Goal: Task Accomplishment & Management: Complete application form

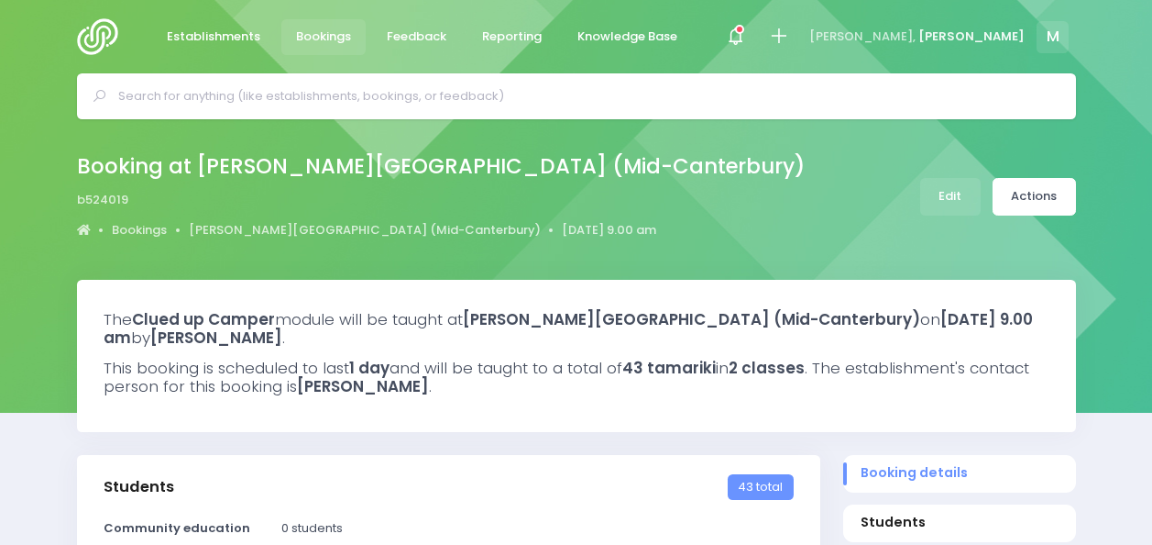
select select "5"
click at [103, 26] on img at bounding box center [103, 36] width 52 height 37
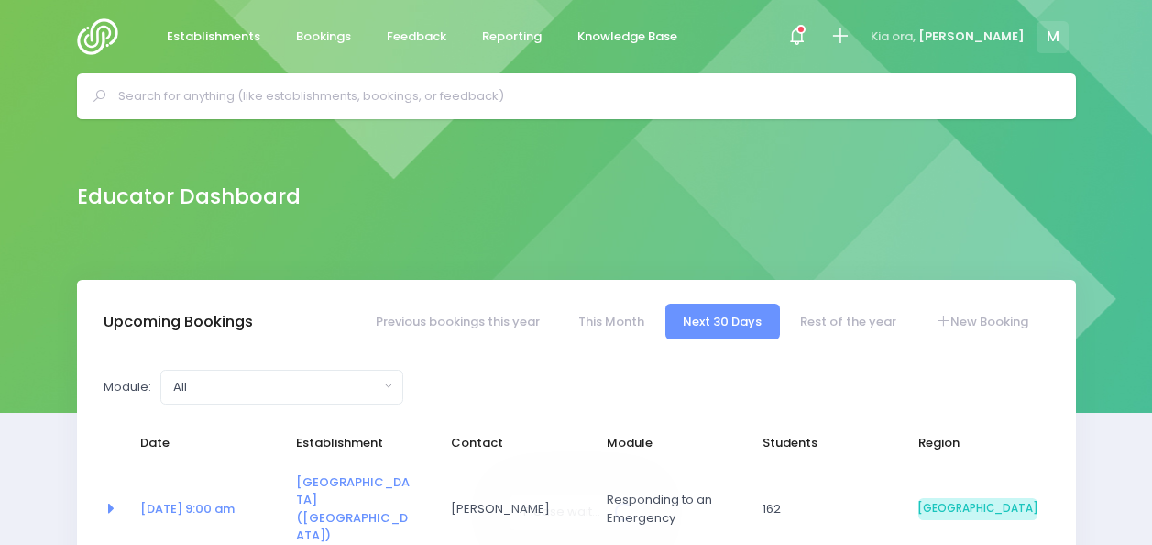
select select "5"
click at [851, 32] on icon at bounding box center [840, 36] width 21 height 21
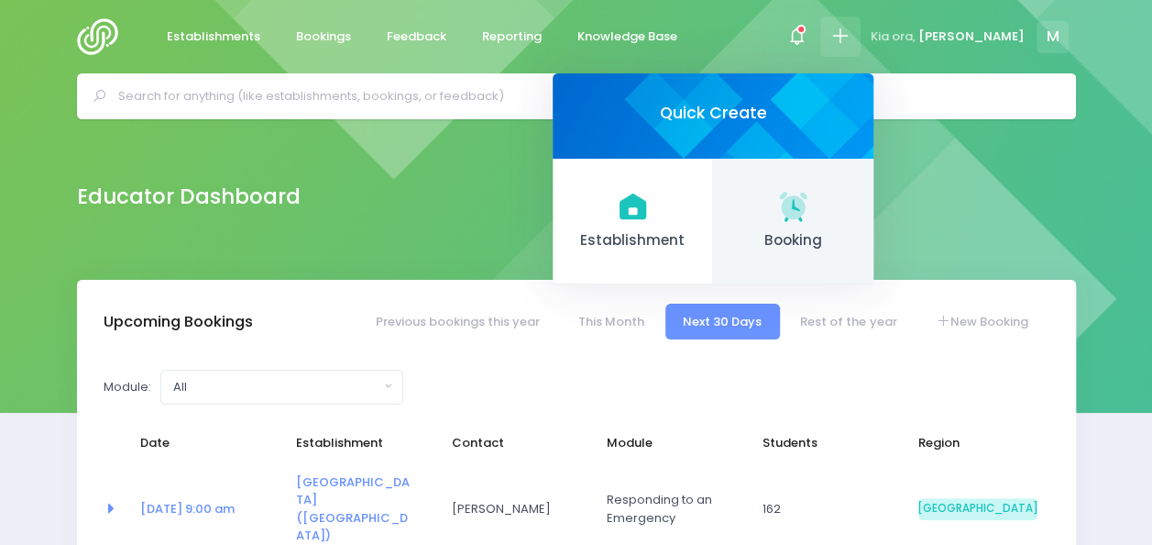
click at [811, 199] on icon at bounding box center [794, 206] width 36 height 36
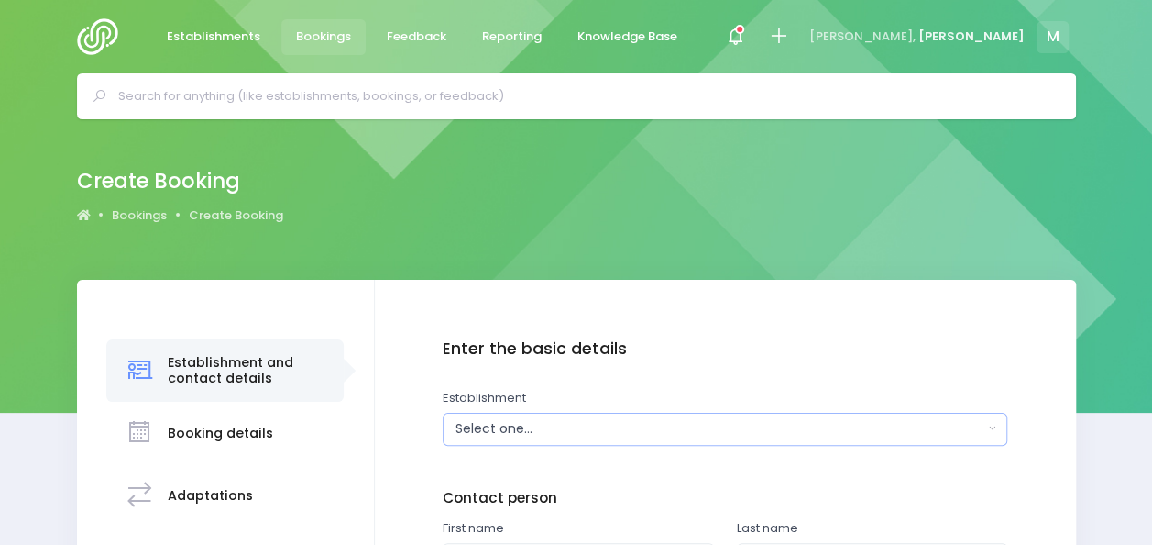
click at [493, 437] on div "Select one..." at bounding box center [720, 428] width 528 height 19
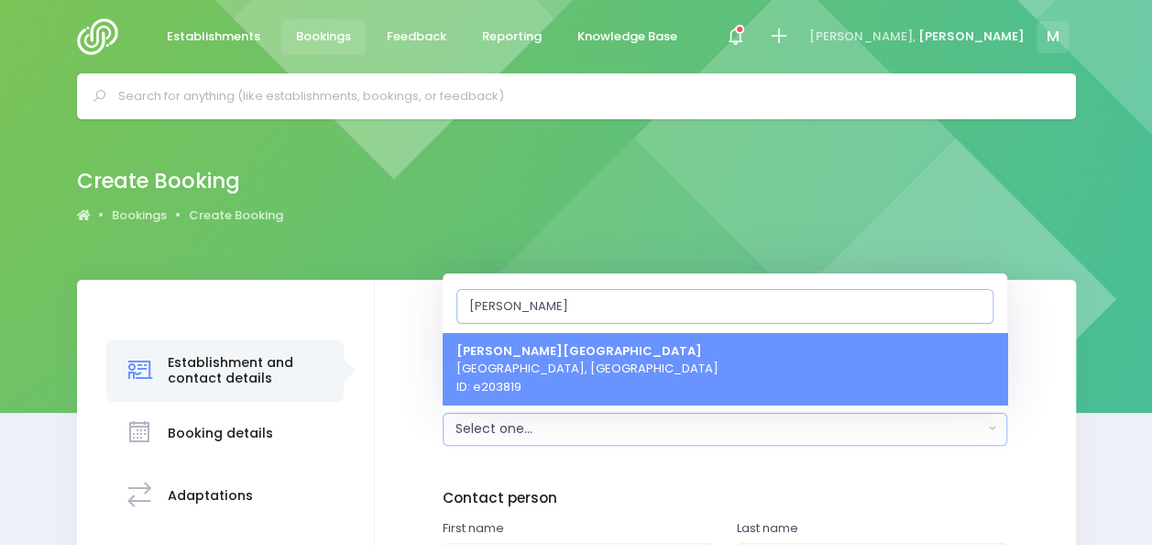
type input "Barton"
click at [568, 380] on span "Barton Rural School Timaru, South Island Region ID: e203819" at bounding box center [588, 368] width 262 height 54
select select "203819"
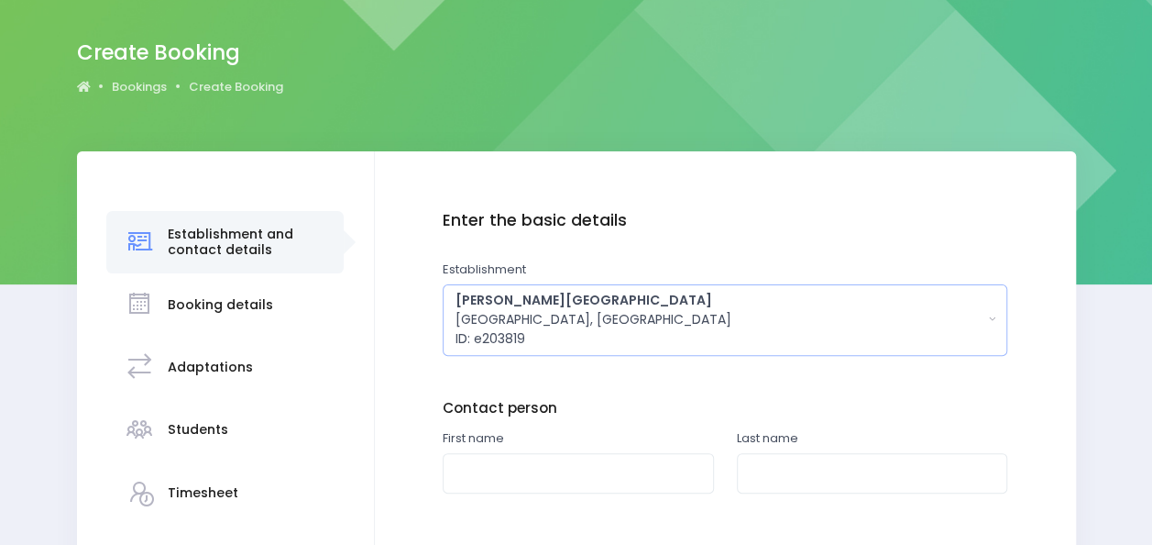
scroll to position [164, 0]
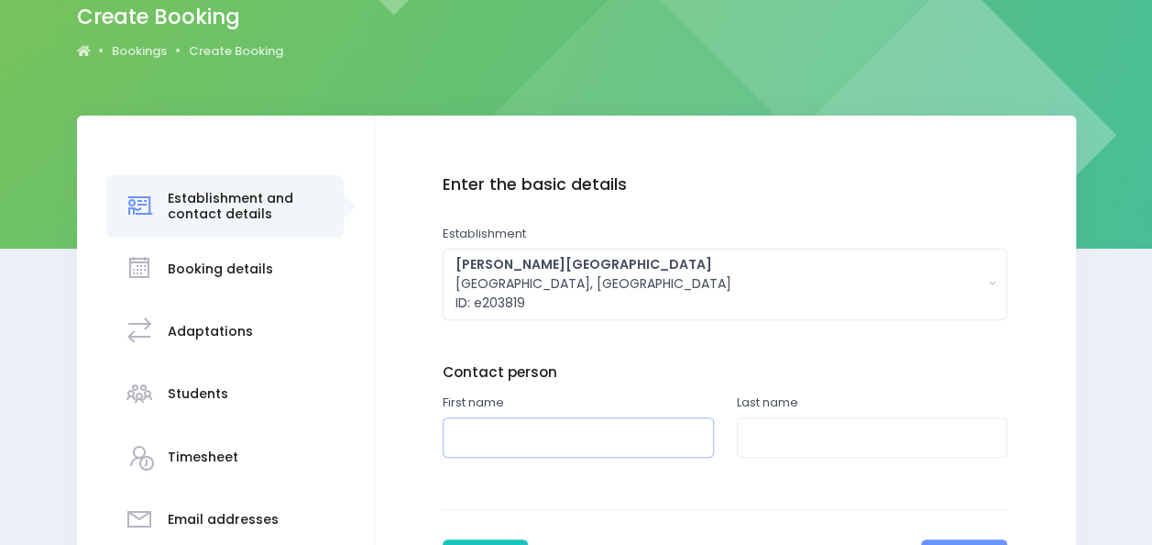
click at [528, 433] on input "text" at bounding box center [578, 437] width 271 height 41
type input "Kirsten"
click at [820, 443] on input "text" at bounding box center [872, 437] width 271 height 41
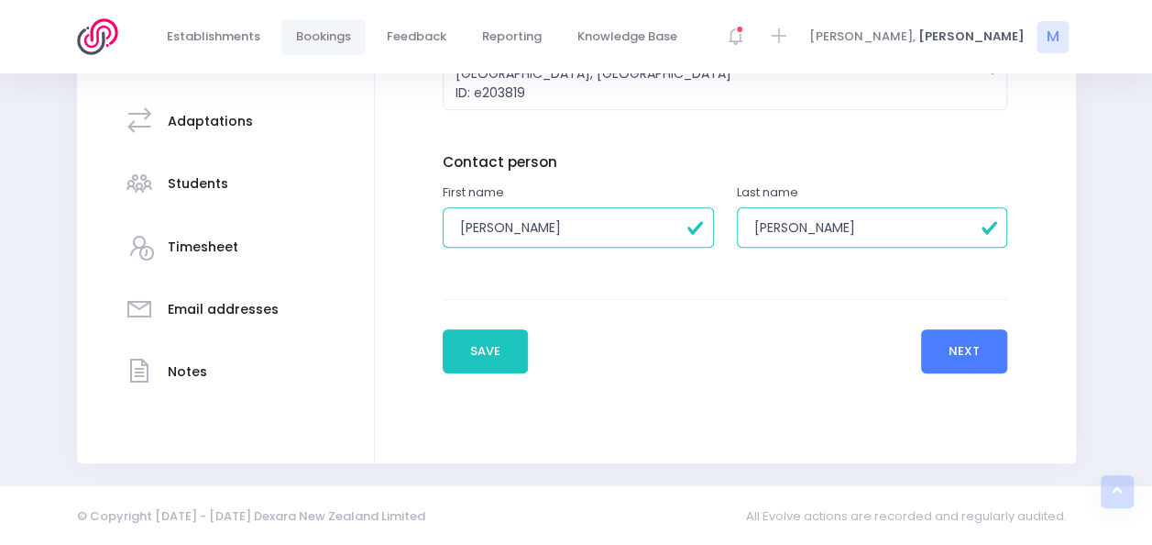
type input "Smith"
click at [947, 347] on button "Next" at bounding box center [964, 351] width 87 height 44
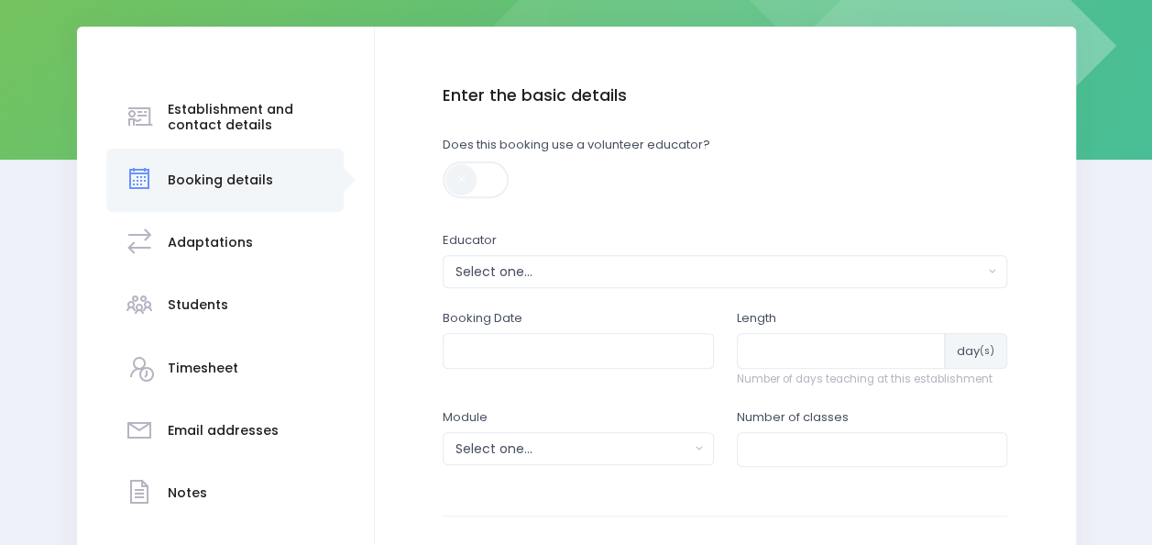
scroll to position [256, 0]
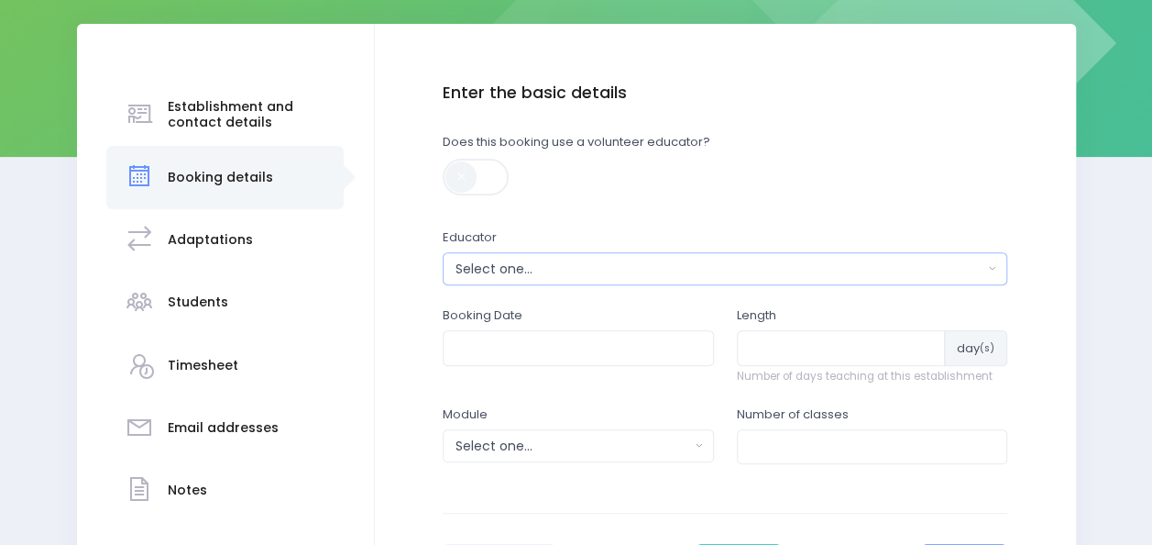
click at [614, 267] on div "Select one..." at bounding box center [720, 268] width 528 height 19
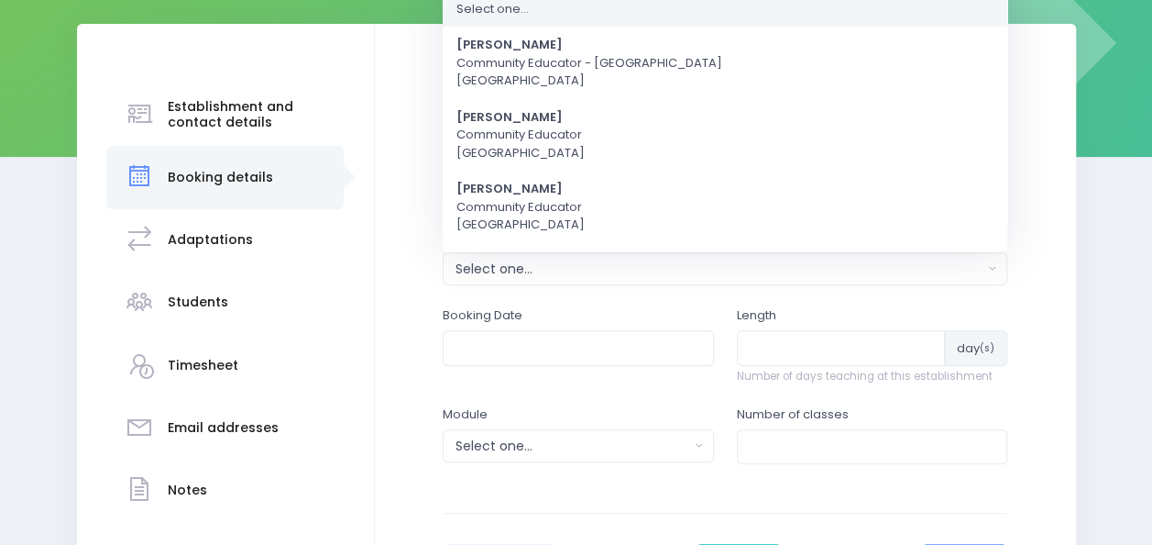
scroll to position [0, 0]
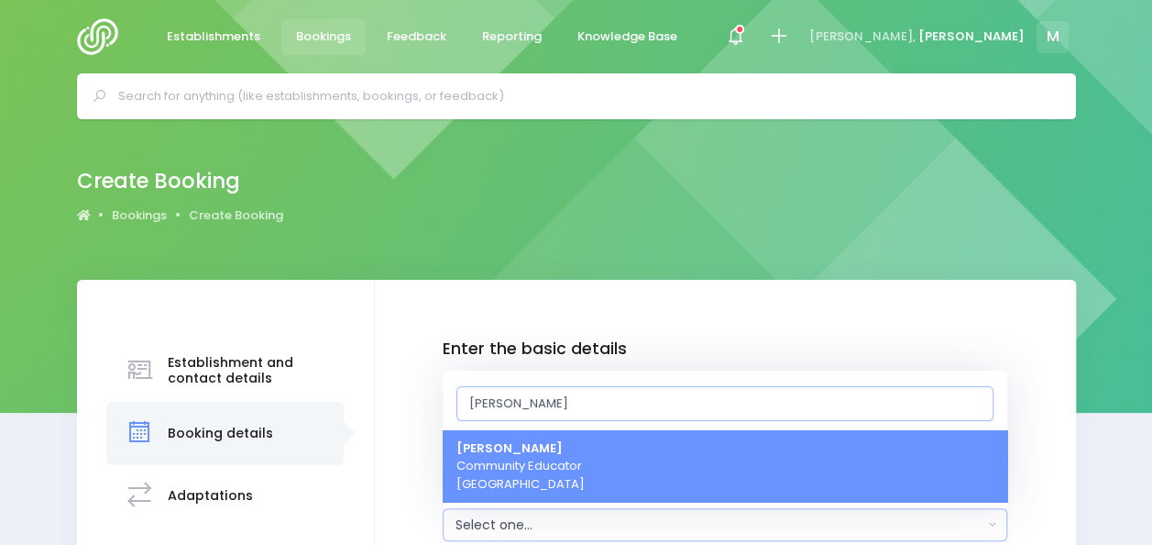
type input "[PERSON_NAME]"
click at [520, 487] on span "Megan Holden Community Educator South Island Region" at bounding box center [521, 466] width 128 height 54
select select "357484"
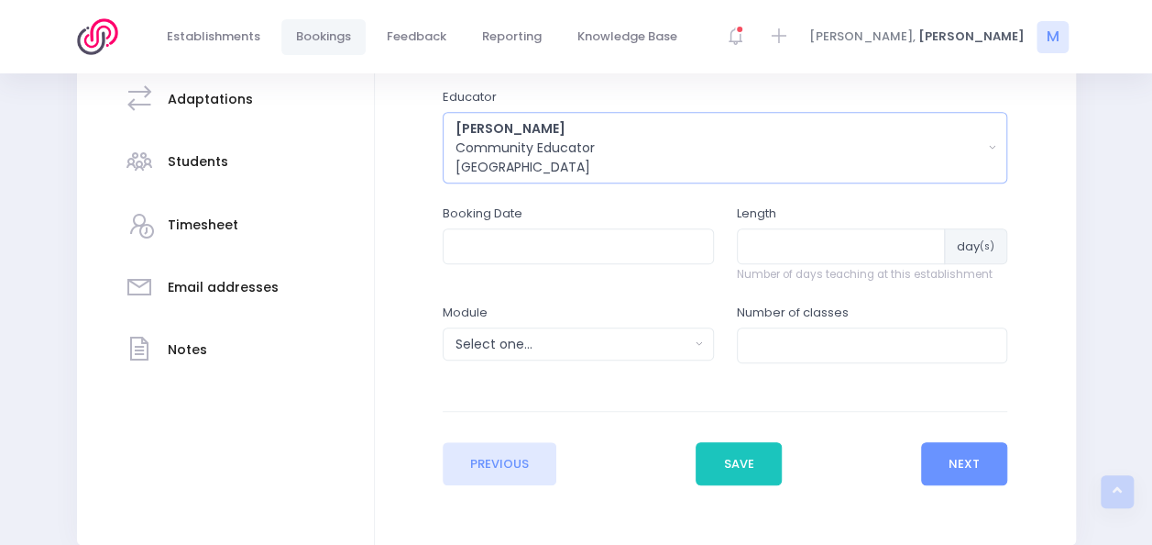
scroll to position [412, 0]
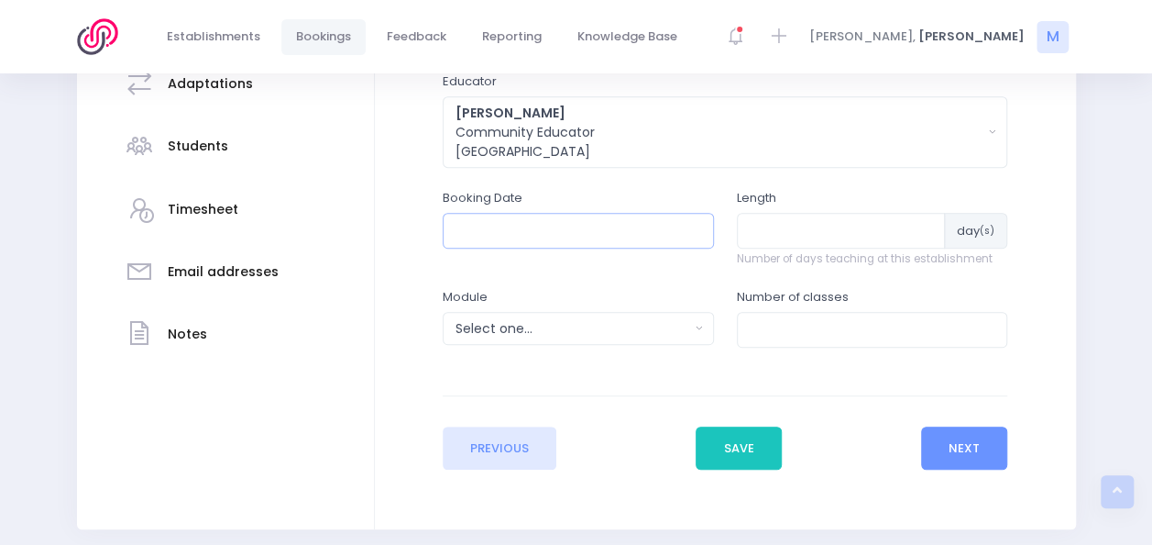
click at [623, 240] on input "text" at bounding box center [578, 230] width 271 height 35
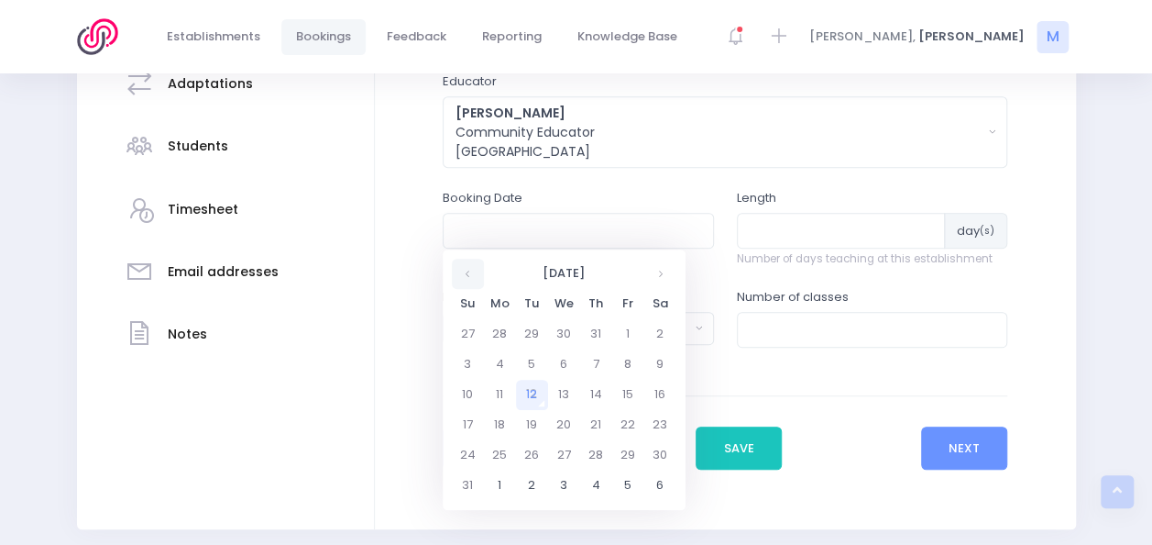
click at [457, 263] on th at bounding box center [468, 274] width 32 height 30
click at [681, 276] on div "12 July 2025 PM 9:00 9:05 9:10 9:15 9:20 9:25 9:30 9:35 9:40 9:45 9:50 9:55 Tod…" at bounding box center [564, 379] width 243 height 260
click at [666, 275] on th at bounding box center [660, 274] width 32 height 30
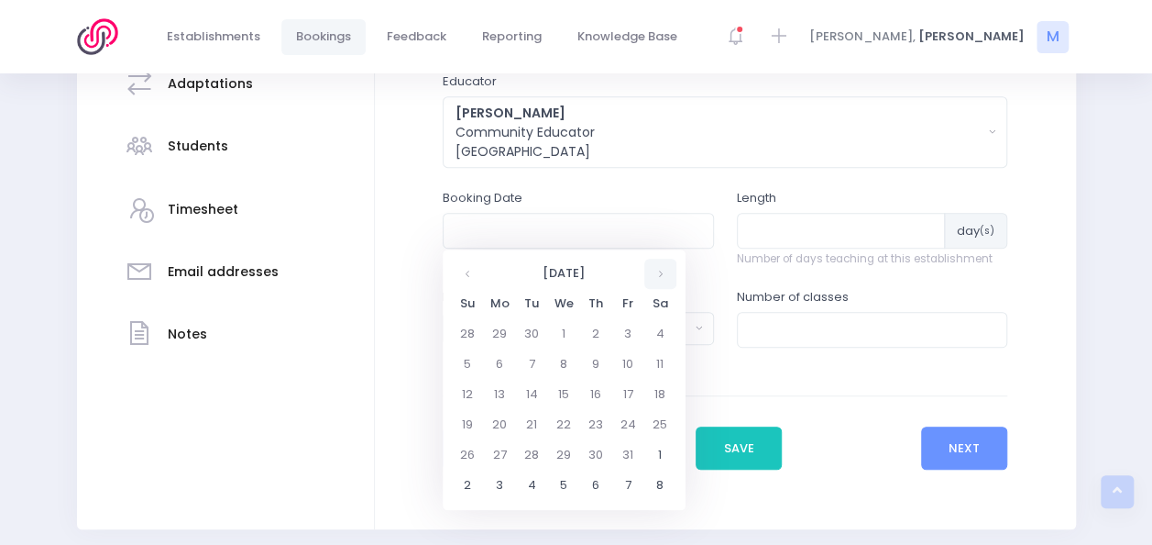
click at [666, 275] on th at bounding box center [660, 274] width 32 height 30
click at [498, 423] on td "17" at bounding box center [500, 425] width 32 height 30
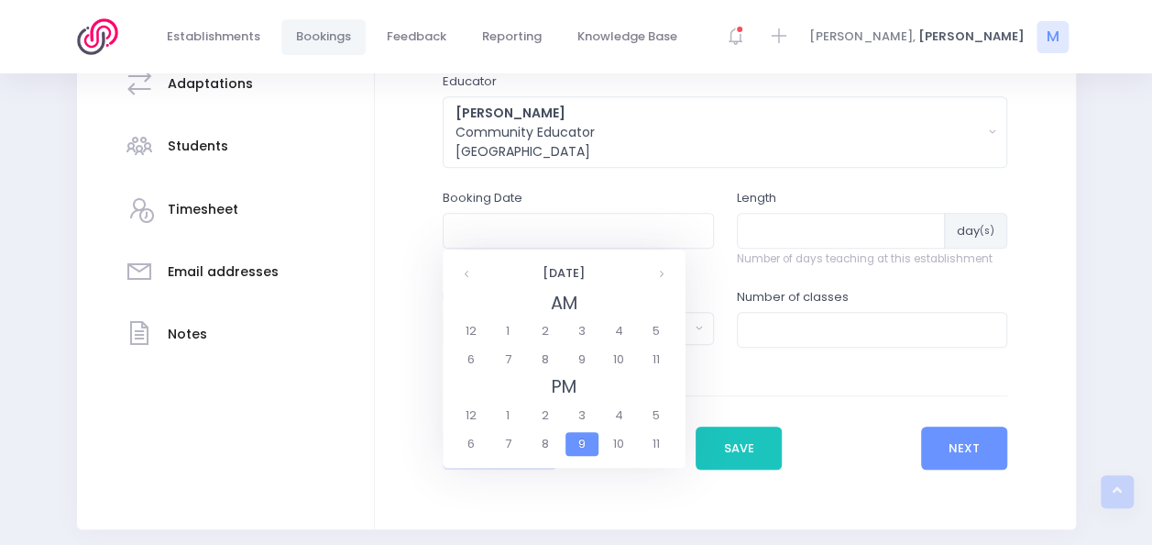
click at [575, 443] on span "9" at bounding box center [582, 444] width 32 height 24
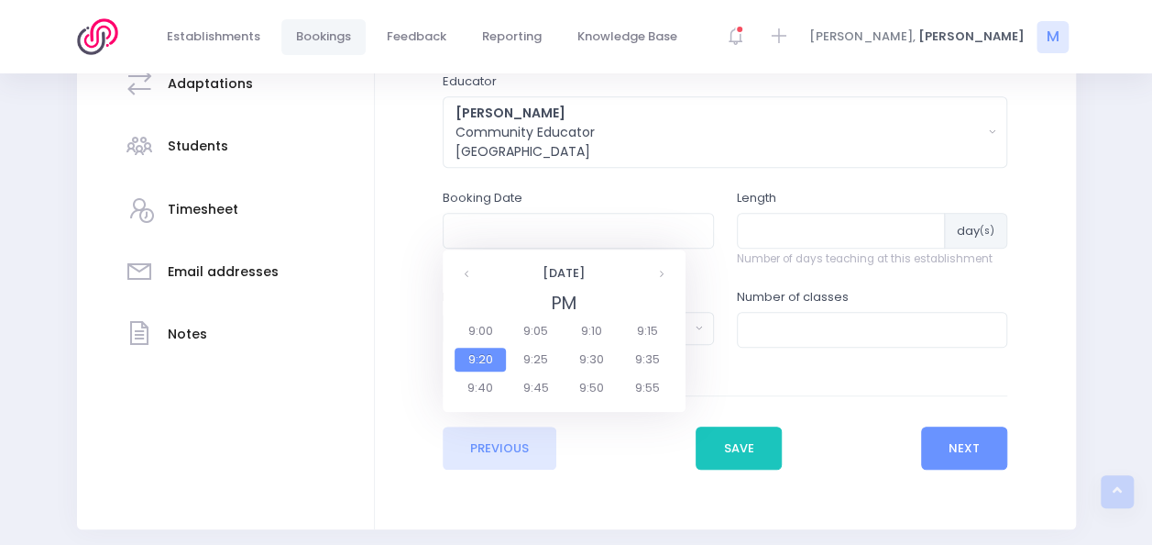
click at [484, 351] on span "9:20" at bounding box center [480, 359] width 51 height 24
type input "17/11/2025 09:20 PM"
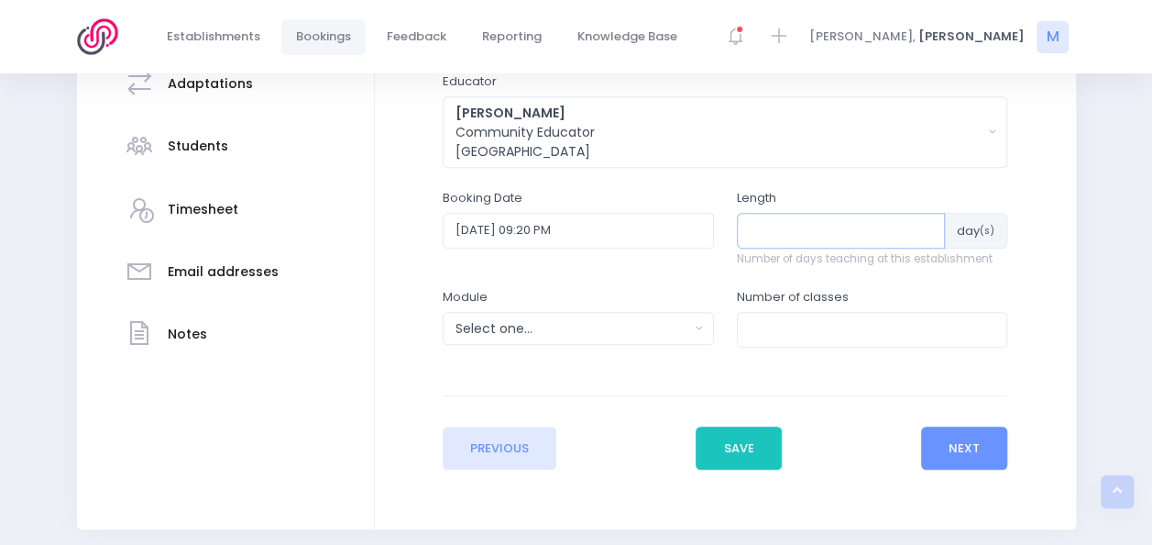
click at [791, 235] on input "number" at bounding box center [841, 230] width 209 height 35
type input "1"
click at [666, 325] on div "Select one..." at bounding box center [573, 328] width 234 height 19
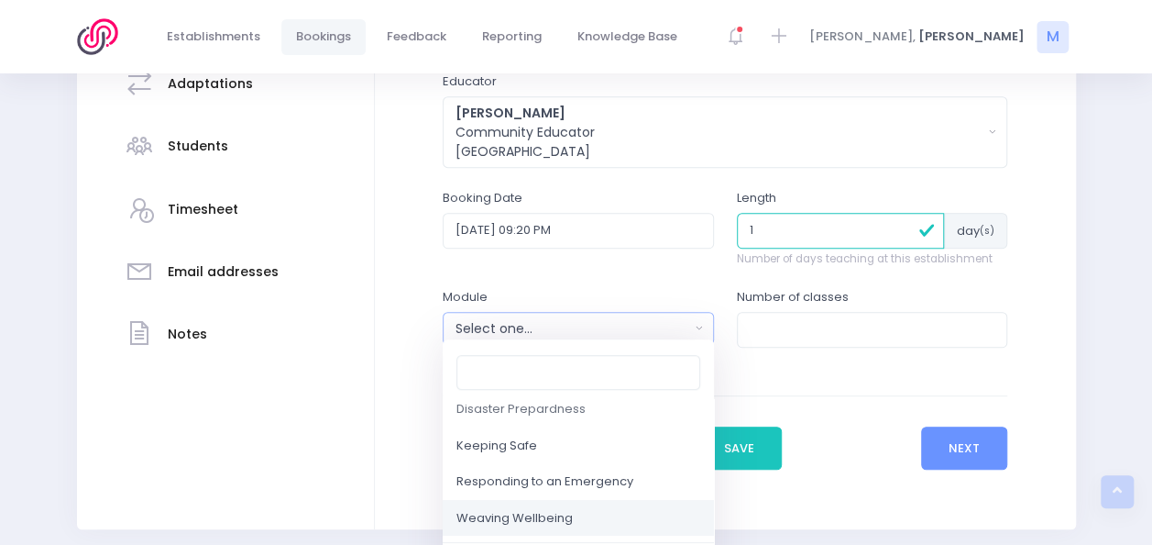
scroll to position [219, 0]
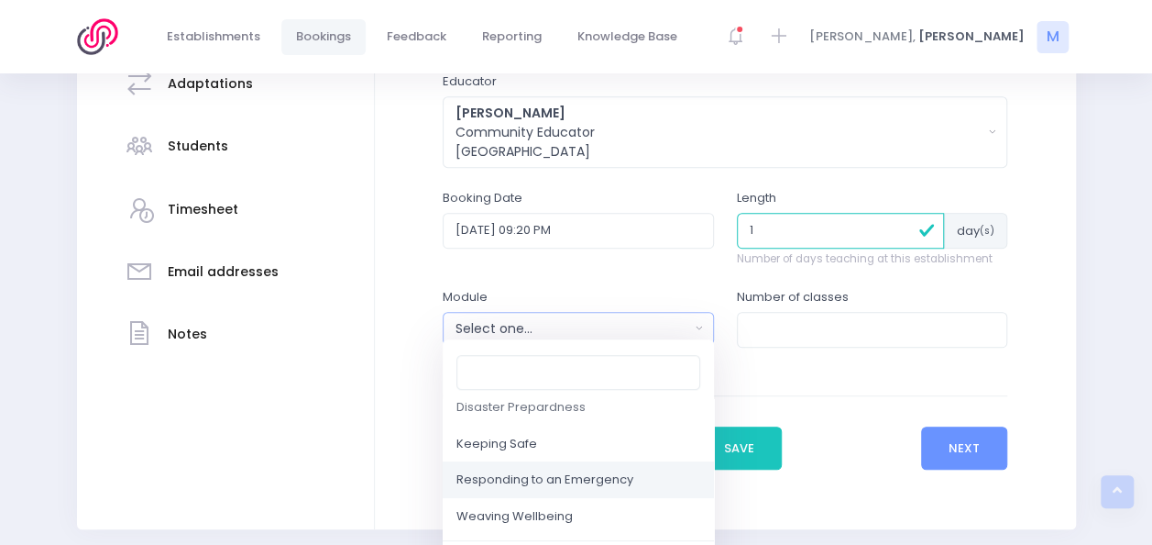
click at [631, 471] on span "Responding to an Emergency" at bounding box center [545, 480] width 177 height 18
select select "Responding to an Emergency"
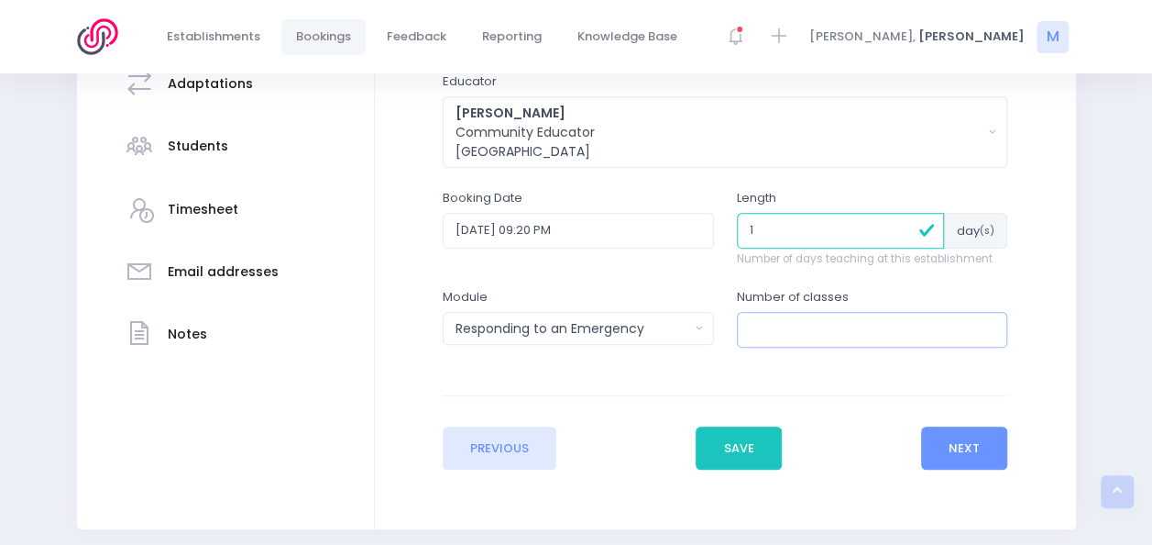
click at [783, 328] on input "number" at bounding box center [872, 329] width 271 height 35
type input "4"
click at [953, 450] on button "Next" at bounding box center [964, 448] width 87 height 44
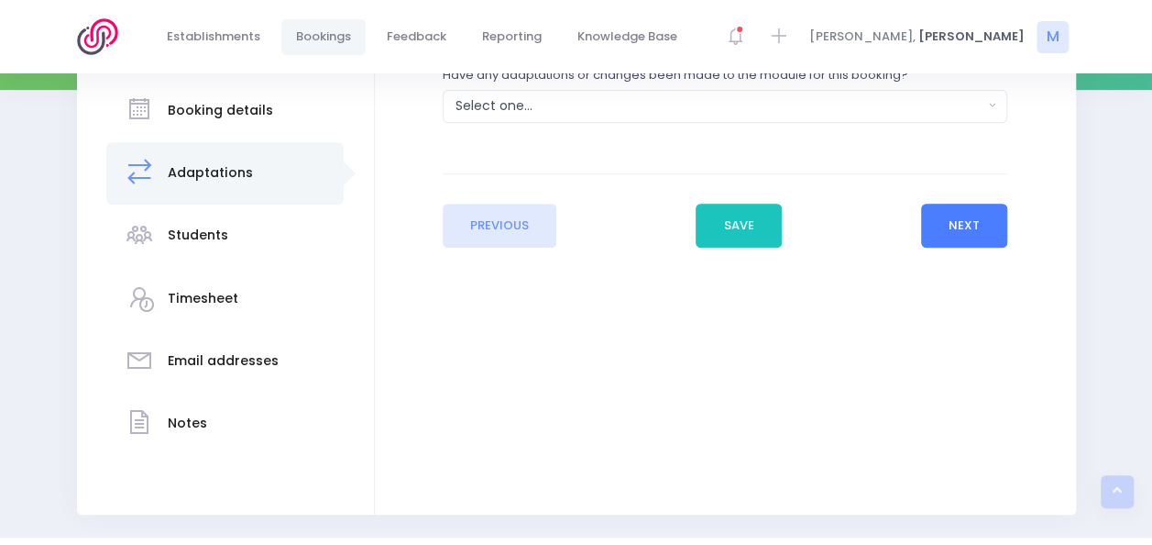
click at [953, 450] on div "Enter the basic details Establishment Select one... 120 Aerodrome Rd Preschool …" at bounding box center [725, 235] width 701 height 557
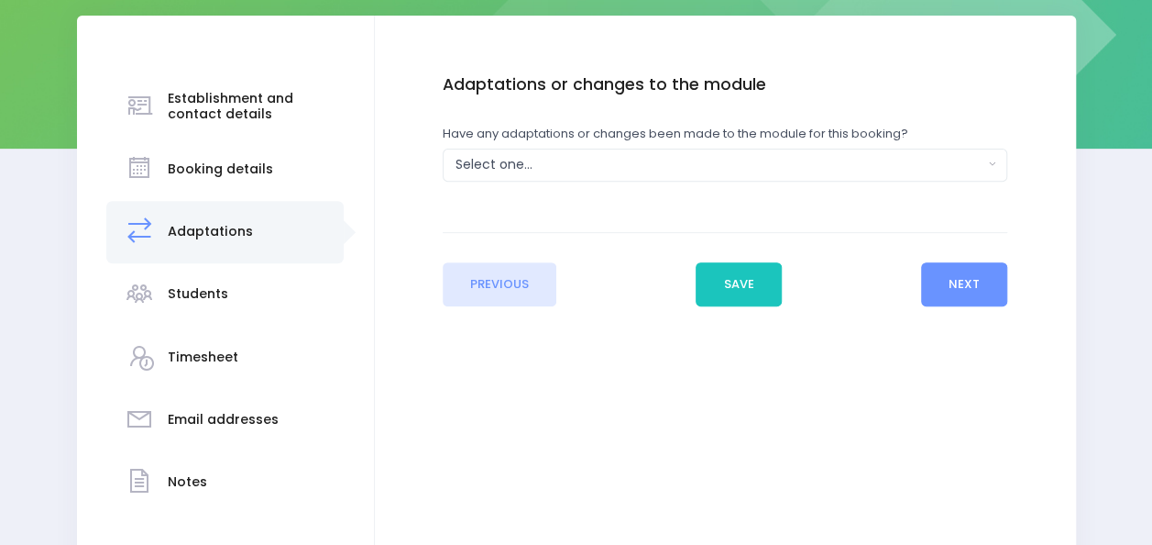
scroll to position [265, 0]
click at [979, 154] on div "Select one..." at bounding box center [720, 163] width 528 height 19
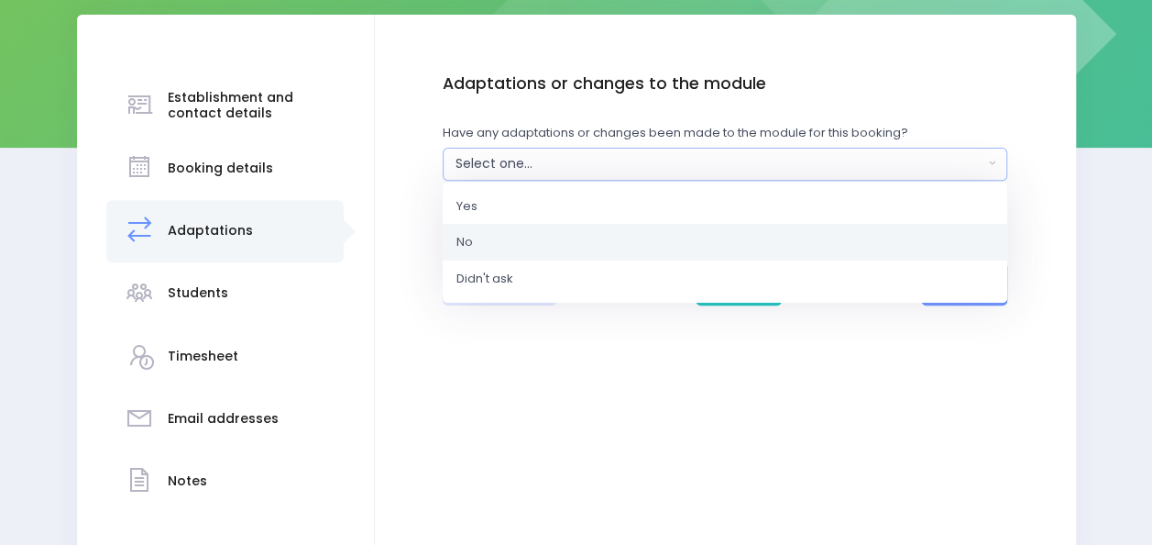
click at [704, 232] on link "No" at bounding box center [725, 242] width 565 height 37
select select "No"
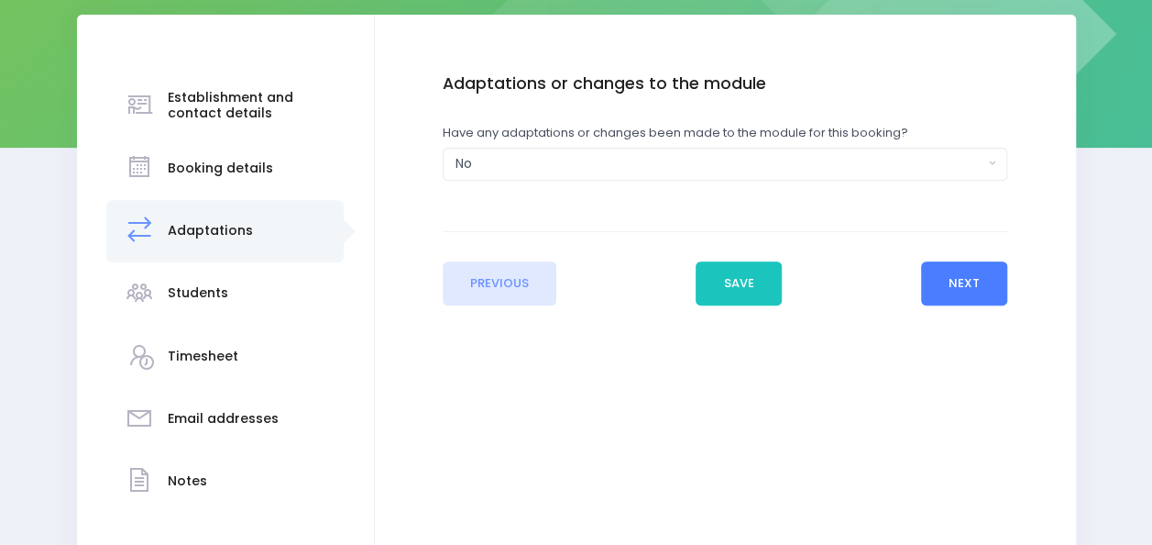
click at [974, 282] on button "Next" at bounding box center [964, 283] width 87 height 44
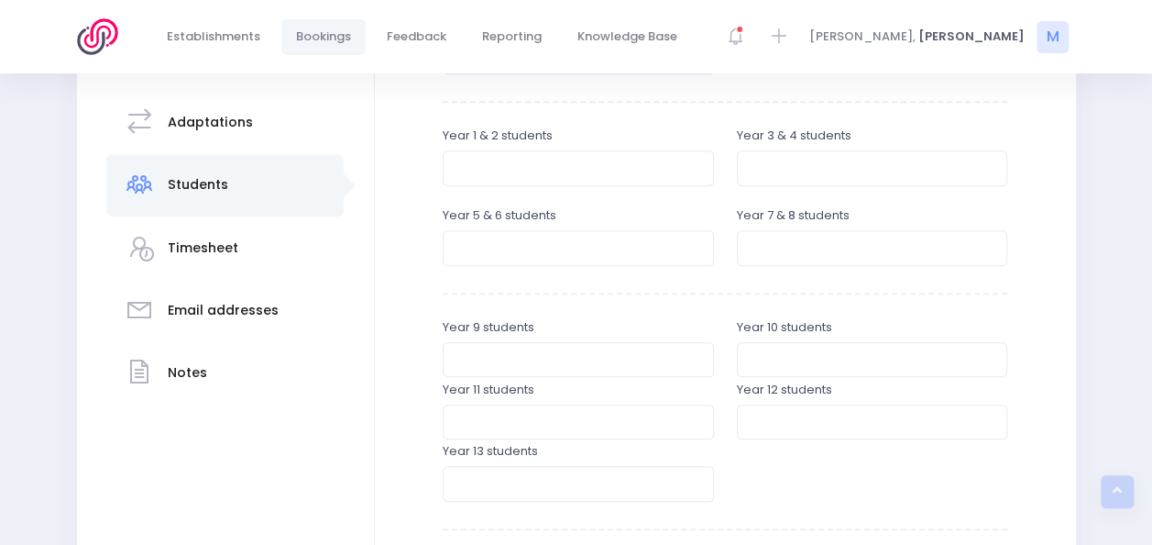
scroll to position [378, 0]
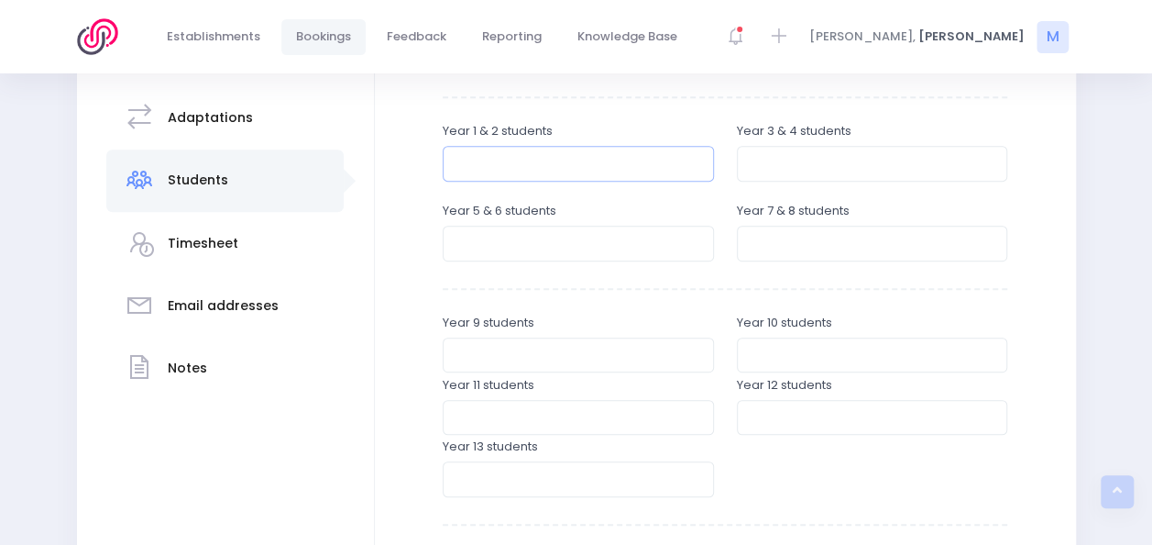
click at [587, 155] on input "number" at bounding box center [578, 163] width 271 height 35
click at [696, 160] on input "56" at bounding box center [578, 163] width 271 height 35
click at [696, 160] on input "57" at bounding box center [578, 163] width 271 height 35
click at [696, 160] on input "58" at bounding box center [578, 163] width 271 height 35
click at [696, 160] on input "59" at bounding box center [578, 163] width 271 height 35
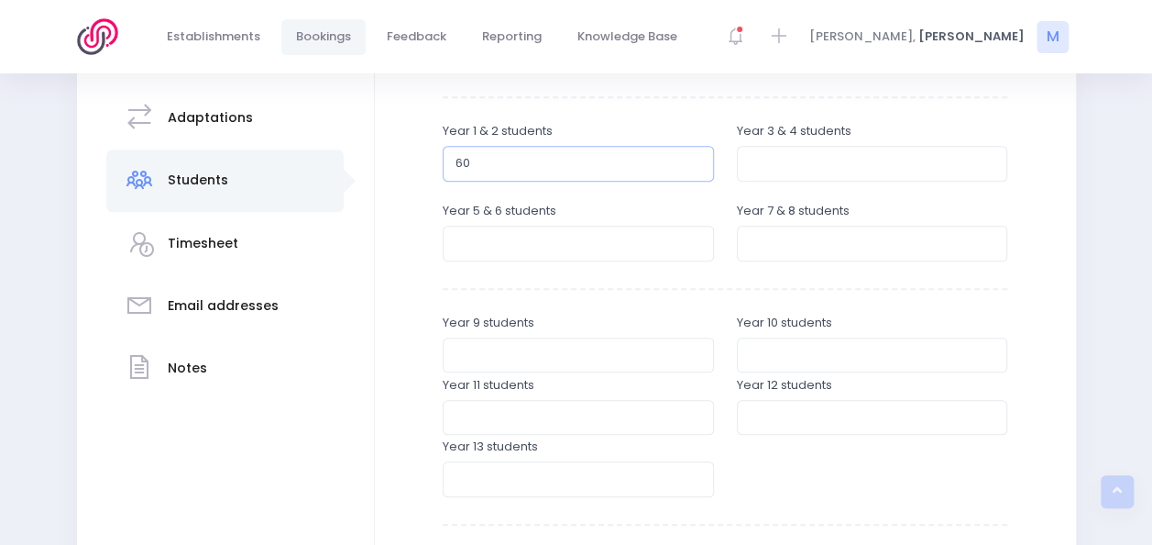
click at [696, 160] on input "60" at bounding box center [578, 163] width 271 height 35
click at [696, 160] on input "61" at bounding box center [578, 163] width 271 height 35
click at [696, 160] on input "62" at bounding box center [578, 163] width 271 height 35
type input "63"
click at [696, 160] on input "63" at bounding box center [578, 163] width 271 height 35
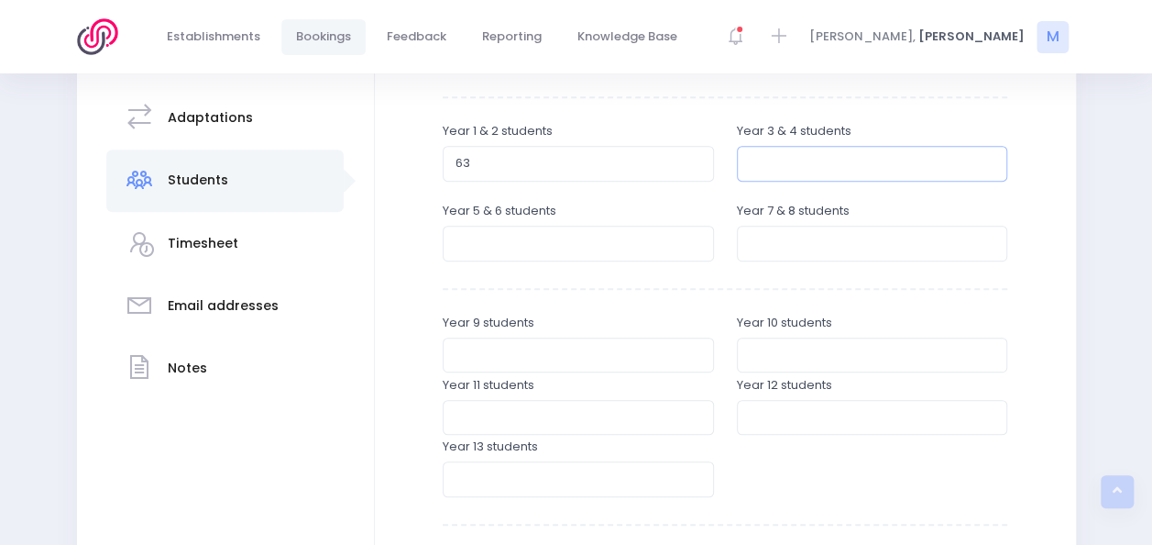
click at [774, 154] on input "number" at bounding box center [872, 163] width 271 height 35
type input "15"
click at [550, 242] on input "number" at bounding box center [578, 243] width 271 height 35
type input "15"
click at [763, 255] on input "number" at bounding box center [872, 243] width 271 height 35
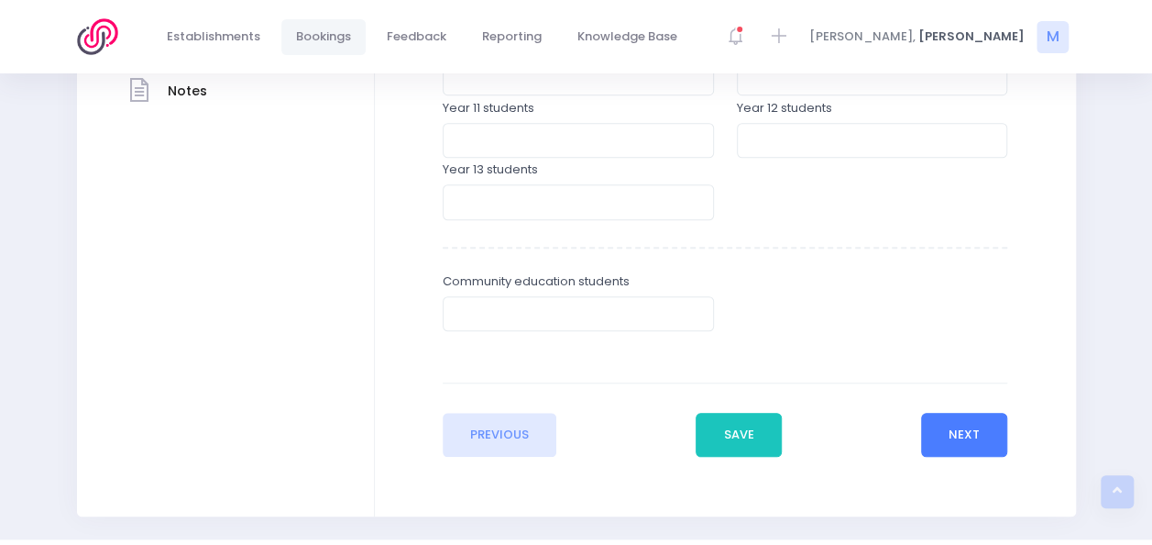
type input "14"
click at [960, 429] on button "Next" at bounding box center [964, 435] width 87 height 44
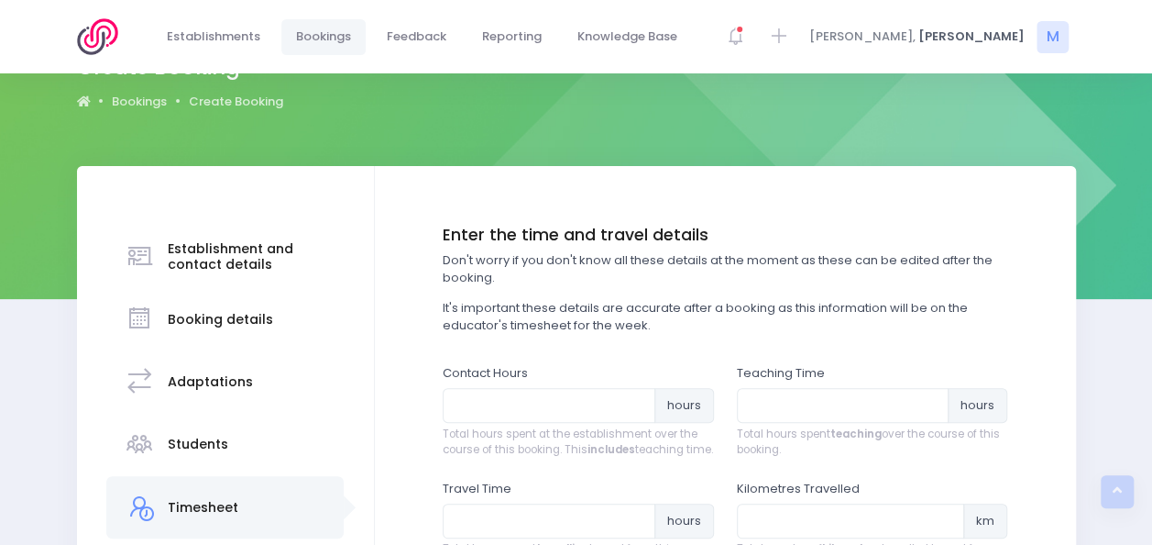
scroll to position [0, 0]
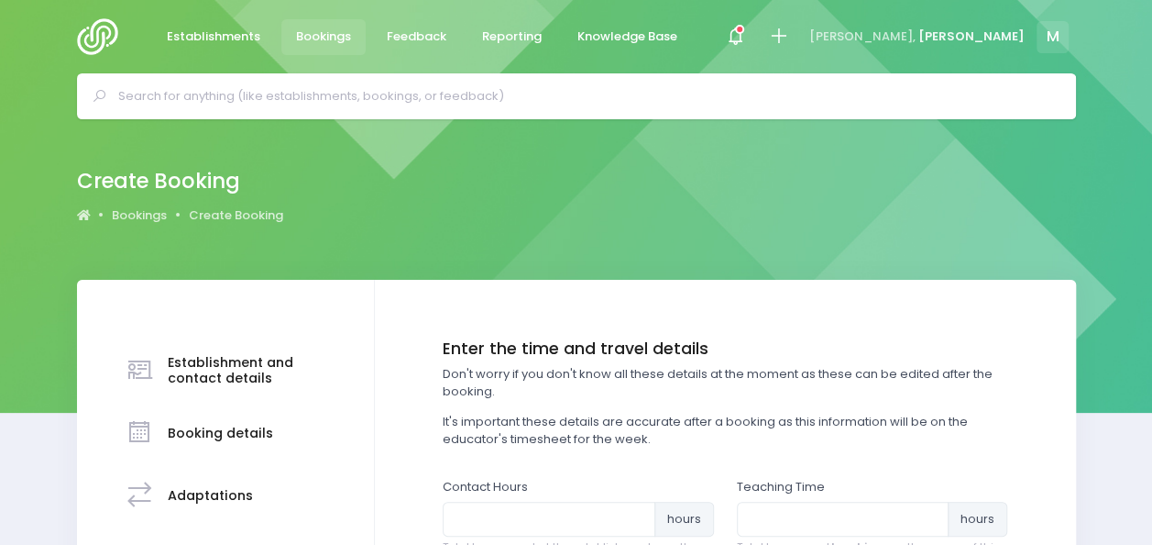
click at [1146, 213] on div "Create Booking Bookings Create Booking" at bounding box center [576, 199] width 1152 height 160
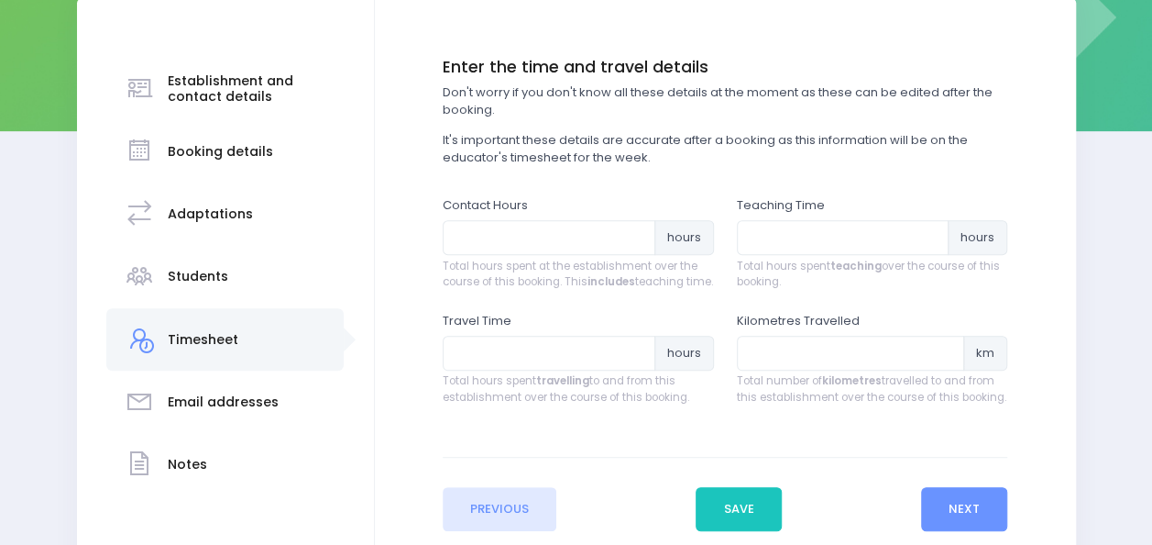
scroll to position [310, 0]
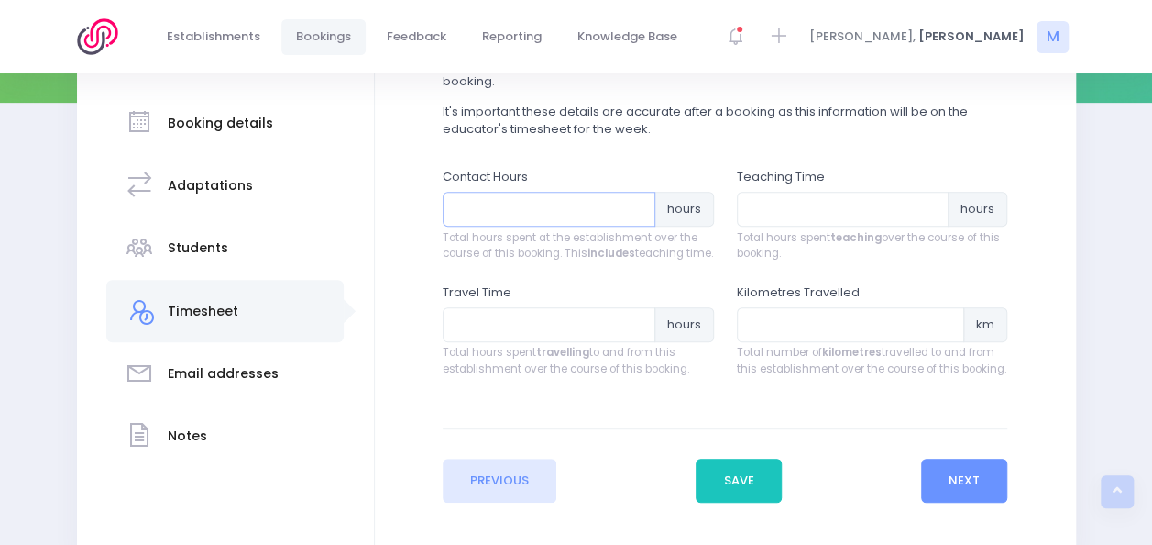
click at [487, 207] on input "number" at bounding box center [549, 209] width 213 height 35
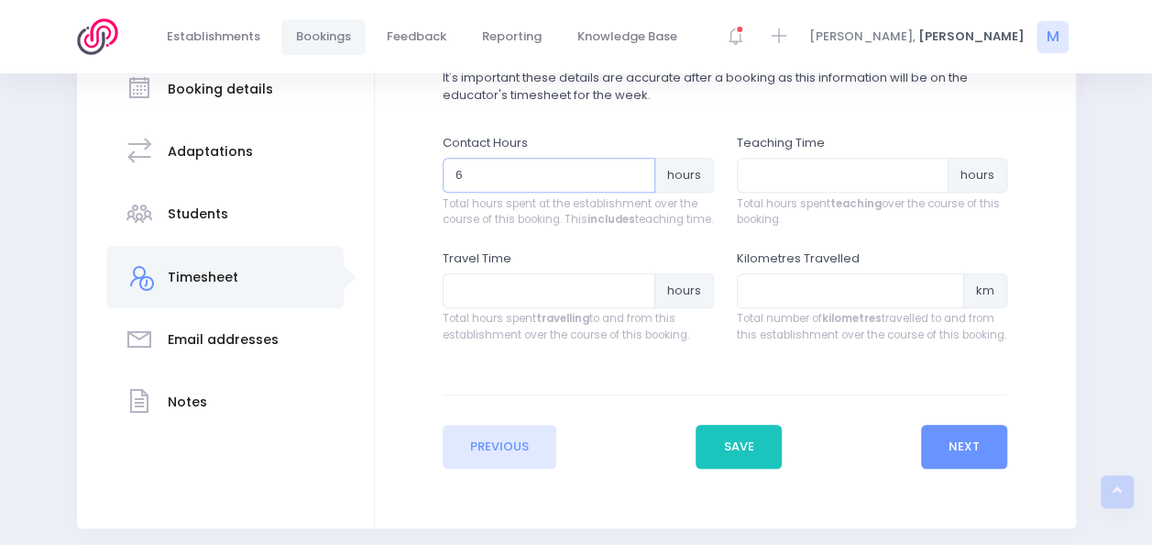
scroll to position [346, 0]
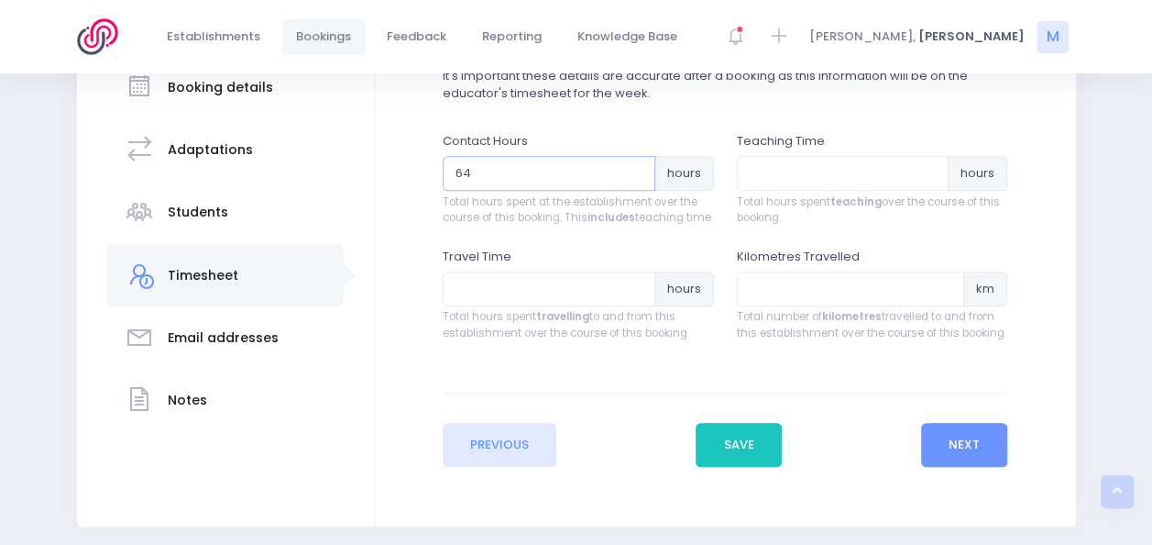
type input "6"
click at [809, 166] on input "number" at bounding box center [843, 173] width 213 height 35
type input "4"
click at [512, 303] on input "number" at bounding box center [549, 288] width 213 height 35
type input ".5"
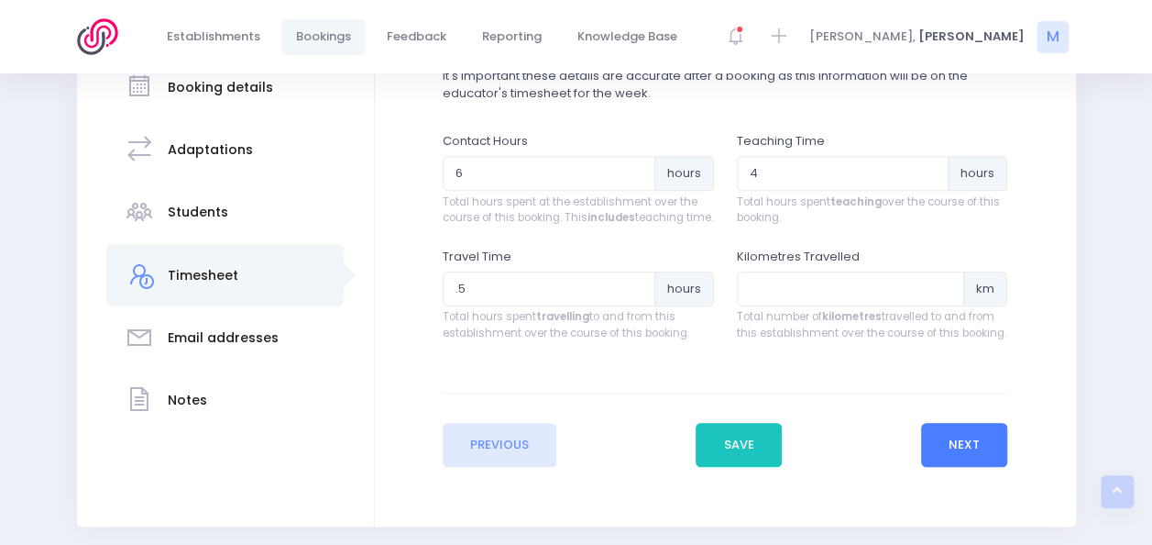
click at [979, 450] on button "Next" at bounding box center [964, 445] width 87 height 44
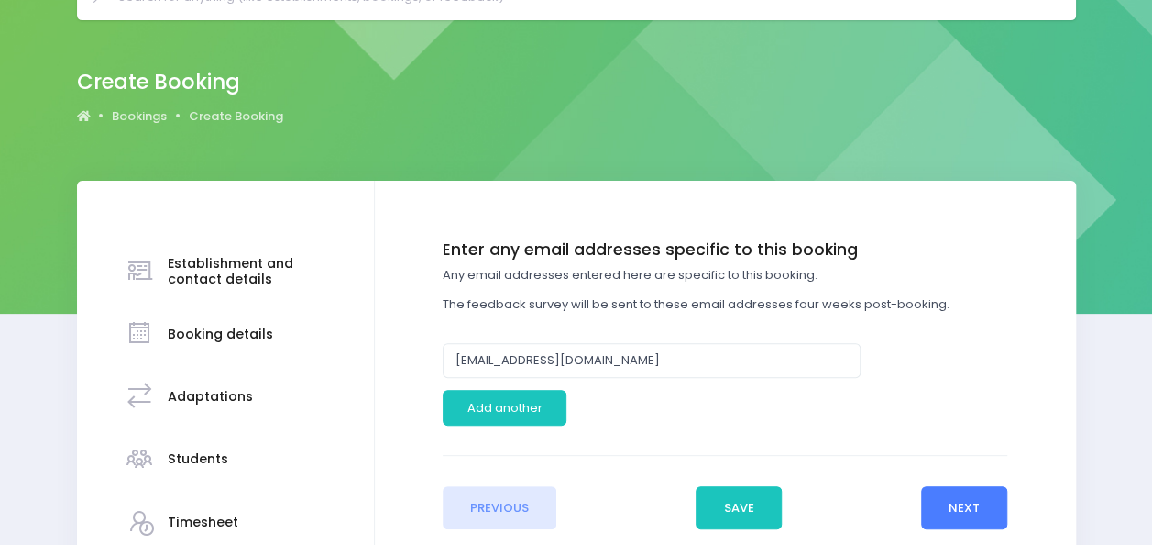
scroll to position [0, 0]
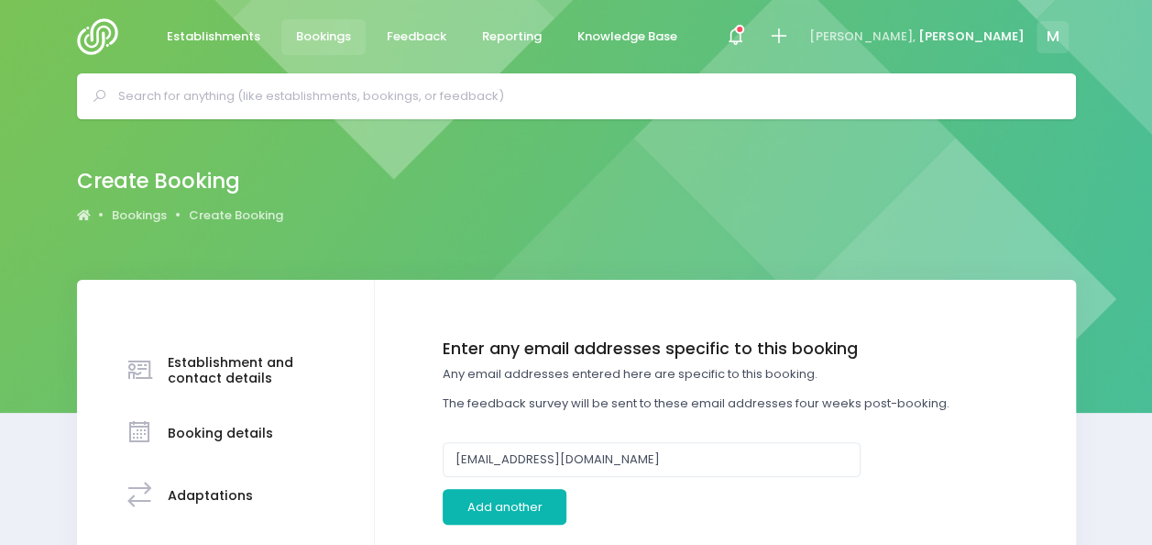
click at [495, 501] on button "Add another" at bounding box center [505, 506] width 124 height 35
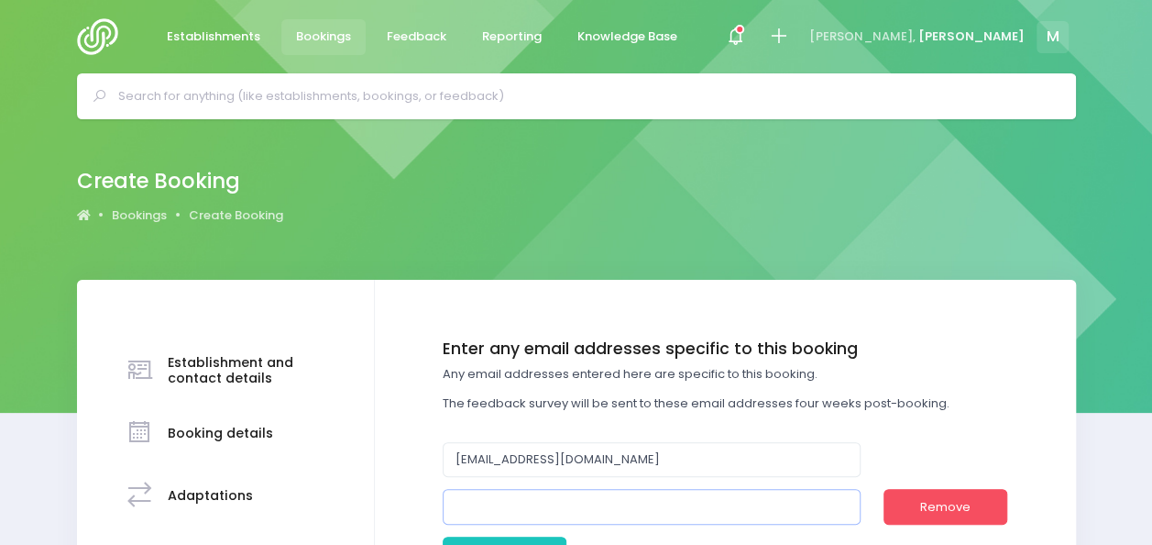
click at [664, 504] on input "email" at bounding box center [652, 506] width 418 height 35
paste input ""[PERSON_NAME]" <[PERSON_NAME][EMAIL_ADDRESS][DOMAIN_NAME]>"
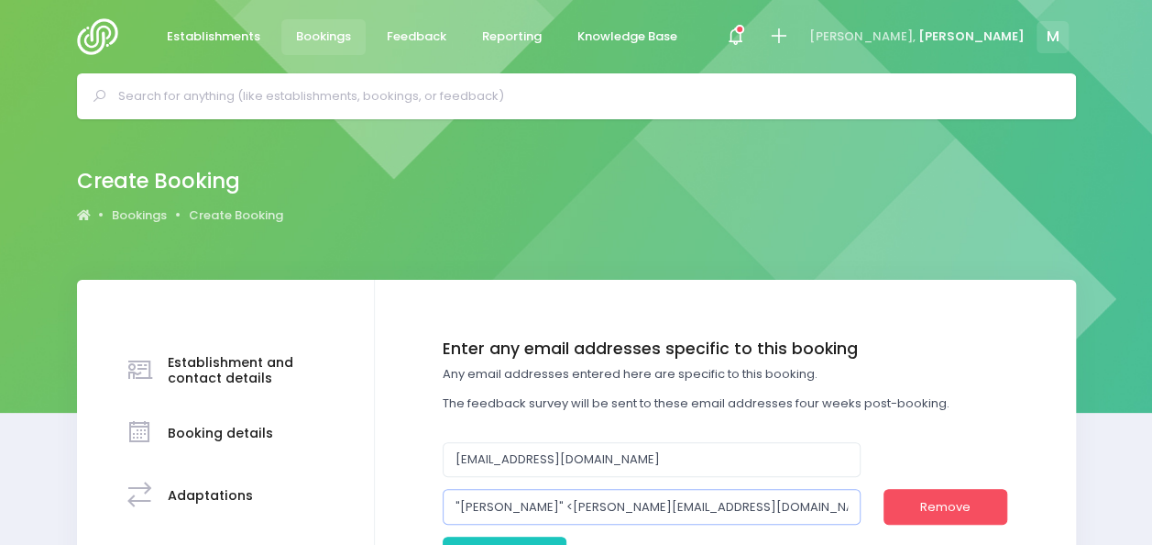
scroll to position [84, 0]
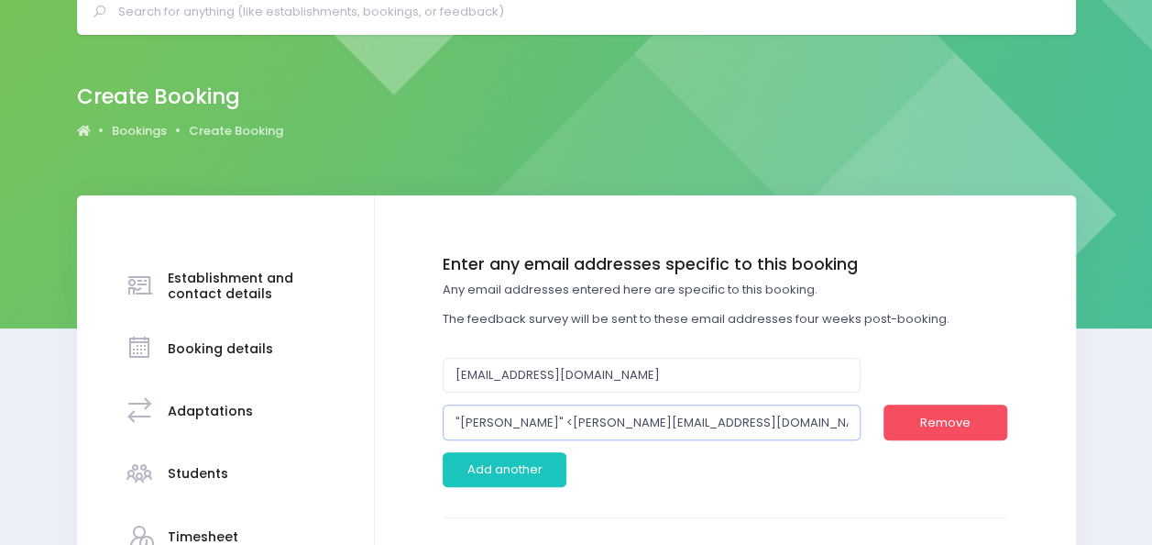
drag, startPoint x: 547, startPoint y: 506, endPoint x: 273, endPoint y: 532, distance: 275.3
click at [273, 532] on div "Establishment and contact details Booking details Adaptations" at bounding box center [576, 473] width 999 height 557
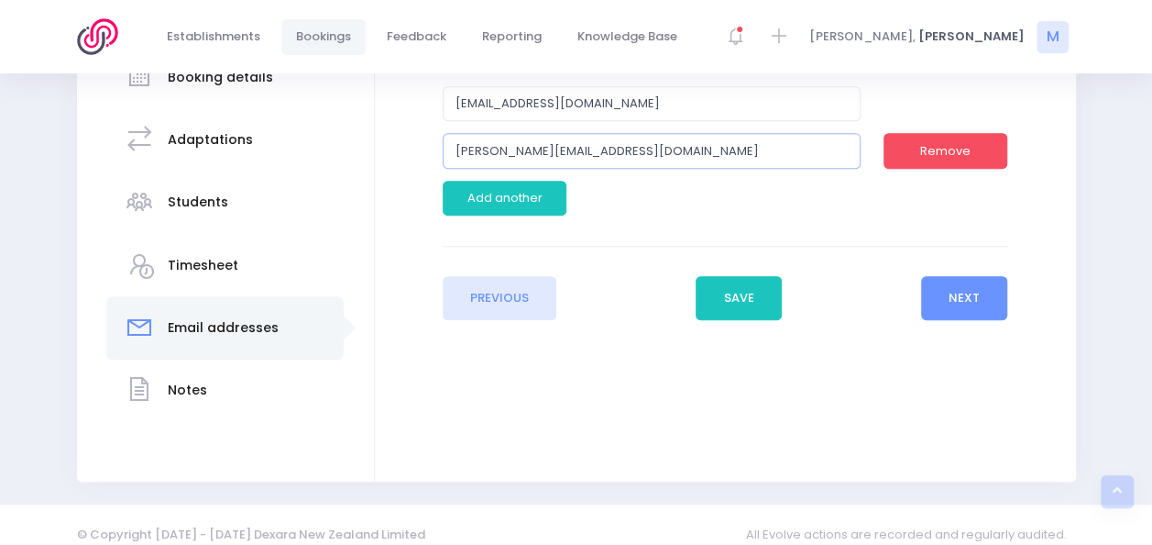
scroll to position [358, 0]
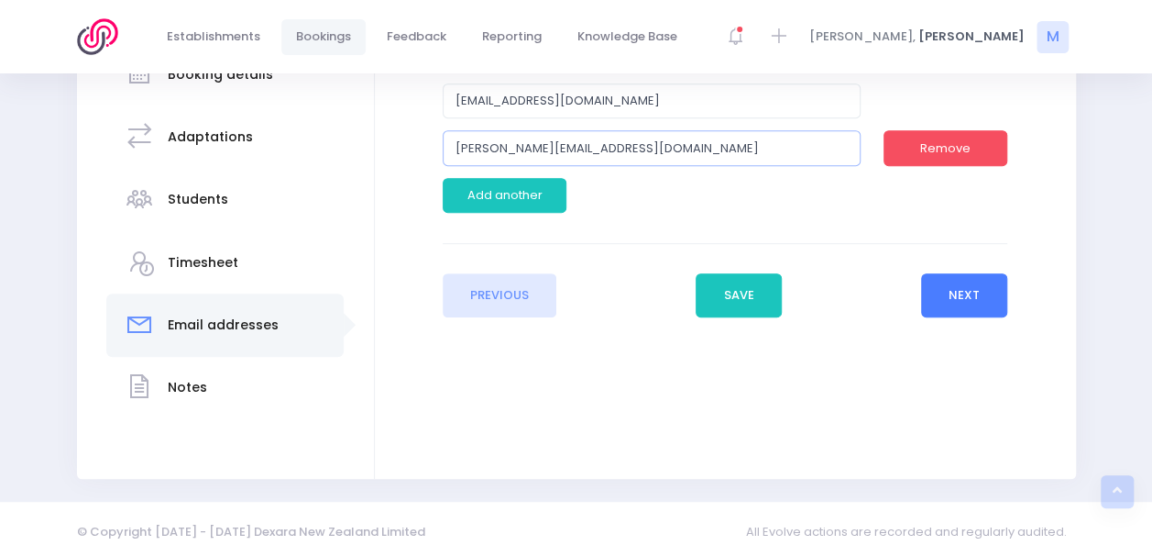
type input "[PERSON_NAME][EMAIL_ADDRESS][DOMAIN_NAME]"
click at [983, 292] on button "Next" at bounding box center [964, 295] width 87 height 44
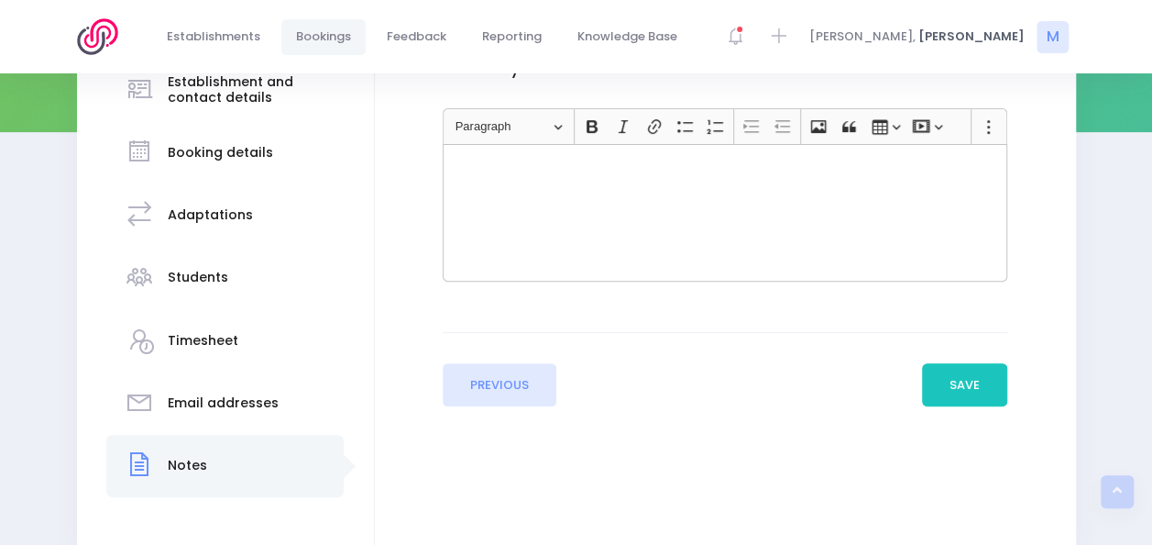
scroll to position [293, 0]
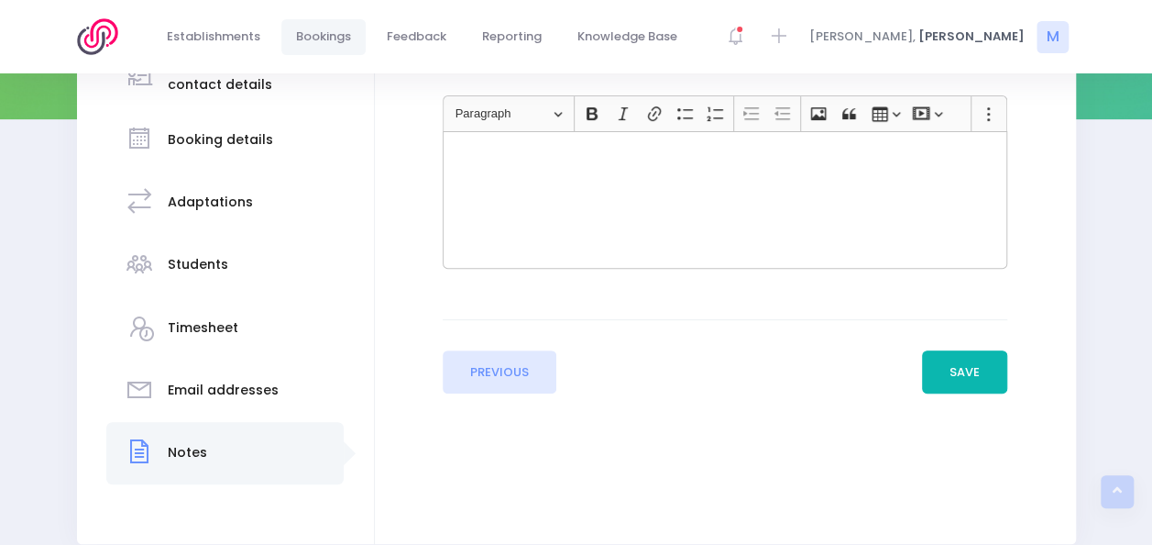
click at [953, 356] on button "Save" at bounding box center [965, 372] width 86 height 44
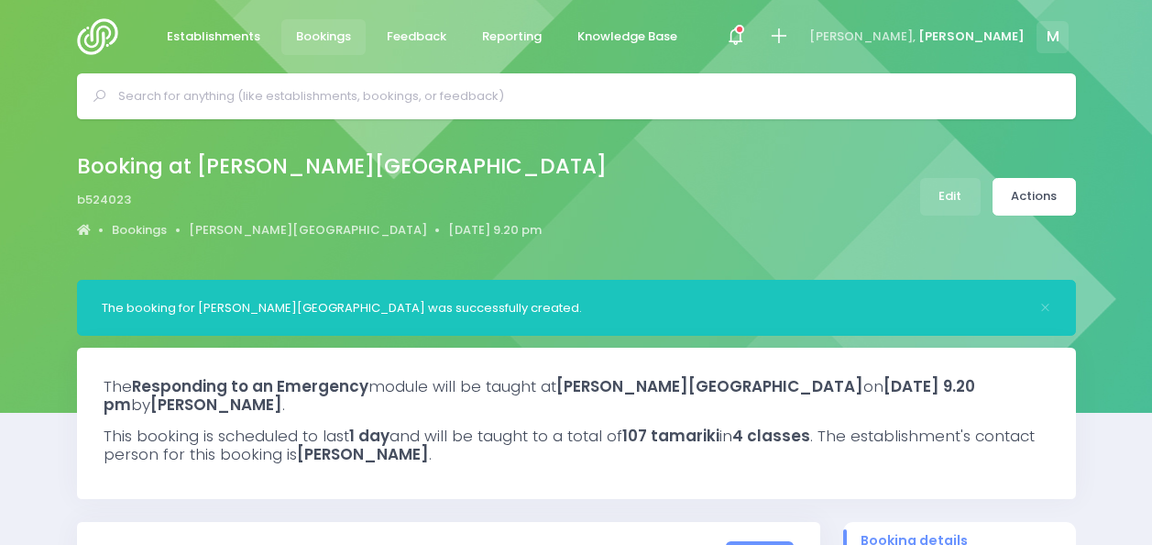
select select "5"
click at [800, 24] on div at bounding box center [779, 37] width 41 height 41
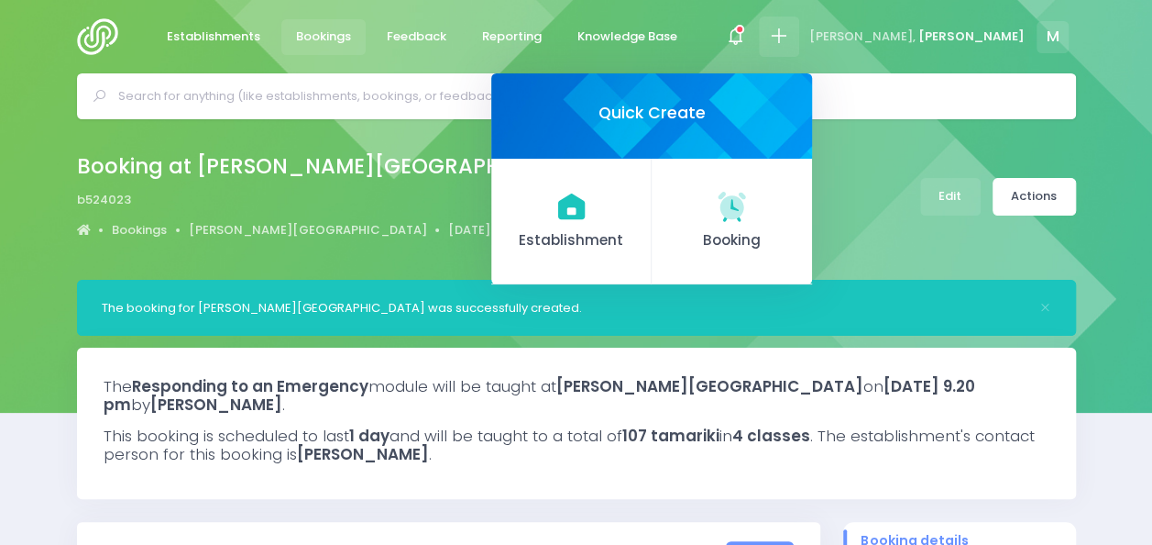
click at [1134, 128] on div "Booking at Barton Rural School b524023 Bookings Barton Rural School 17 November…" at bounding box center [576, 199] width 1152 height 160
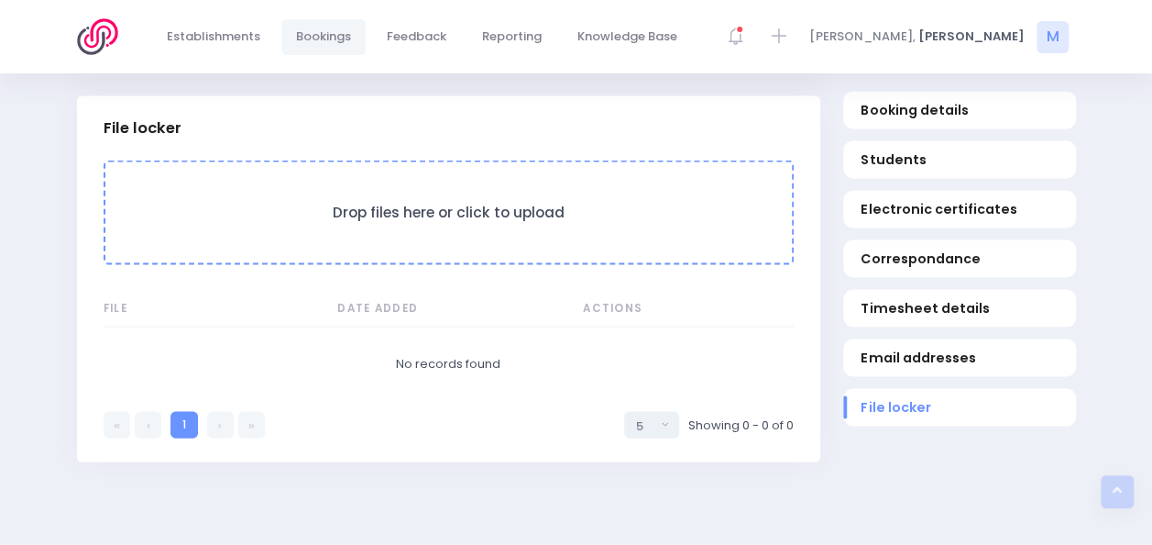
scroll to position [1740, 0]
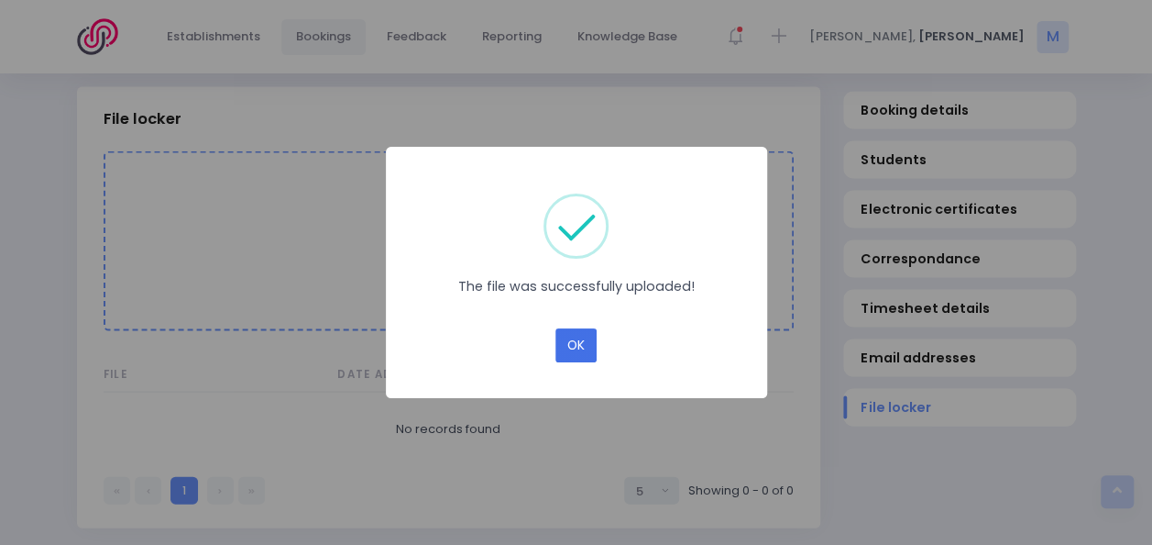
click at [577, 344] on button "OK" at bounding box center [576, 345] width 41 height 35
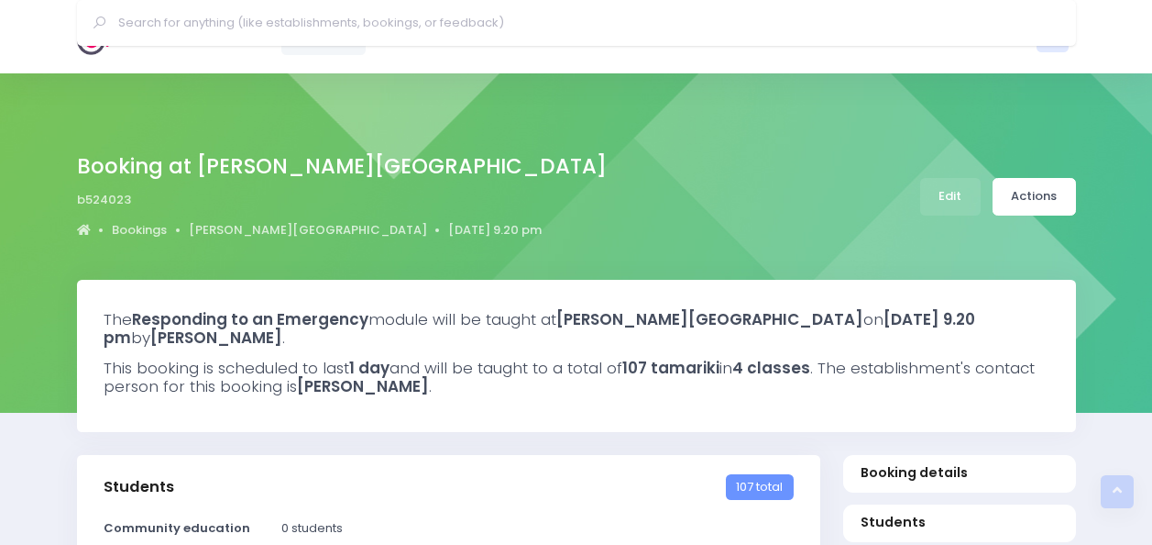
select select "5"
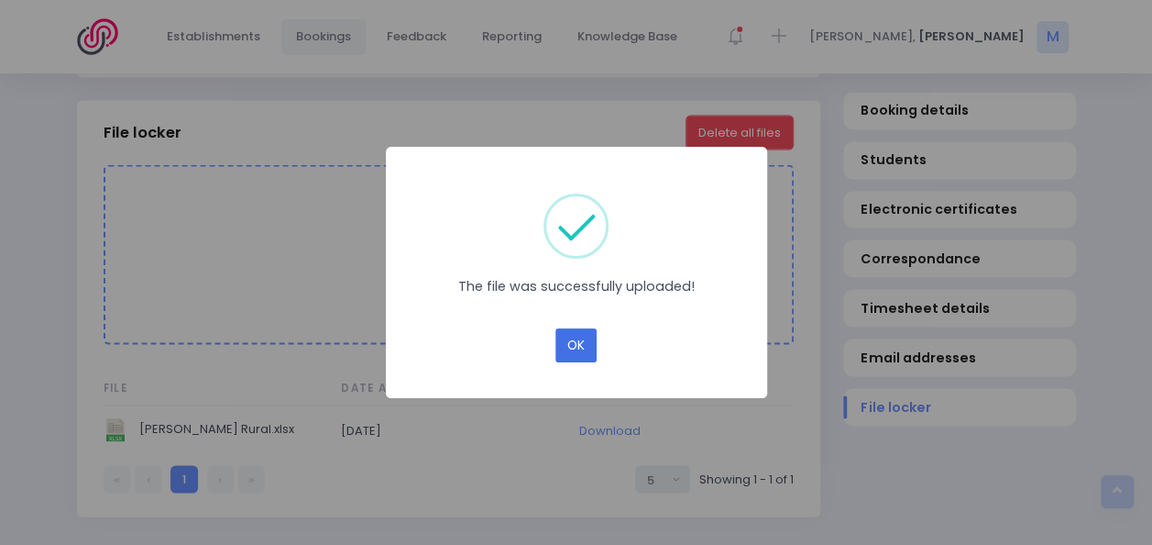
click at [593, 359] on button "OK" at bounding box center [576, 345] width 41 height 35
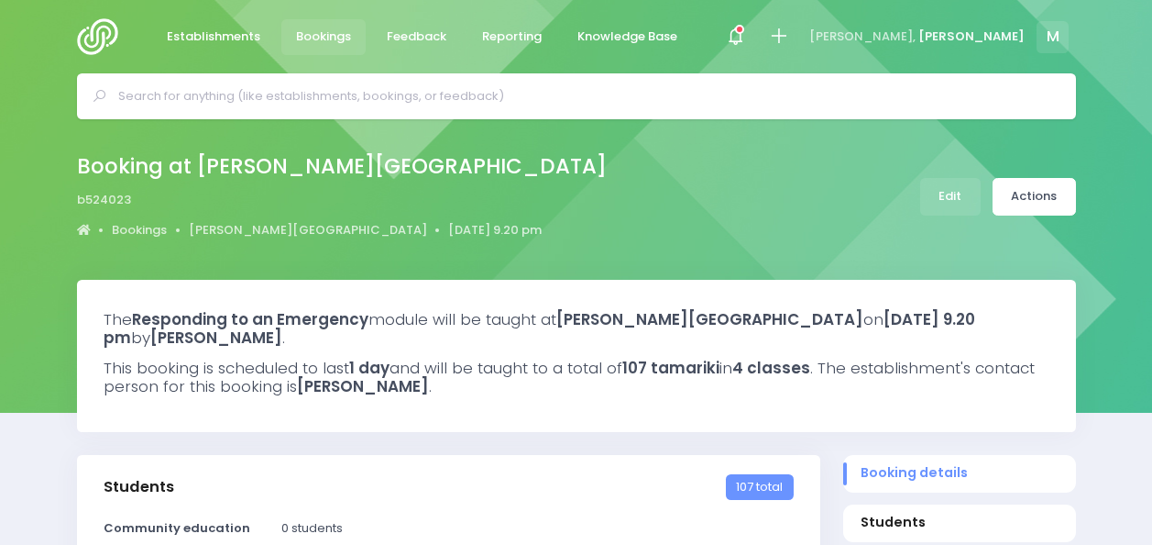
select select "5"
click at [1040, 199] on link "Actions" at bounding box center [1034, 197] width 83 height 38
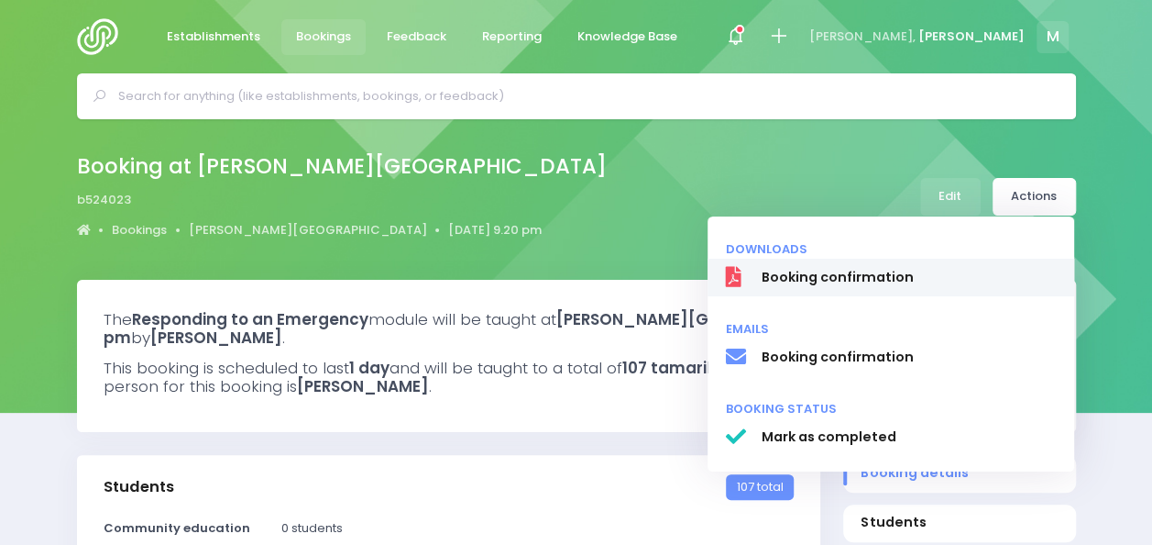
click at [862, 274] on span "Booking confirmation" at bounding box center [908, 277] width 295 height 19
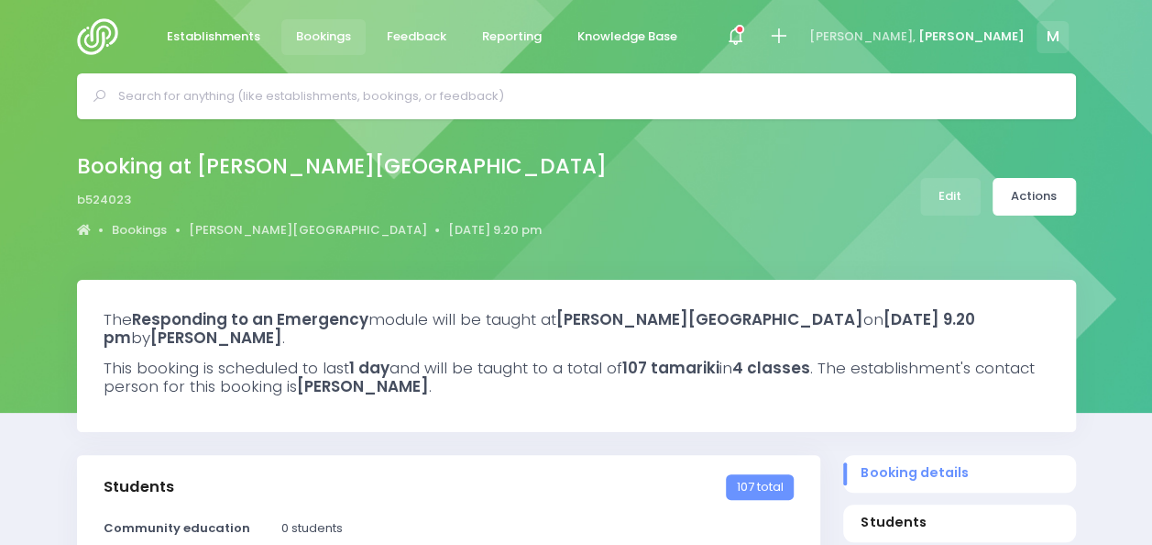
click at [1089, 158] on div "Booking at Barton Rural School b524023 Bookings Barton Rural School 17 November…" at bounding box center [576, 197] width 1045 height 96
click at [1038, 188] on link "Actions" at bounding box center [1034, 197] width 83 height 38
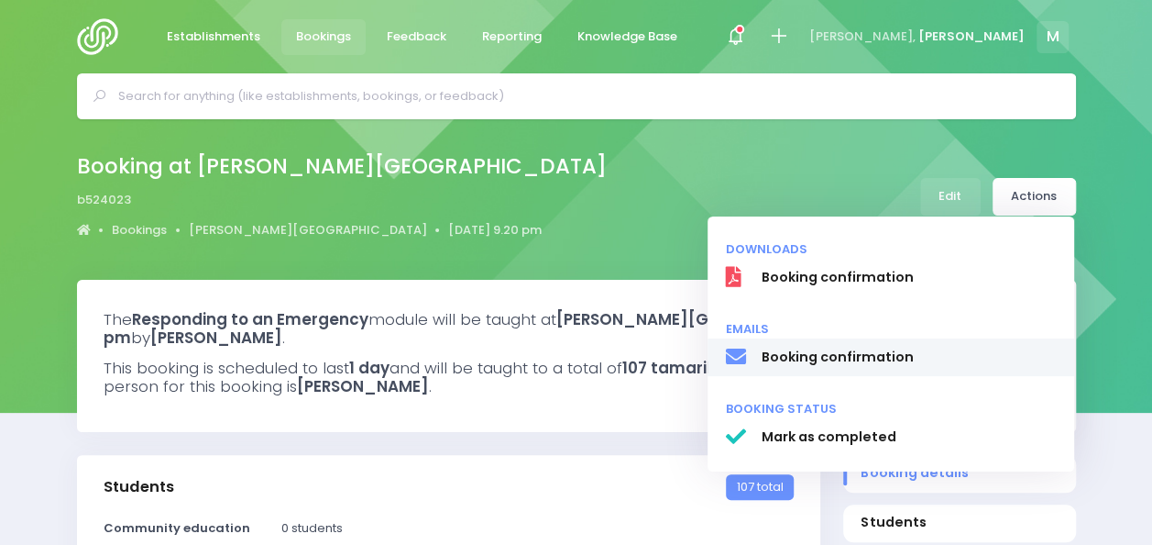
click at [845, 366] on span "Booking confirmation" at bounding box center [908, 356] width 295 height 19
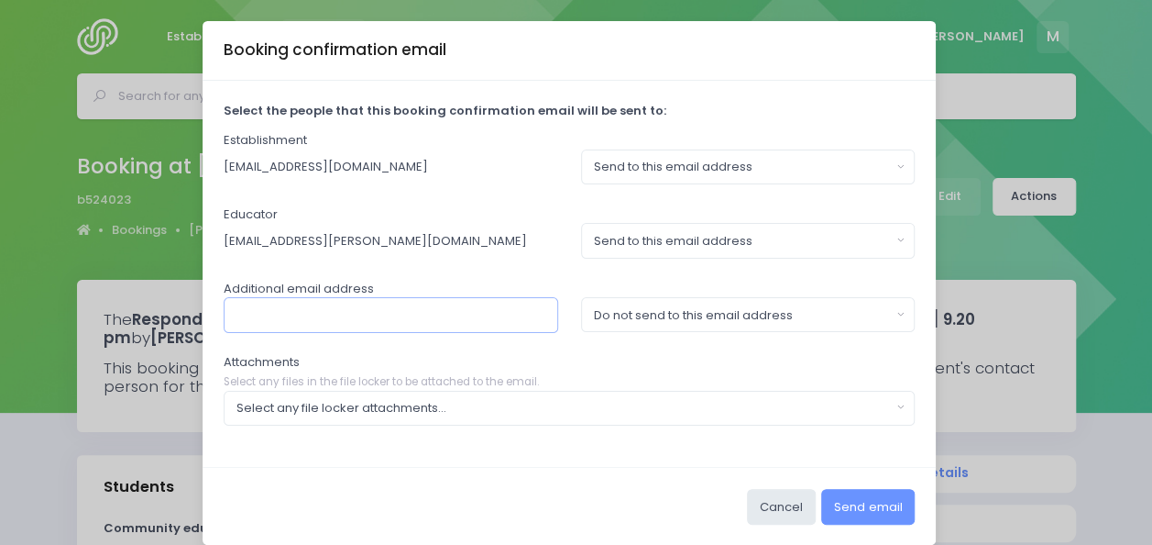
click at [453, 321] on input "text" at bounding box center [391, 314] width 335 height 35
paste input ""[PERSON_NAME]" <[PERSON_NAME][EMAIL_ADDRESS][DOMAIN_NAME]>"
click at [533, 297] on input ""[PERSON_NAME]" <[PERSON_NAME][EMAIL_ADDRESS][DOMAIN_NAME]>" at bounding box center [391, 314] width 335 height 35
click at [323, 312] on input ""Kirsten Smith" <kirsten@bartonrural.school.nz" at bounding box center [391, 314] width 335 height 35
drag, startPoint x: 323, startPoint y: 312, endPoint x: 127, endPoint y: 325, distance: 196.6
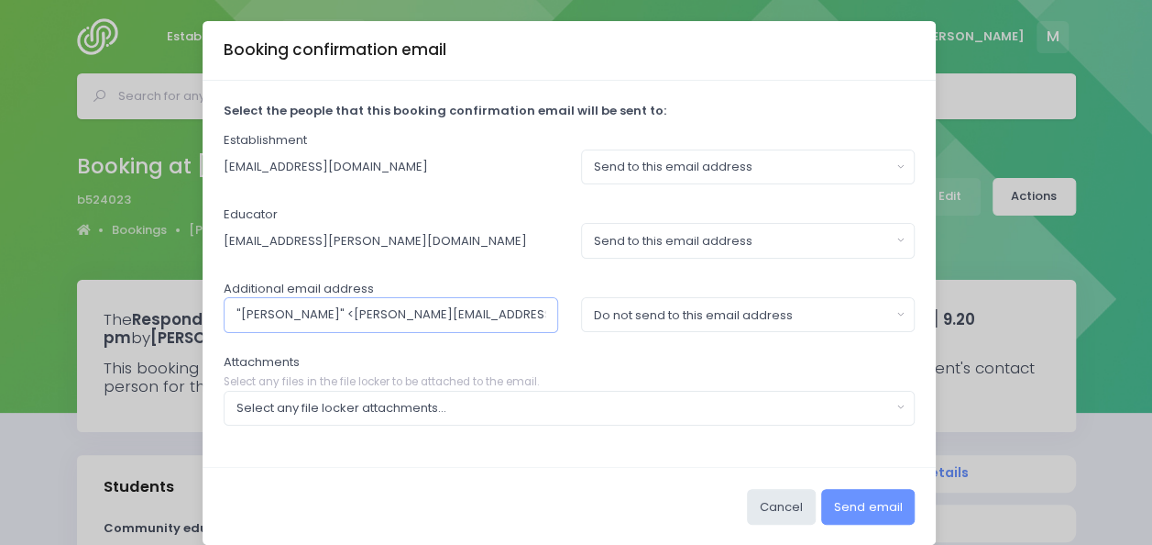
click at [127, 325] on div "Booking confirmation email Select the people that this booking confirmation ema…" at bounding box center [576, 272] width 1152 height 545
type input "[PERSON_NAME][EMAIL_ADDRESS][DOMAIN_NAME]"
click at [854, 149] on button "Send to this email address" at bounding box center [748, 166] width 335 height 35
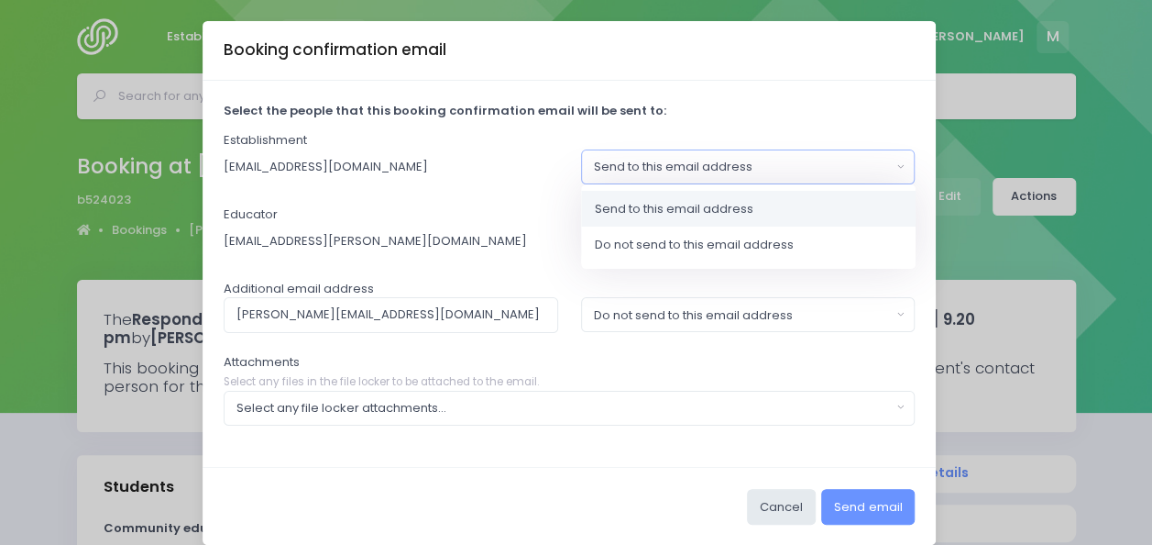
click at [460, 223] on input "[EMAIL_ADDRESS][PERSON_NAME][DOMAIN_NAME]" at bounding box center [391, 240] width 335 height 35
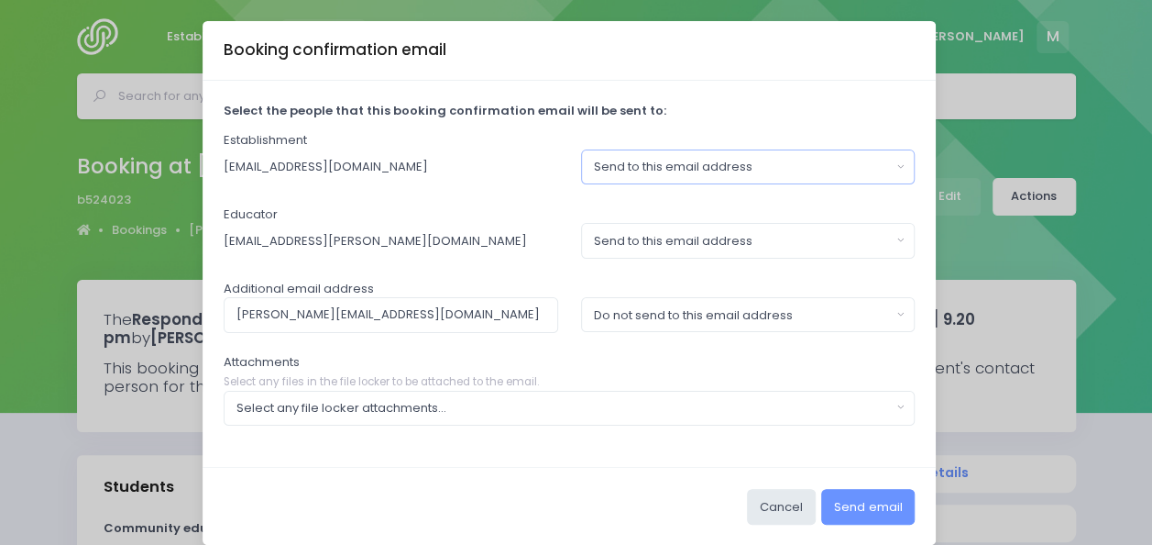
click at [743, 168] on div "Send to this email address" at bounding box center [742, 167] width 297 height 18
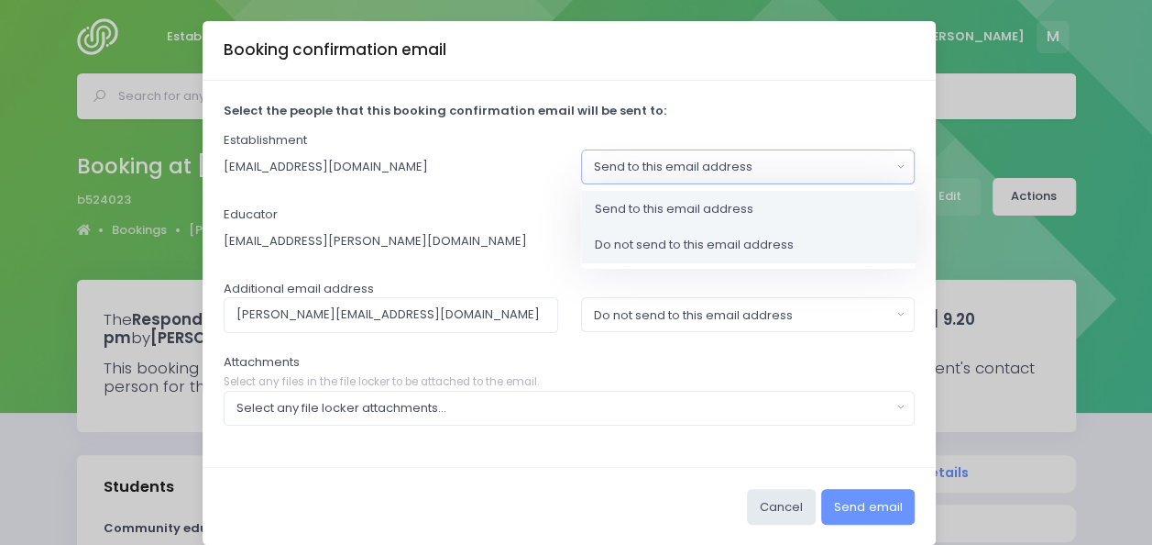
click at [693, 251] on span "Do not send to this email address" at bounding box center [694, 245] width 199 height 18
select select "no_email"
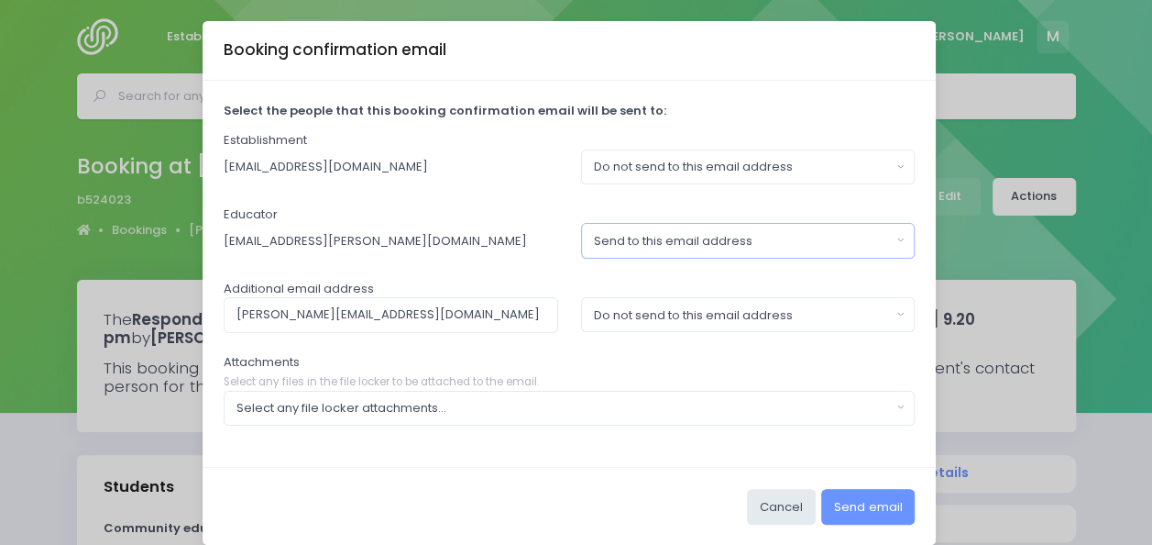
click at [793, 245] on div "Send to this email address" at bounding box center [742, 241] width 297 height 18
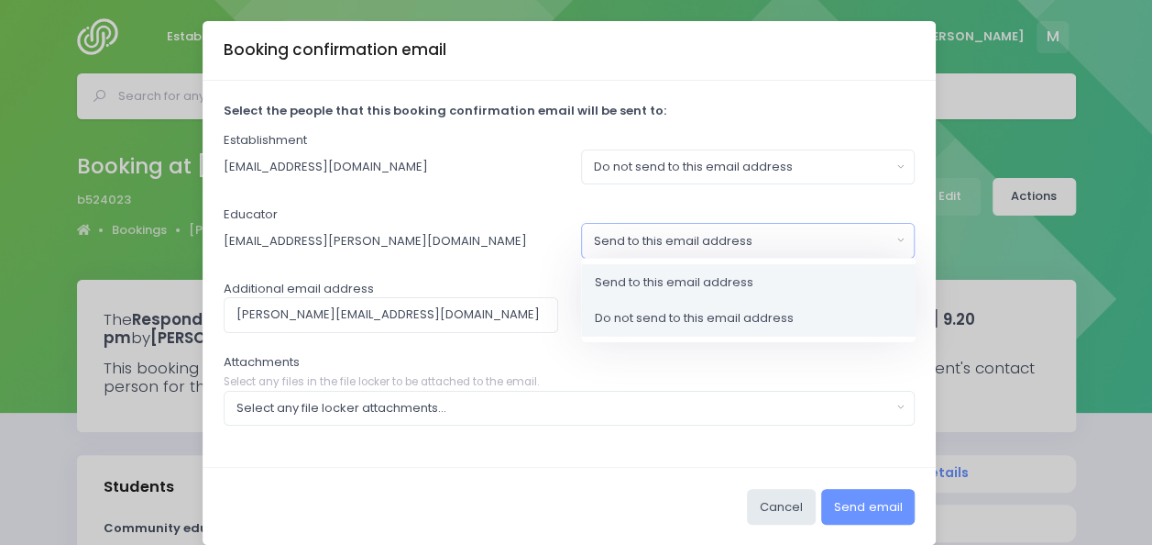
click at [705, 310] on span "Do not send to this email address" at bounding box center [694, 318] width 199 height 18
select select "no_email"
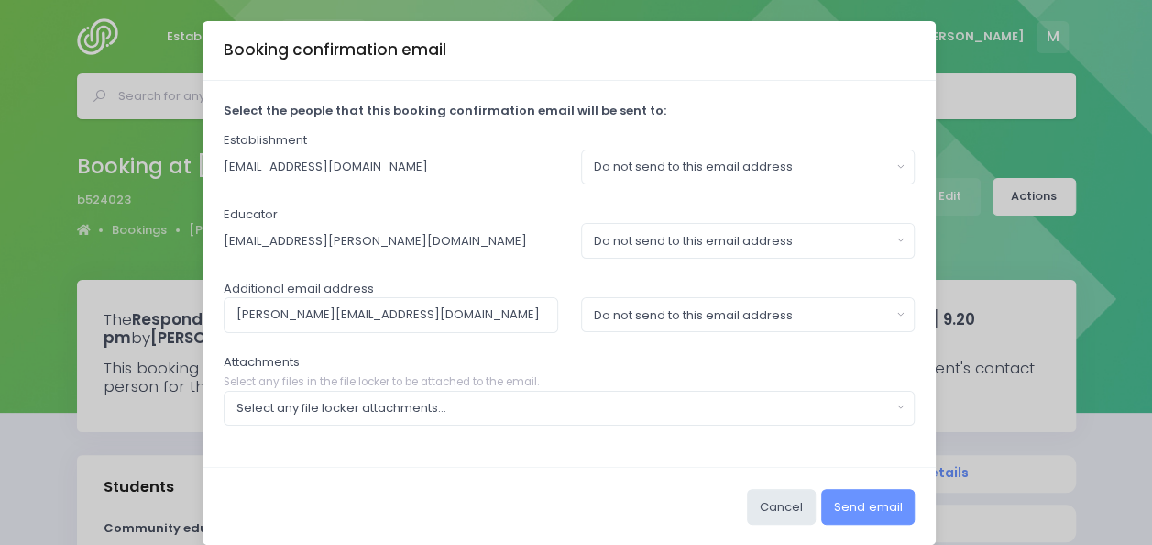
click at [721, 283] on div "Additional email address kirsten@bartonrural.school.nz Send to this email addre…" at bounding box center [570, 306] width 692 height 53
click at [707, 316] on div "Do not send to this email address" at bounding box center [742, 315] width 297 height 18
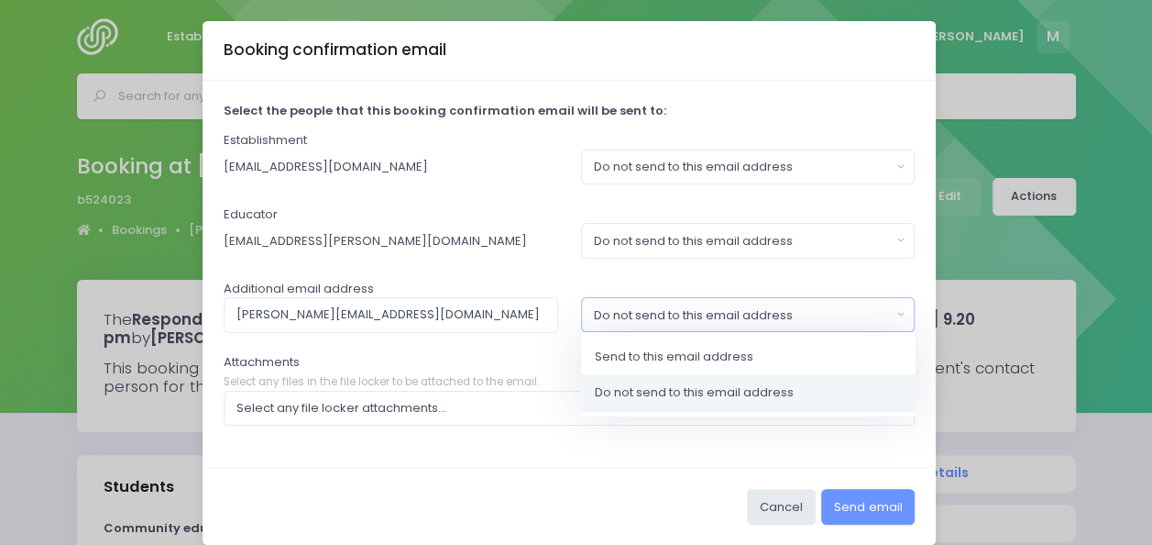
click at [657, 374] on link "Do not send to this email address" at bounding box center [748, 392] width 335 height 37
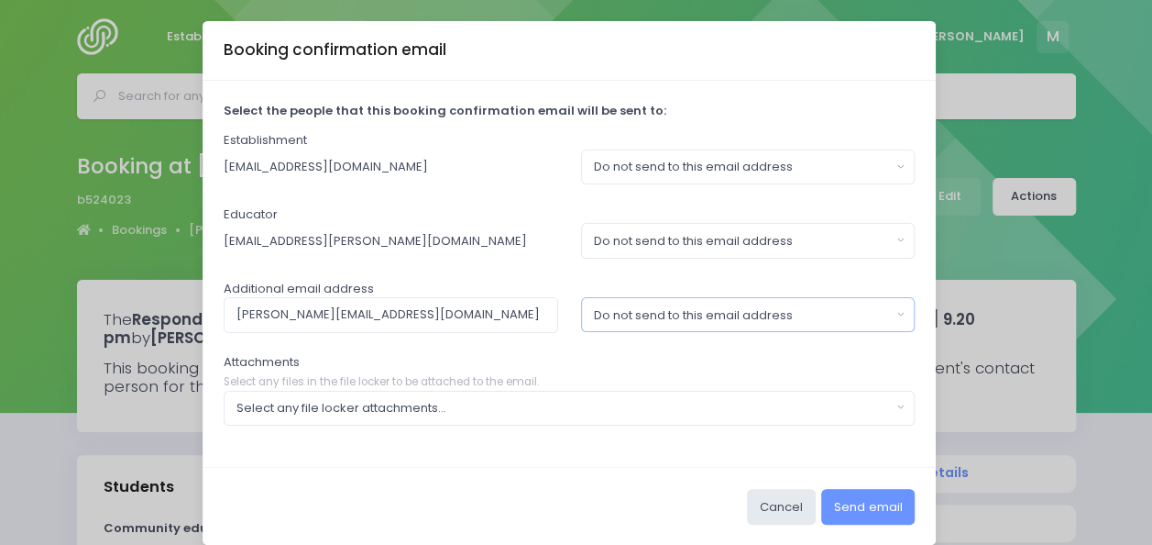
click at [699, 325] on button "Do not send to this email address" at bounding box center [748, 314] width 335 height 35
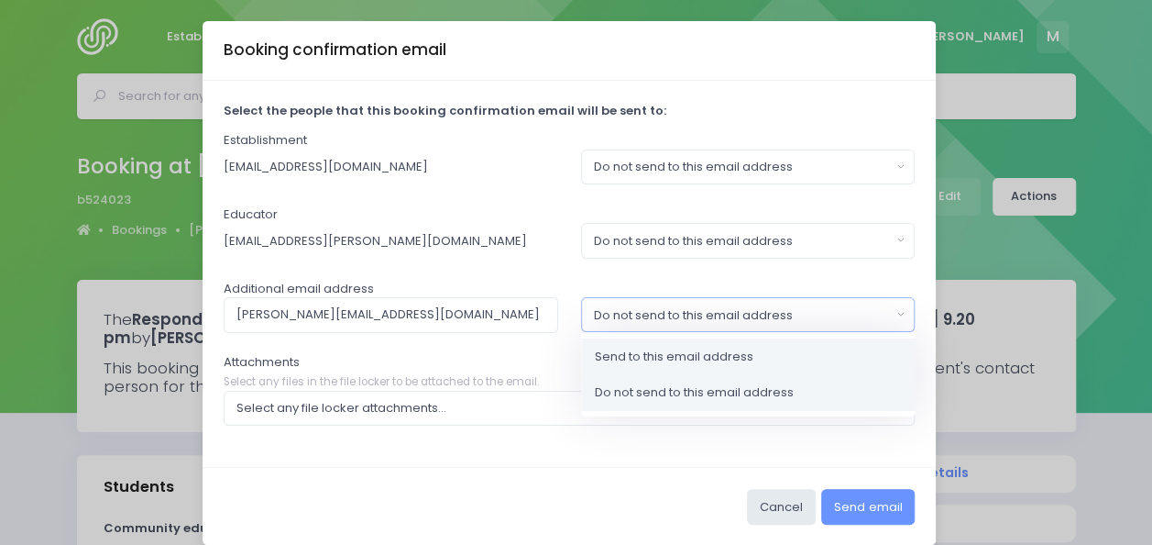
click at [680, 356] on span "Send to this email address" at bounding box center [674, 356] width 159 height 18
select select "send"
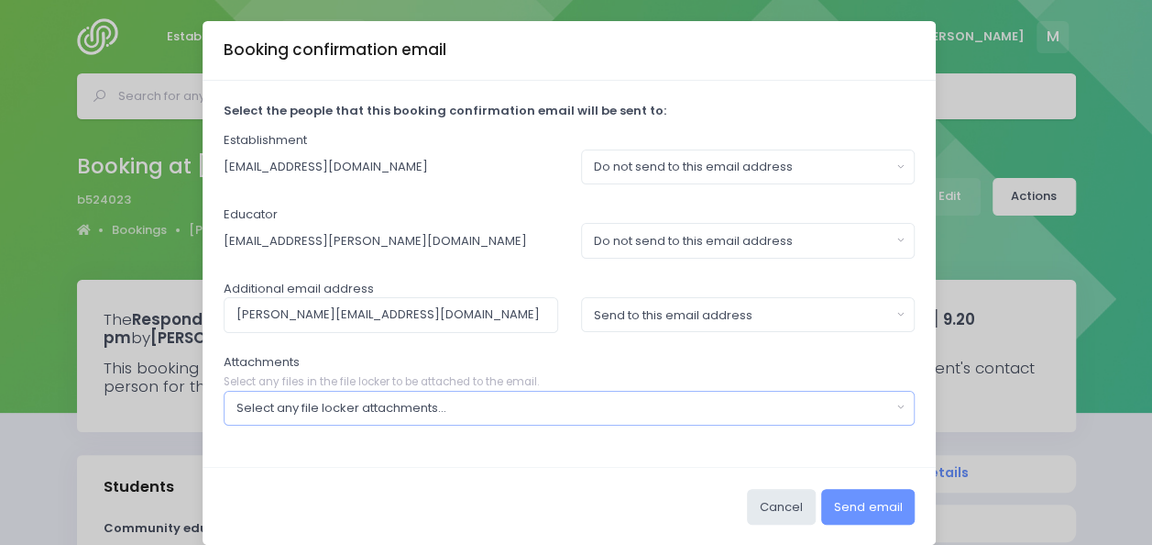
click at [623, 403] on div "Select any file locker attachments..." at bounding box center [564, 408] width 655 height 18
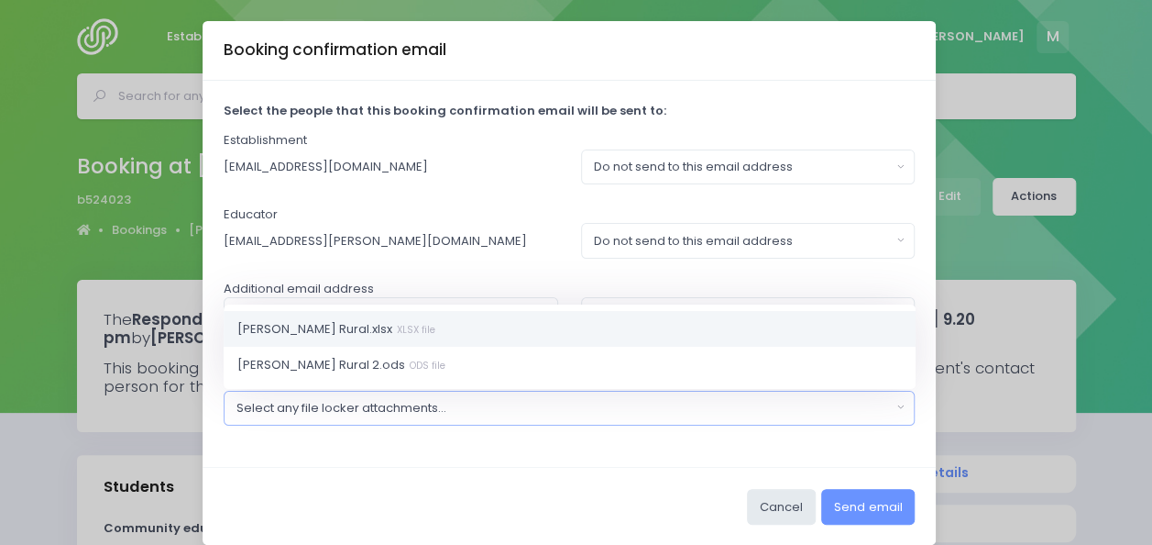
click at [482, 322] on link "Barton Rural.xlsx XLSX file" at bounding box center [570, 328] width 692 height 37
select select "11040"
click at [656, 478] on div "Cancel Send email" at bounding box center [569, 506] width 733 height 78
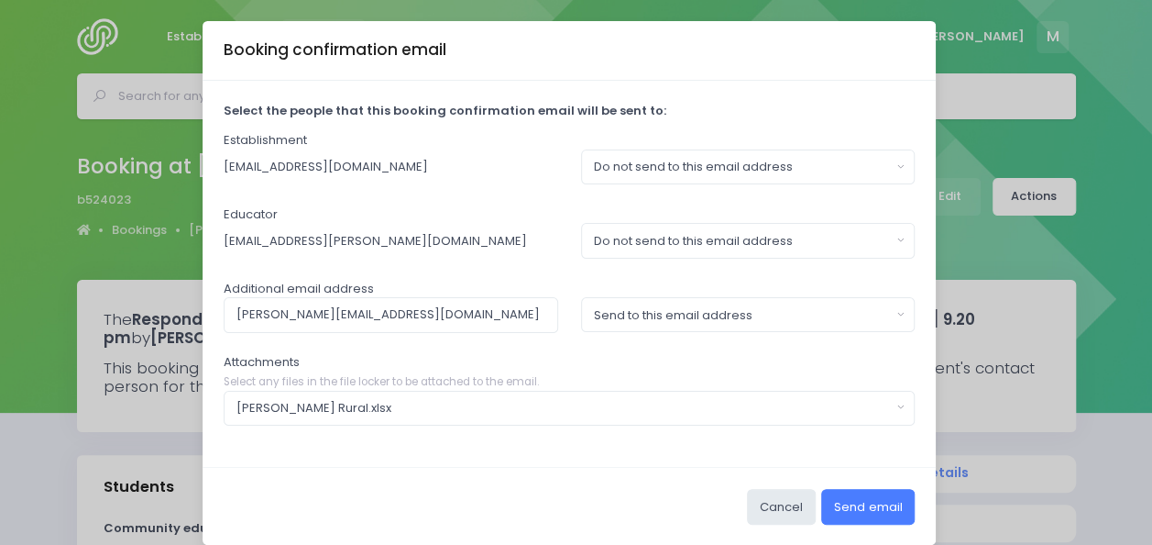
click at [880, 506] on button "Send email" at bounding box center [868, 506] width 94 height 35
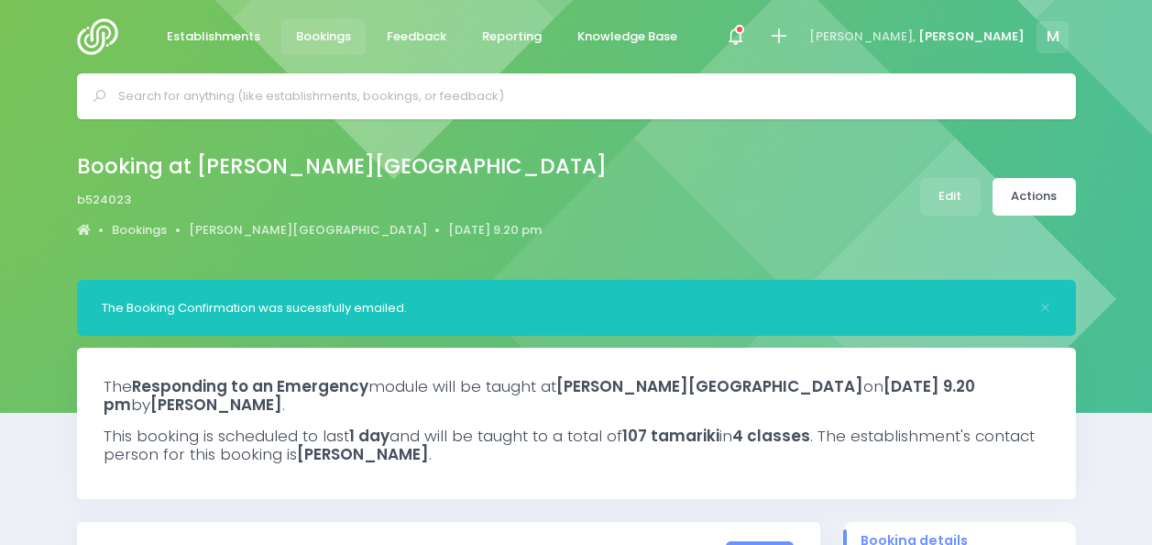
select select "5"
click at [789, 41] on icon at bounding box center [778, 36] width 21 height 21
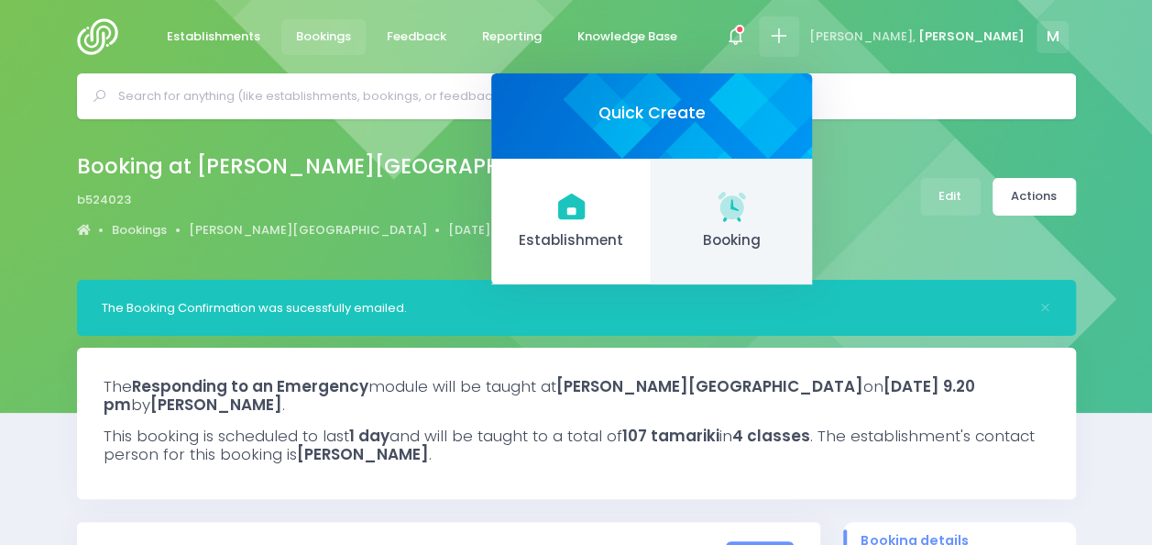
click at [798, 231] on span "Booking" at bounding box center [731, 240] width 131 height 21
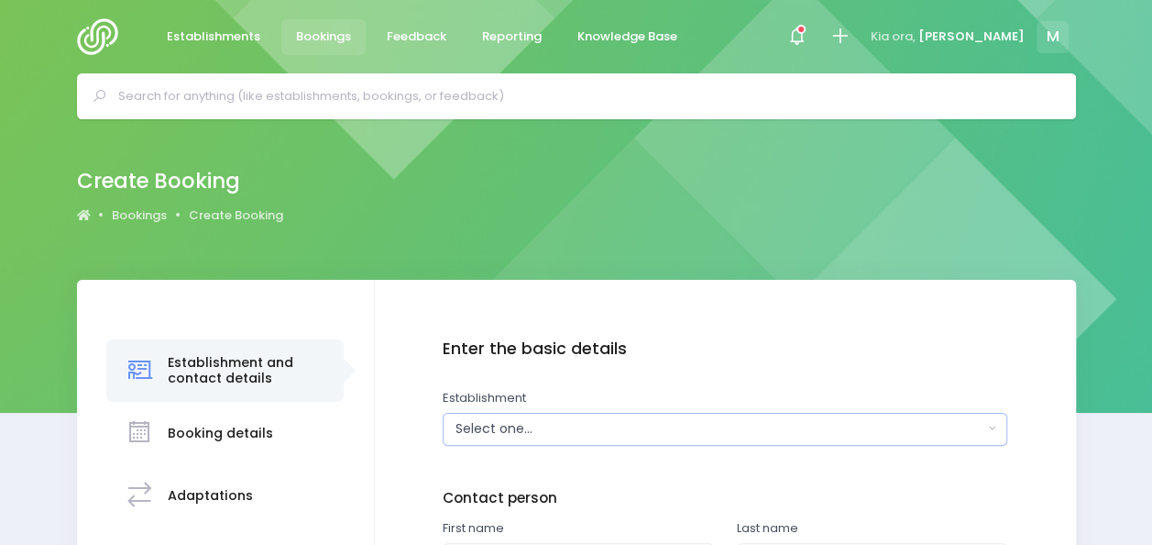
click at [485, 423] on div "Select one..." at bounding box center [720, 428] width 528 height 19
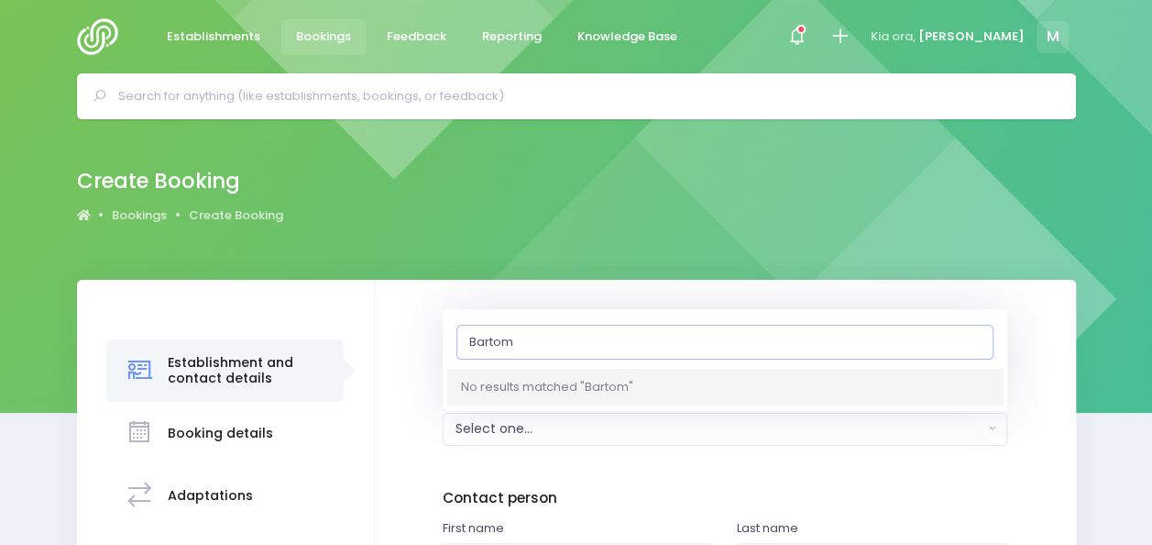
type input "Barto"
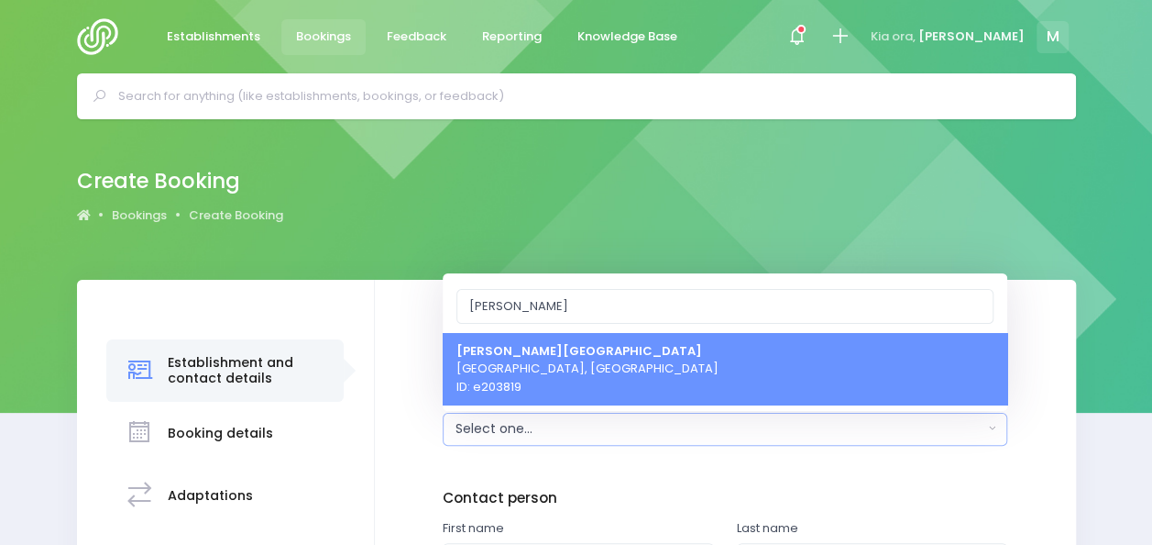
click at [534, 359] on span "Barton Rural School Timaru, South Island Region ID: e203819" at bounding box center [588, 368] width 262 height 54
select select "203819"
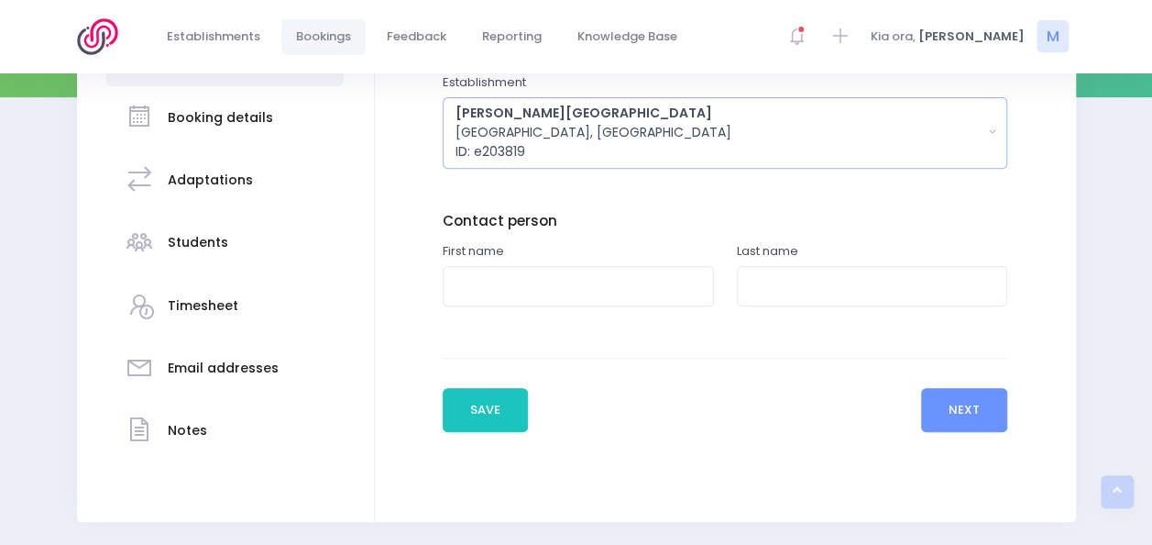
scroll to position [319, 0]
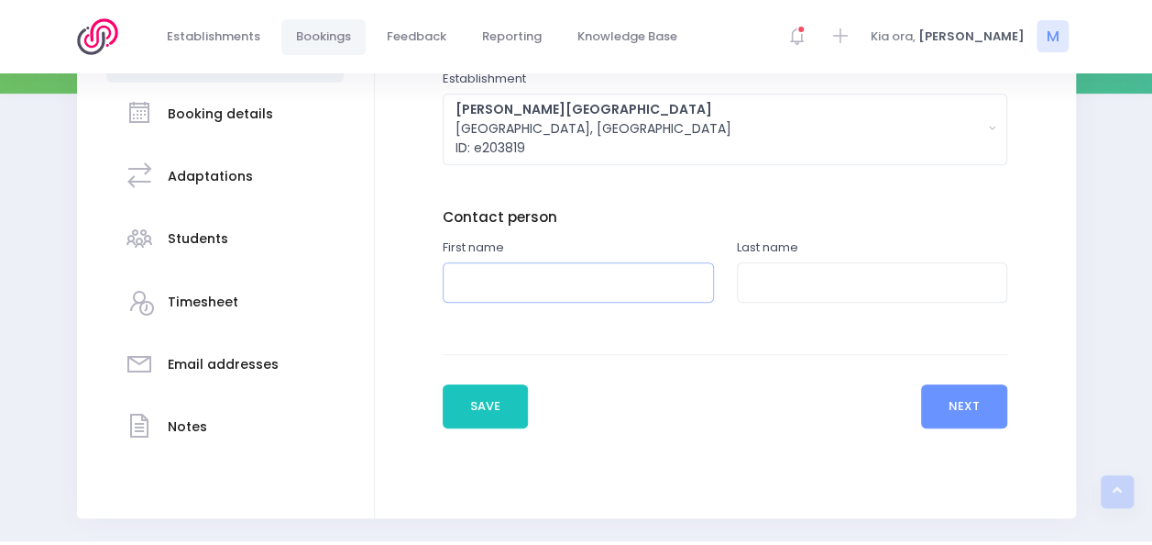
click at [541, 278] on input "text" at bounding box center [578, 282] width 271 height 41
type input "Kirsten"
type input "Smith"
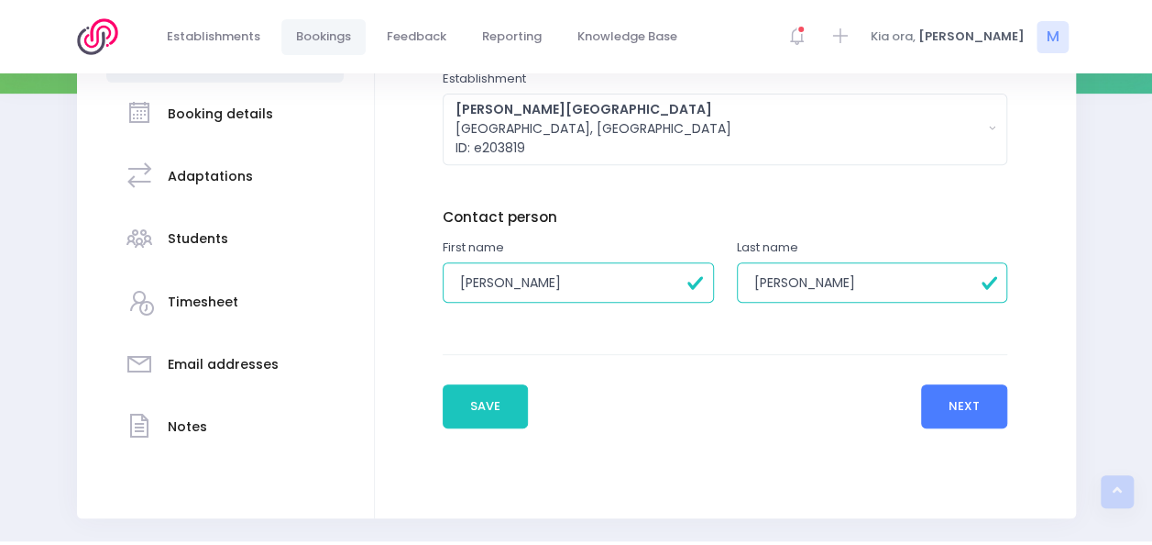
click at [954, 403] on button "Next" at bounding box center [964, 406] width 87 height 44
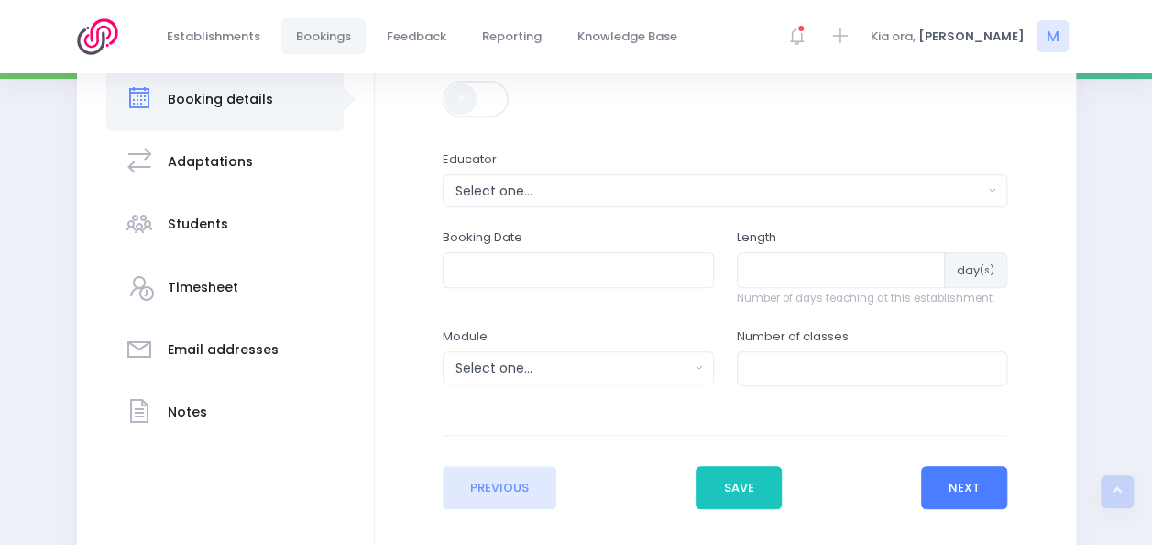
scroll to position [370, 0]
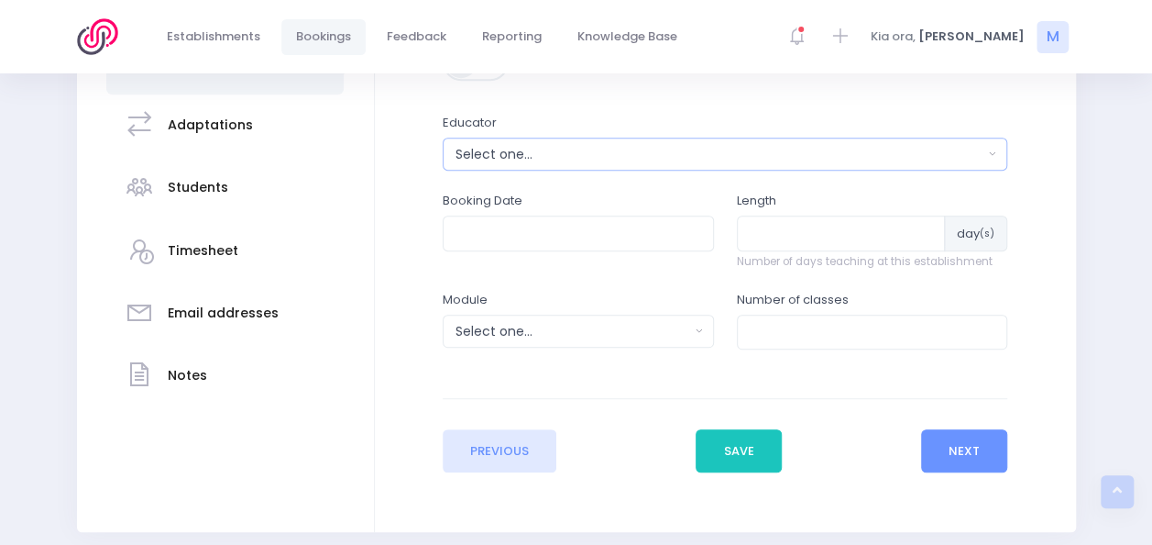
click at [524, 150] on div "Select one..." at bounding box center [720, 154] width 528 height 19
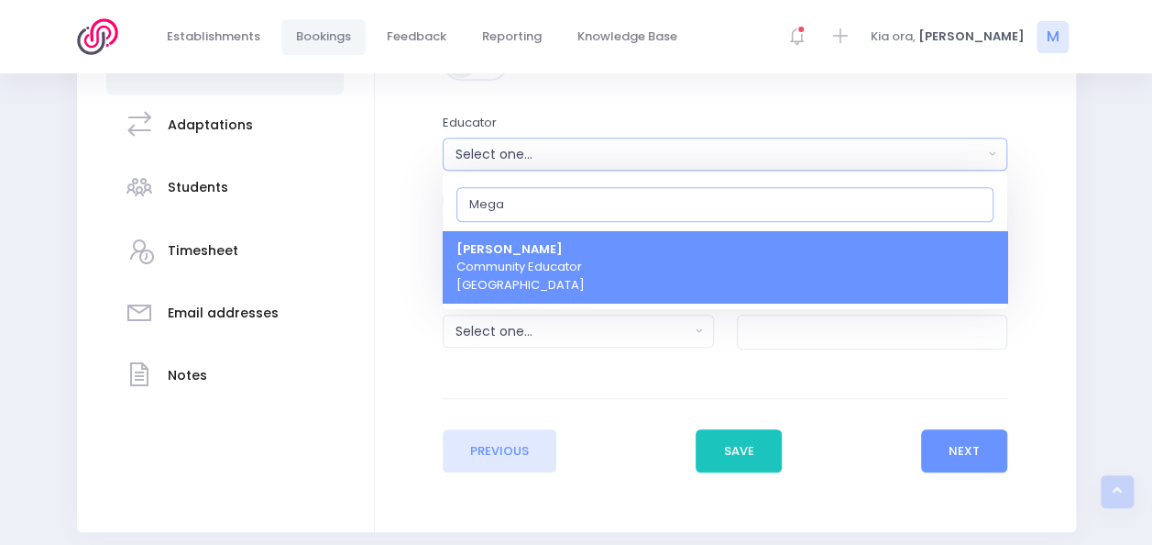
type input "Mega"
click at [508, 262] on span "Megan Holden Community Educator South Island Region" at bounding box center [521, 267] width 128 height 54
select select "357484"
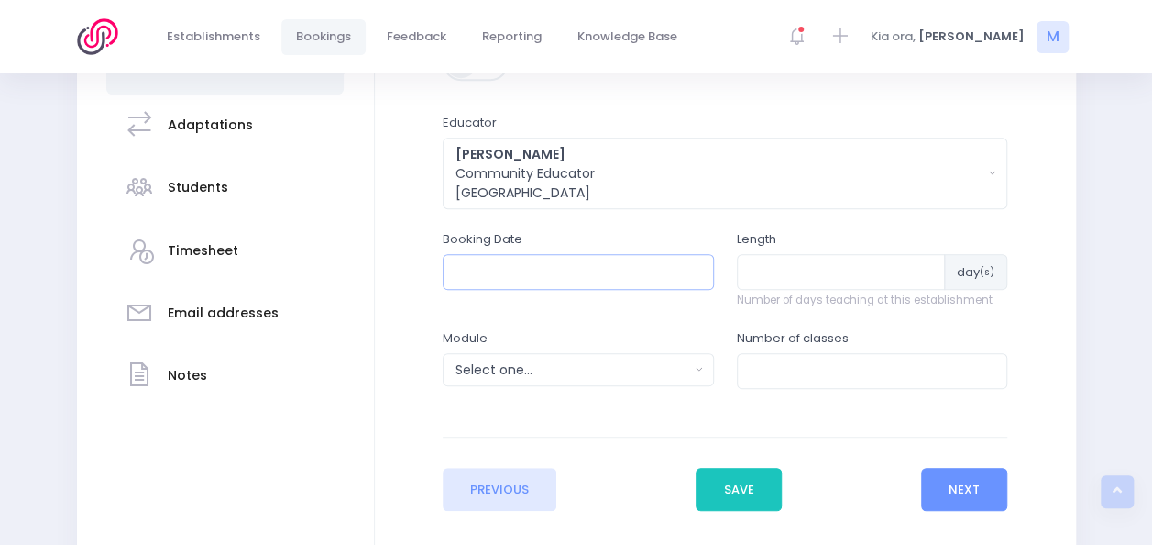
click at [497, 264] on input "text" at bounding box center [578, 271] width 271 height 35
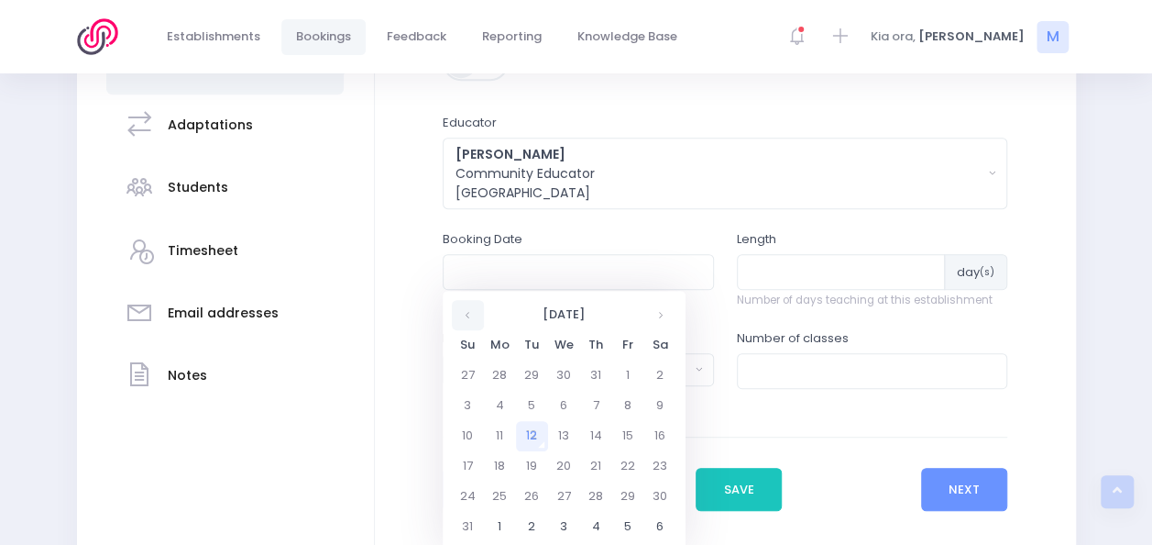
click at [460, 314] on th at bounding box center [468, 315] width 32 height 30
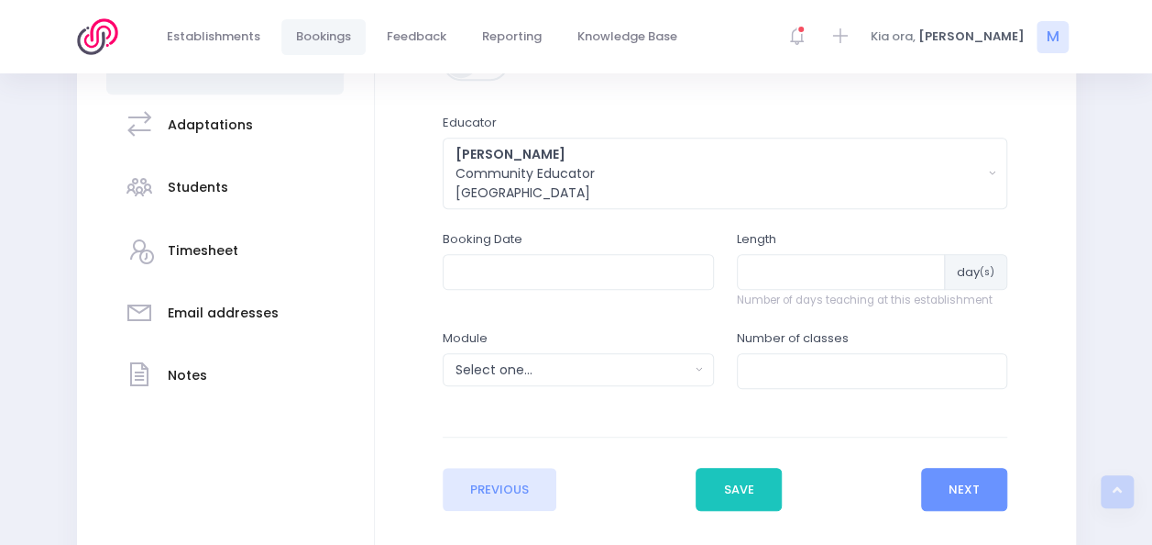
click at [693, 305] on div "Booking Date" at bounding box center [578, 279] width 294 height 99
drag, startPoint x: 686, startPoint y: 304, endPoint x: 633, endPoint y: 275, distance: 60.7
click at [633, 275] on input "text" at bounding box center [578, 271] width 271 height 35
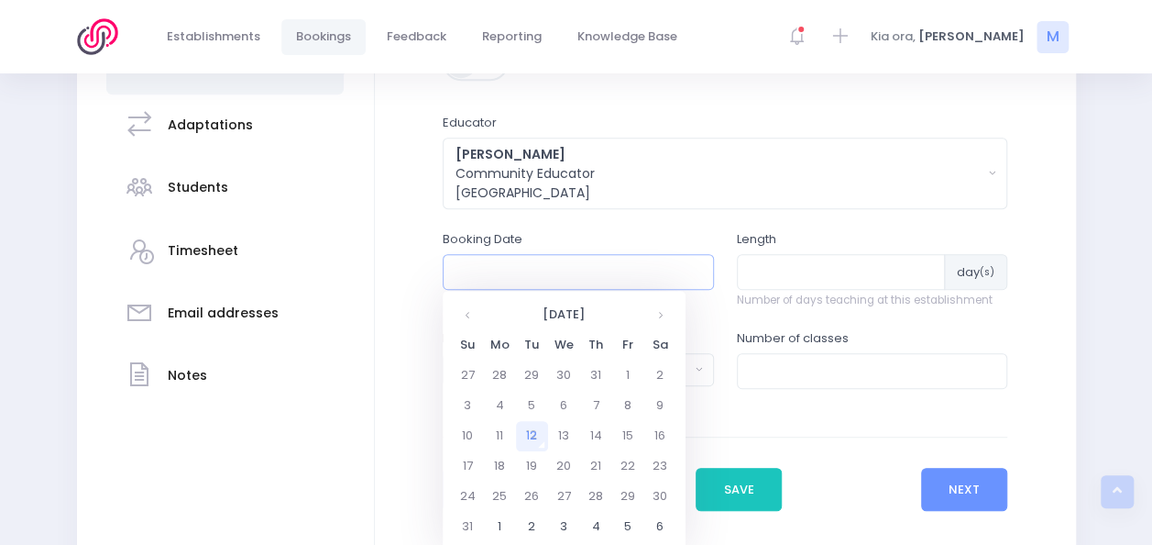
type input "17/11/2025 09:20 PM"
type input "1"
type input "4"
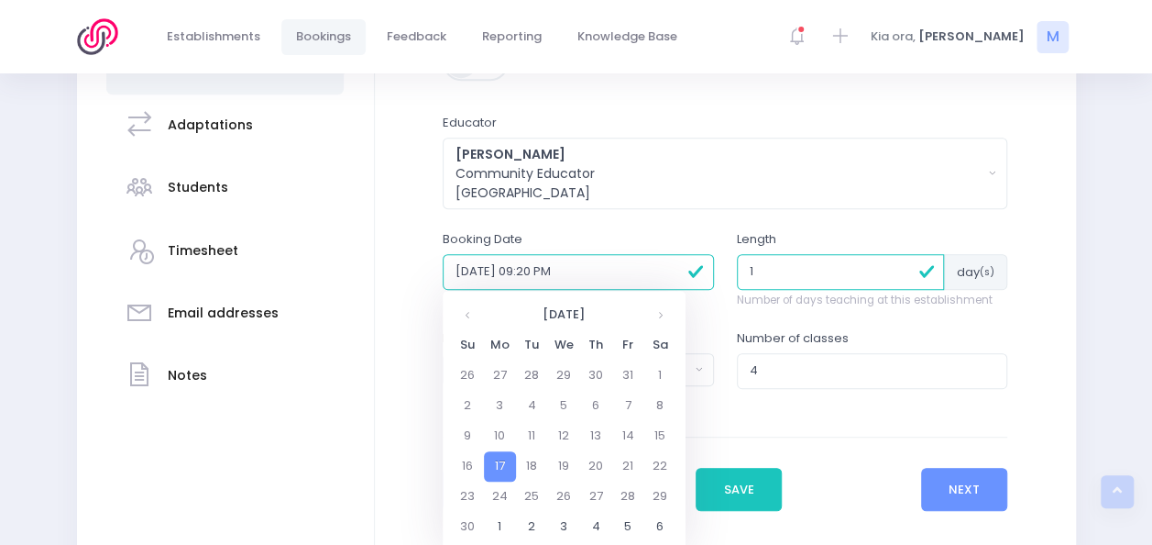
click at [461, 260] on input "17/11/2025 09:20 PM" at bounding box center [578, 271] width 271 height 35
click at [568, 464] on td "19" at bounding box center [564, 466] width 32 height 30
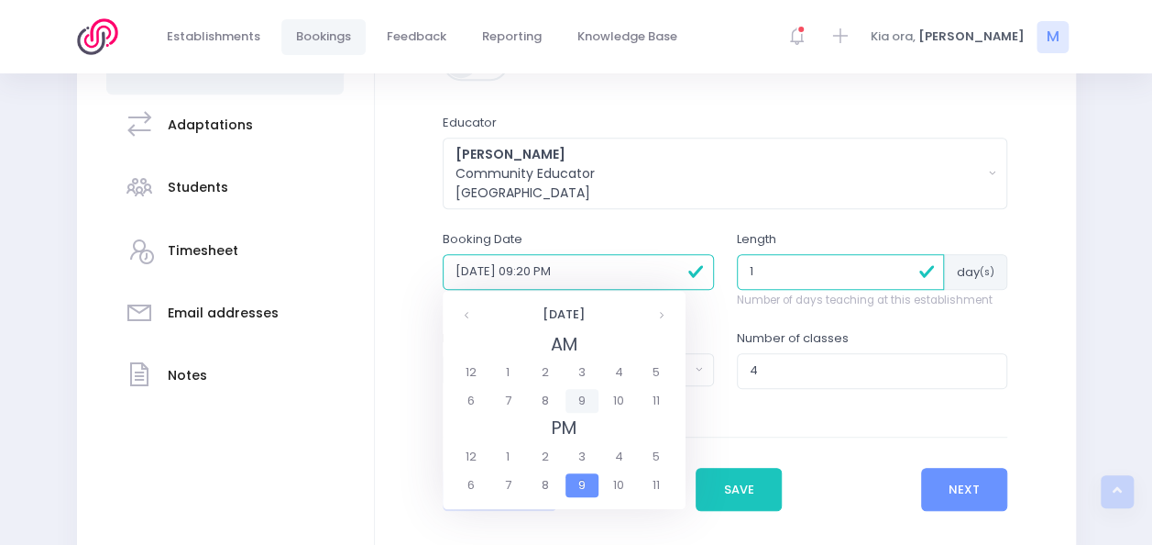
click at [583, 400] on span "9" at bounding box center [582, 401] width 32 height 24
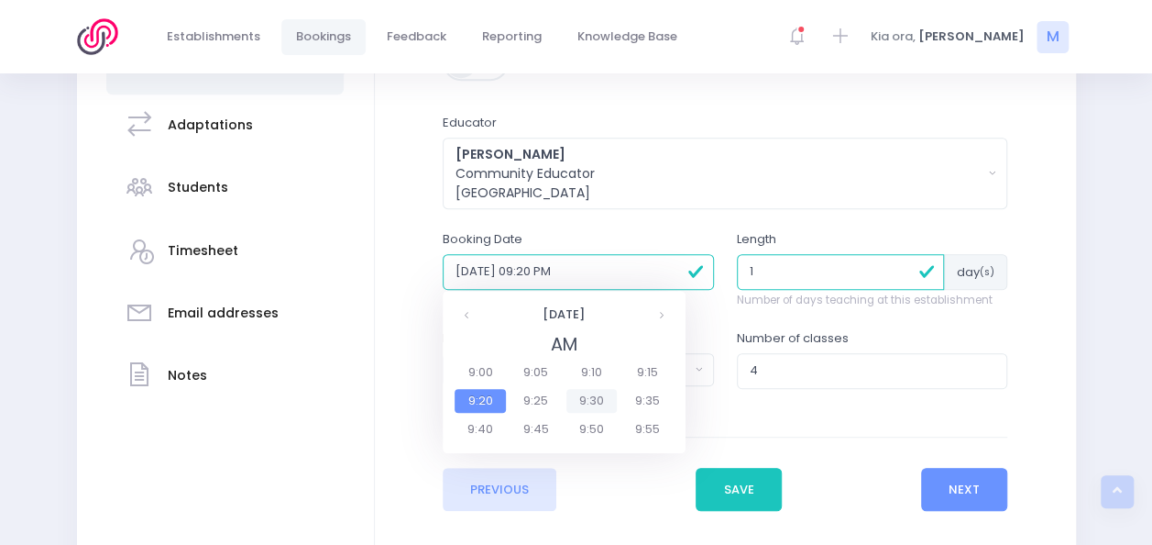
click at [593, 392] on span "9:30" at bounding box center [592, 401] width 51 height 24
type input "19/11/2025 09:30 AM"
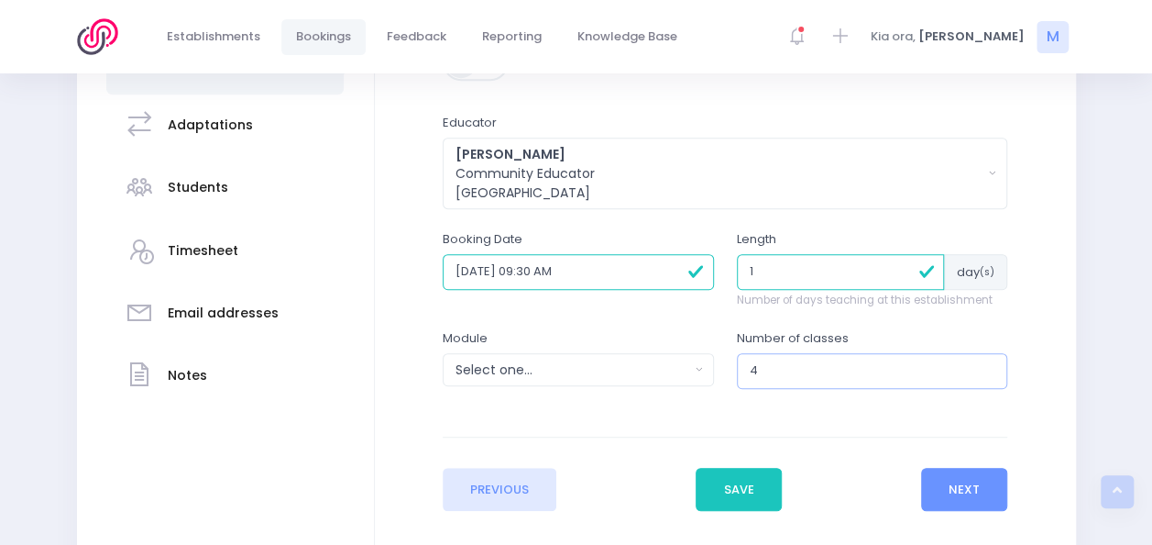
drag, startPoint x: 776, startPoint y: 369, endPoint x: 693, endPoint y: 366, distance: 83.5
click at [693, 366] on div "Module Select one... Clued up Camper Community Education Community Education - …" at bounding box center [725, 368] width 588 height 78
type input "3"
click at [647, 373] on div "Select one..." at bounding box center [573, 369] width 234 height 19
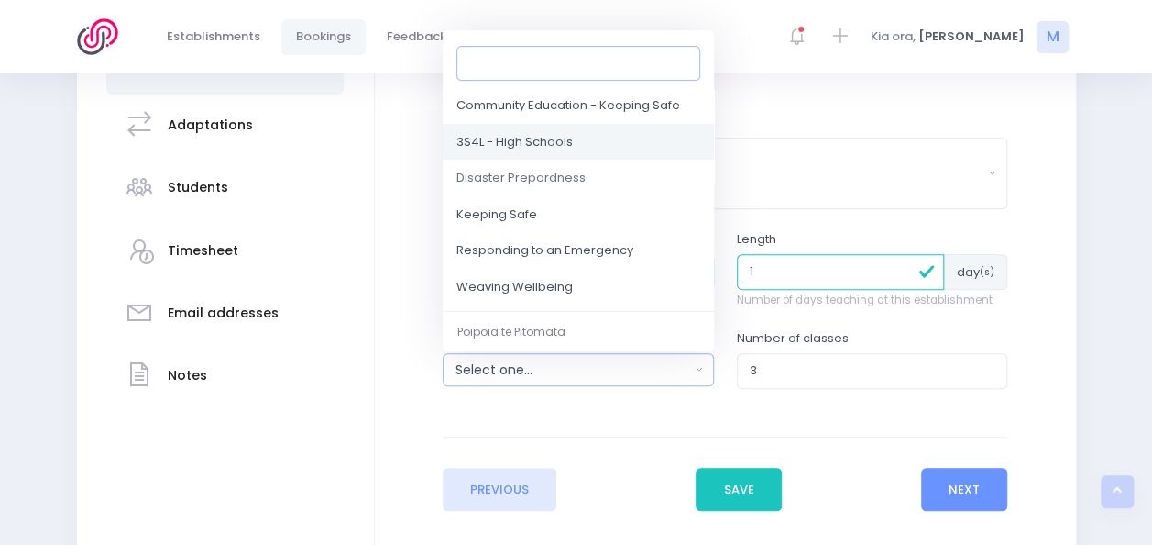
scroll to position [171, 0]
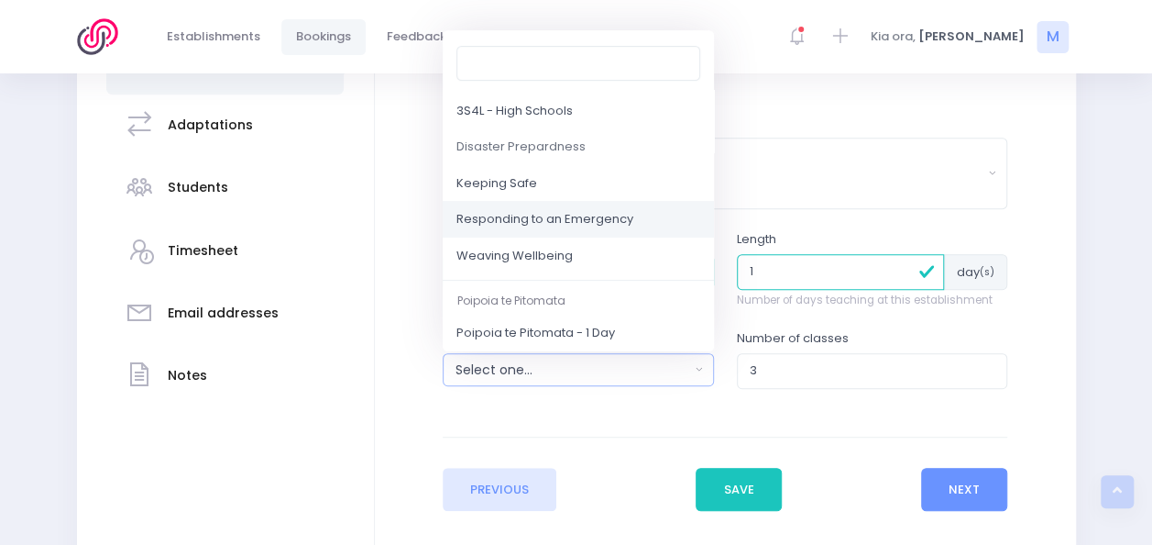
click at [641, 209] on link "Responding to an Emergency" at bounding box center [578, 220] width 271 height 37
select select "Responding to an Emergency"
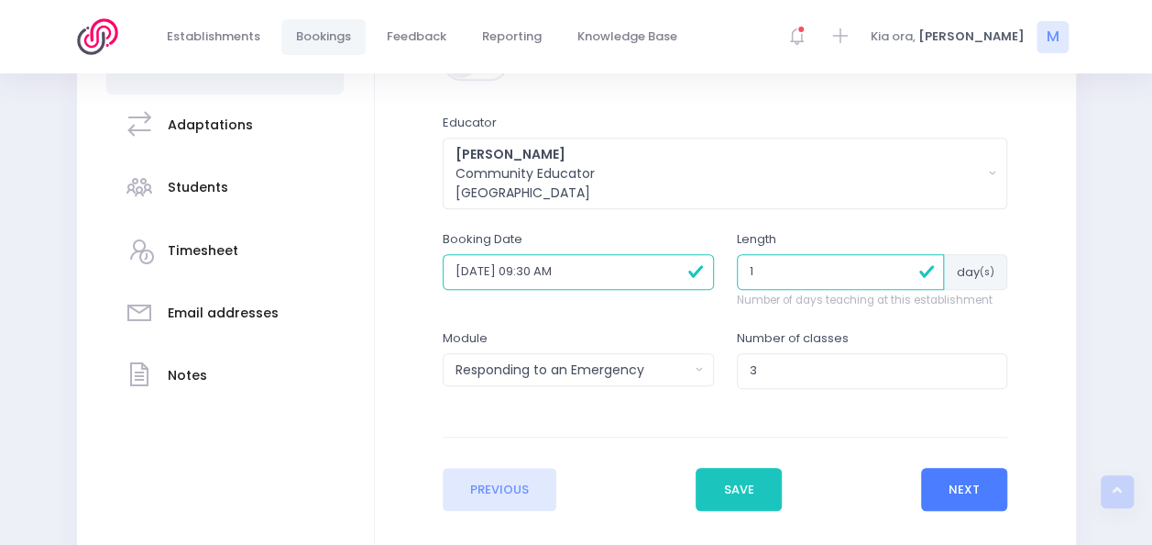
click at [945, 486] on button "Next" at bounding box center [964, 490] width 87 height 44
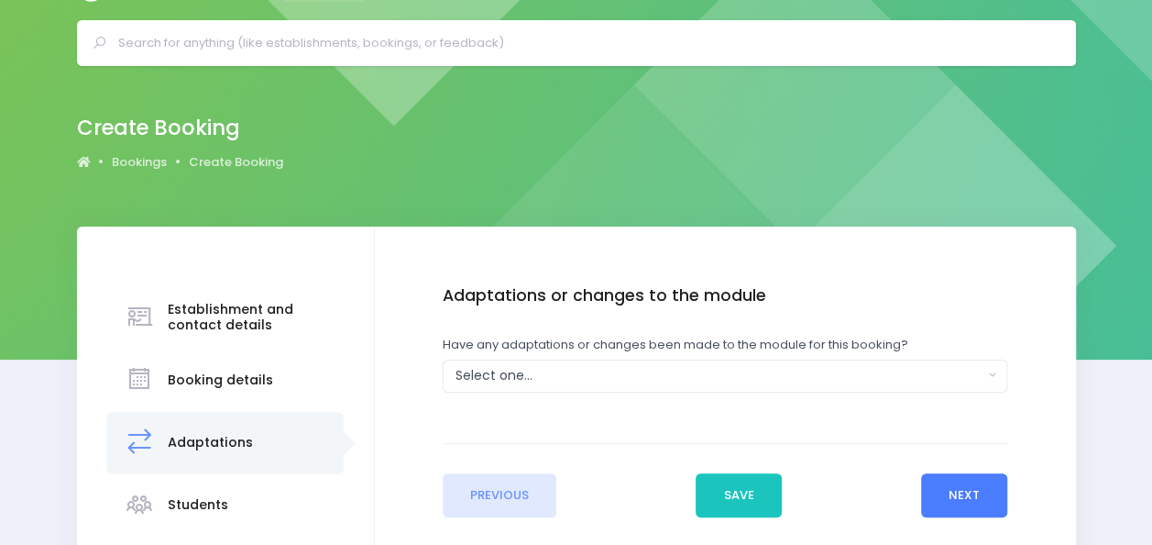
scroll to position [0, 0]
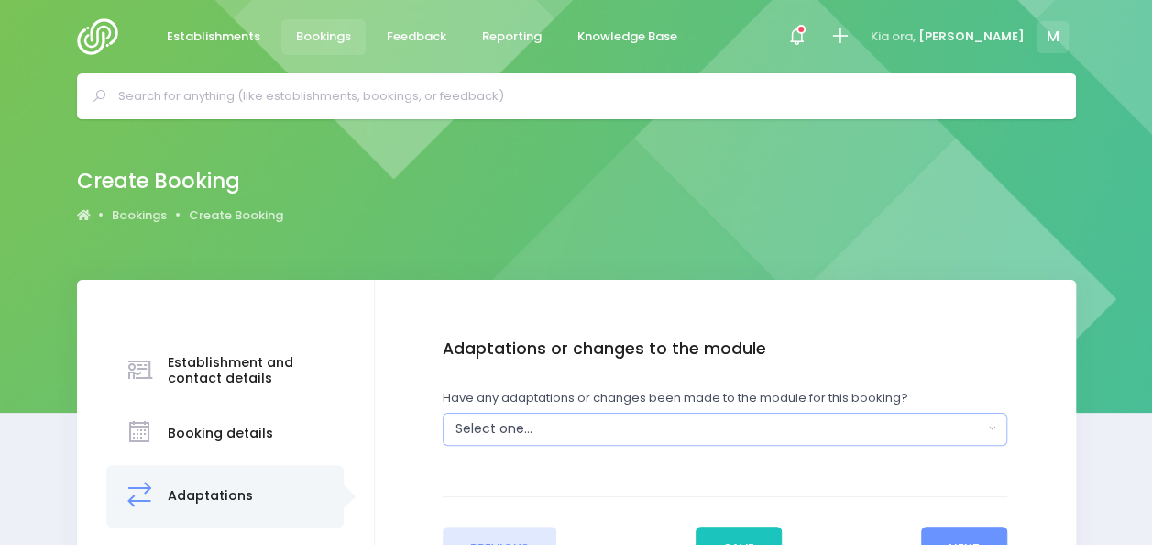
click at [759, 440] on button "Select one..." at bounding box center [725, 429] width 565 height 33
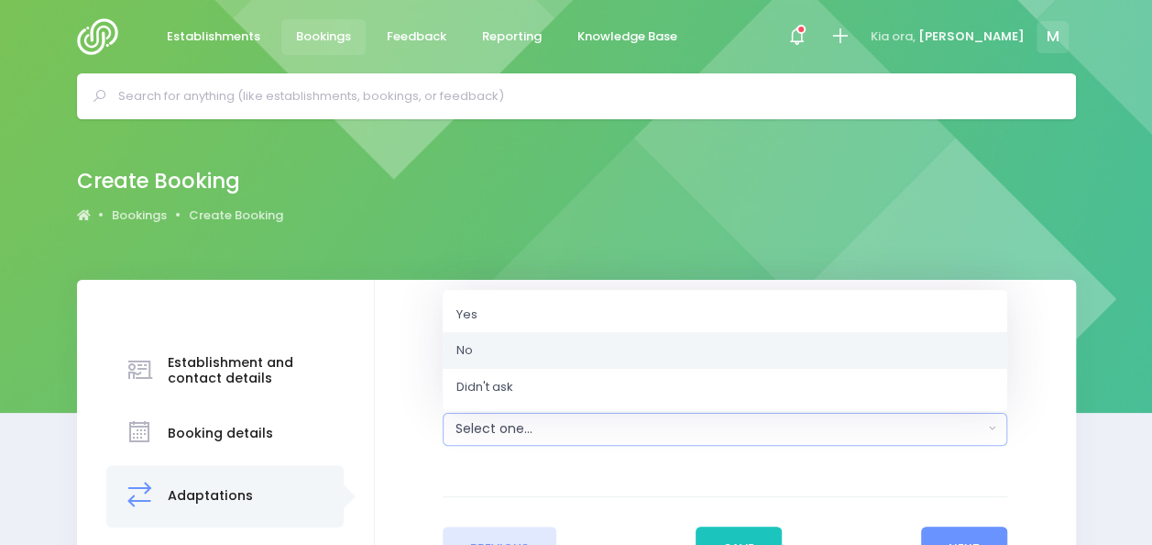
click at [748, 340] on link "No" at bounding box center [725, 350] width 565 height 37
select select "No"
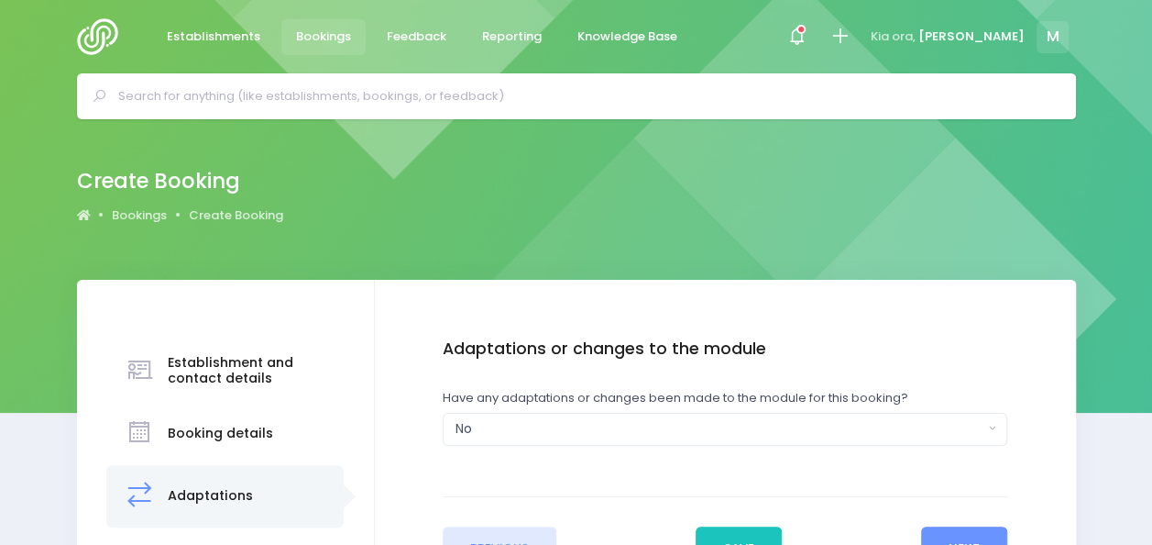
click at [936, 523] on div "Previous Save Next" at bounding box center [725, 533] width 565 height 74
click at [934, 530] on button "Next" at bounding box center [964, 548] width 87 height 44
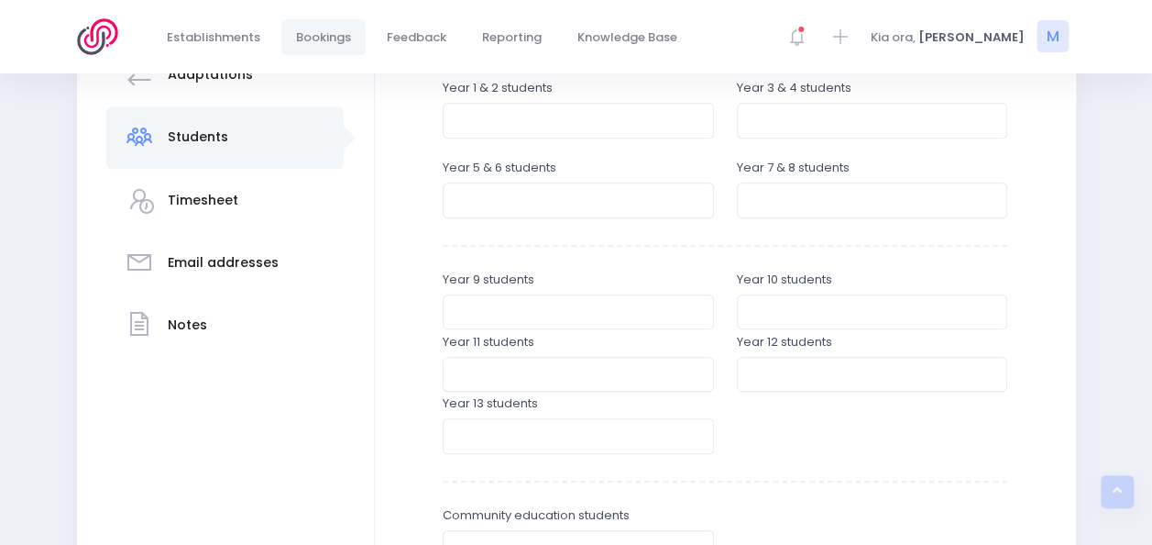
scroll to position [433, 0]
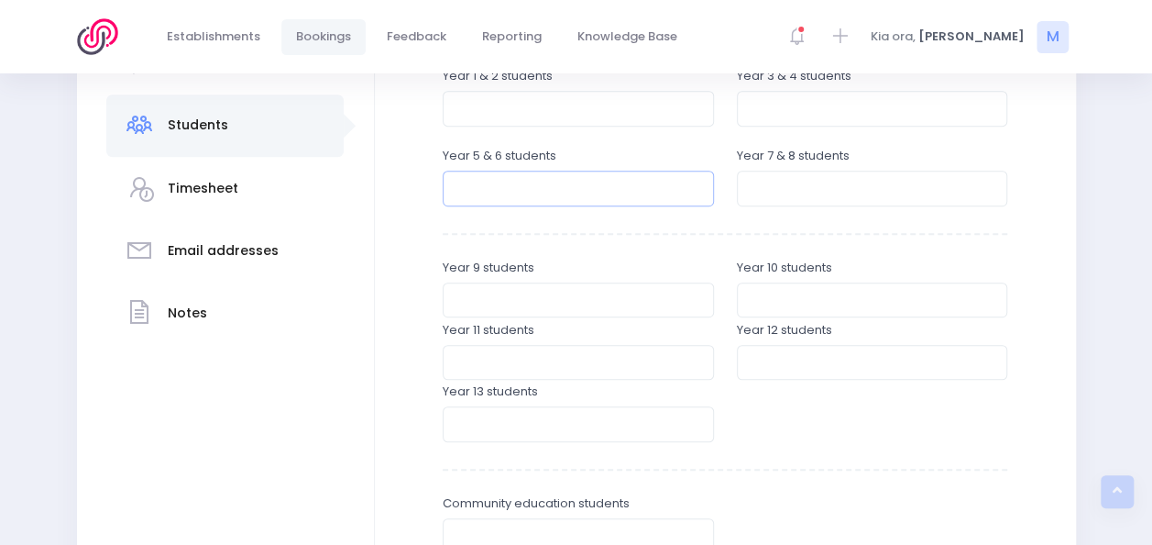
click at [525, 183] on input "number" at bounding box center [578, 188] width 271 height 35
type input "27"
click at [785, 98] on input "number" at bounding box center [872, 108] width 271 height 35
type input "25"
click at [759, 176] on input "number" at bounding box center [872, 188] width 271 height 35
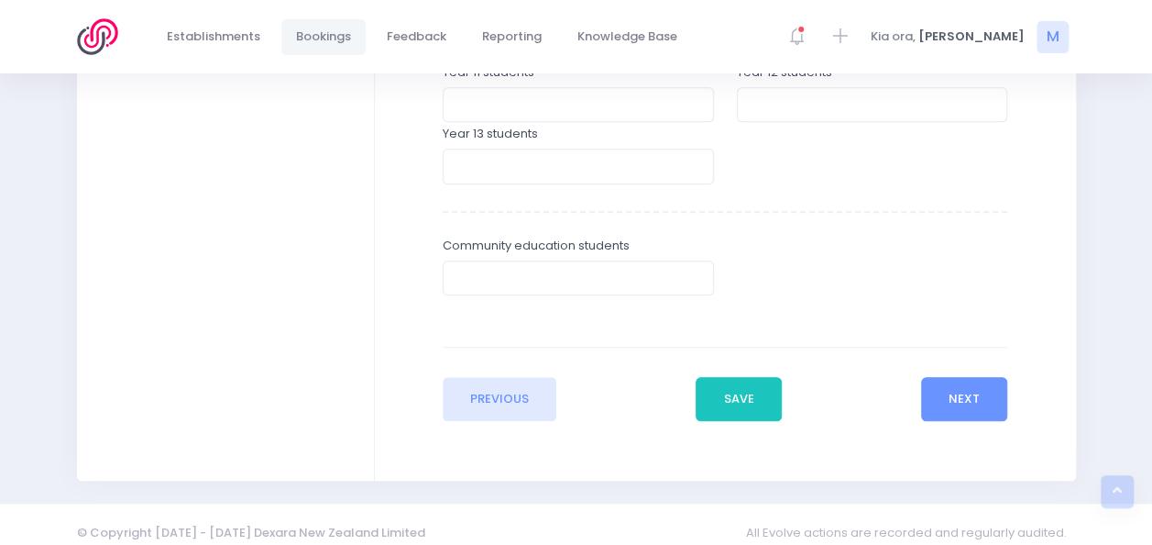
scroll to position [707, 0]
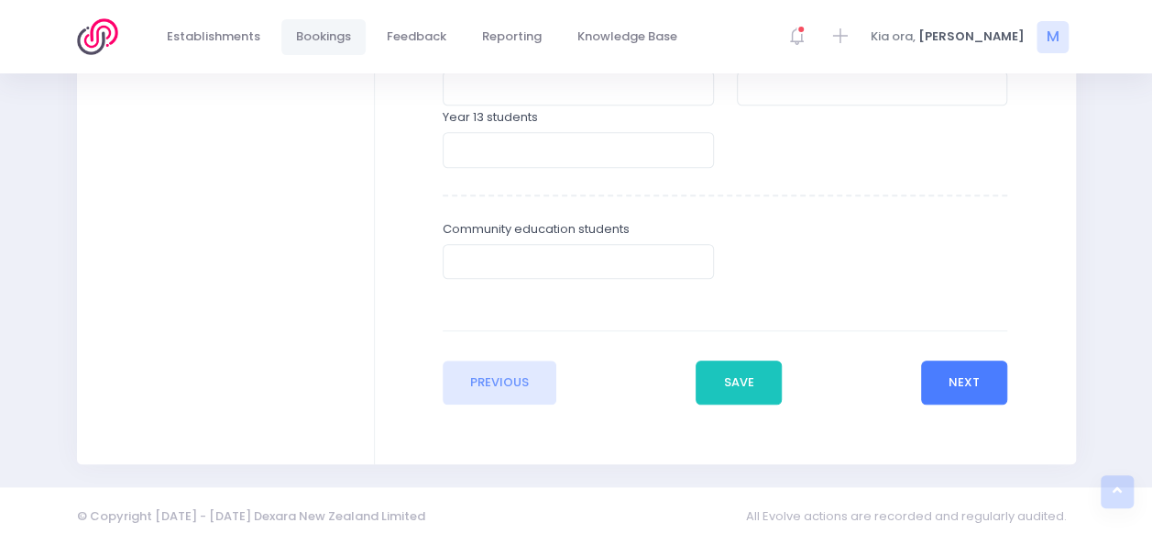
type input "28"
click at [979, 383] on button "Next" at bounding box center [964, 382] width 87 height 44
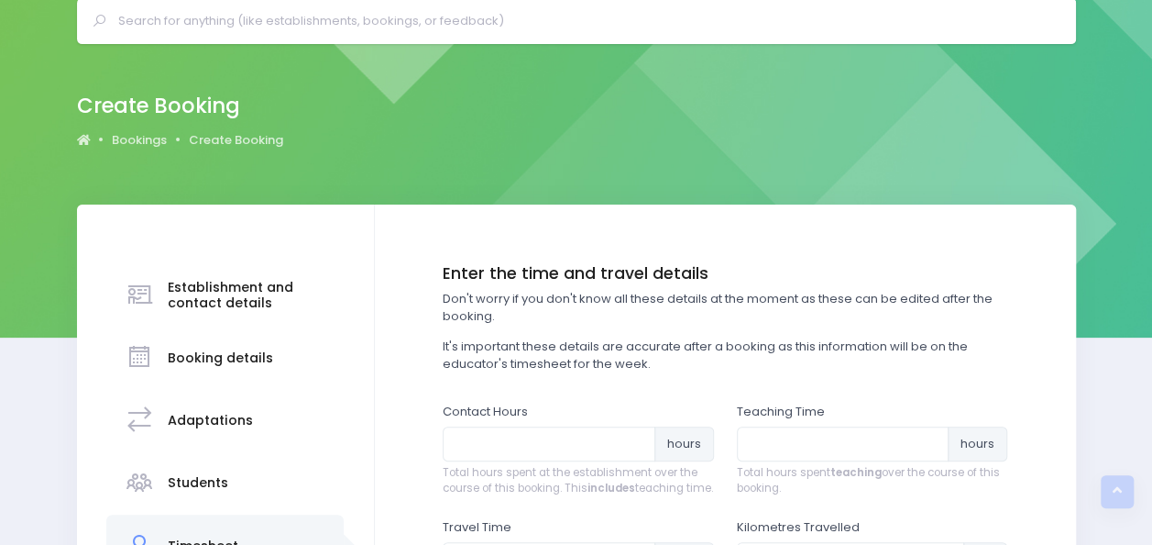
scroll to position [0, 0]
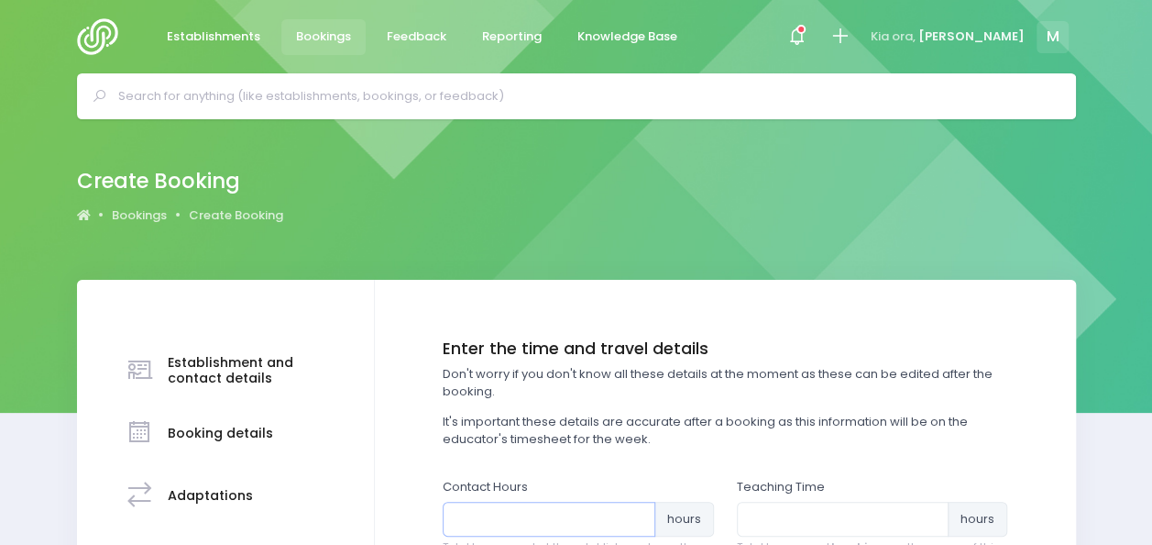
click at [534, 519] on input "number" at bounding box center [549, 518] width 213 height 35
click at [798, 518] on input "number" at bounding box center [843, 518] width 213 height 35
type input "4"
click at [526, 512] on input "number" at bounding box center [549, 518] width 213 height 35
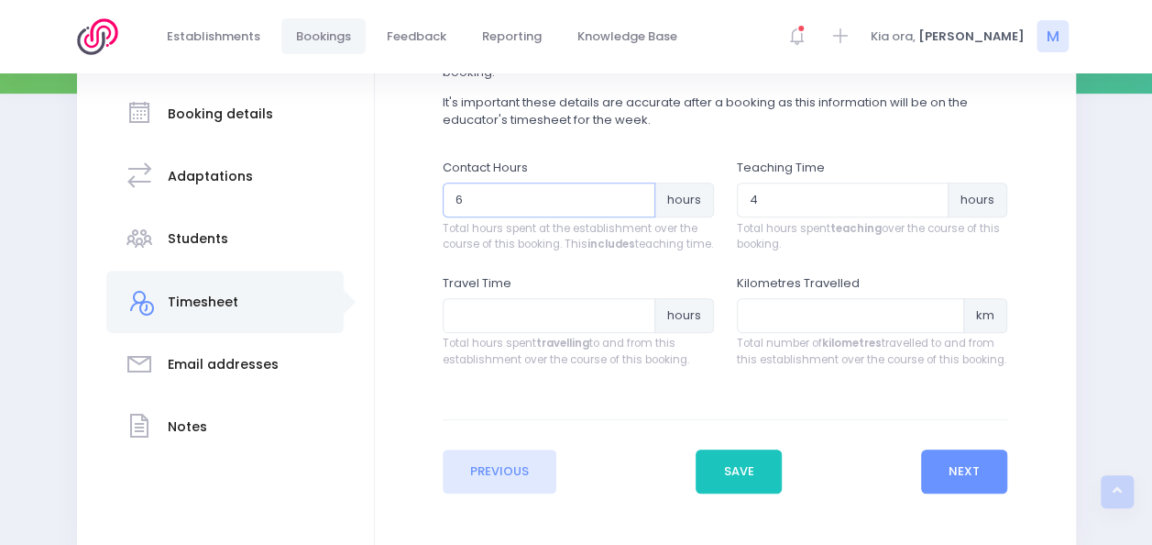
scroll to position [322, 0]
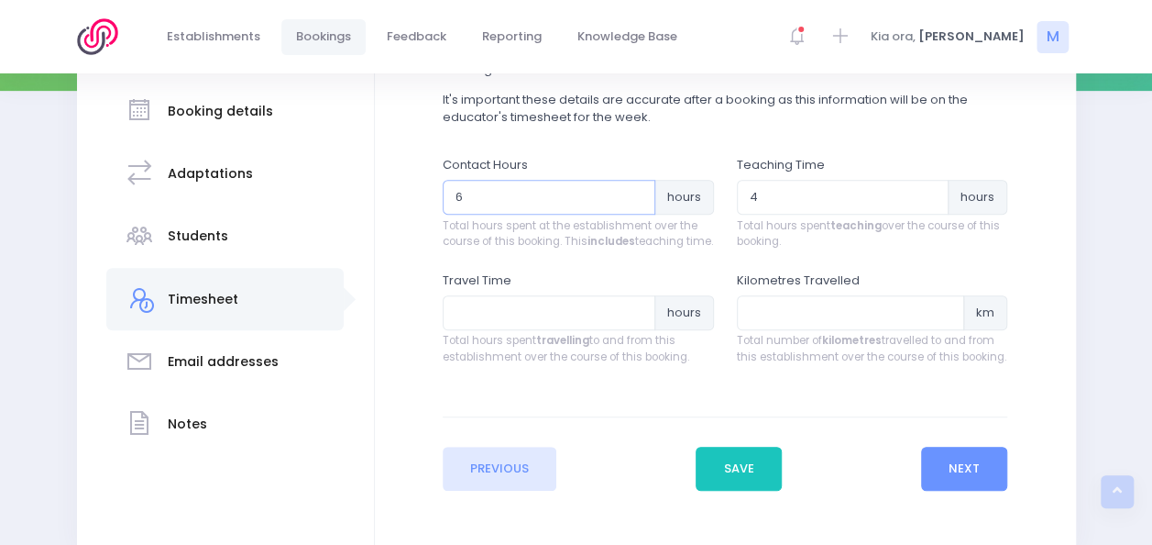
type input "6"
click at [578, 330] on input "number" at bounding box center [549, 312] width 213 height 35
type input ".5"
click at [968, 472] on button "Next" at bounding box center [964, 468] width 87 height 44
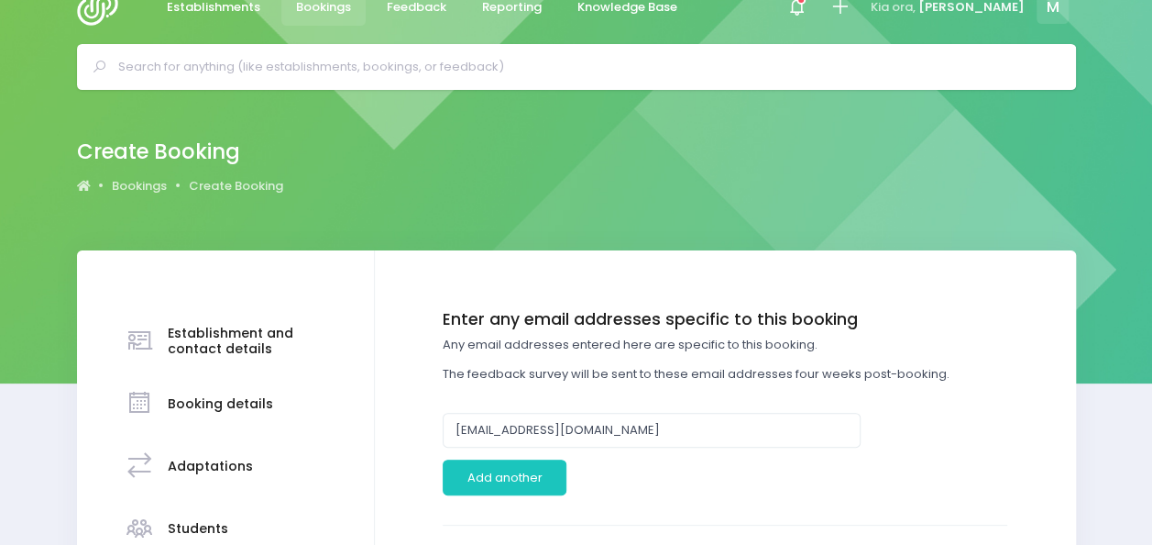
scroll to position [0, 0]
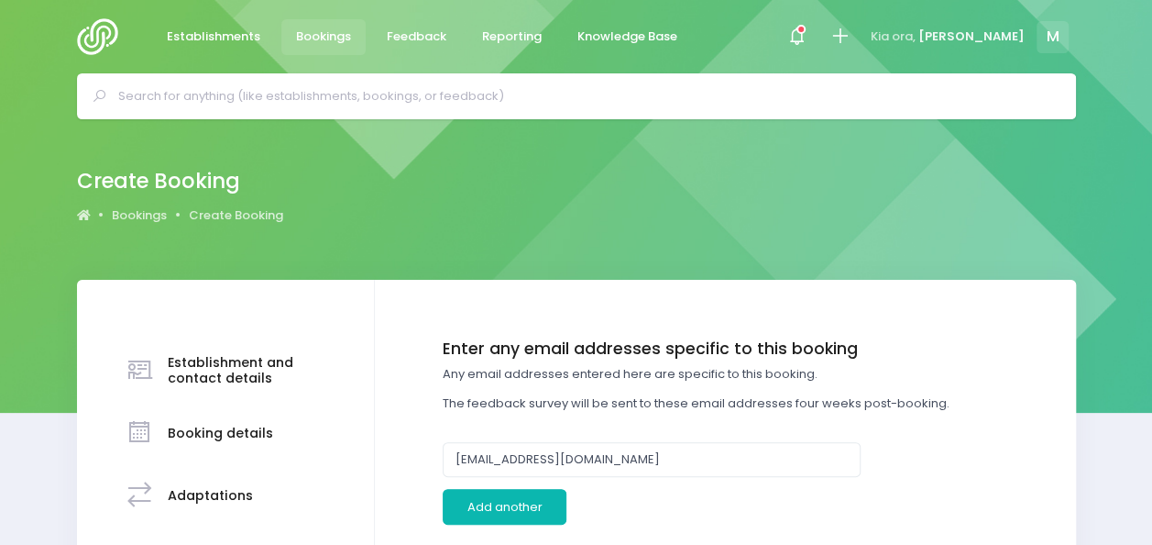
click at [534, 504] on button "Add another" at bounding box center [505, 506] width 124 height 35
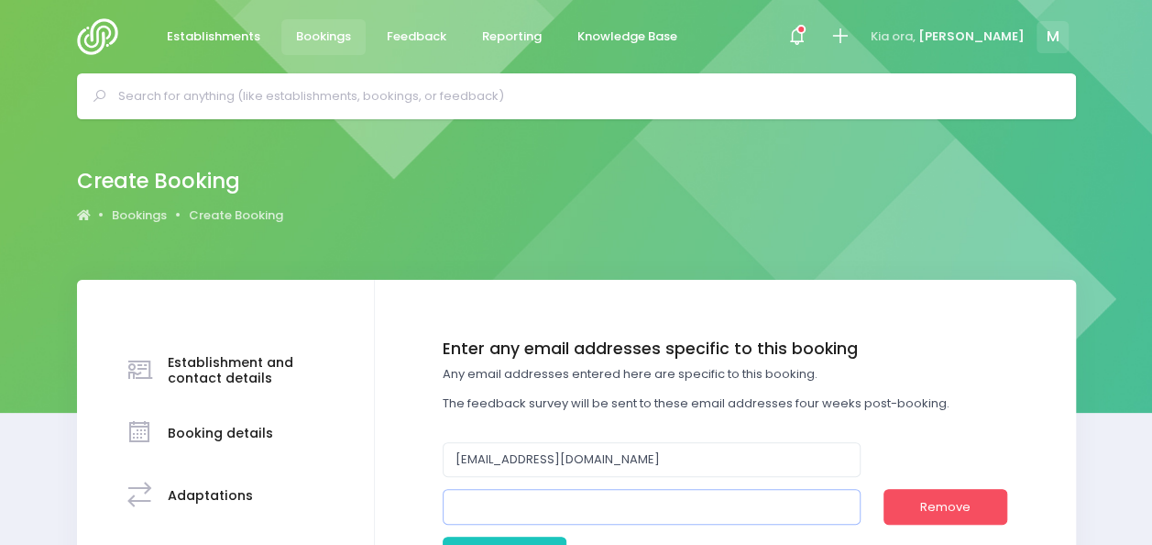
click at [600, 504] on input "email" at bounding box center [652, 506] width 418 height 35
paste input ""Kirsten Smith" <kirsten@bartonrural.school.nz>"
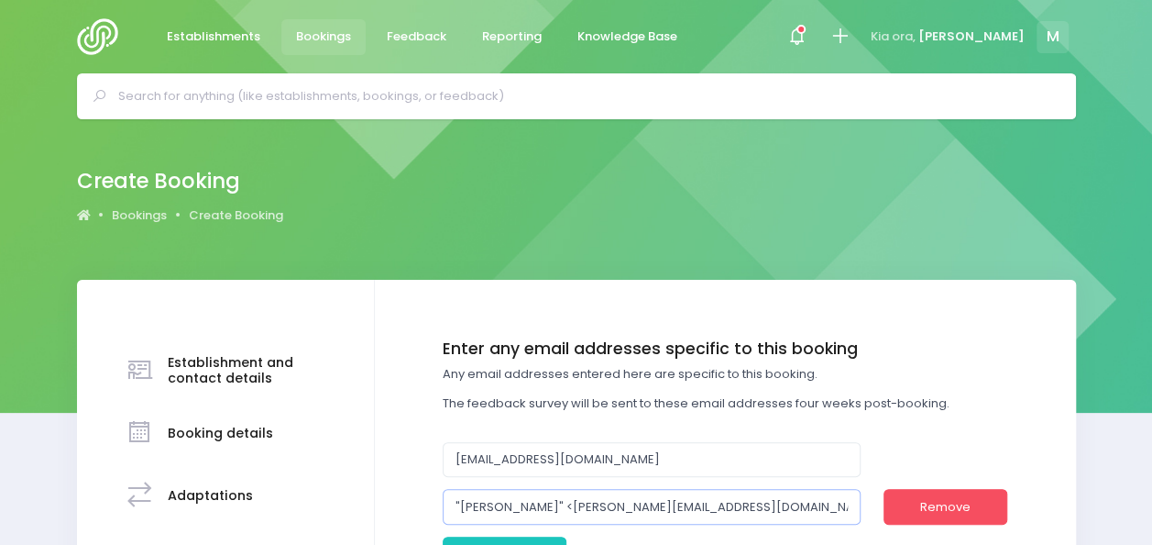
drag, startPoint x: 546, startPoint y: 500, endPoint x: 391, endPoint y: 488, distance: 156.3
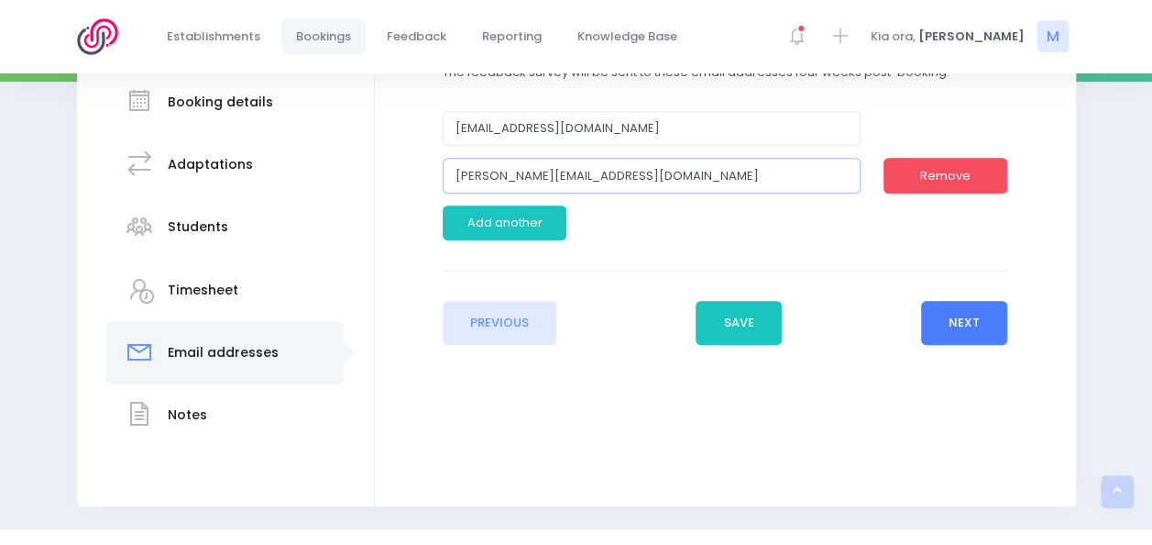
type input "[PERSON_NAME][EMAIL_ADDRESS][DOMAIN_NAME]"
click at [963, 326] on button "Next" at bounding box center [964, 323] width 87 height 44
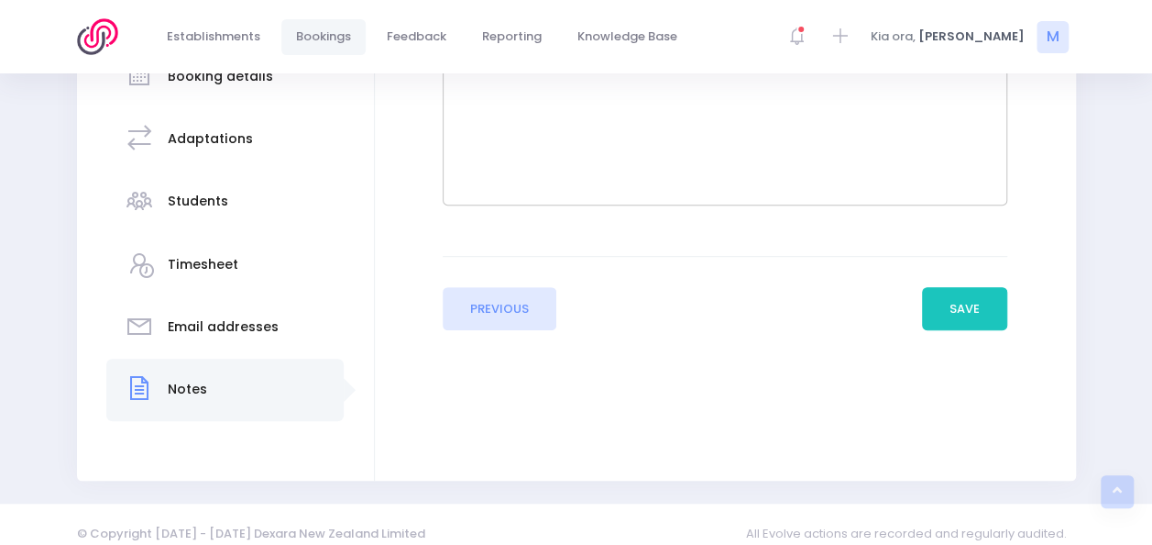
scroll to position [365, 0]
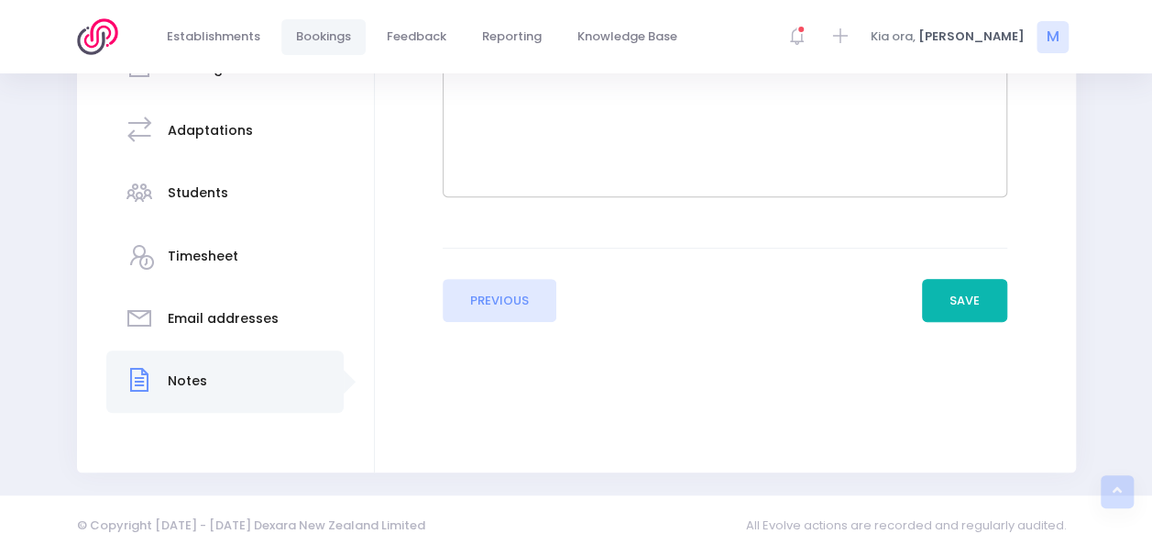
click at [973, 290] on button "Save" at bounding box center [965, 301] width 86 height 44
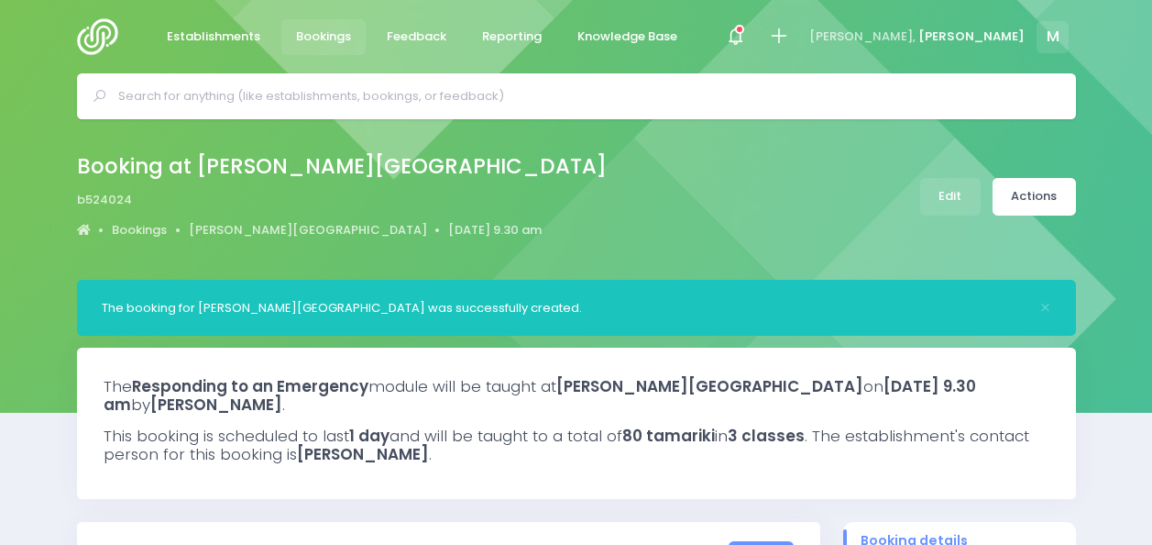
select select "5"
click at [1038, 192] on link "Actions" at bounding box center [1034, 197] width 83 height 38
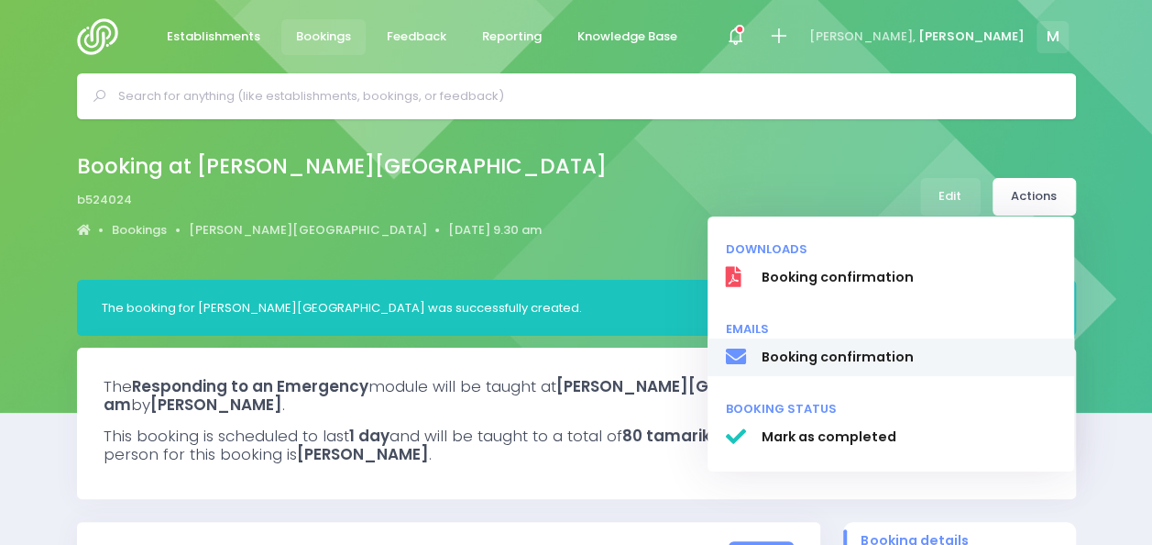
click at [886, 361] on span "Booking confirmation" at bounding box center [908, 356] width 295 height 19
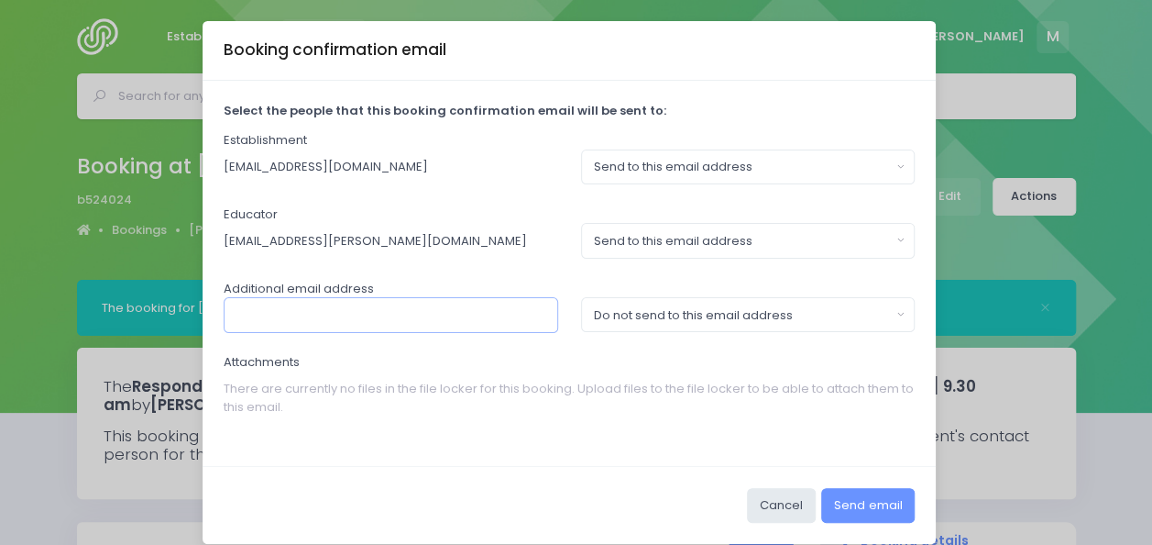
click at [441, 311] on input "text" at bounding box center [391, 314] width 335 height 35
paste input ""[PERSON_NAME]" <[PERSON_NAME][EMAIL_ADDRESS][DOMAIN_NAME]>"
click at [501, 317] on input ""[PERSON_NAME]" <[PERSON_NAME][EMAIL_ADDRESS][DOMAIN_NAME]>" at bounding box center [391, 314] width 335 height 35
click at [514, 317] on input ""[PERSON_NAME]" <[PERSON_NAME][EMAIL_ADDRESS][DOMAIN_NAME]>" at bounding box center [391, 314] width 335 height 35
drag, startPoint x: 325, startPoint y: 306, endPoint x: 67, endPoint y: 313, distance: 257.7
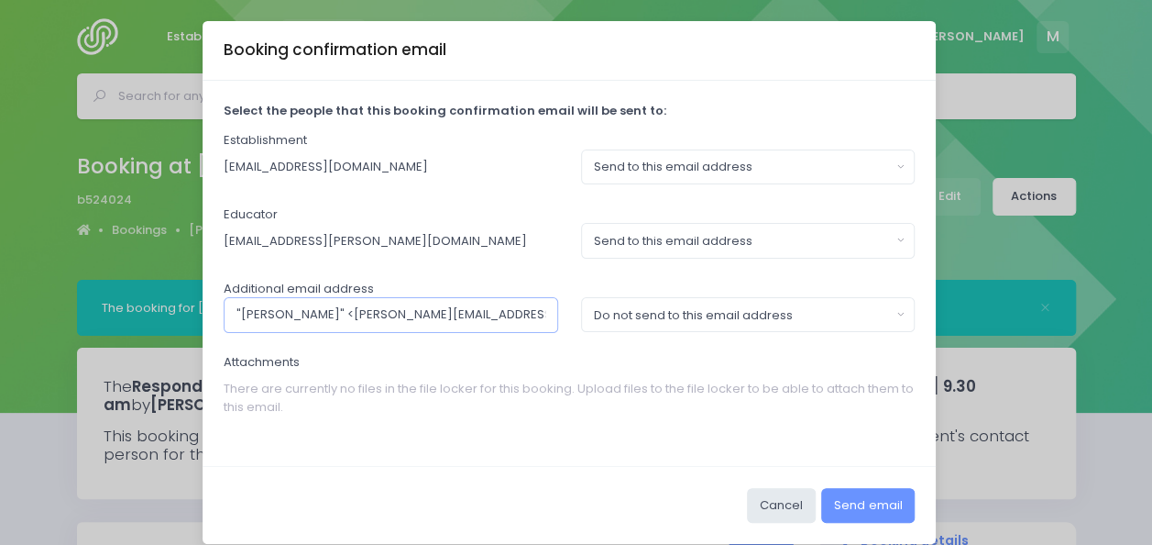
click at [67, 313] on div "Booking confirmation email Select the people that this booking confirmation ema…" at bounding box center [576, 272] width 1152 height 545
type input "[PERSON_NAME][EMAIL_ADDRESS][DOMAIN_NAME]"
drag, startPoint x: 757, startPoint y: 326, endPoint x: 677, endPoint y: 312, distance: 82.0
click at [677, 312] on div "Do not send to this email address" at bounding box center [742, 315] width 297 height 18
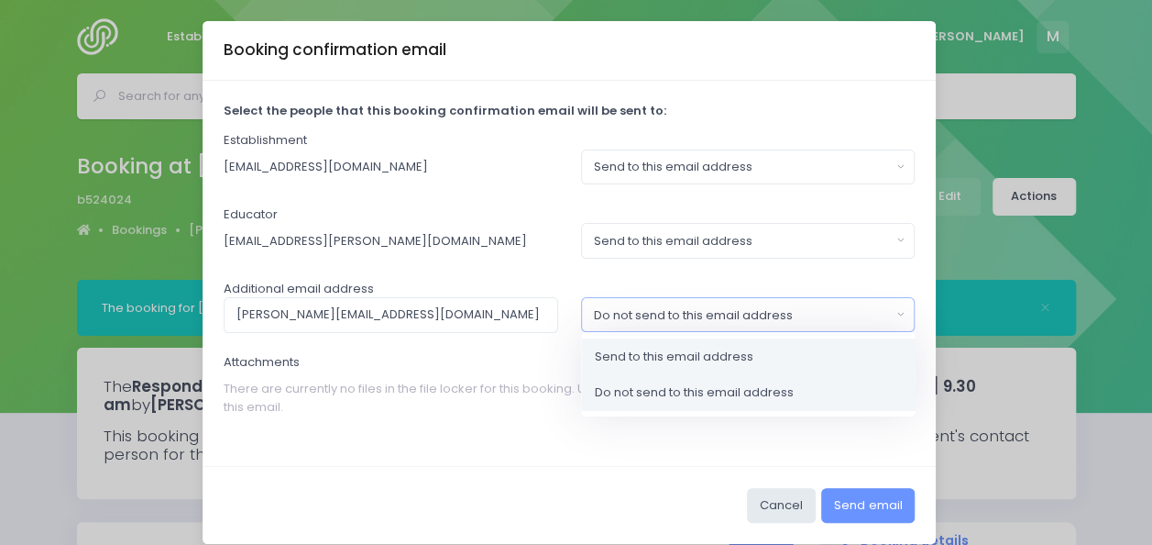
click at [647, 353] on span "Send to this email address" at bounding box center [674, 356] width 159 height 18
select select "send"
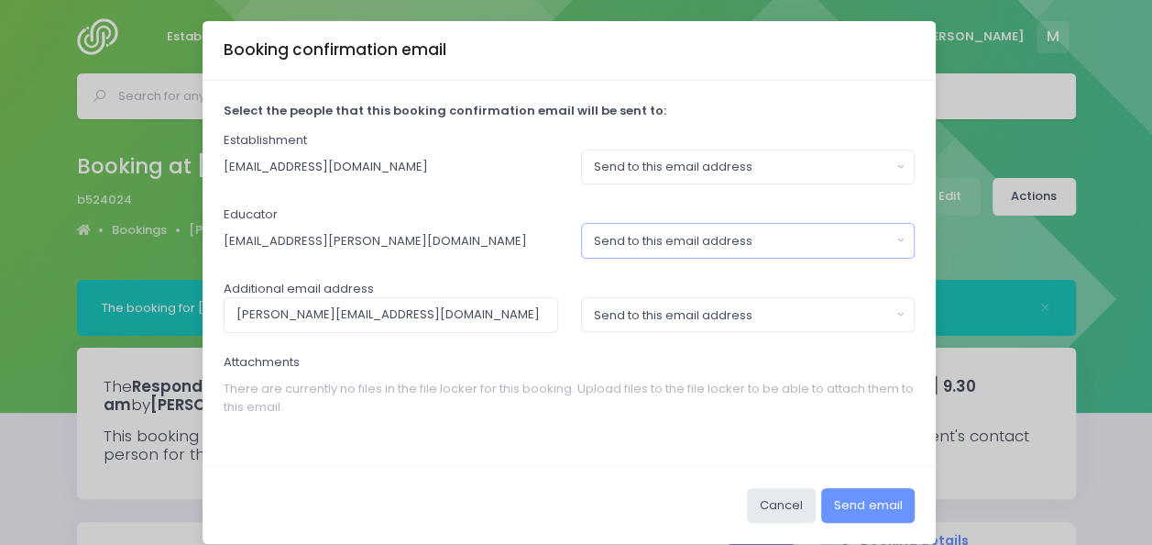
click at [699, 235] on div "Send to this email address" at bounding box center [742, 241] width 297 height 18
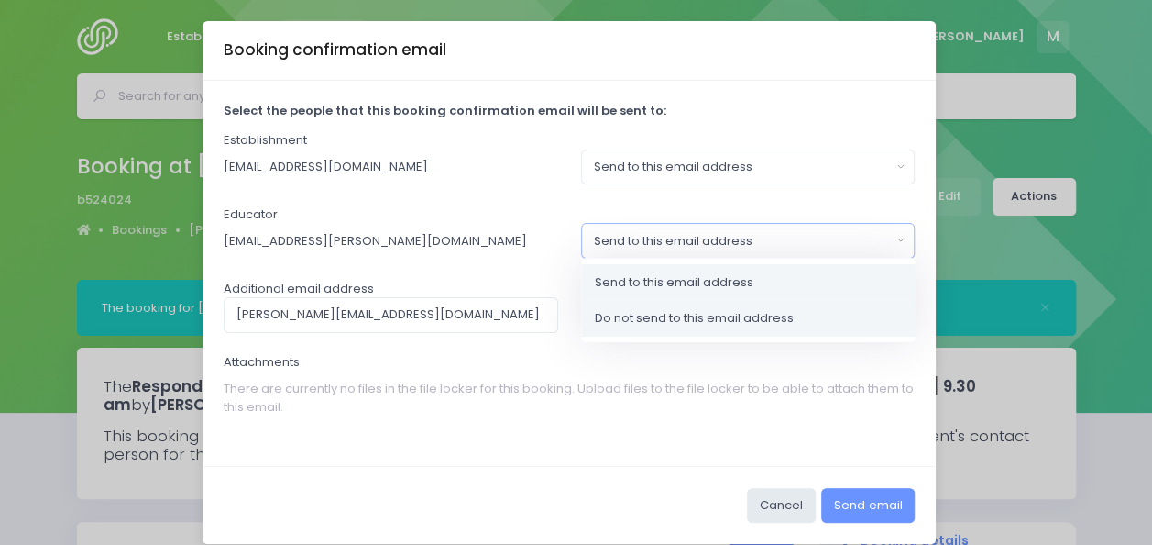
click at [658, 320] on span "Do not send to this email address" at bounding box center [694, 318] width 199 height 18
select select "no_email"
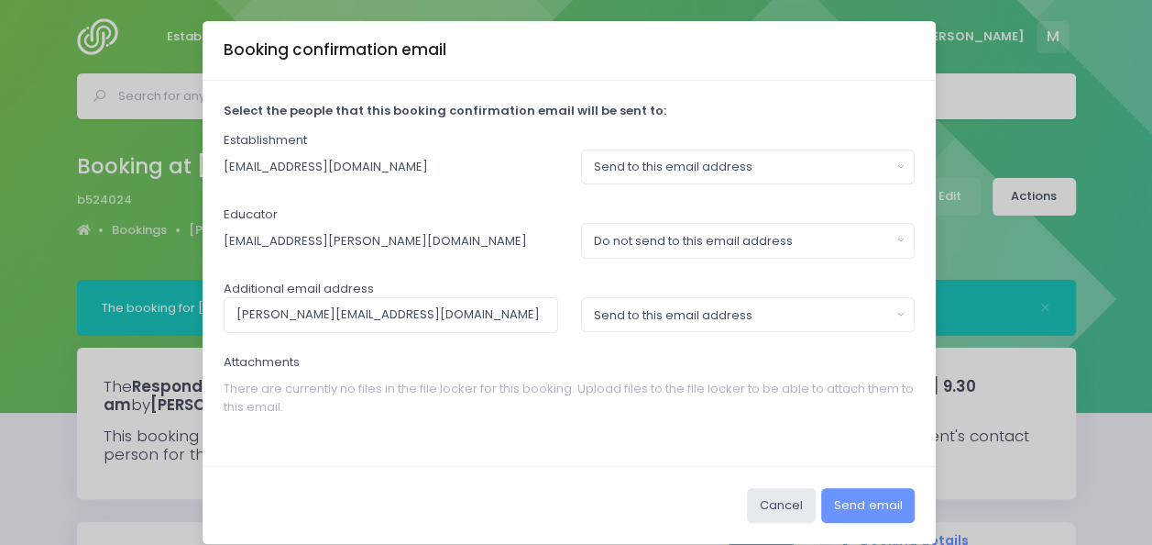
click at [714, 143] on div "Establishment [EMAIL_ADDRESS][DOMAIN_NAME] Send to this email address Do not se…" at bounding box center [570, 157] width 692 height 53
click at [710, 160] on div "Send to this email address" at bounding box center [742, 167] width 297 height 18
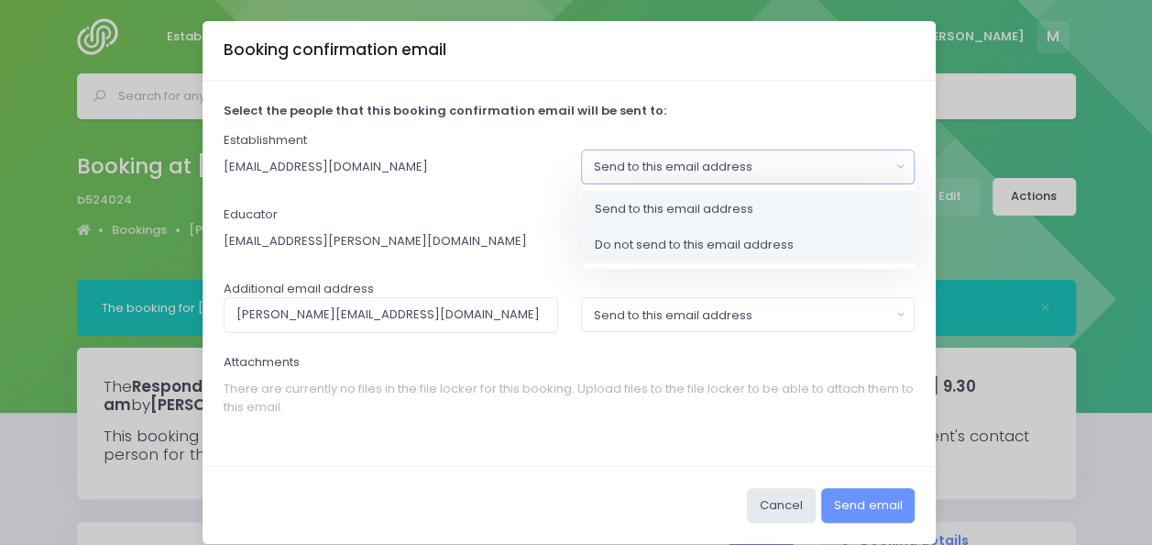
click at [647, 240] on span "Do not send to this email address" at bounding box center [694, 245] width 199 height 18
select select "no_email"
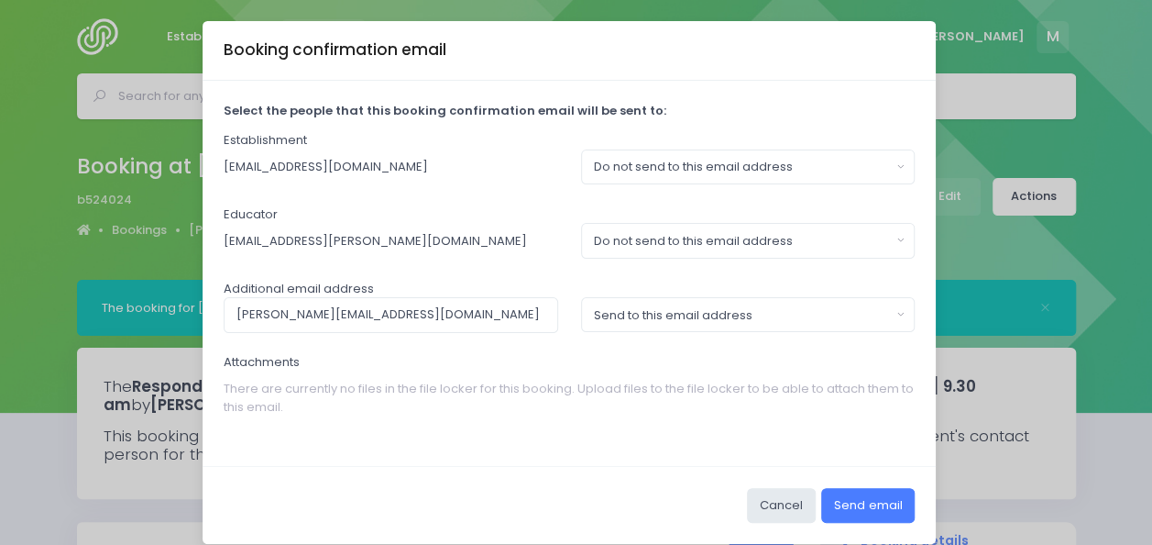
click at [858, 503] on button "Send email" at bounding box center [868, 505] width 94 height 35
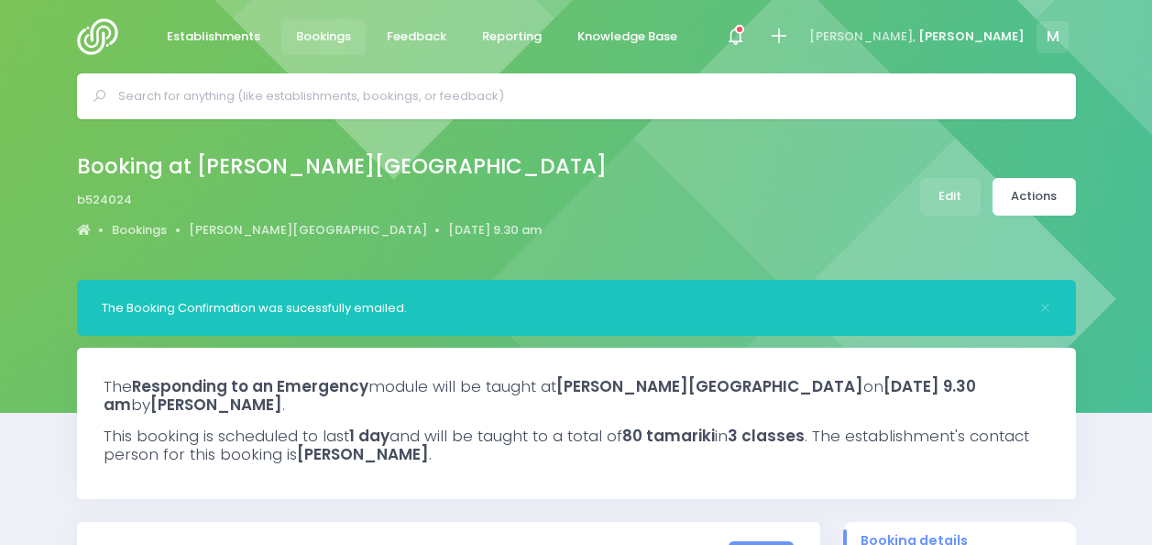
select select "5"
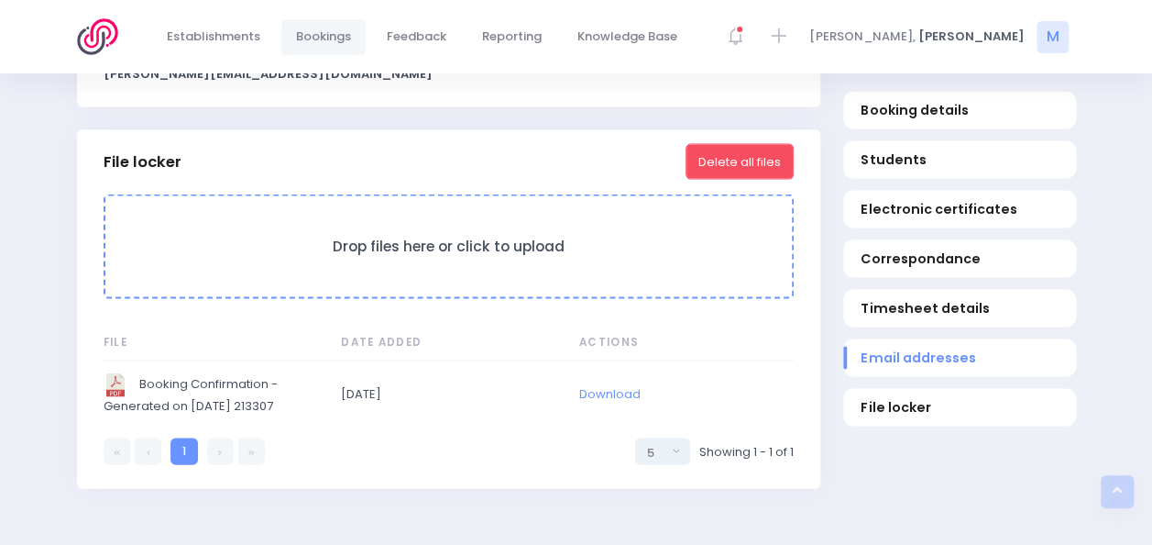
scroll to position [1706, 0]
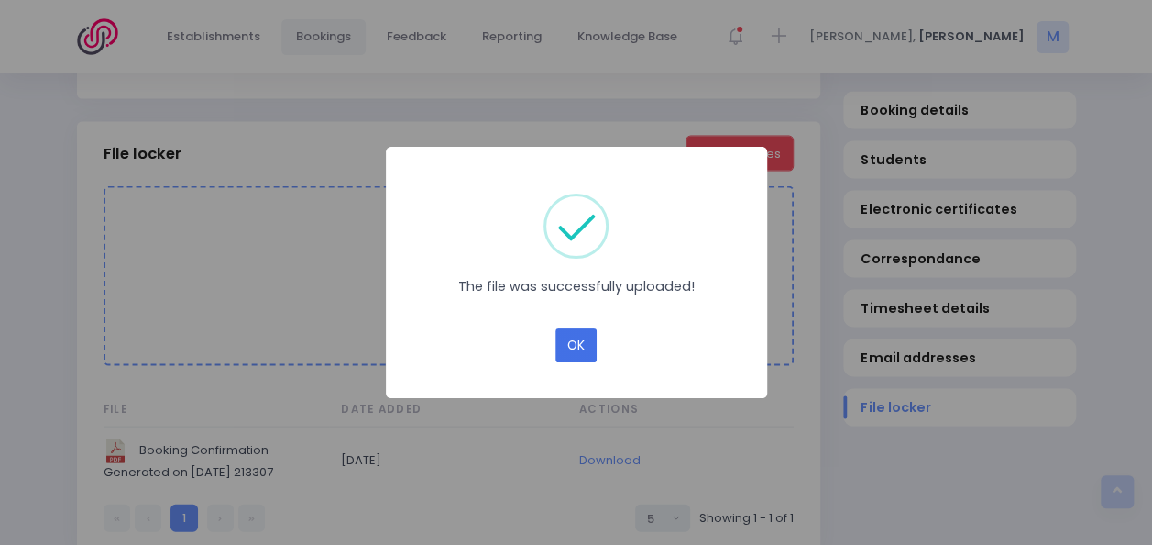
click at [571, 358] on button "OK" at bounding box center [576, 345] width 41 height 35
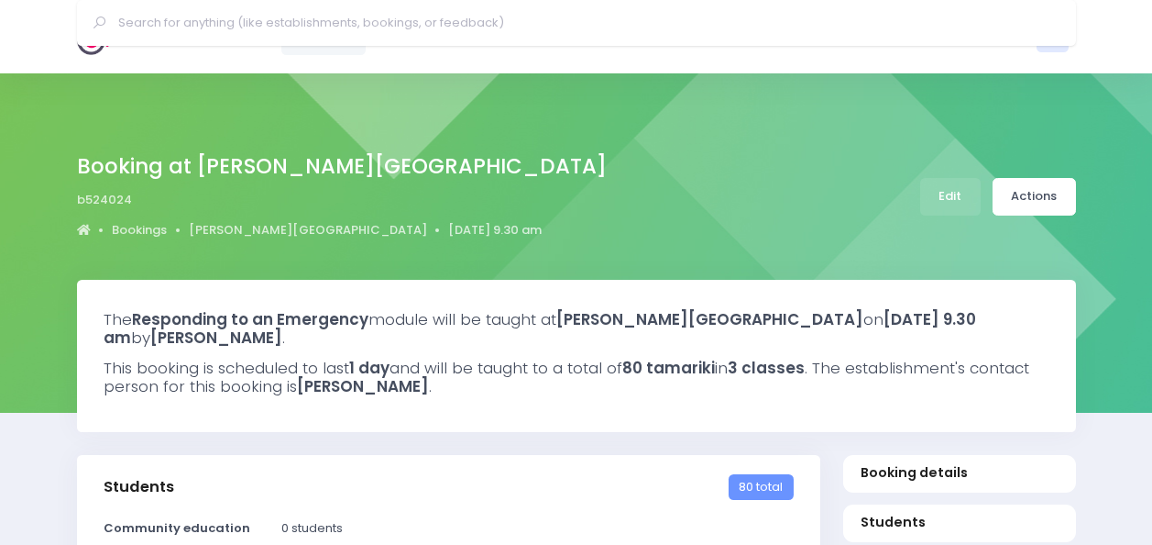
select select "5"
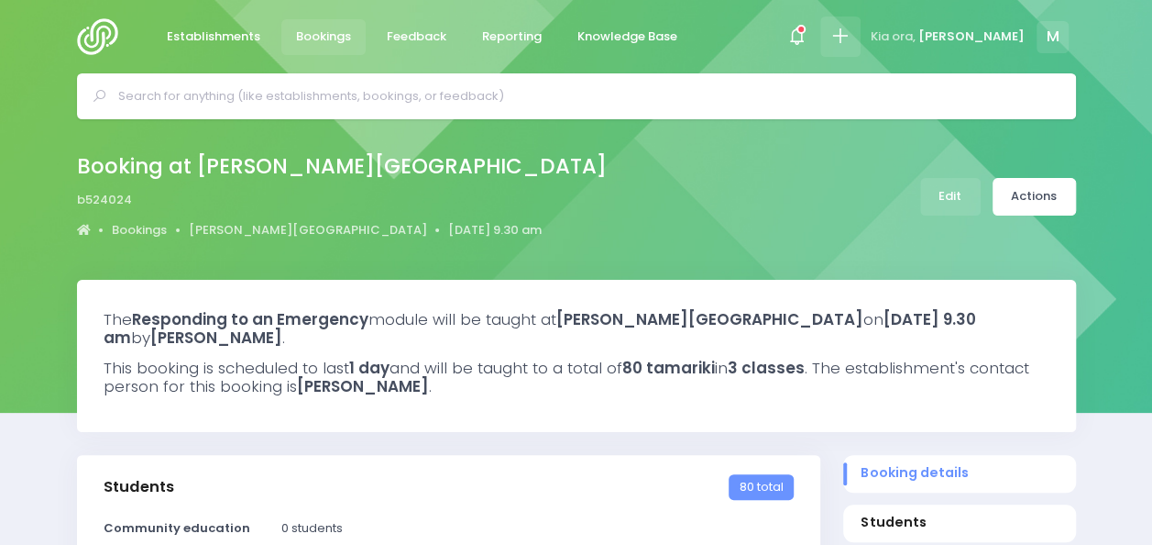
click at [851, 27] on icon at bounding box center [840, 36] width 21 height 21
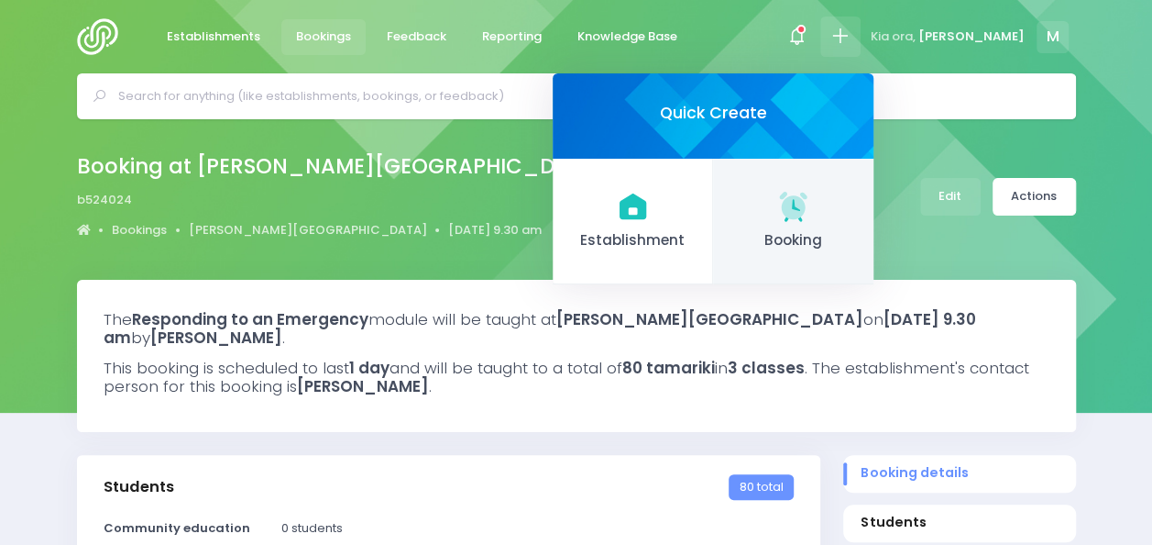
click at [849, 231] on span "Booking" at bounding box center [793, 240] width 131 height 21
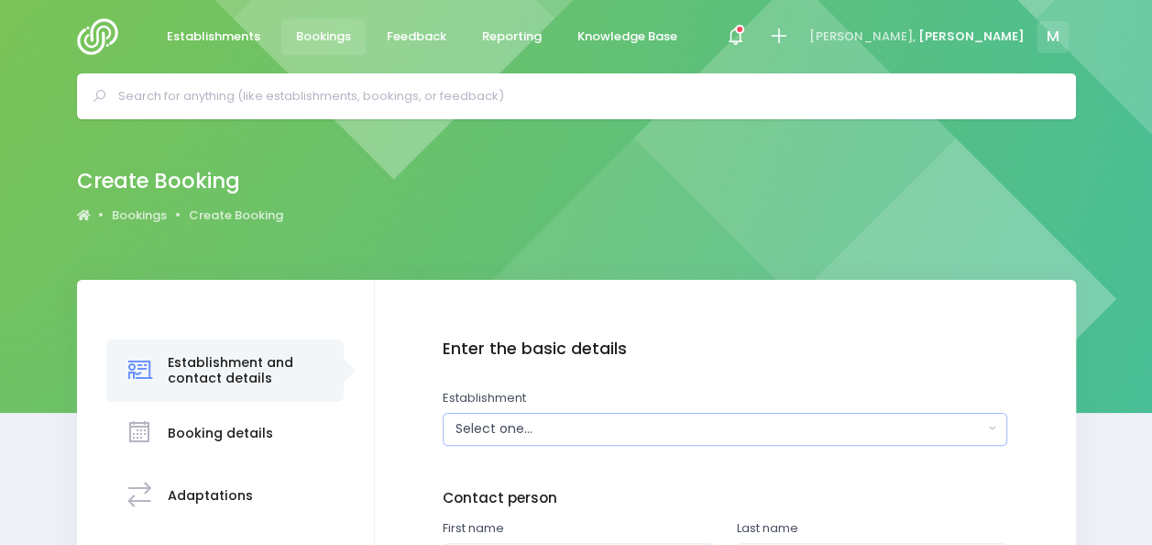
click at [531, 423] on div "Select one..." at bounding box center [720, 428] width 528 height 19
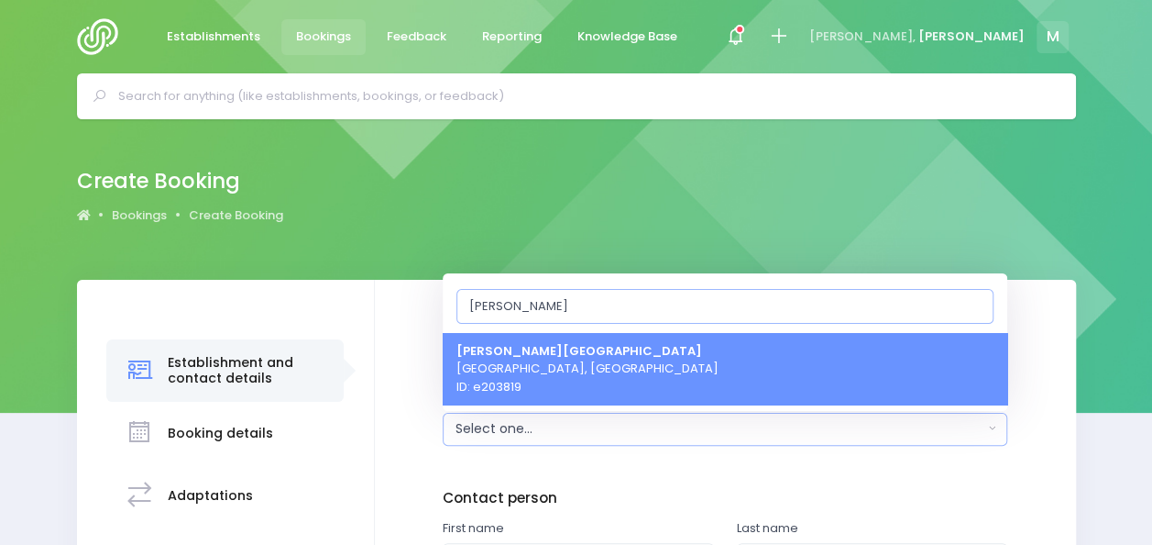
type input "Barton"
click at [550, 367] on span "Barton Rural School Timaru, South Island Region ID: e203819" at bounding box center [588, 368] width 262 height 54
select select "203819"
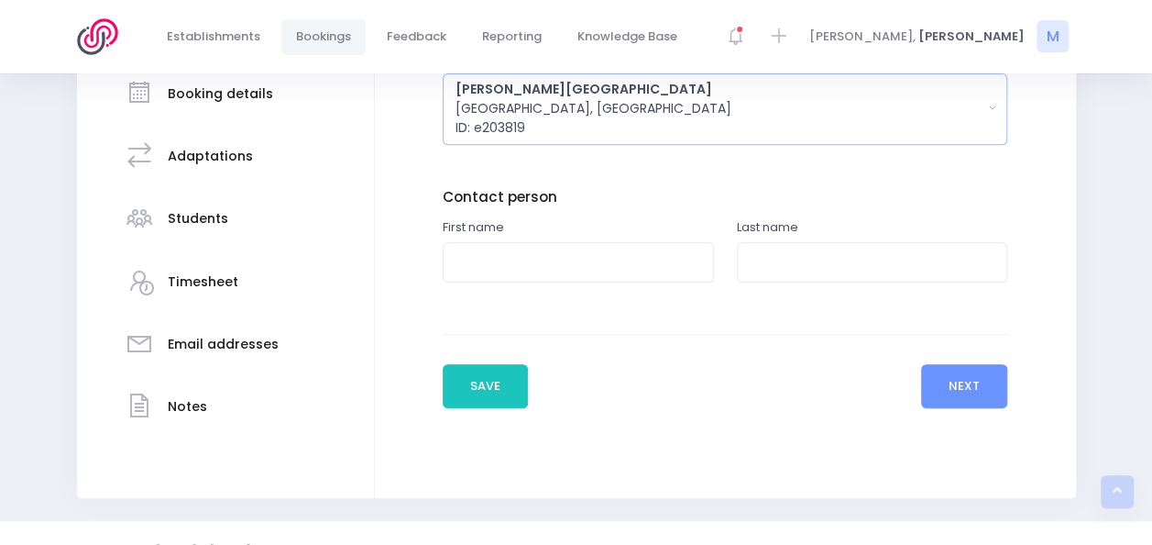
scroll to position [345, 0]
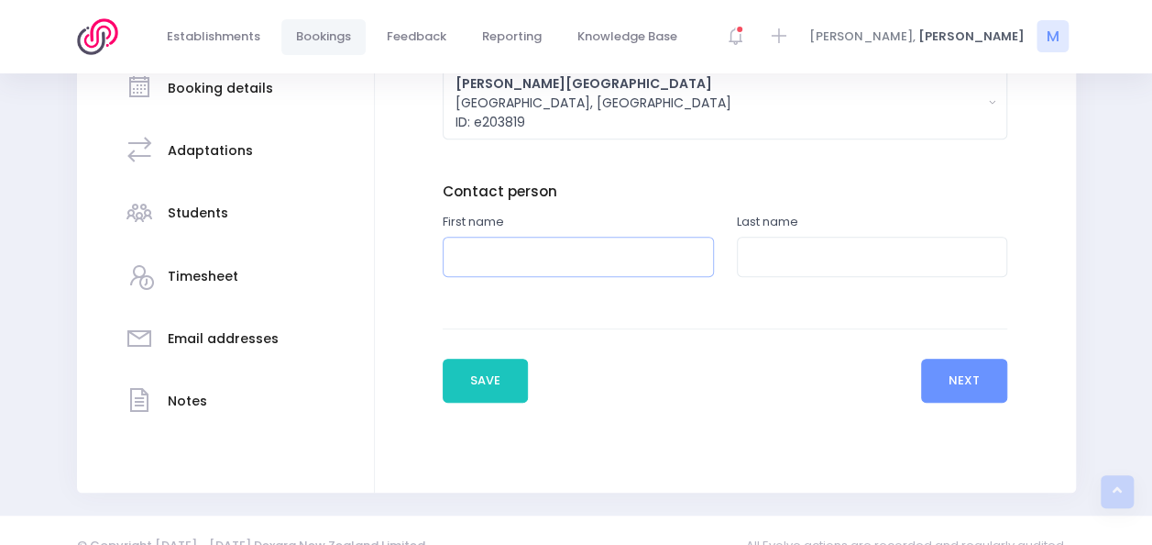
click at [629, 258] on input "text" at bounding box center [578, 257] width 271 height 41
type input "Kirsten"
type input "Smith"
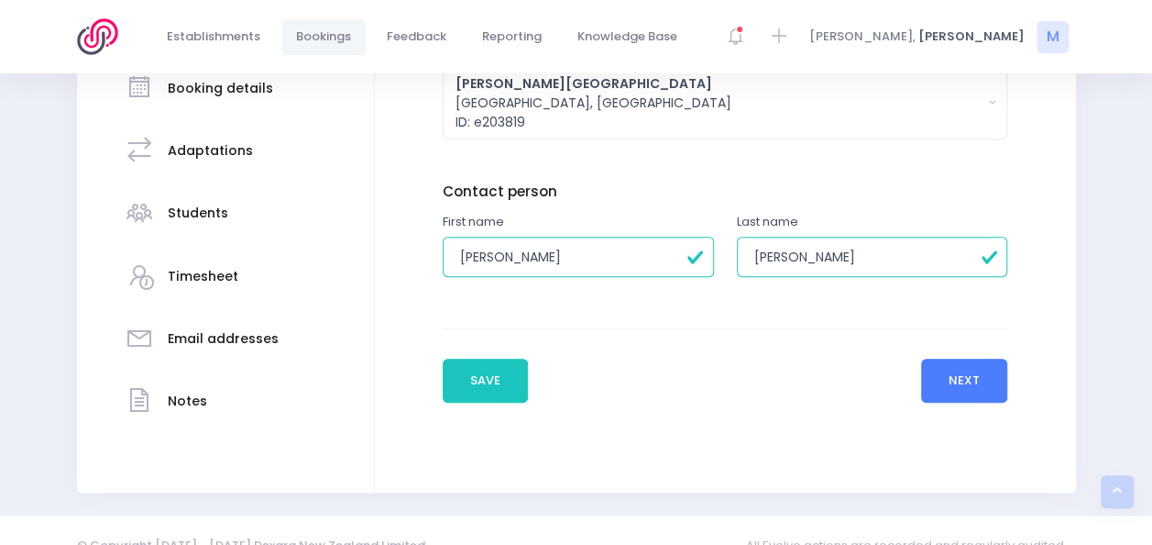
click at [935, 385] on button "Next" at bounding box center [964, 380] width 87 height 44
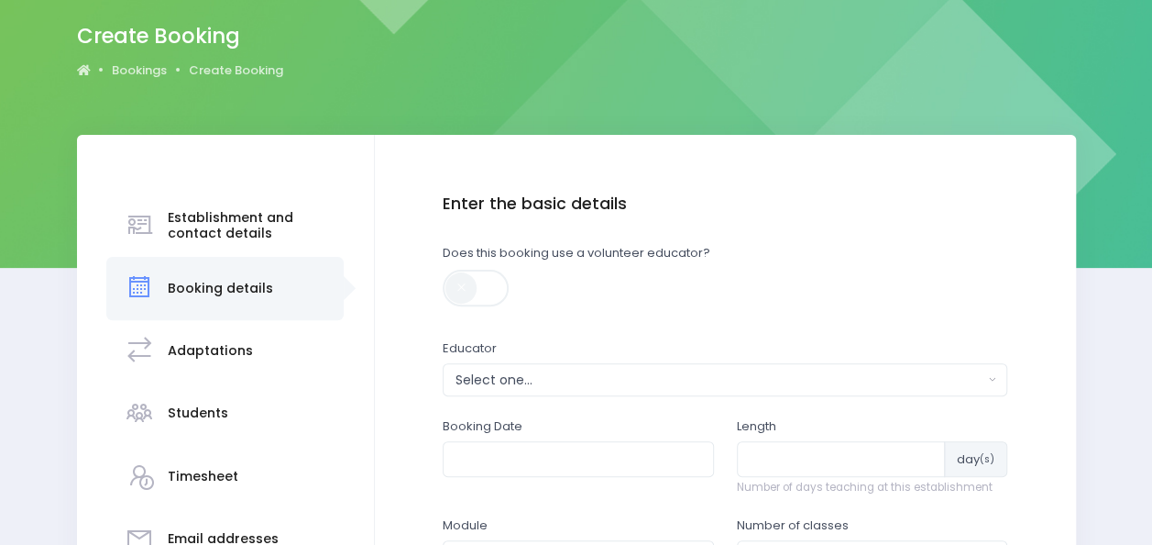
scroll to position [302, 0]
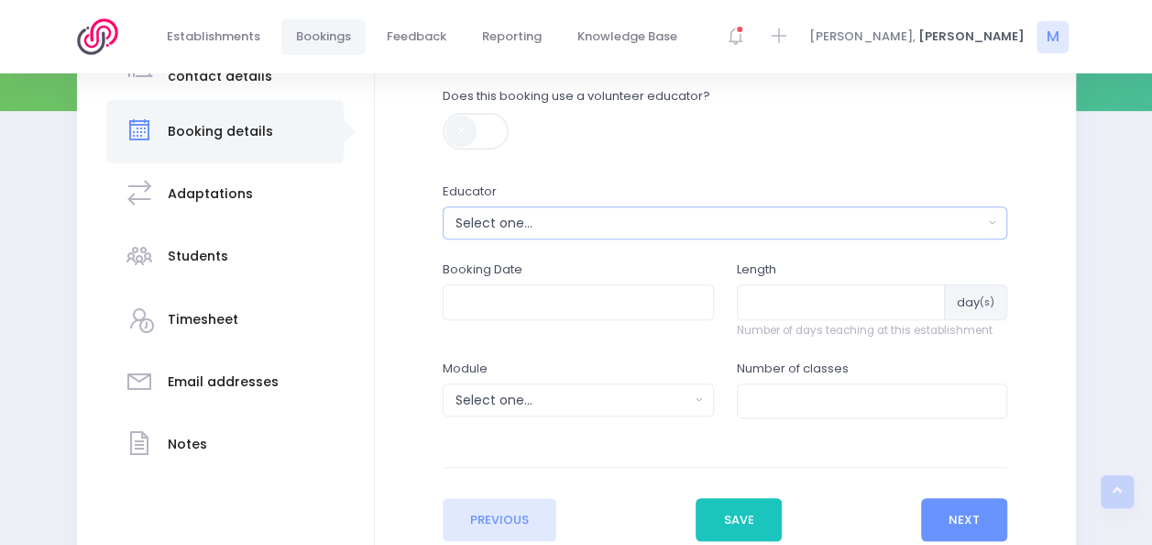
click at [624, 223] on div "Select one..." at bounding box center [720, 223] width 528 height 19
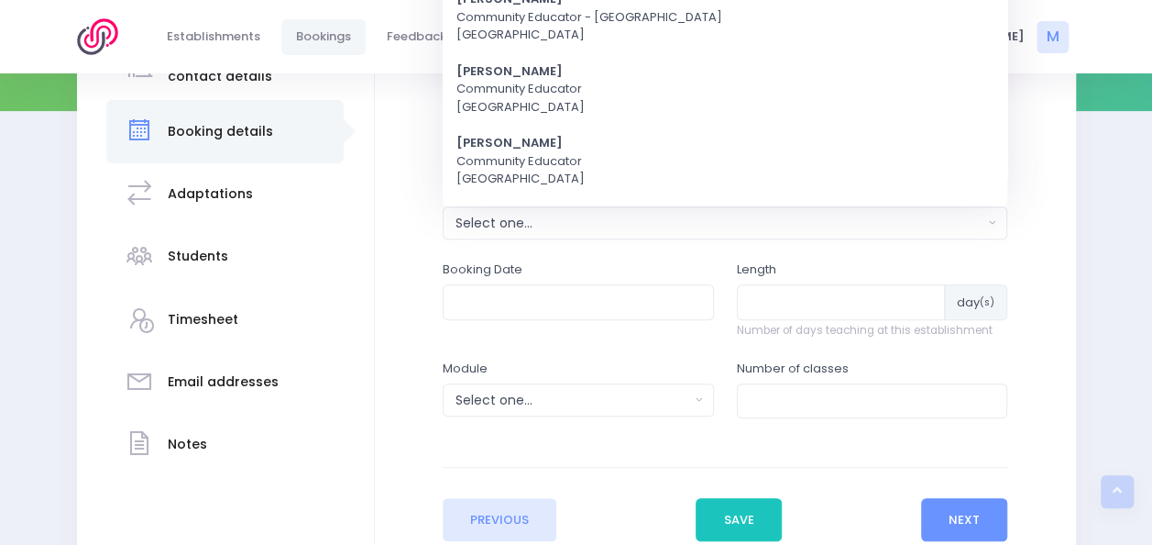
scroll to position [0, 0]
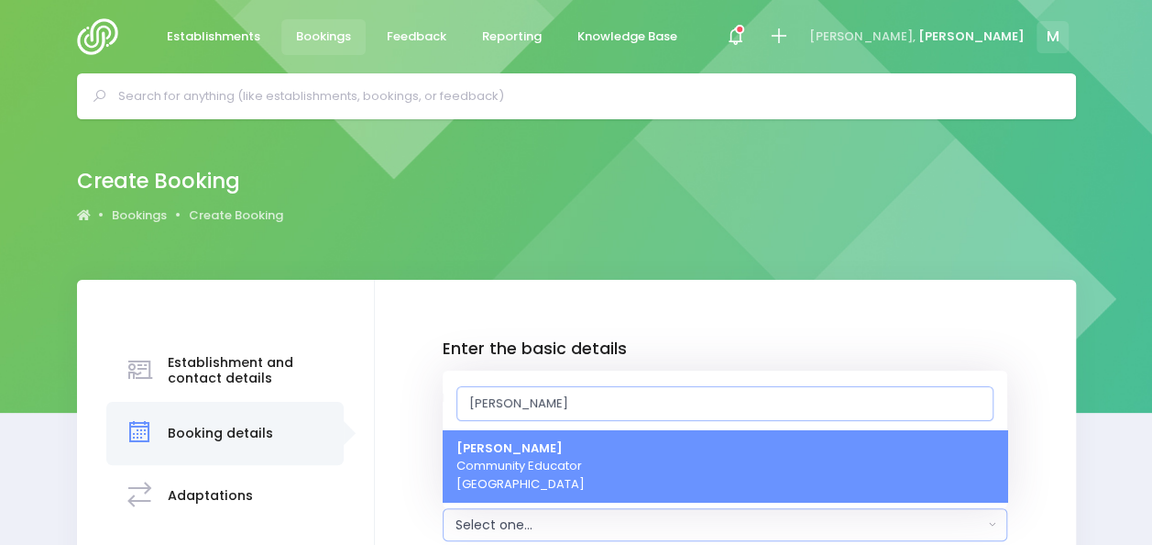
type input "[PERSON_NAME]"
click at [548, 457] on span "Megan Holden Community Educator South Island Region" at bounding box center [521, 466] width 128 height 54
select select "357484"
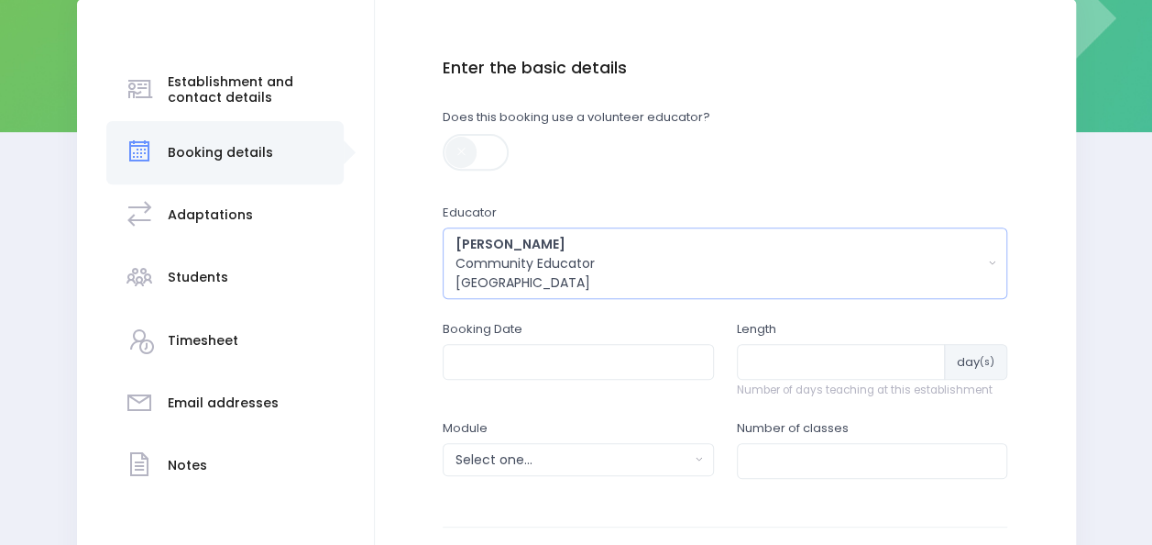
scroll to position [353, 0]
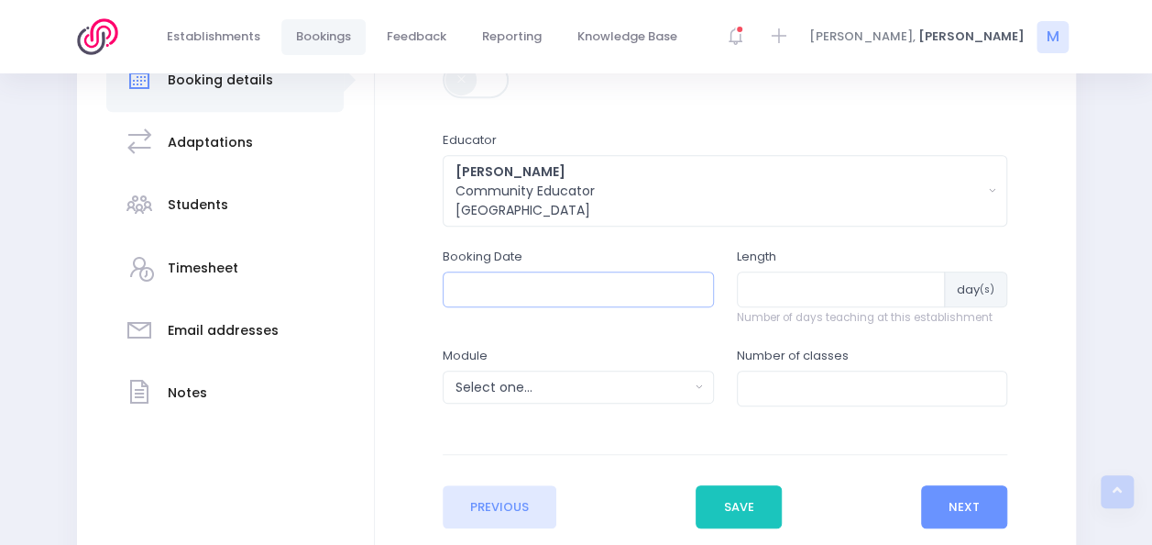
click at [510, 287] on input "text" at bounding box center [578, 288] width 271 height 35
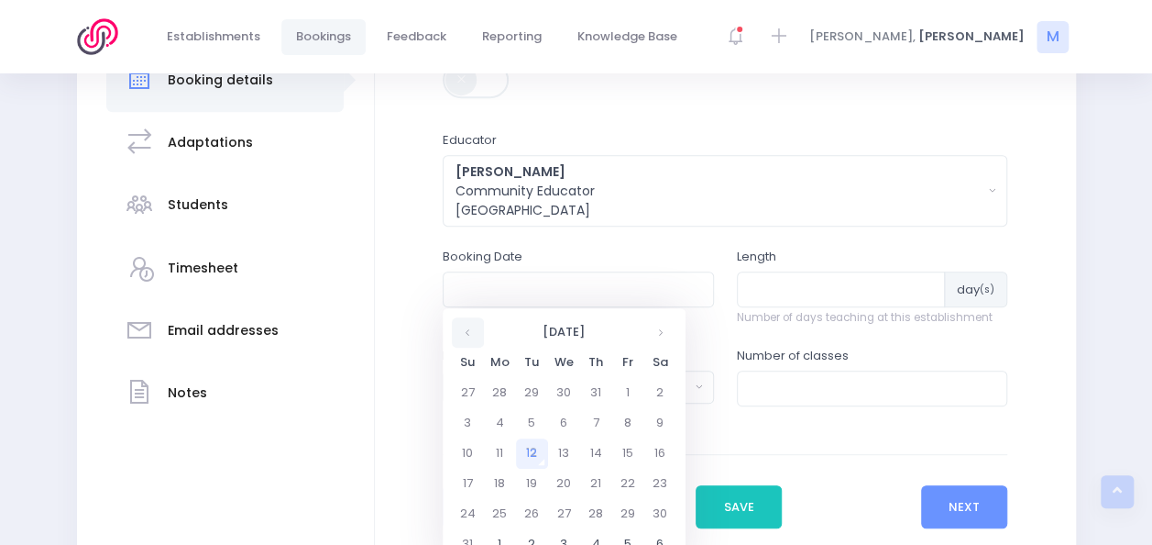
click at [458, 324] on th at bounding box center [468, 332] width 32 height 30
click at [664, 337] on th at bounding box center [660, 332] width 32 height 30
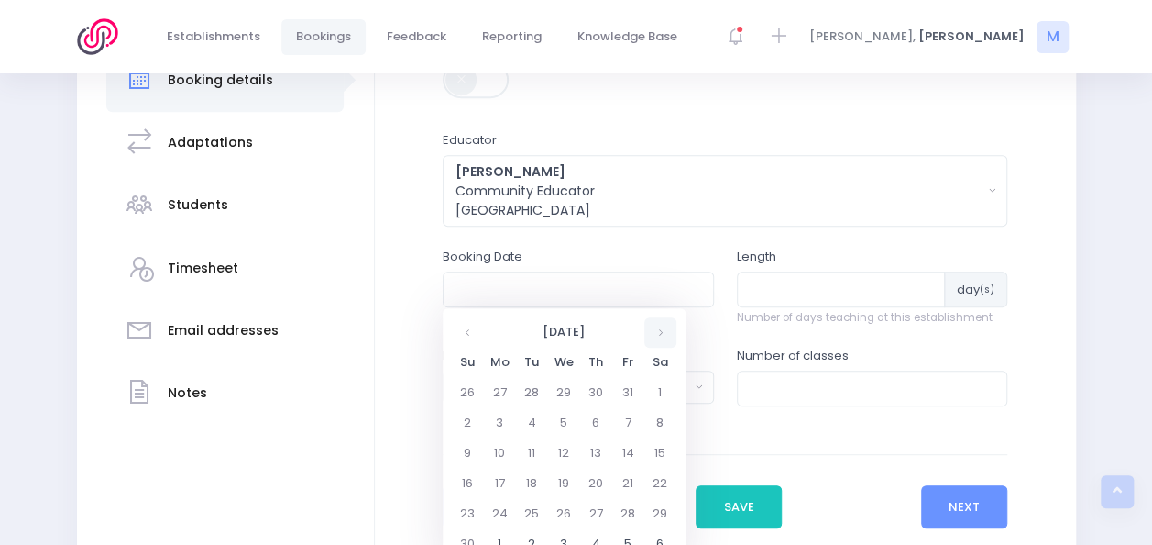
click at [664, 337] on th at bounding box center [660, 332] width 32 height 30
click at [470, 329] on th at bounding box center [468, 332] width 32 height 30
click at [497, 425] on td "3" at bounding box center [500, 423] width 32 height 30
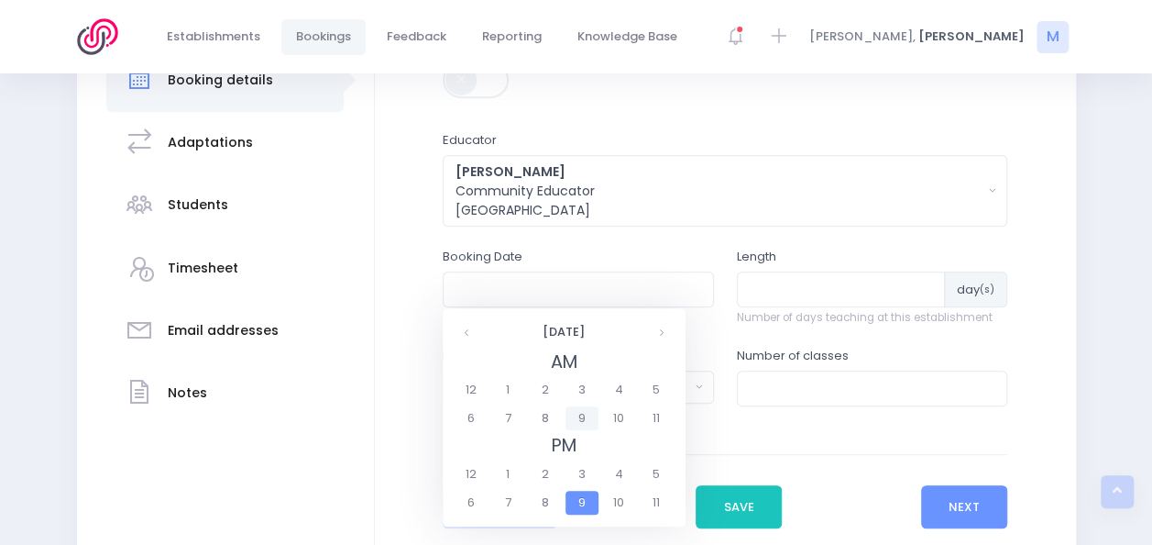
click at [584, 422] on span "9" at bounding box center [582, 418] width 32 height 24
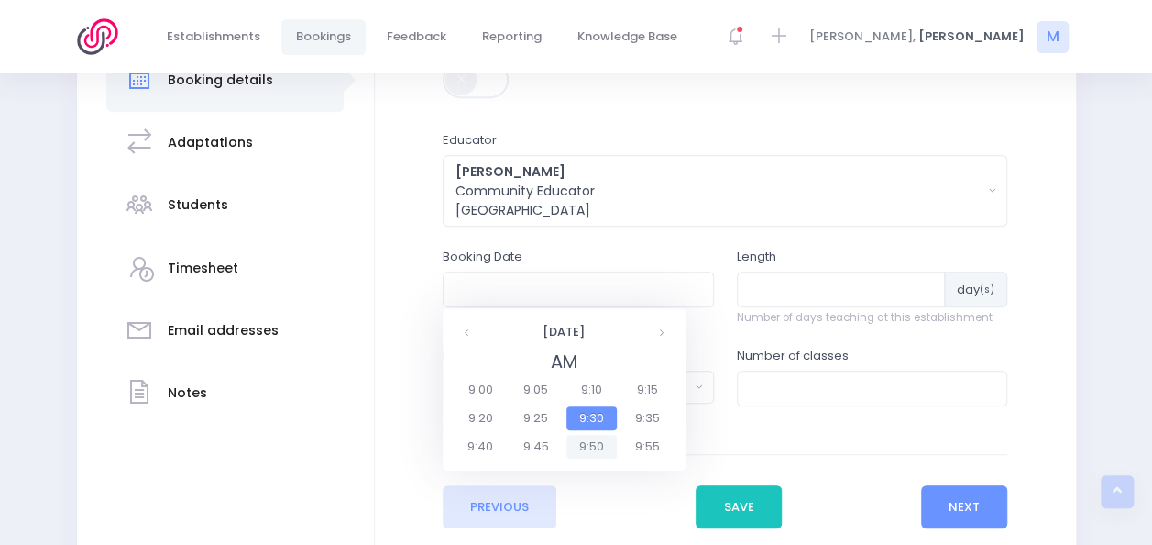
click at [590, 443] on span "9:50" at bounding box center [592, 447] width 51 height 24
type input "03/11/2025 09:50 AM"
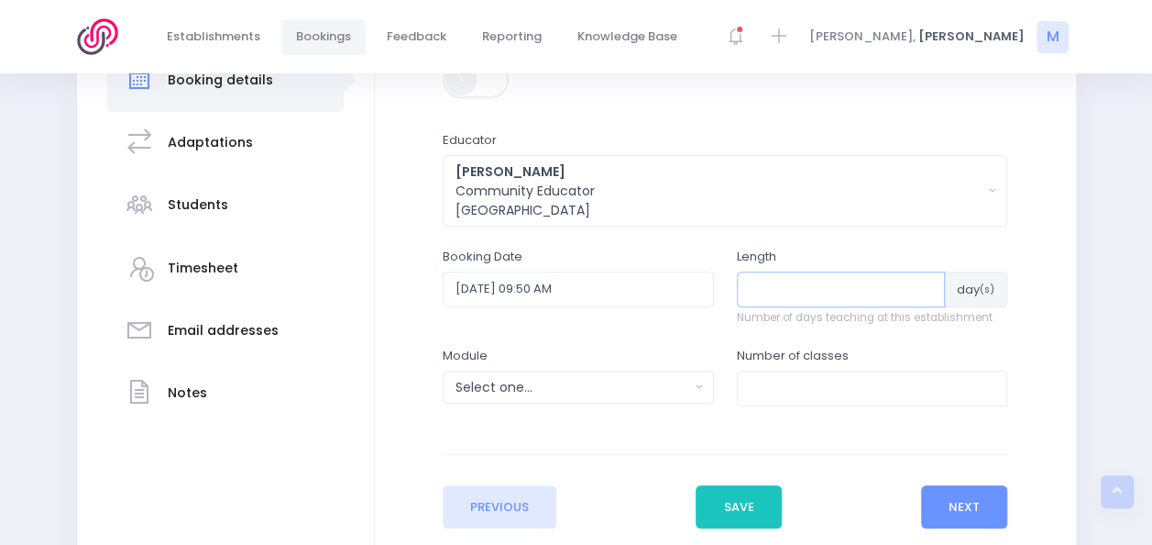
click at [805, 280] on input "number" at bounding box center [841, 288] width 209 height 35
type input "6"
click at [768, 387] on input "number" at bounding box center [872, 387] width 271 height 35
type input "3"
click at [678, 383] on div "Select one..." at bounding box center [573, 387] width 234 height 19
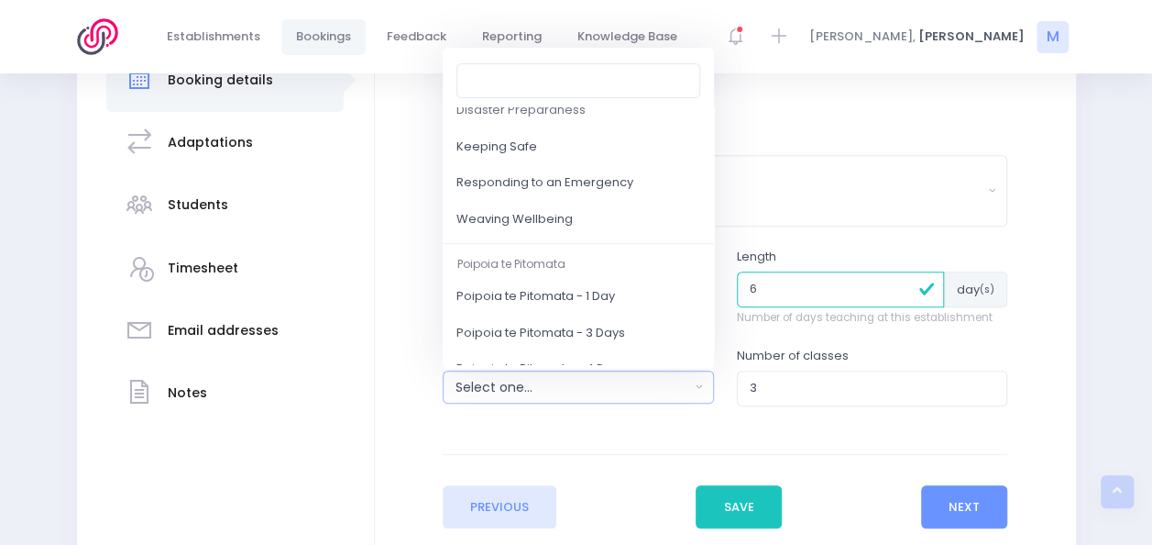
scroll to position [223, 0]
click at [564, 215] on span "Weaving Wellbeing" at bounding box center [515, 221] width 116 height 18
select select "Weaving Wellbeing"
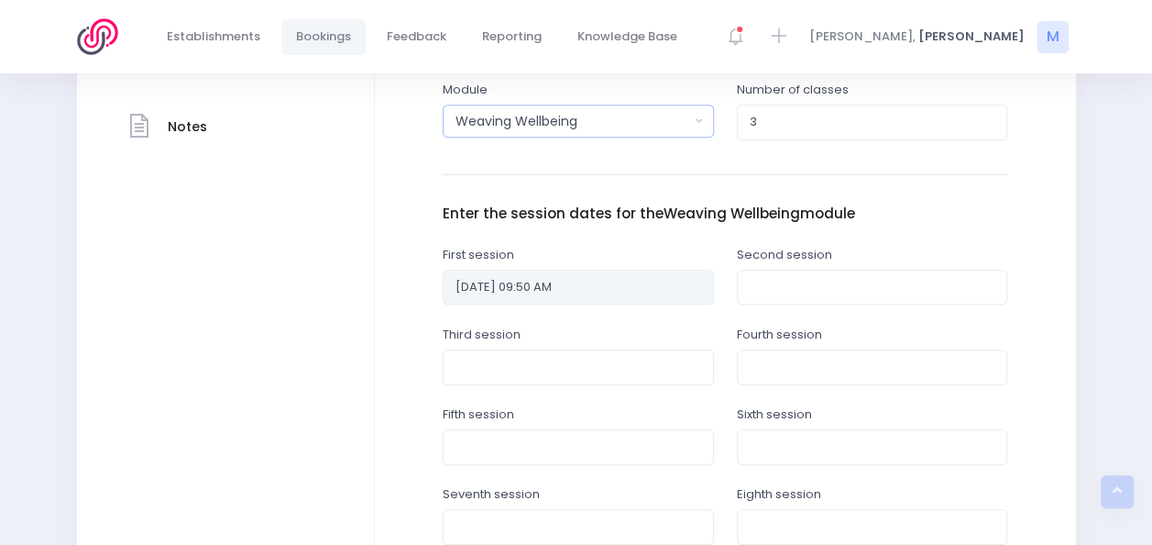
scroll to position [622, 0]
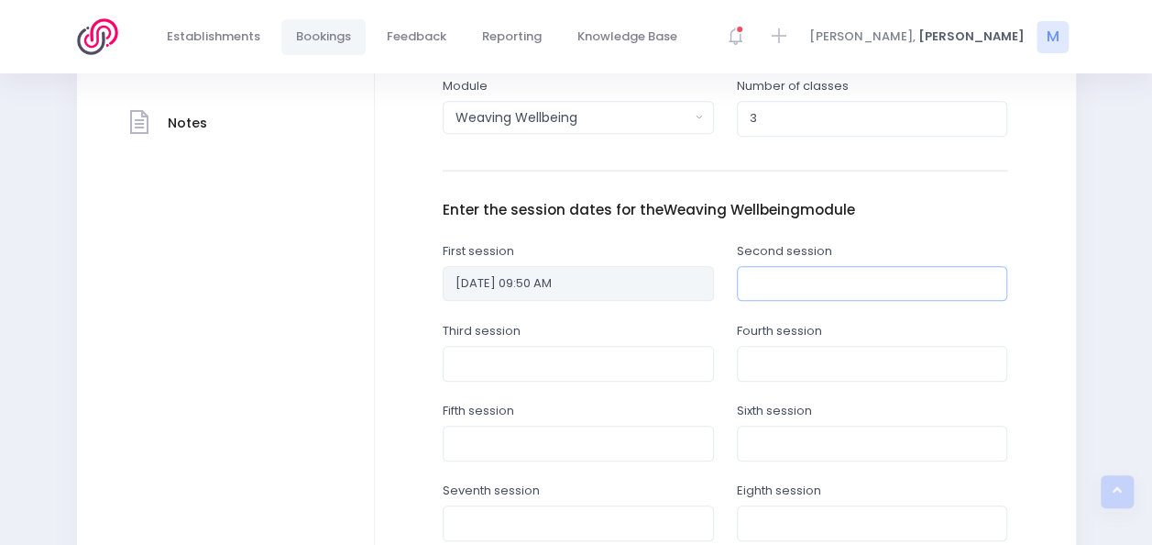
click at [768, 282] on input "text" at bounding box center [872, 283] width 271 height 35
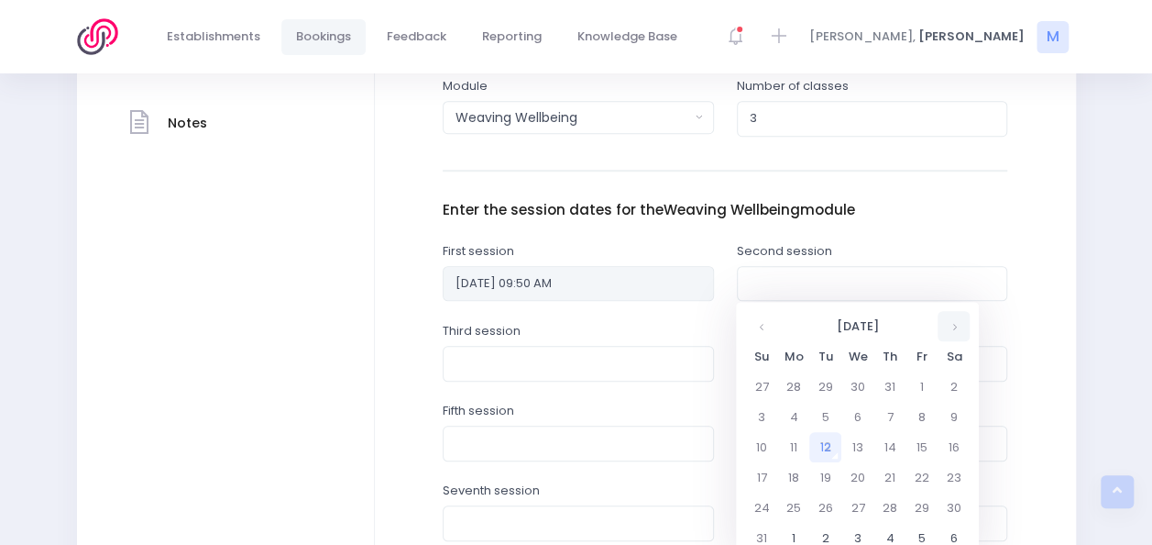
click at [961, 328] on th at bounding box center [954, 326] width 32 height 30
click at [832, 474] on td "18" at bounding box center [825, 477] width 32 height 30
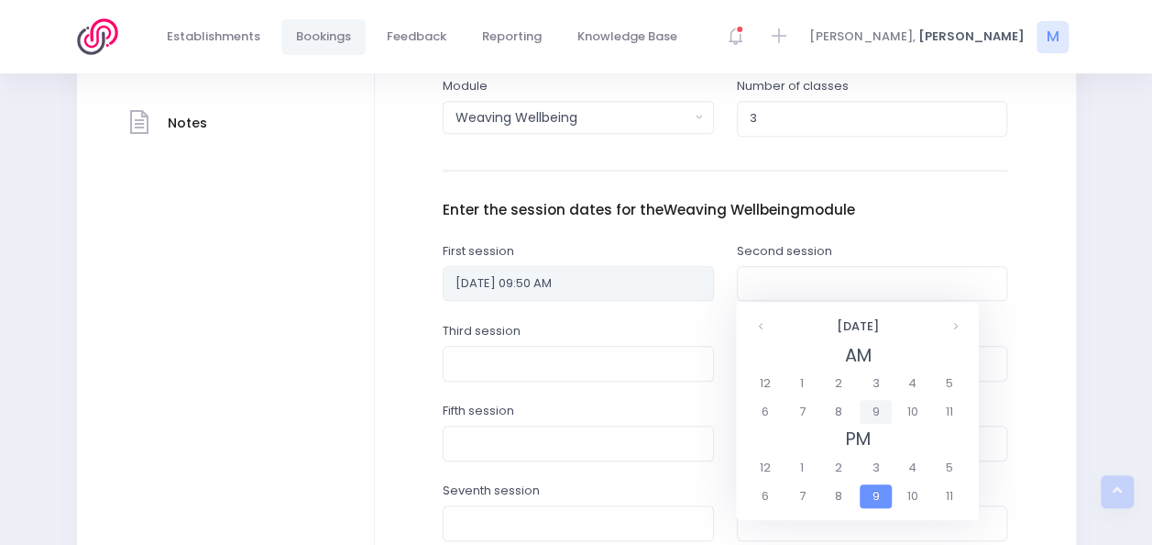
click at [886, 413] on span "9" at bounding box center [876, 412] width 32 height 24
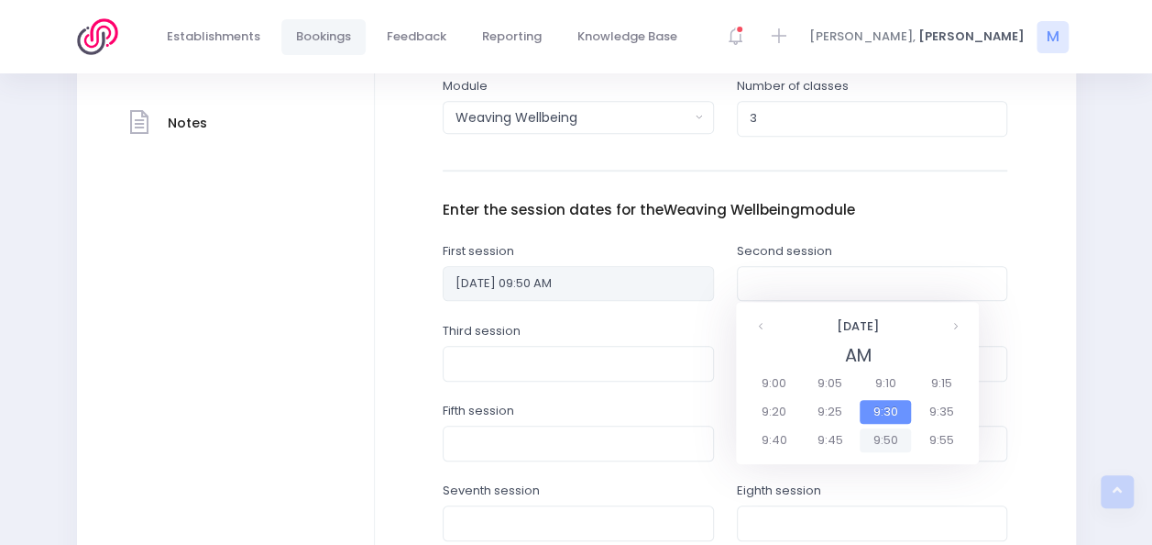
click at [894, 433] on span "9:50" at bounding box center [885, 440] width 51 height 24
type input "18/11/2025 09:50 AM"
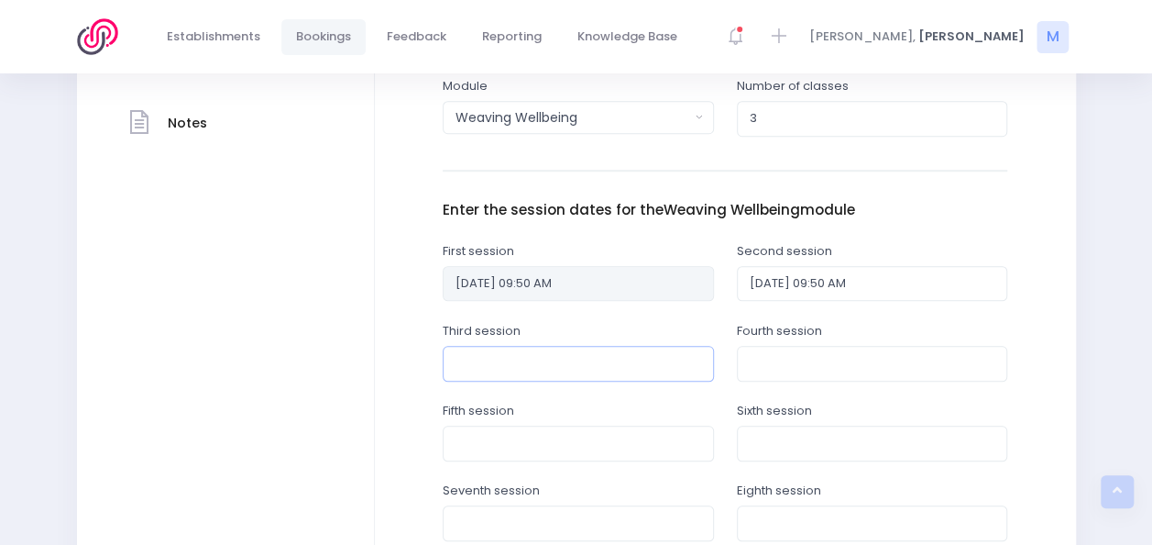
click at [461, 352] on input "text" at bounding box center [578, 363] width 271 height 35
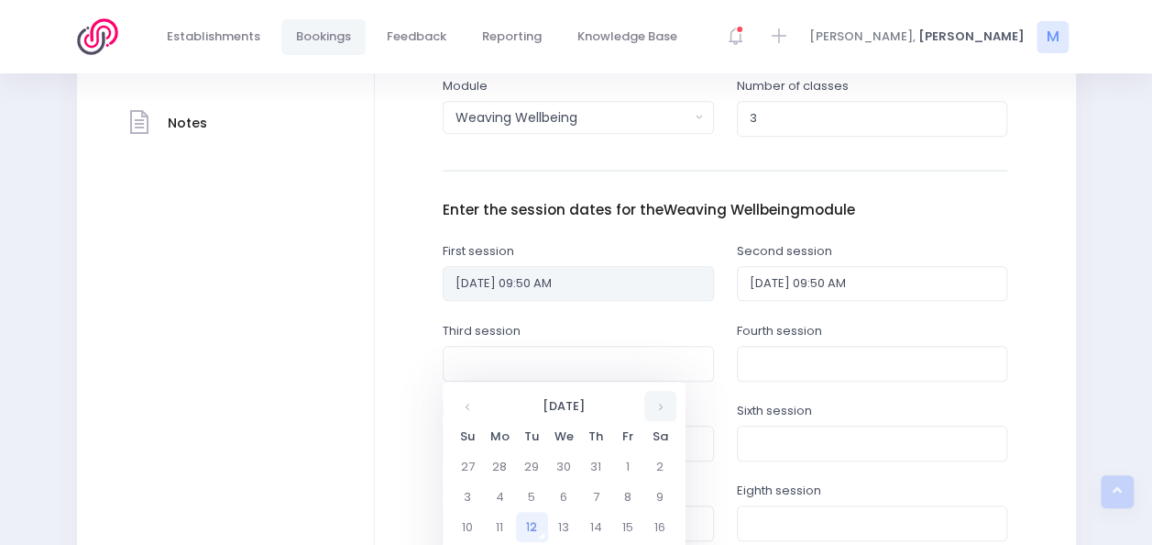
click at [666, 405] on th at bounding box center [660, 406] width 32 height 30
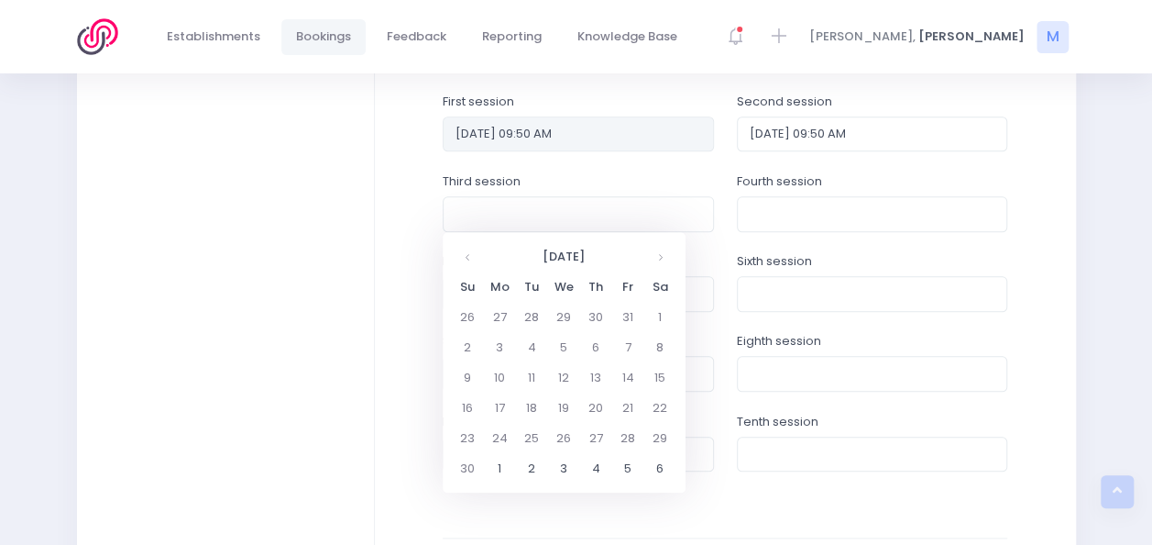
scroll to position [774, 0]
click at [570, 441] on td "26" at bounding box center [564, 436] width 32 height 30
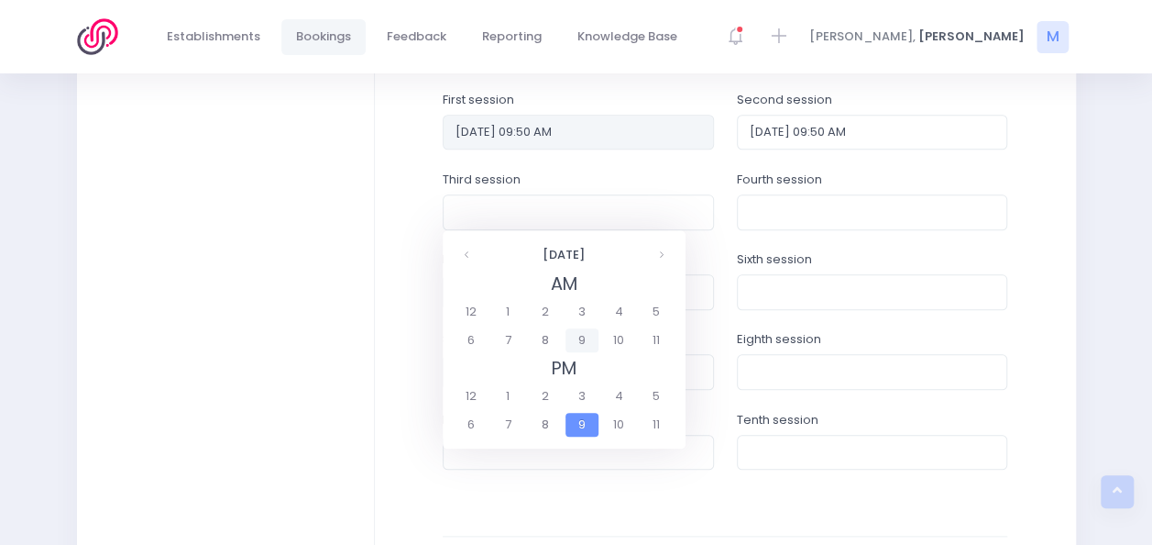
click at [581, 342] on span "9" at bounding box center [582, 340] width 32 height 24
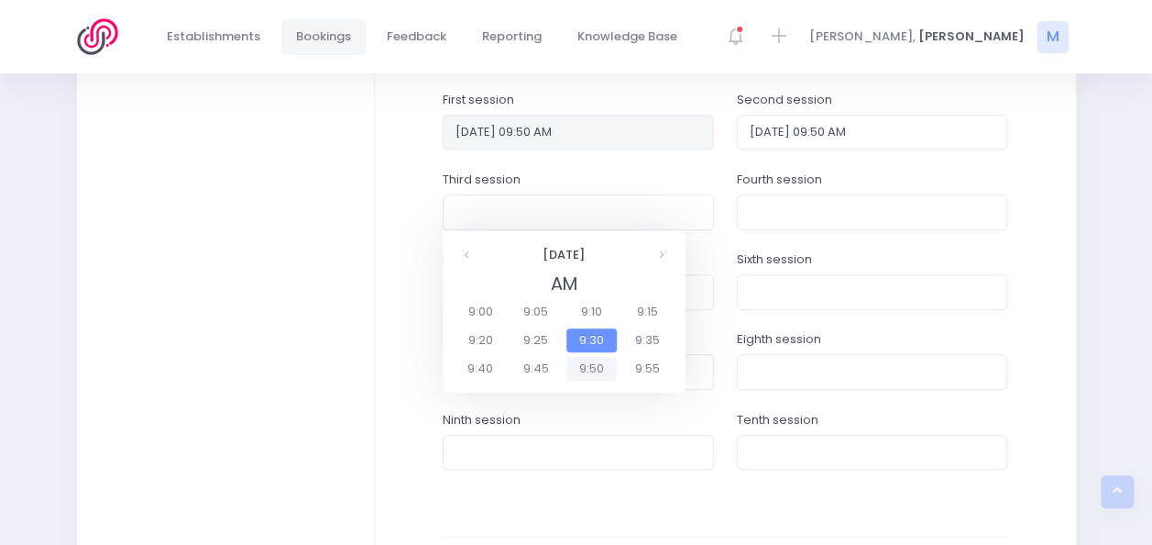
click at [601, 362] on span "9:50" at bounding box center [592, 369] width 51 height 24
type input "26/11/2025 09:50 AM"
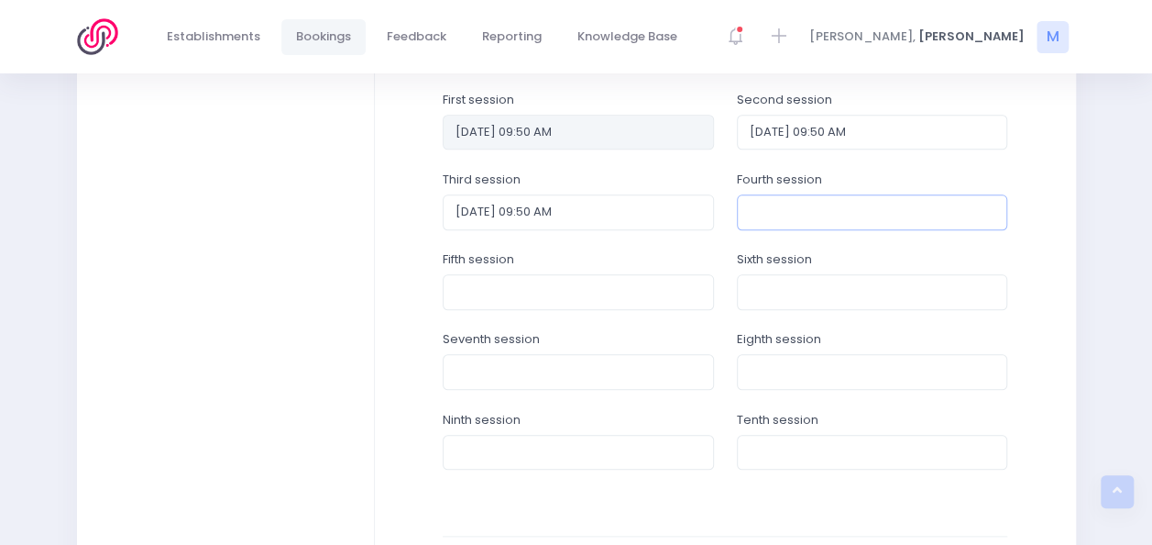
click at [787, 206] on input "text" at bounding box center [872, 211] width 271 height 35
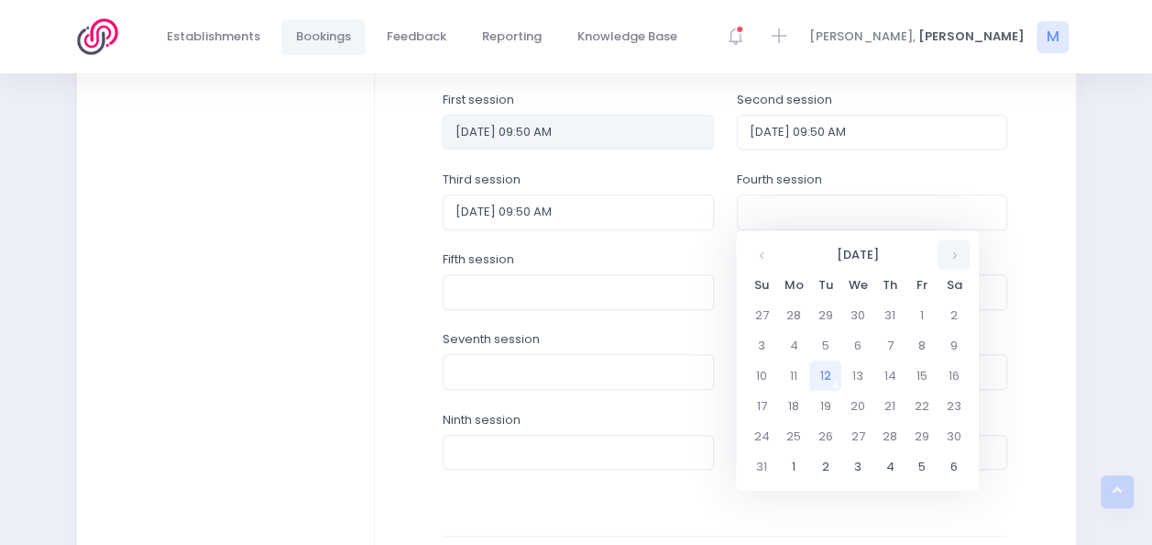
click at [946, 244] on th at bounding box center [954, 254] width 32 height 30
click at [816, 309] on td "2" at bounding box center [825, 315] width 32 height 30
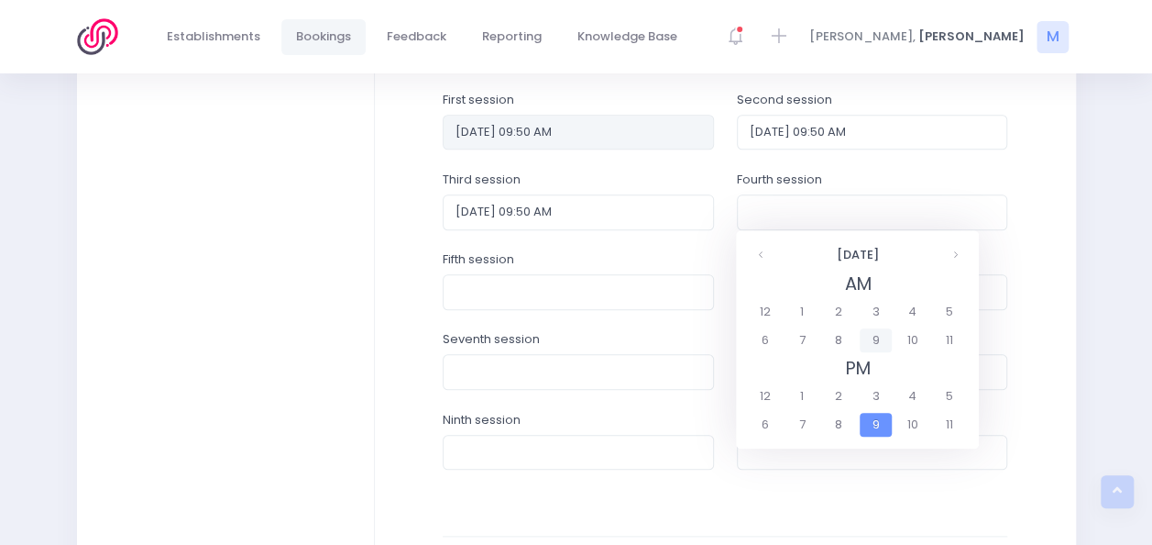
click at [875, 347] on span "9" at bounding box center [876, 340] width 32 height 24
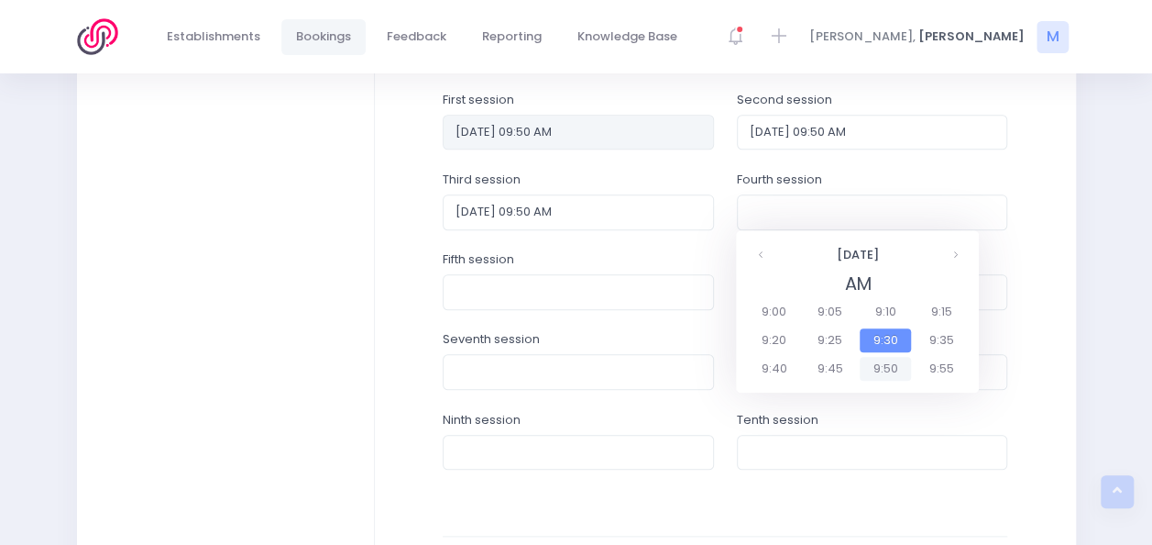
click at [874, 369] on span "9:50" at bounding box center [885, 369] width 51 height 24
type input "02/12/2025 09:50 AM"
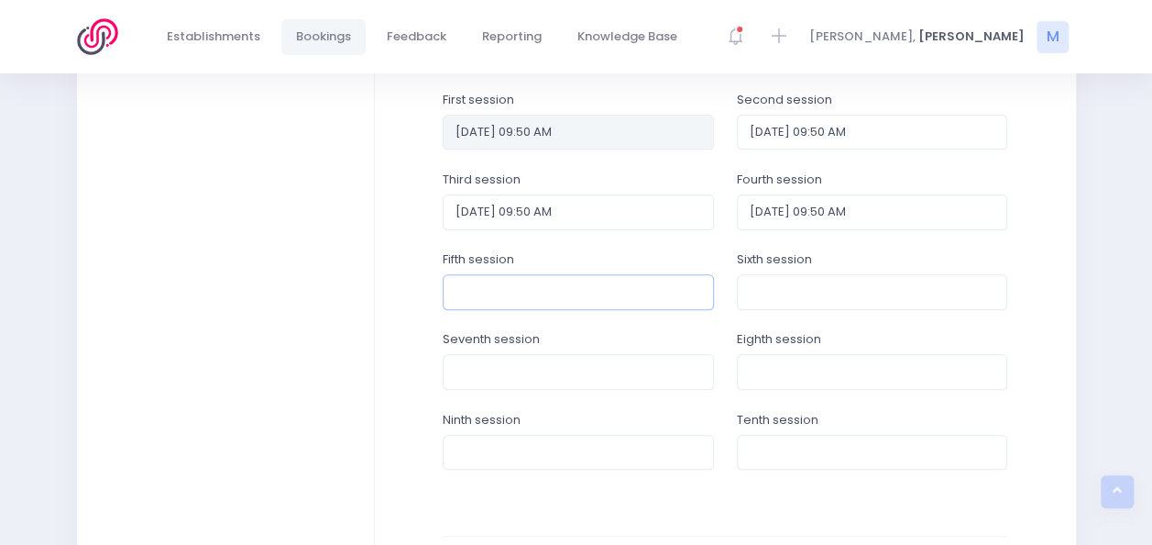
click at [599, 297] on input "text" at bounding box center [578, 291] width 271 height 35
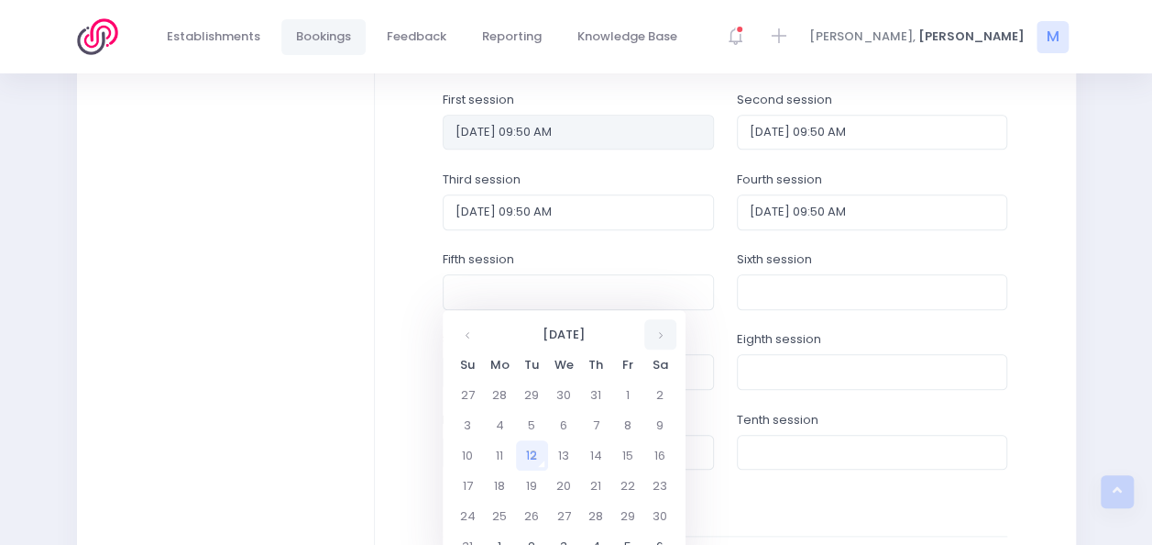
click at [666, 336] on th at bounding box center [660, 334] width 32 height 30
click at [532, 424] on td "9" at bounding box center [532, 425] width 32 height 30
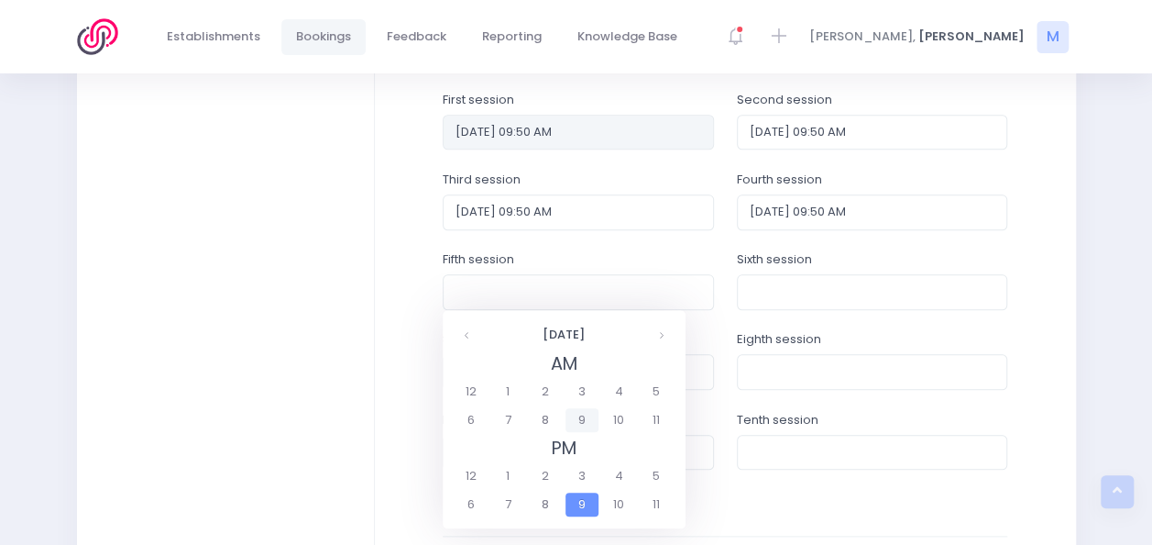
click at [584, 421] on span "9" at bounding box center [582, 420] width 32 height 24
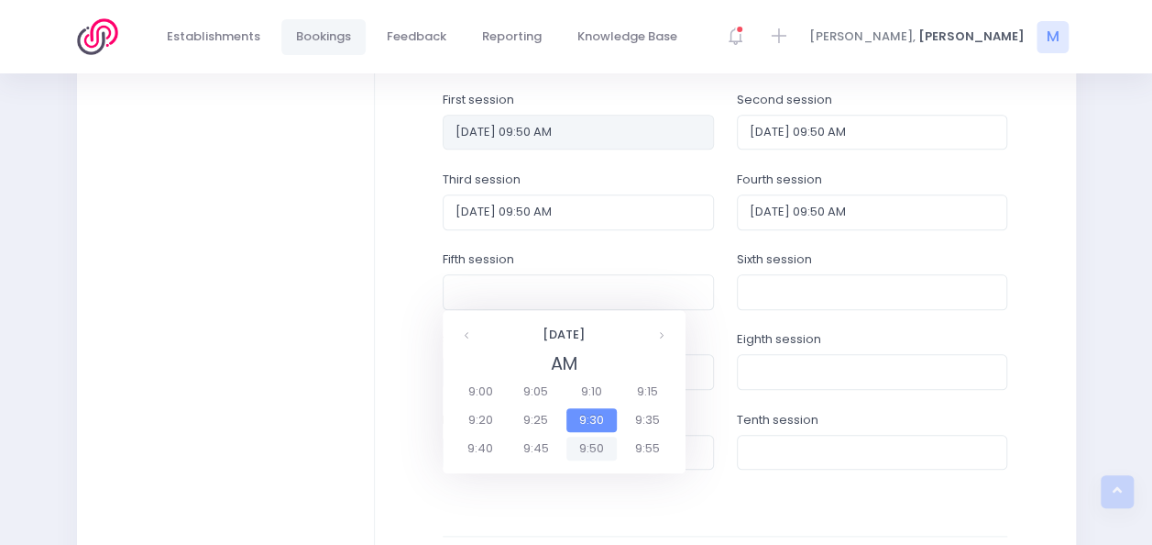
click at [611, 455] on span "9:50" at bounding box center [592, 448] width 51 height 24
type input "09/12/2025 09:50 AM"
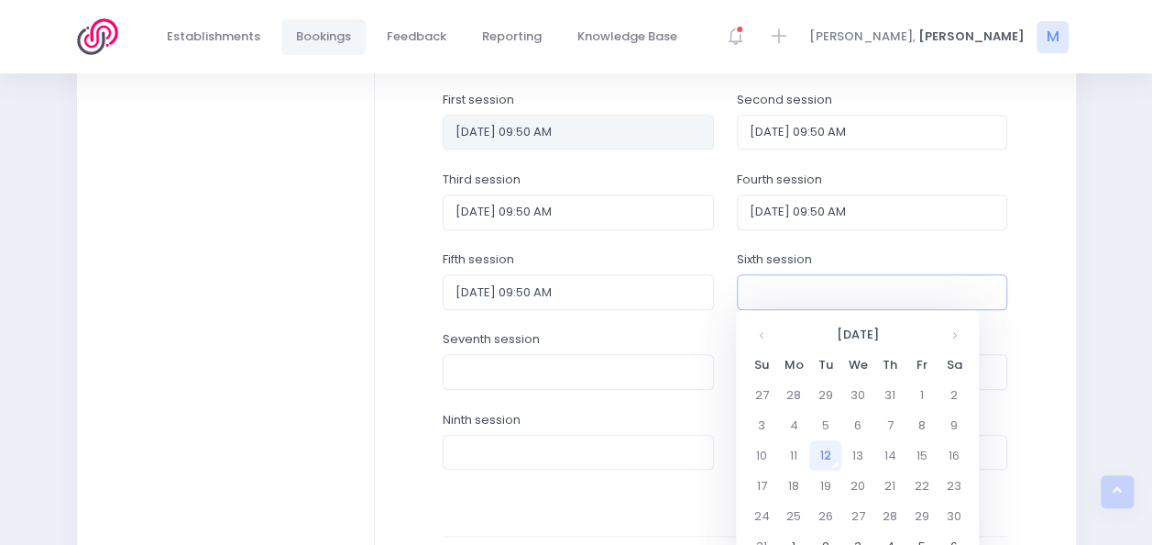
click at [783, 278] on input "text" at bounding box center [872, 291] width 271 height 35
click at [942, 330] on th at bounding box center [954, 334] width 32 height 30
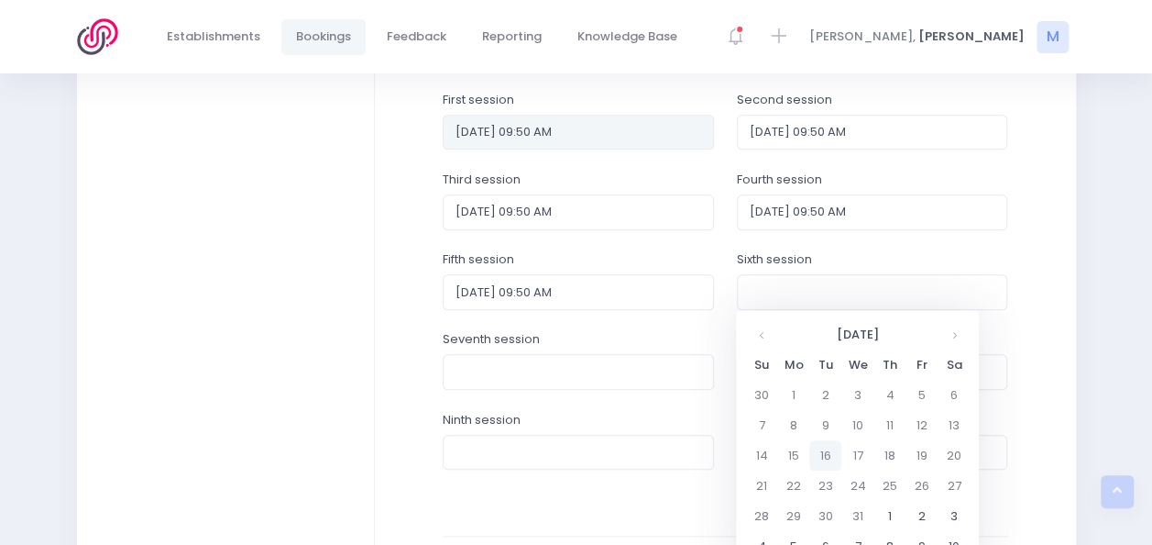
click at [829, 459] on td "16" at bounding box center [825, 455] width 32 height 30
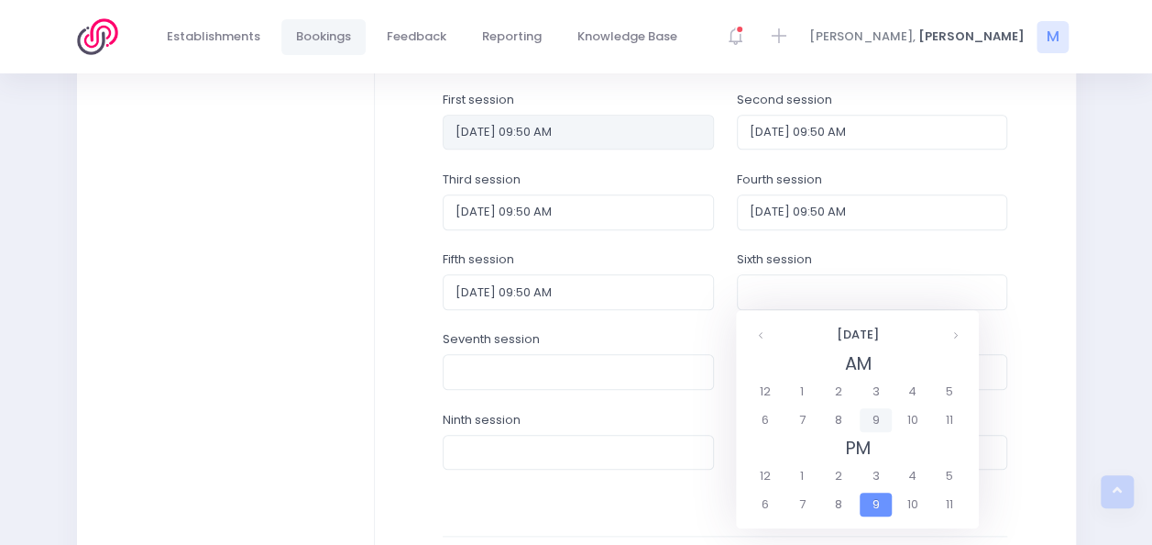
click at [881, 418] on span "9" at bounding box center [876, 420] width 32 height 24
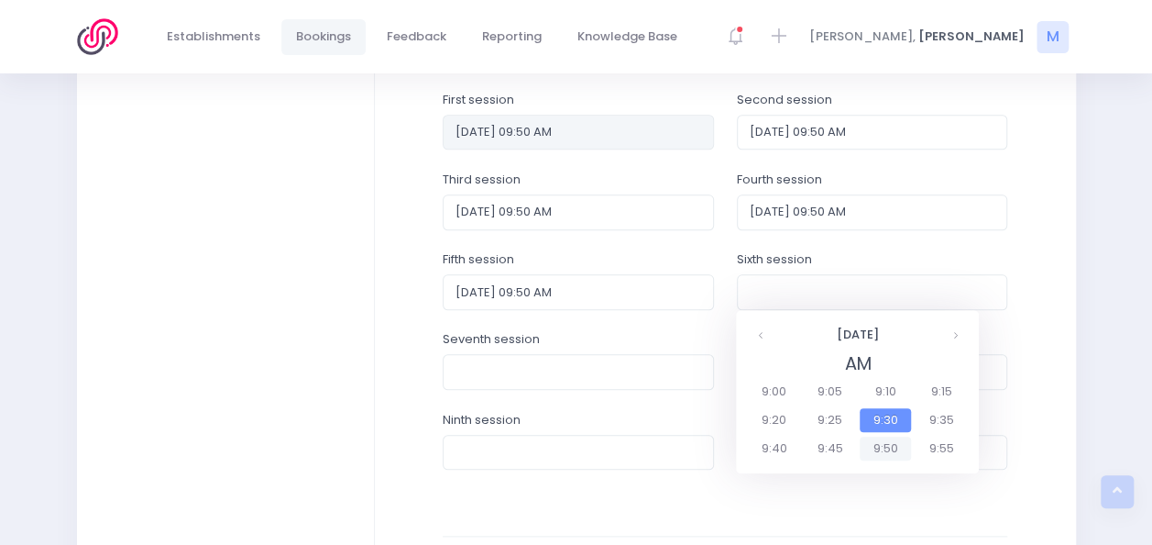
click at [886, 447] on span "9:50" at bounding box center [885, 448] width 51 height 24
type input "16/12/2025 09:50 AM"
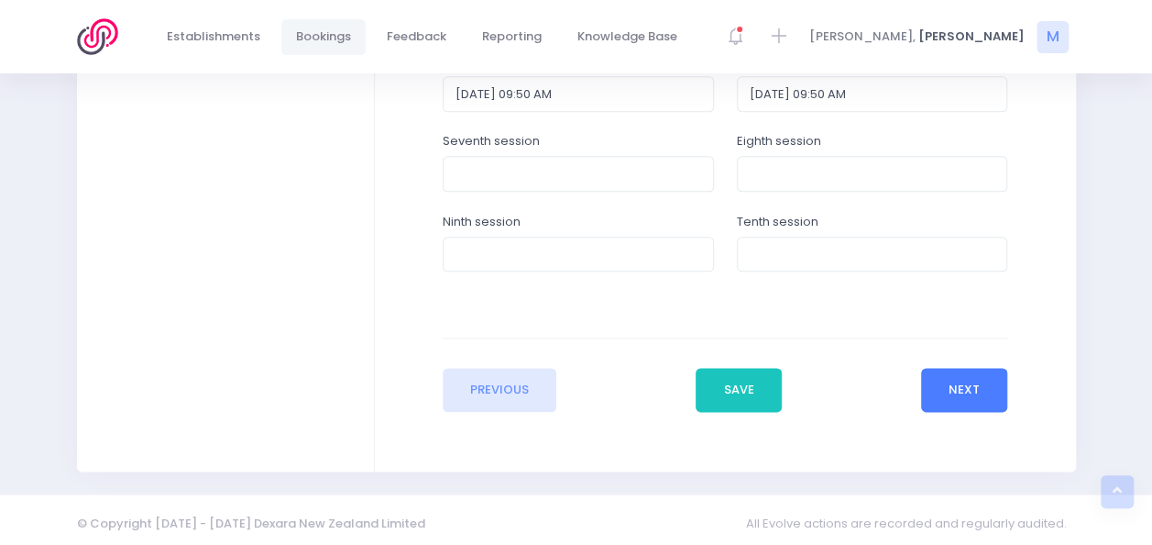
click at [970, 393] on button "Next" at bounding box center [964, 390] width 87 height 44
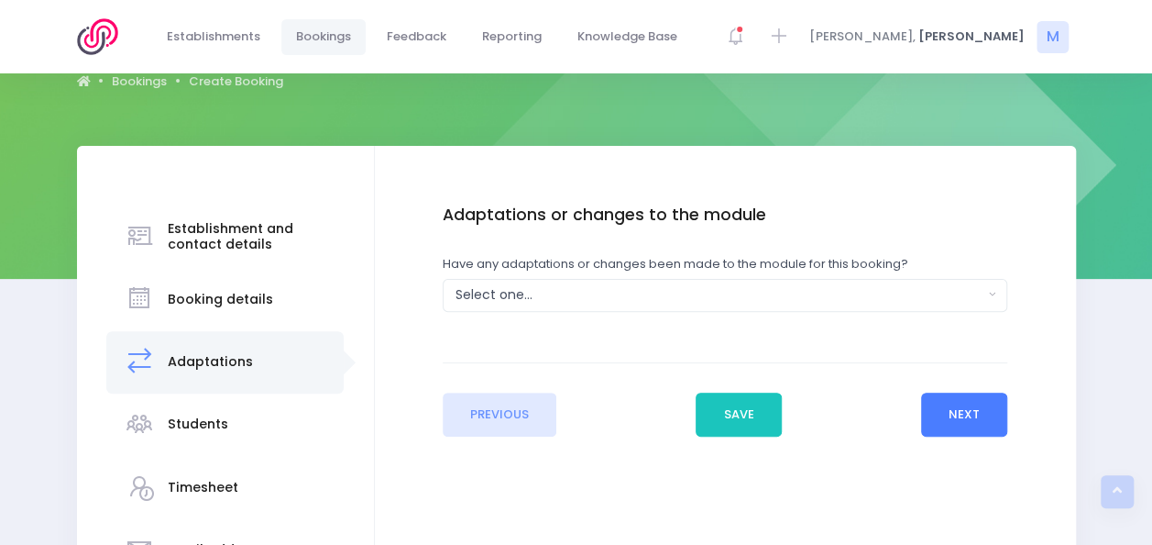
scroll to position [0, 0]
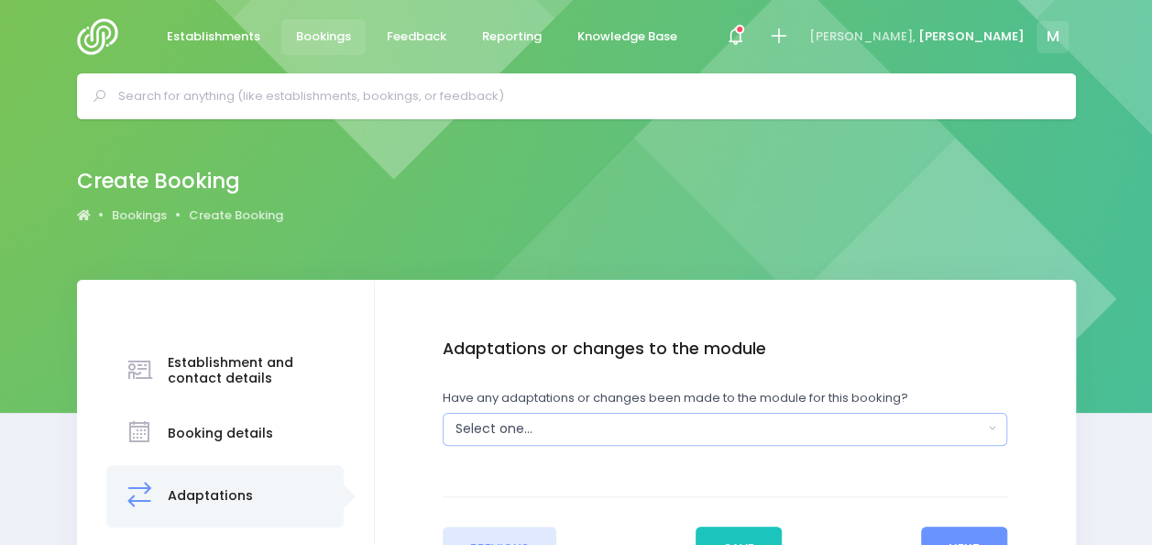
click at [865, 433] on div "Select one..." at bounding box center [720, 428] width 528 height 19
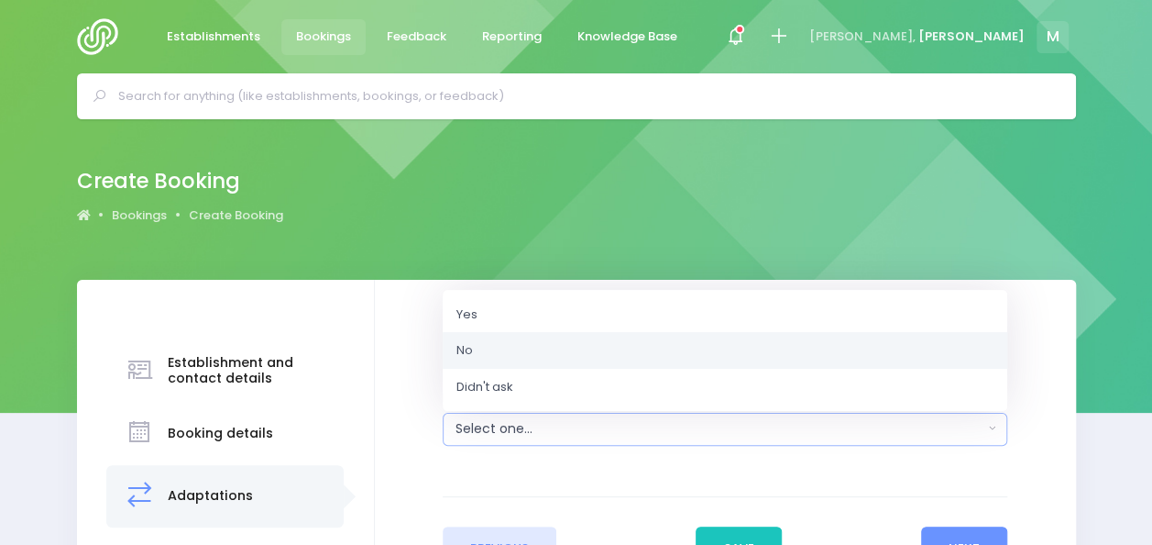
click at [667, 349] on link "No" at bounding box center [725, 350] width 565 height 37
select select "No"
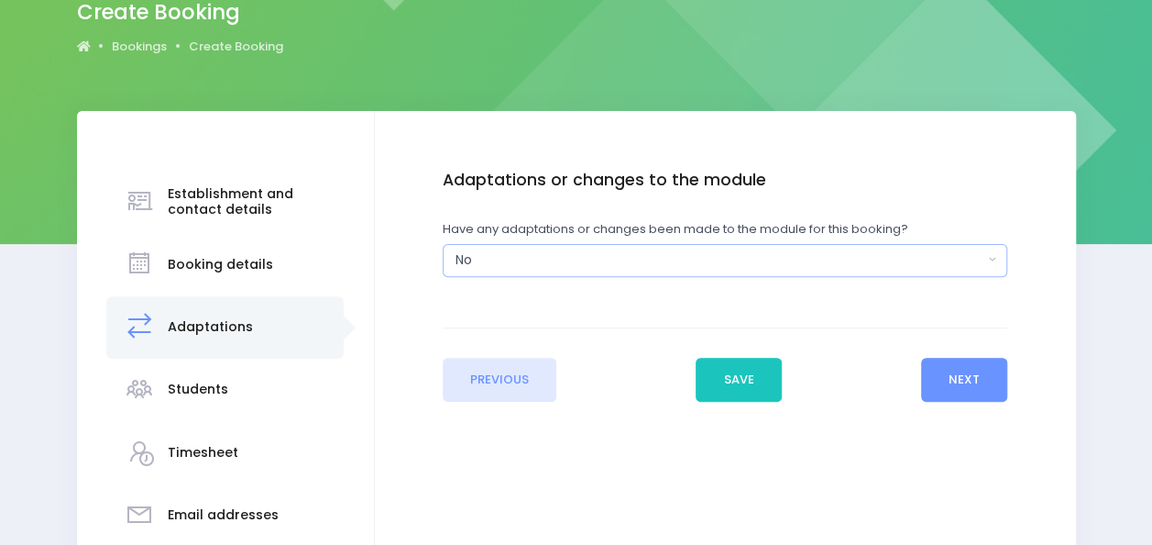
scroll to position [175, 0]
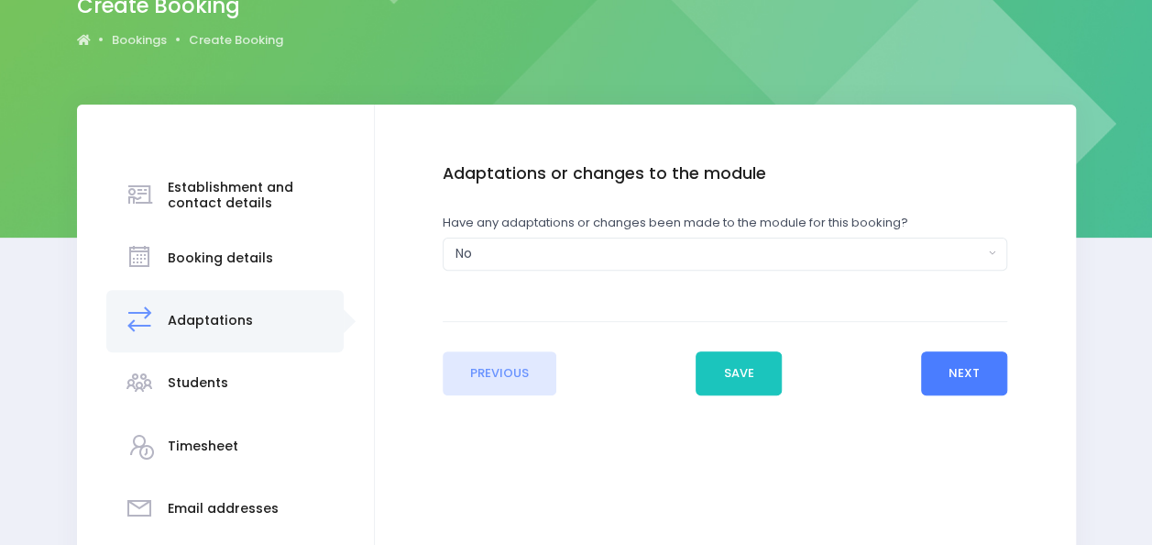
click at [964, 369] on button "Next" at bounding box center [964, 373] width 87 height 44
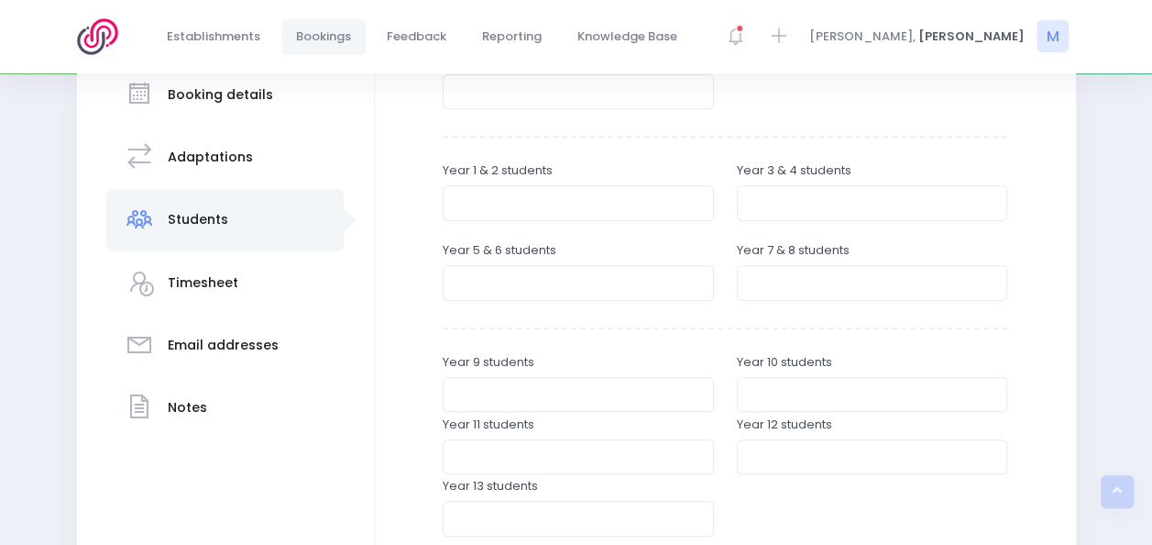
scroll to position [354, 0]
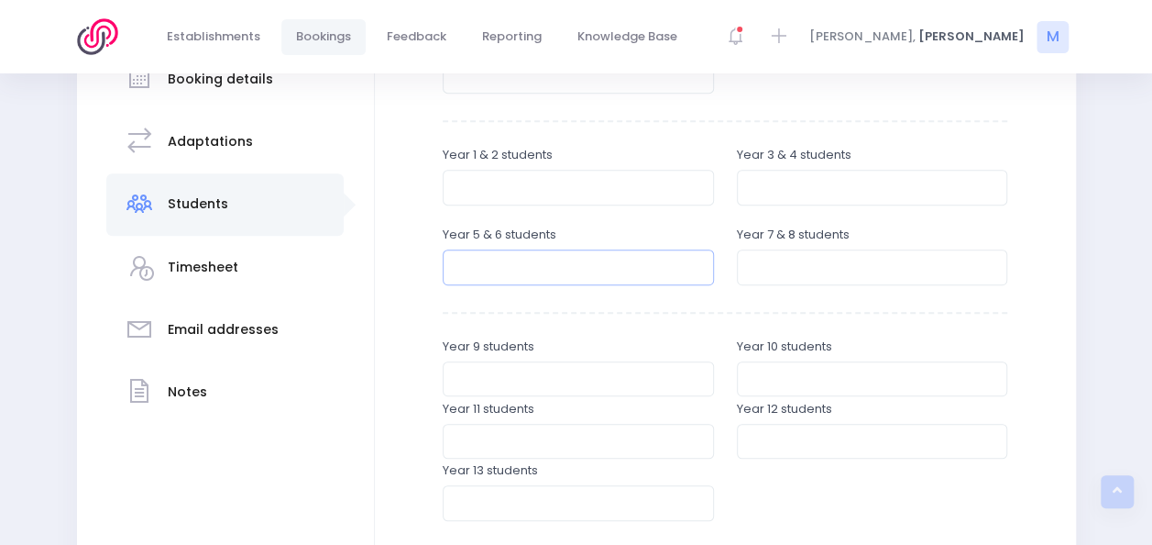
click at [602, 273] on input "number" at bounding box center [578, 266] width 271 height 35
type input "27"
click at [772, 266] on input "number" at bounding box center [872, 266] width 271 height 35
type input "28"
click at [702, 259] on input "27" at bounding box center [578, 266] width 271 height 35
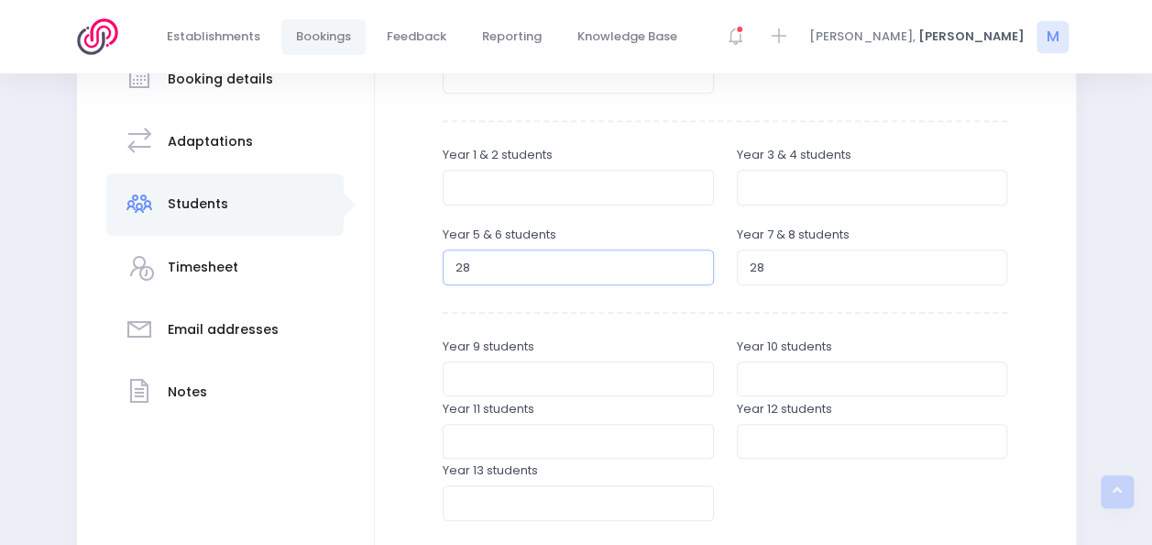
click at [694, 263] on input "28" at bounding box center [578, 266] width 271 height 35
click at [694, 263] on input "29" at bounding box center [578, 266] width 271 height 35
click at [694, 263] on input "30" at bounding box center [578, 266] width 271 height 35
click at [694, 263] on input "31" at bounding box center [578, 266] width 271 height 35
click at [694, 263] on input "32" at bounding box center [578, 266] width 271 height 35
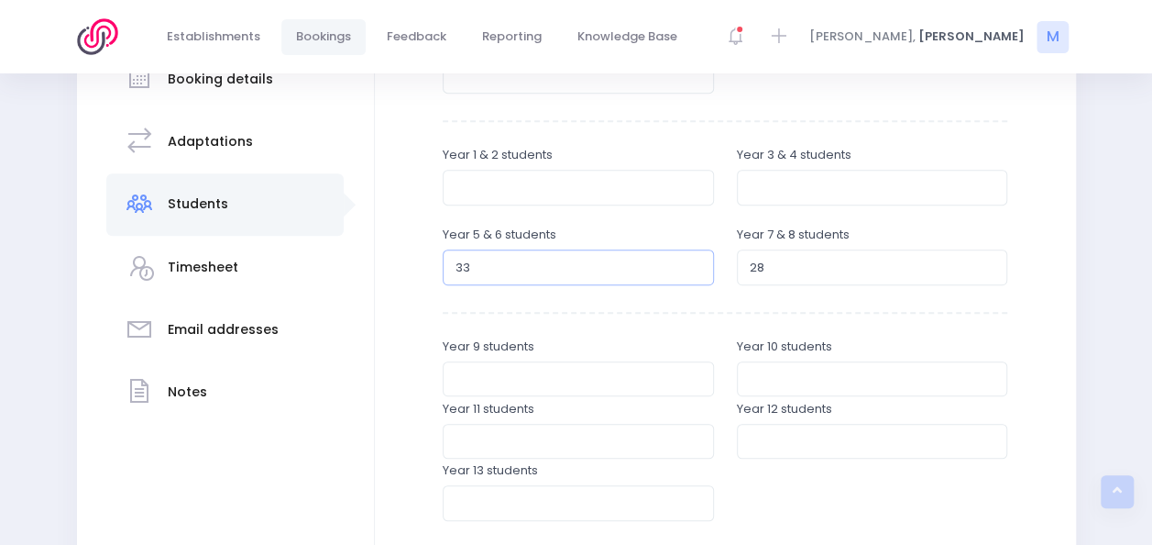
click at [694, 263] on input "33" at bounding box center [578, 266] width 271 height 35
click at [694, 263] on input "34" at bounding box center [578, 266] width 271 height 35
click at [694, 263] on input "35" at bounding box center [578, 266] width 271 height 35
click at [694, 263] on input "36" at bounding box center [578, 266] width 271 height 35
click at [694, 263] on input "37" at bounding box center [578, 266] width 271 height 35
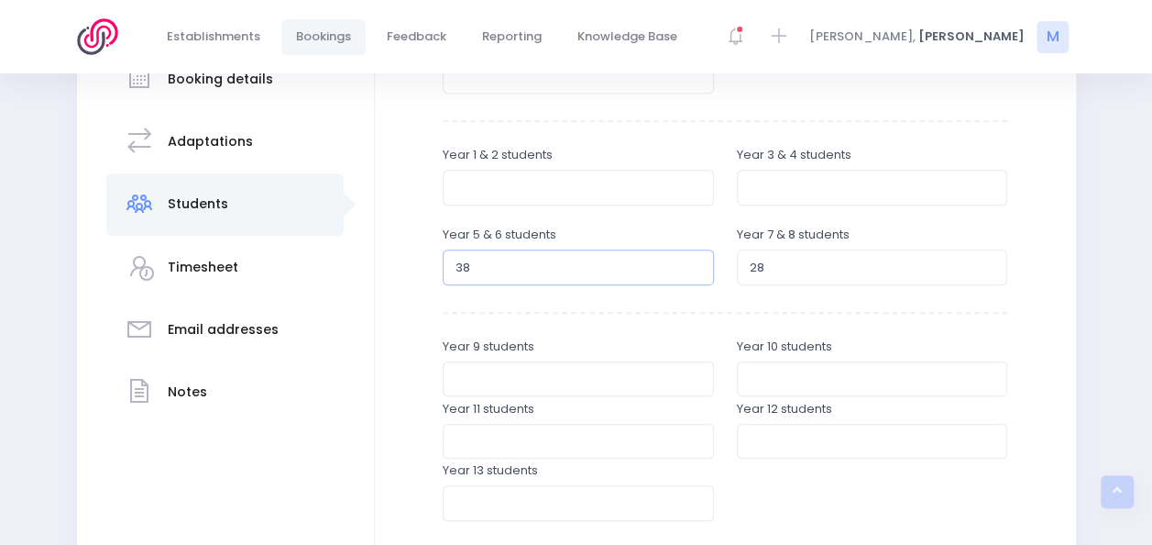
click at [694, 263] on input "38" at bounding box center [578, 266] width 271 height 35
click at [694, 263] on input "39" at bounding box center [578, 266] width 271 height 35
click at [694, 263] on input "40" at bounding box center [578, 266] width 271 height 35
click at [694, 263] on input "41" at bounding box center [578, 266] width 271 height 35
type input "42"
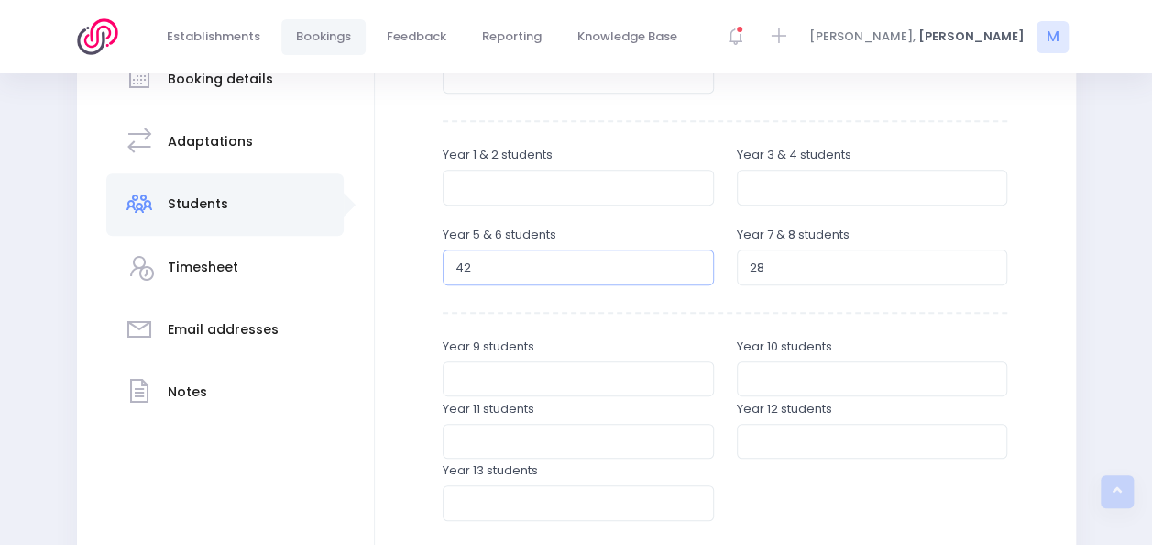
click at [694, 263] on input "42" at bounding box center [578, 266] width 271 height 35
click at [991, 264] on input "29" at bounding box center [872, 266] width 271 height 35
click at [991, 264] on input "30" at bounding box center [872, 266] width 271 height 35
click at [991, 264] on input "31" at bounding box center [872, 266] width 271 height 35
click at [991, 264] on input "32" at bounding box center [872, 266] width 271 height 35
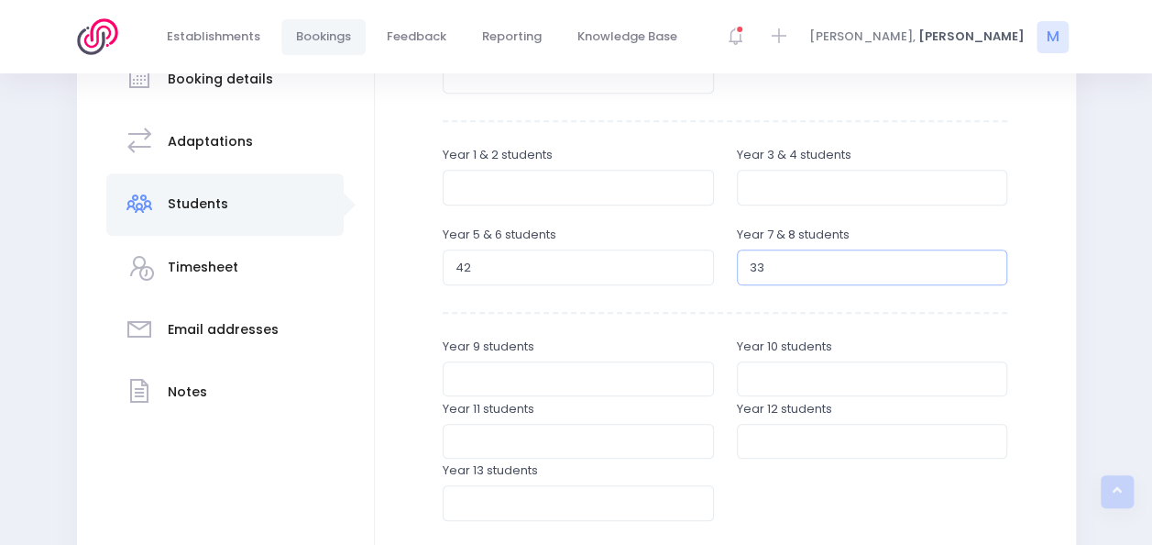
click at [991, 264] on input "33" at bounding box center [872, 266] width 271 height 35
click at [991, 264] on input "34" at bounding box center [872, 266] width 271 height 35
click at [991, 264] on input "35" at bounding box center [872, 266] width 271 height 35
click at [991, 264] on input "36" at bounding box center [872, 266] width 271 height 35
click at [991, 264] on input "37" at bounding box center [872, 266] width 271 height 35
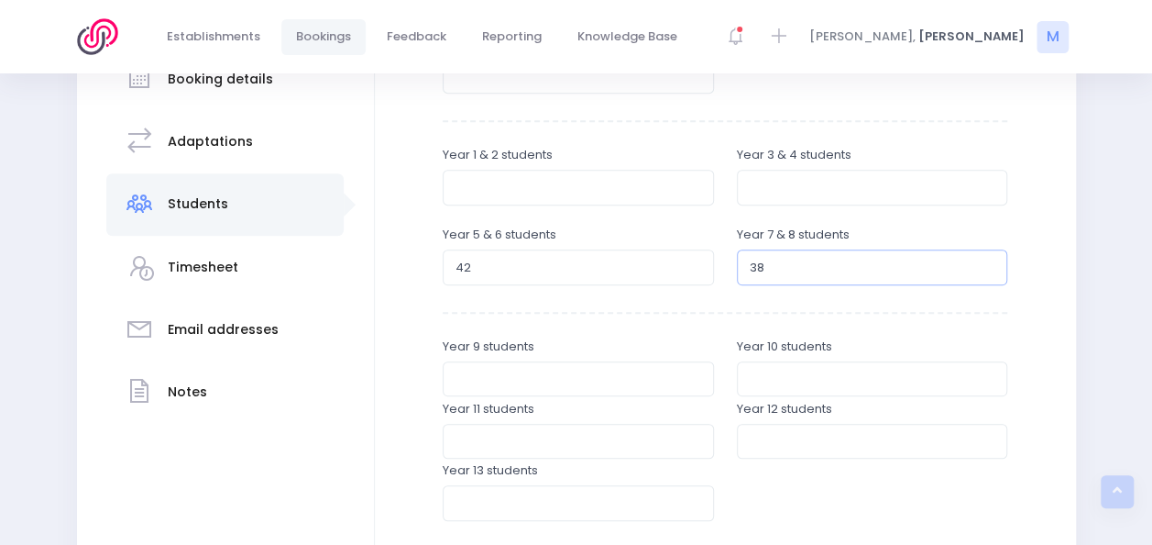
click at [991, 264] on input "38" at bounding box center [872, 266] width 271 height 35
click at [991, 264] on input "39" at bounding box center [872, 266] width 271 height 35
click at [991, 264] on input "40" at bounding box center [872, 266] width 271 height 35
click at [991, 264] on input "41" at bounding box center [872, 266] width 271 height 35
type input "42"
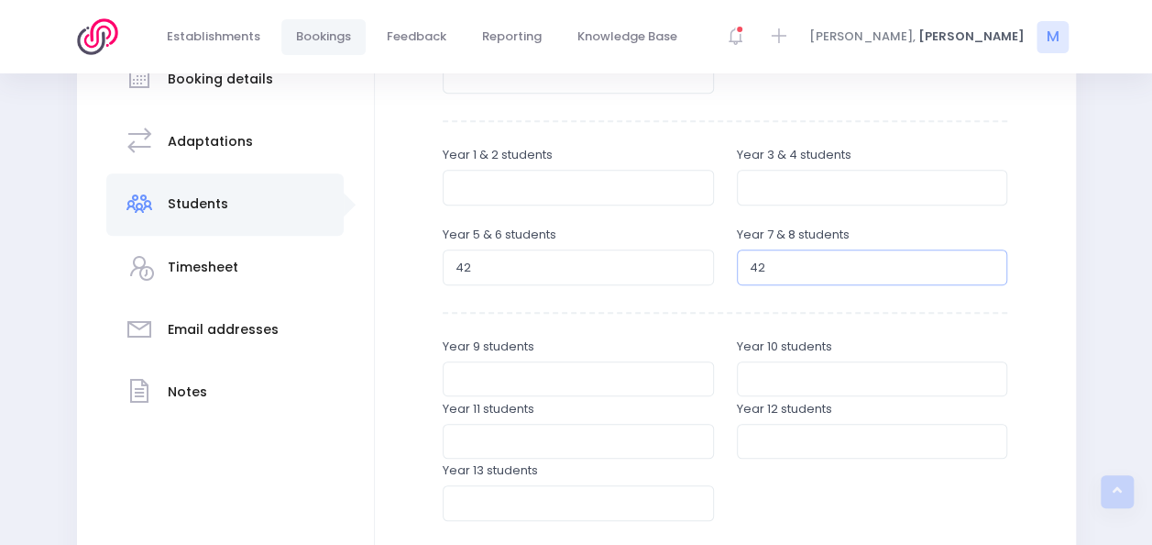
click at [991, 264] on input "42" at bounding box center [872, 266] width 271 height 35
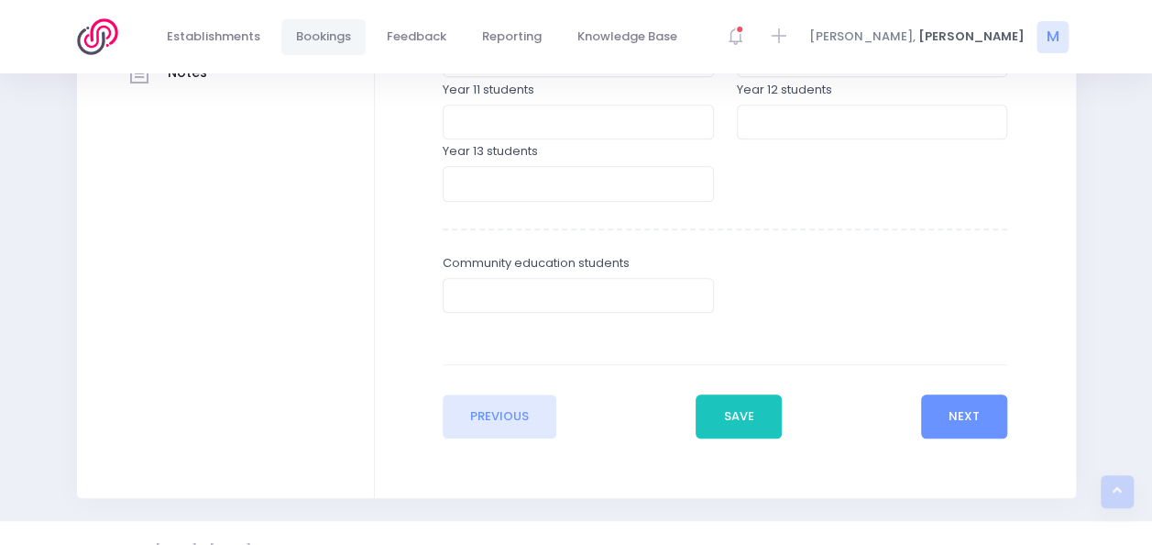
scroll to position [688, 0]
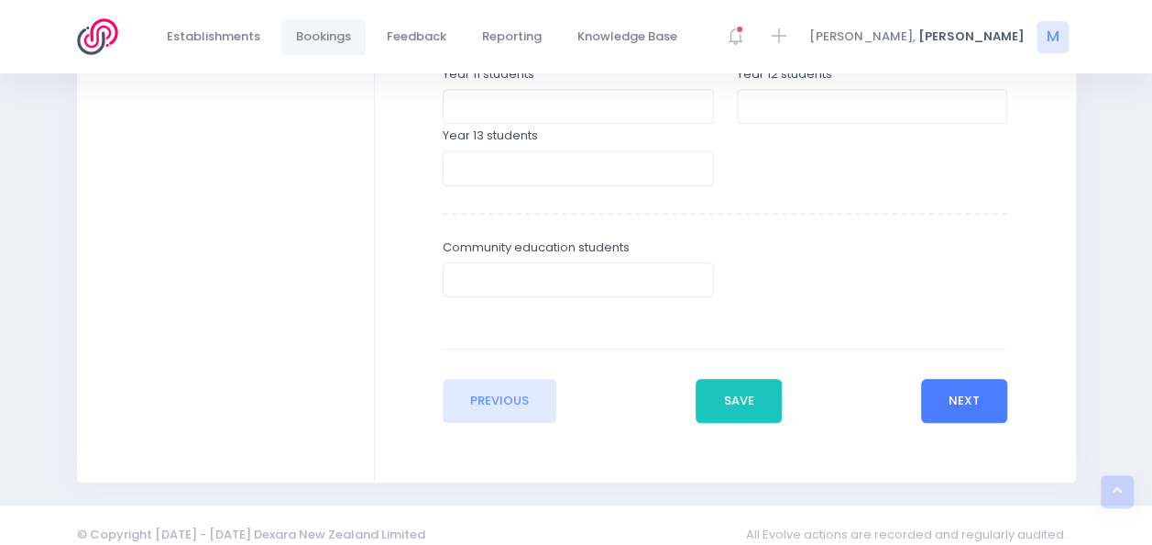
click at [977, 409] on button "Next" at bounding box center [964, 401] width 87 height 44
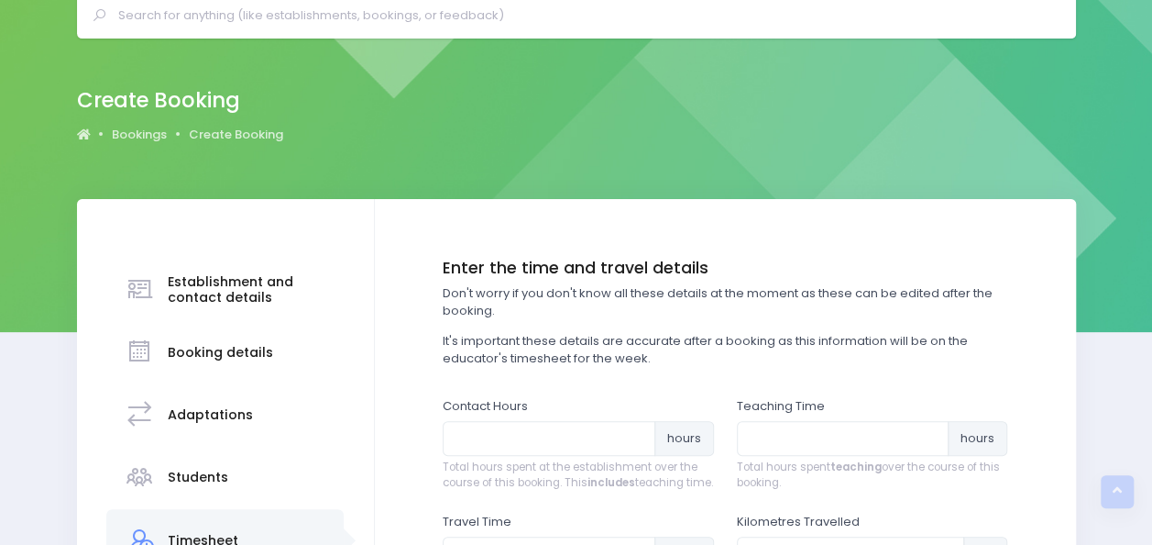
scroll to position [0, 0]
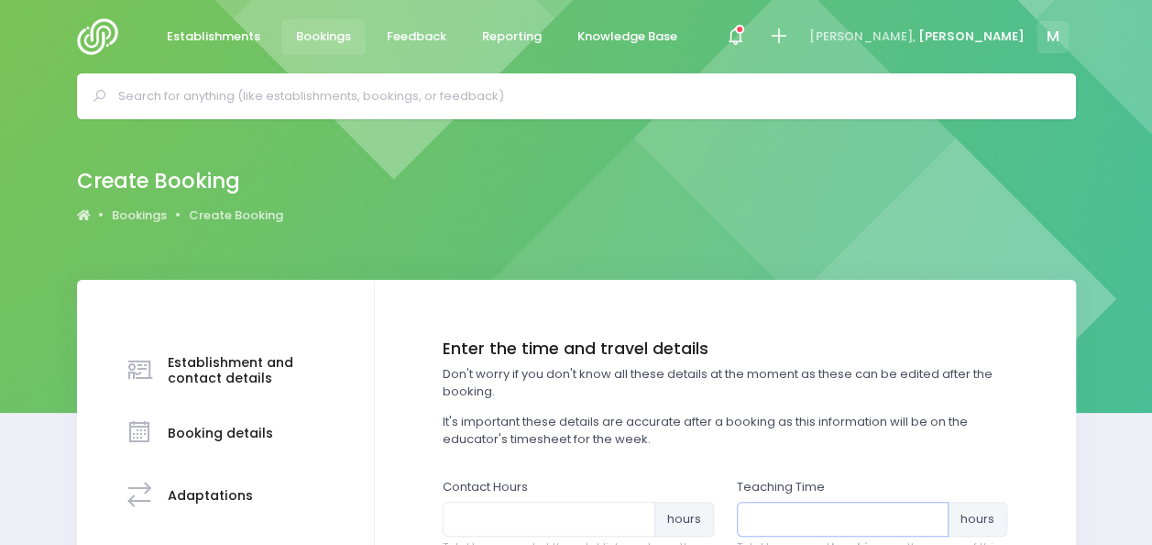
click at [788, 520] on input "number" at bounding box center [843, 518] width 213 height 35
click at [814, 522] on input "number" at bounding box center [843, 518] width 213 height 35
type input "21"
click at [542, 513] on input "number" at bounding box center [549, 518] width 213 height 35
click at [505, 522] on input "number" at bounding box center [549, 518] width 213 height 35
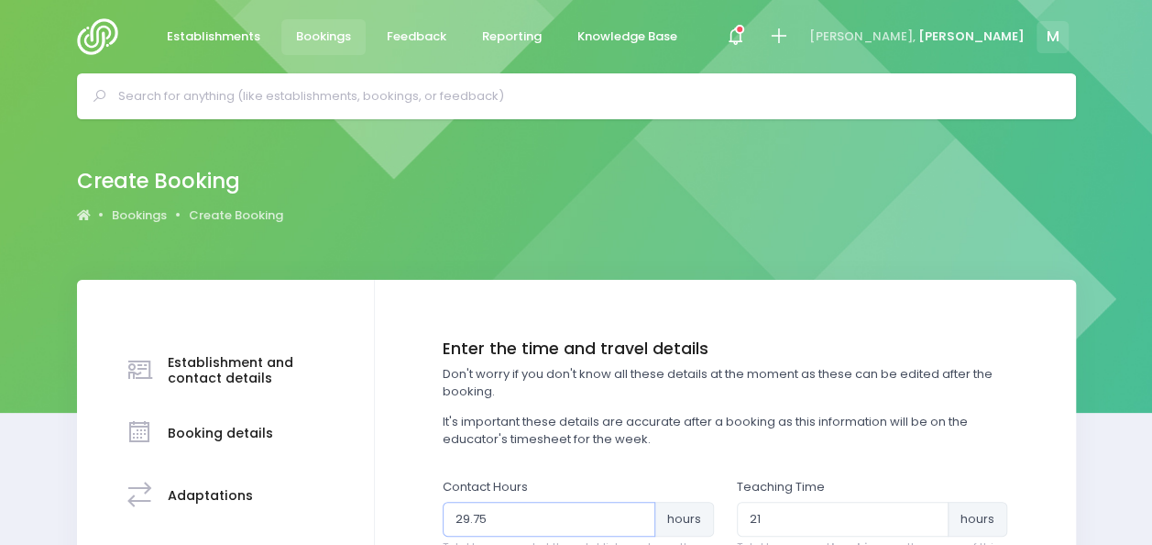
click at [637, 521] on input "29.75" at bounding box center [549, 518] width 213 height 35
click at [636, 515] on input "30" at bounding box center [549, 518] width 213 height 35
click at [636, 515] on input "30.25" at bounding box center [549, 518] width 213 height 35
click at [636, 515] on input "30.5" at bounding box center [549, 518] width 213 height 35
click at [636, 515] on input "32.25" at bounding box center [549, 518] width 213 height 35
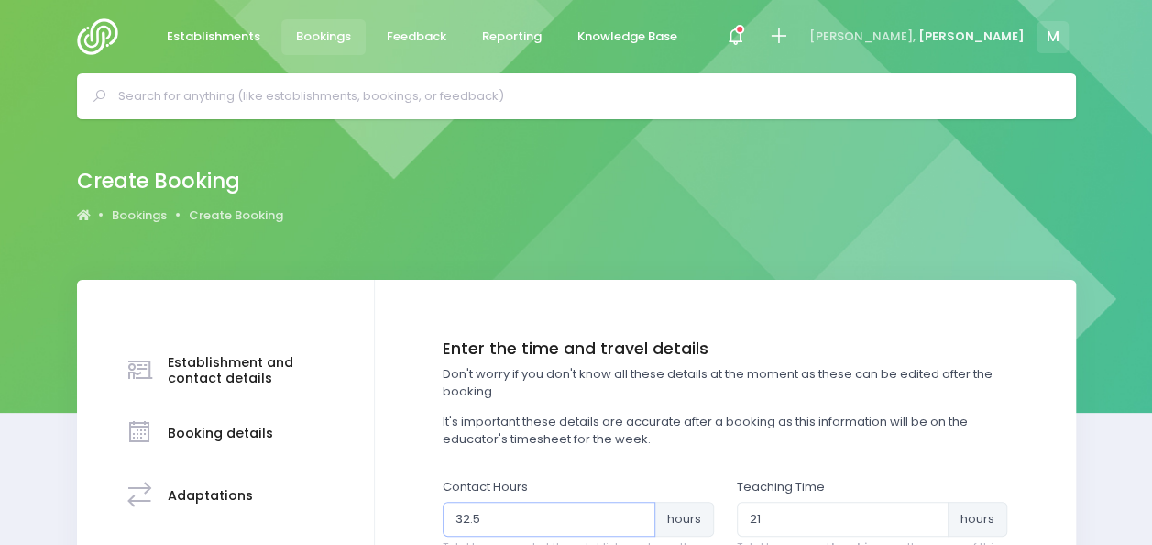
click at [636, 515] on input "32.5" at bounding box center [549, 518] width 213 height 35
click at [634, 528] on input "32.5" at bounding box center [549, 518] width 213 height 35
click at [637, 523] on input "32.25" at bounding box center [549, 518] width 213 height 35
click at [637, 523] on input "32" at bounding box center [549, 518] width 213 height 35
click at [637, 523] on input "31.75" at bounding box center [549, 518] width 213 height 35
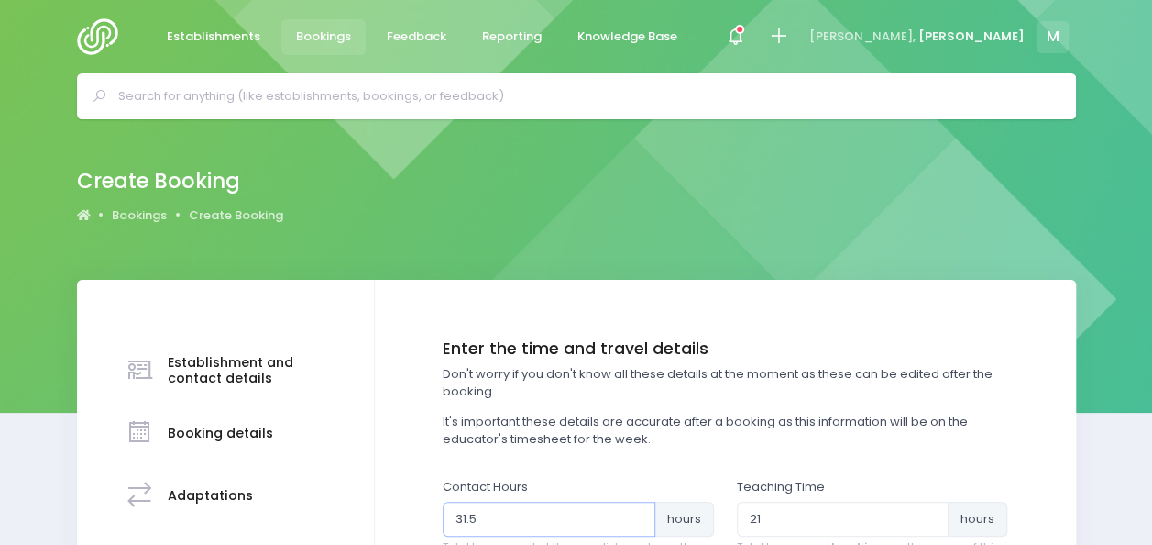
click at [637, 523] on input "31.5" at bounding box center [549, 518] width 213 height 35
click at [637, 523] on input "31.25" at bounding box center [549, 518] width 213 height 35
type input "31"
click at [637, 523] on input "31" at bounding box center [549, 518] width 213 height 35
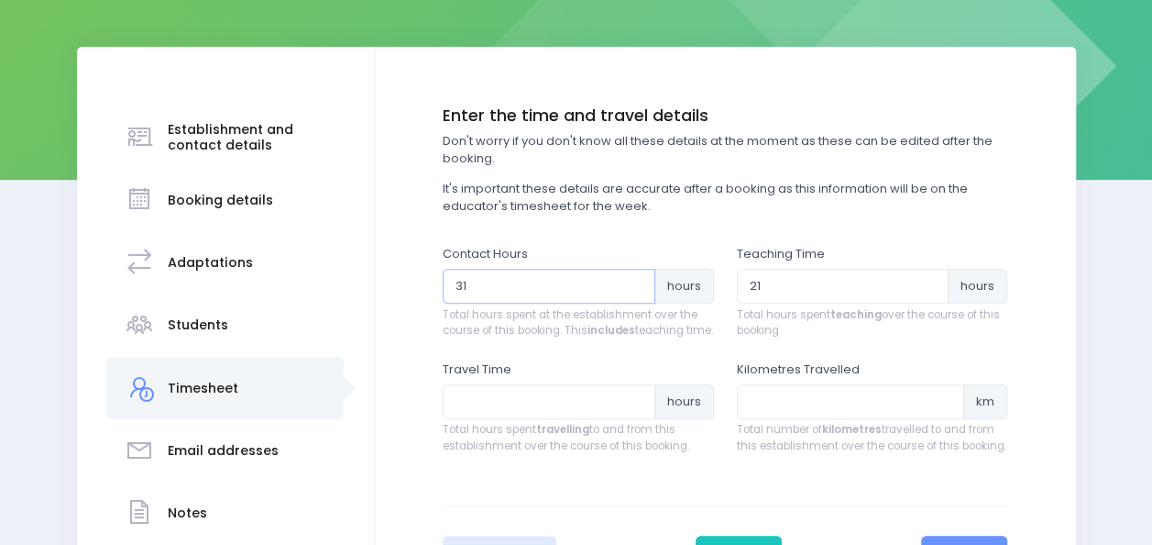
scroll to position [276, 0]
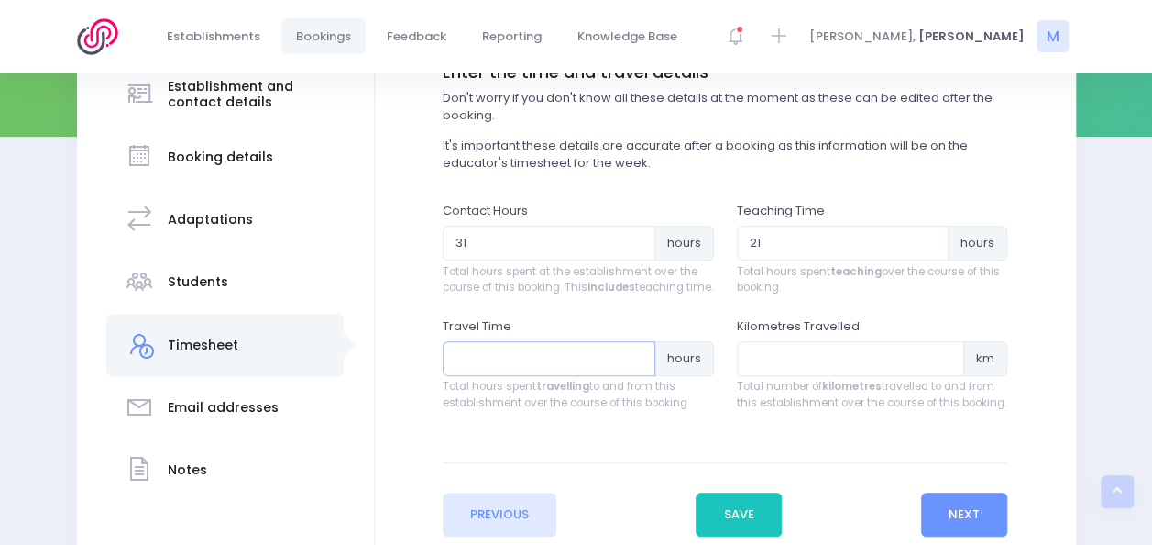
click at [556, 372] on input "number" at bounding box center [549, 358] width 213 height 35
type input "3"
click at [961, 521] on button "Next" at bounding box center [964, 514] width 87 height 44
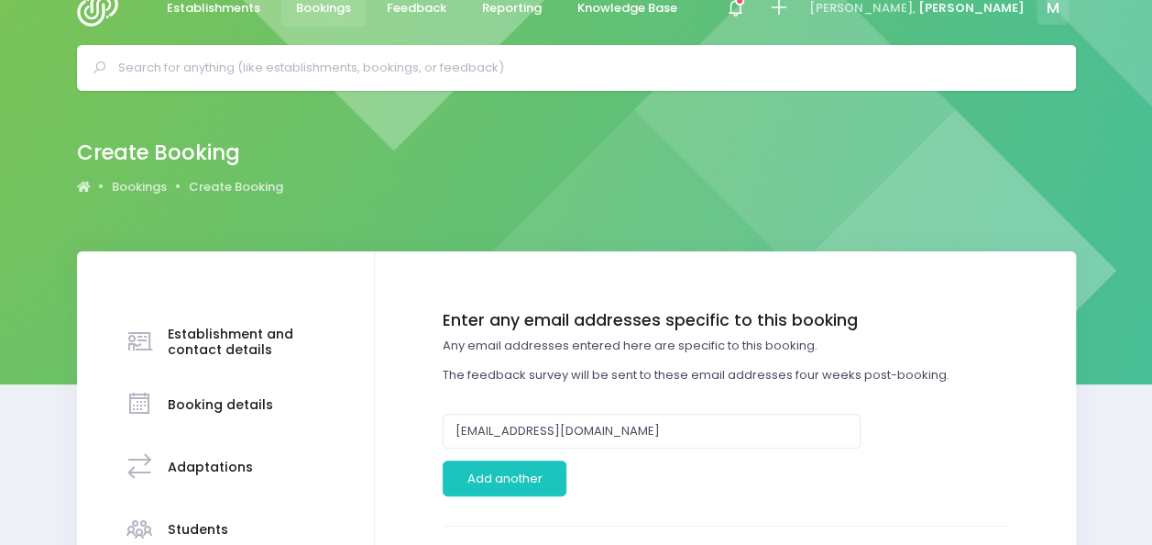
scroll to position [0, 0]
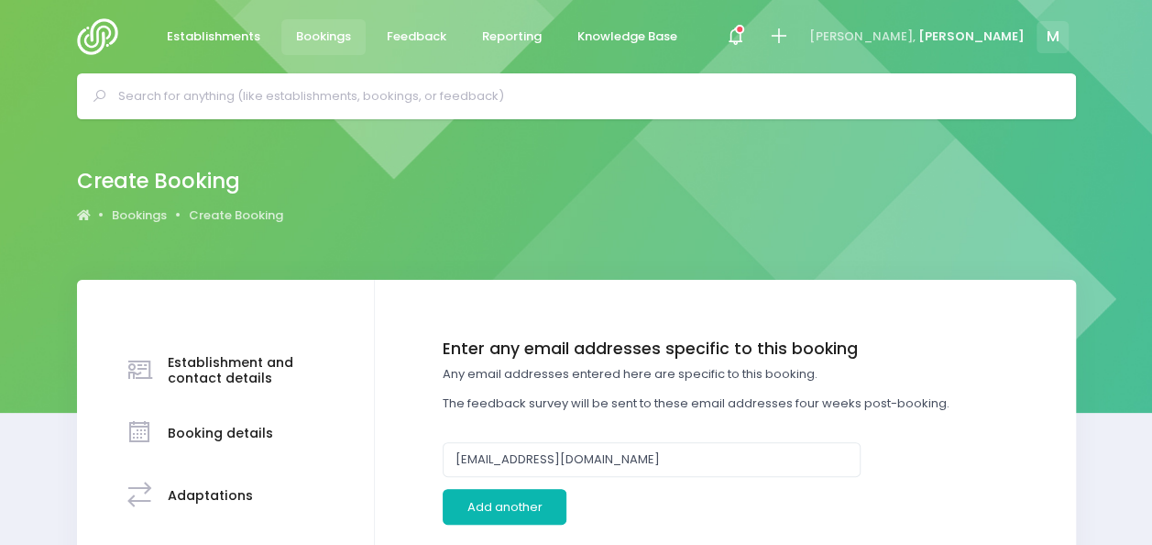
click at [507, 504] on button "Add another" at bounding box center [505, 506] width 124 height 35
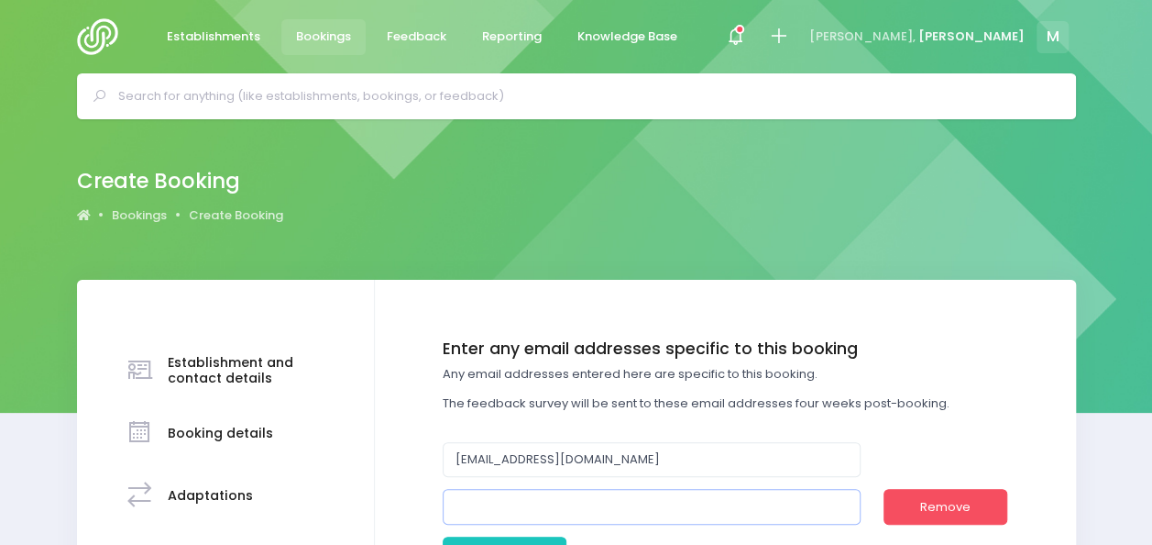
click at [508, 506] on input "email" at bounding box center [652, 506] width 418 height 35
paste input ""Kirsten Smith" <kirsten@bartonrural.school.nz>"
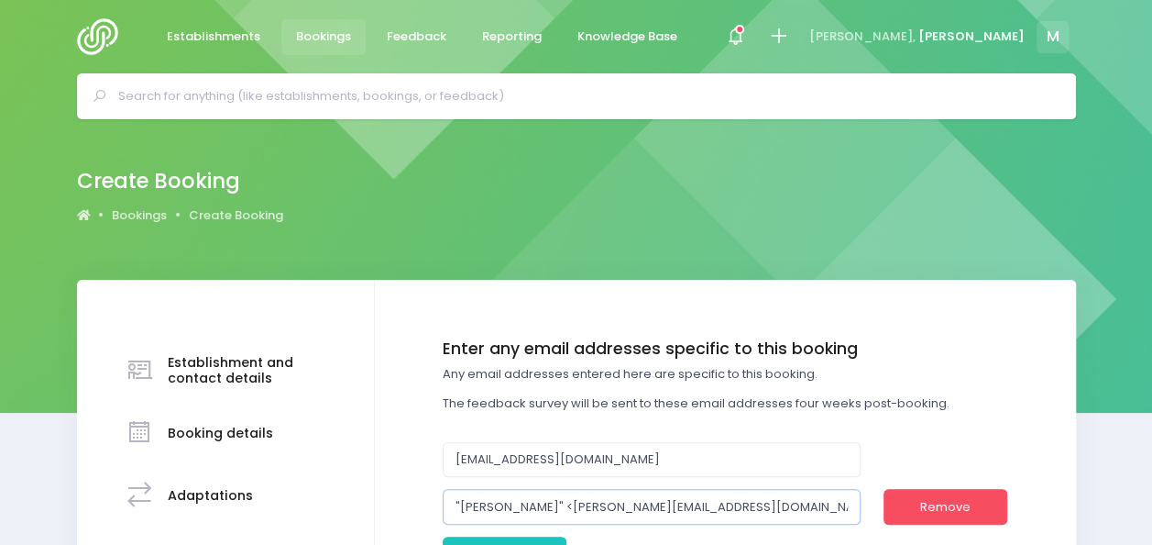
drag, startPoint x: 551, startPoint y: 501, endPoint x: 314, endPoint y: 521, distance: 238.3
click at [689, 500] on input "kirsten@bartonrural.school.nz>" at bounding box center [652, 506] width 418 height 35
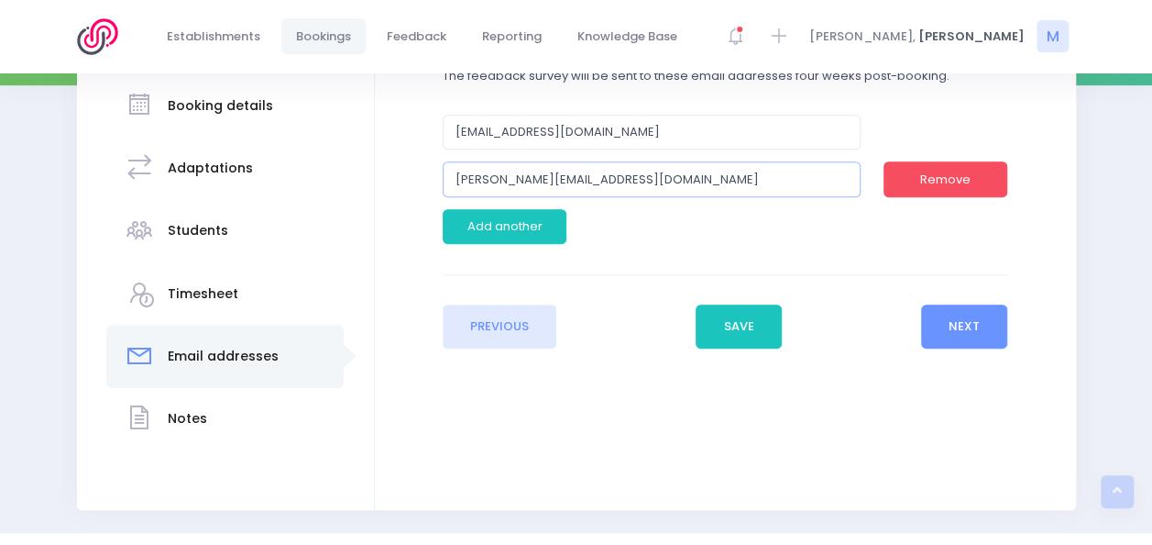
scroll to position [374, 0]
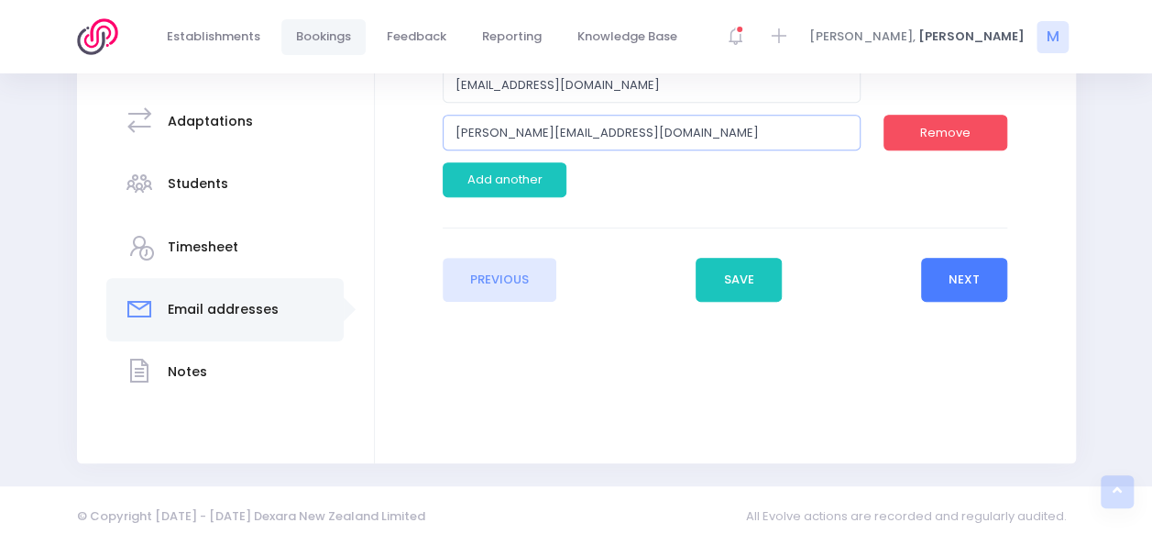
type input "[PERSON_NAME][EMAIL_ADDRESS][DOMAIN_NAME]"
click at [963, 285] on button "Next" at bounding box center [964, 280] width 87 height 44
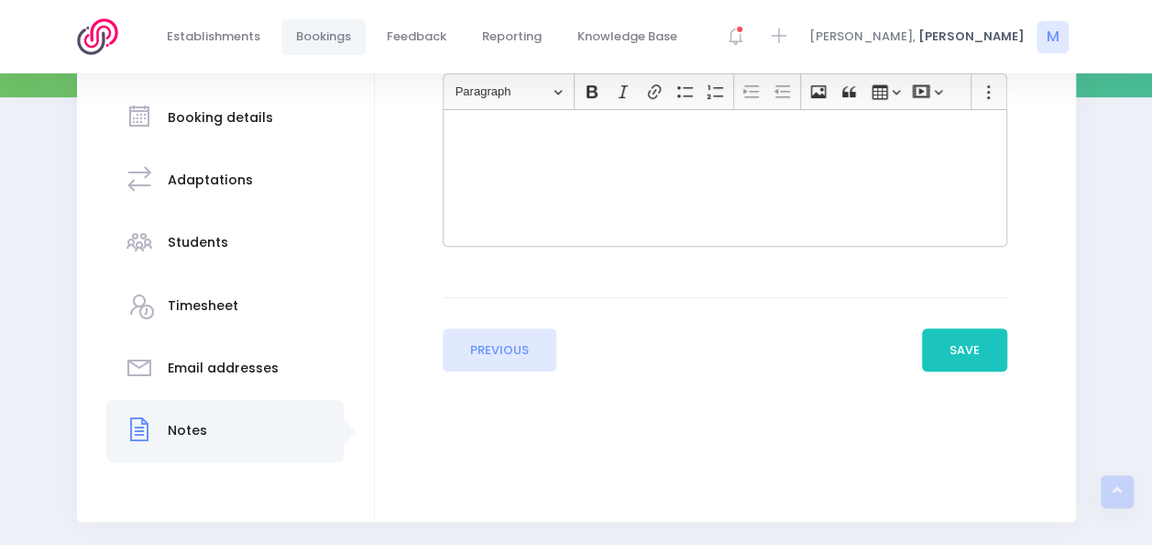
scroll to position [350, 0]
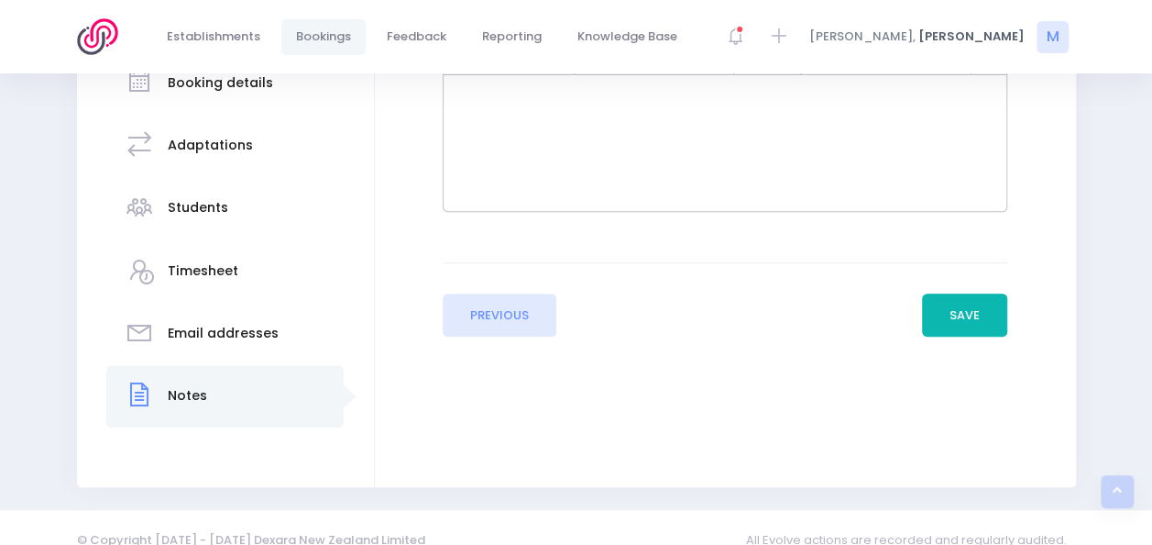
click at [977, 314] on button "Save" at bounding box center [965, 315] width 86 height 44
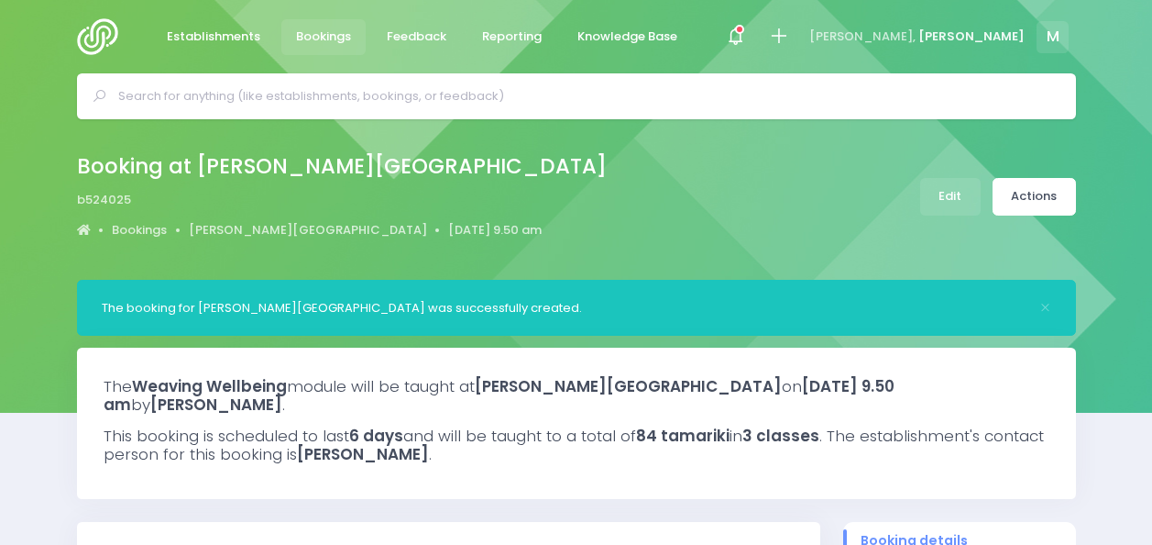
select select "5"
click at [1041, 202] on link "Actions" at bounding box center [1034, 197] width 83 height 38
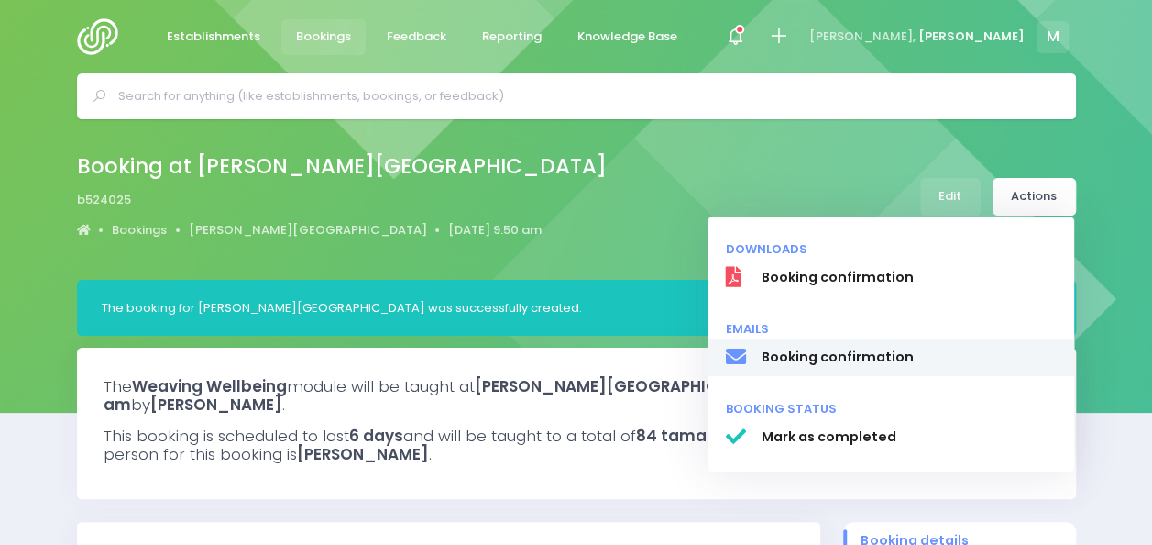
click at [831, 367] on span "Booking confirmation" at bounding box center [908, 356] width 295 height 19
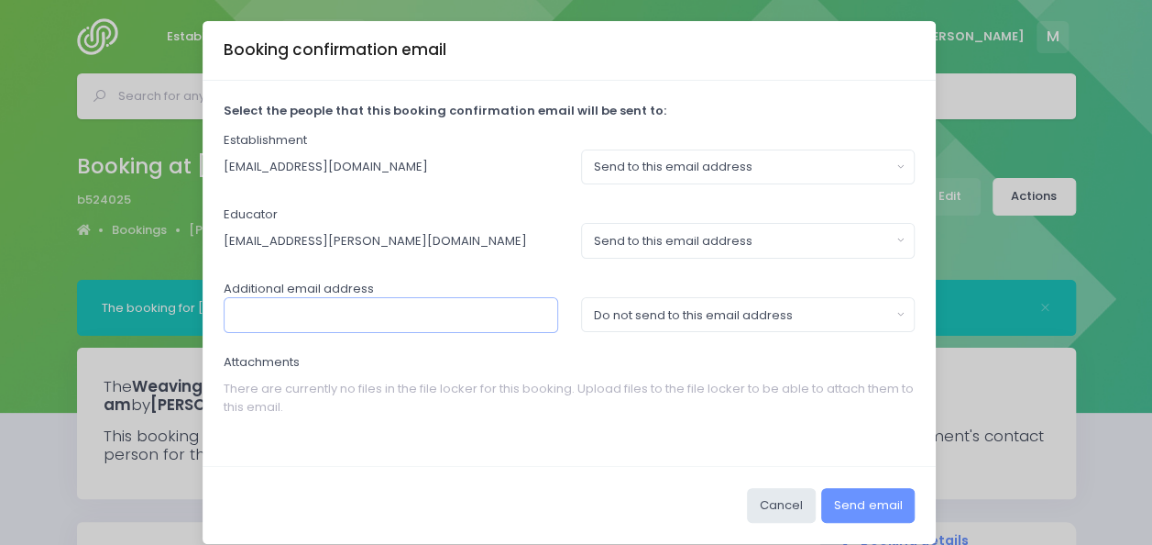
click at [484, 319] on input "text" at bounding box center [391, 314] width 335 height 35
paste input ""[PERSON_NAME]" <[PERSON_NAME][EMAIL_ADDRESS][DOMAIN_NAME]>"
drag, startPoint x: 323, startPoint y: 317, endPoint x: 109, endPoint y: 297, distance: 214.6
click at [109, 297] on div "Booking confirmation email Select the people that this booking confirmation ema…" at bounding box center [576, 272] width 1152 height 545
type input "[PERSON_NAME][EMAIL_ADDRESS][DOMAIN_NAME]"
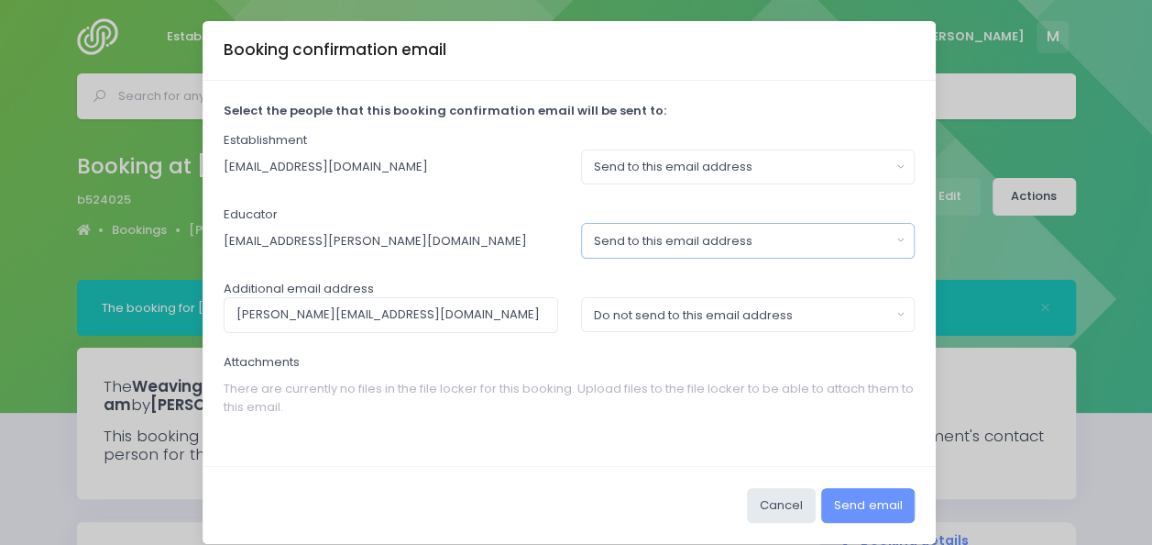
click at [823, 240] on div "Send to this email address" at bounding box center [742, 241] width 297 height 18
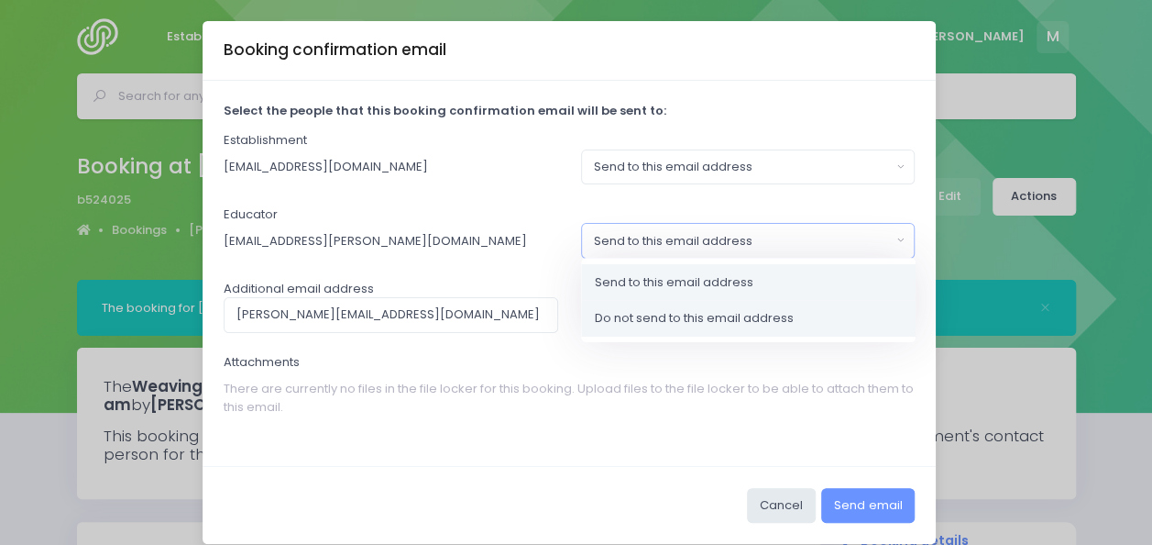
click at [728, 324] on span "Do not send to this email address" at bounding box center [694, 318] width 199 height 18
select select "no_email"
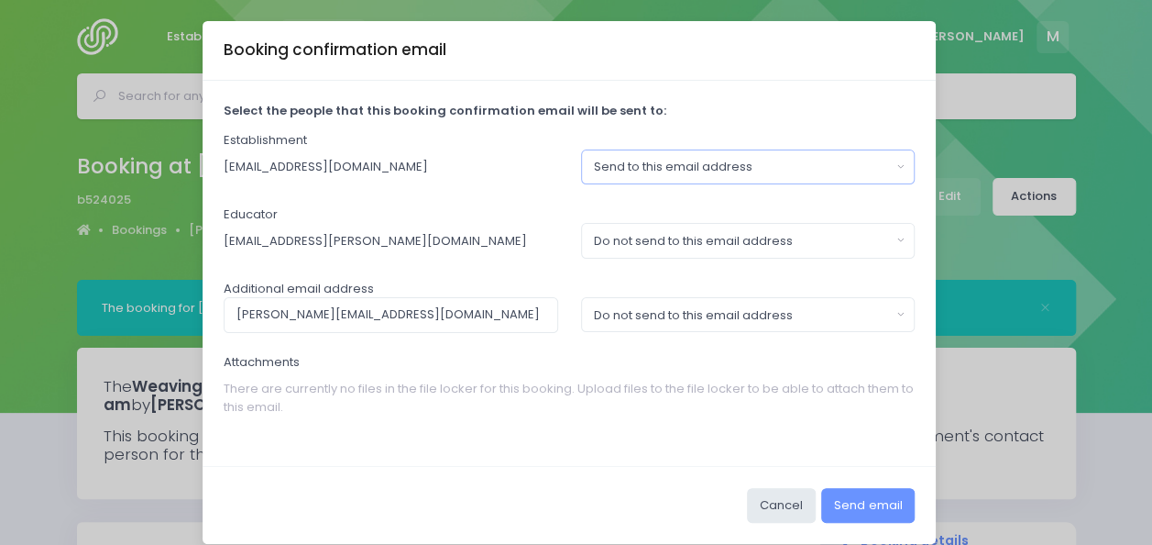
click at [774, 171] on div "Send to this email address" at bounding box center [742, 167] width 297 height 18
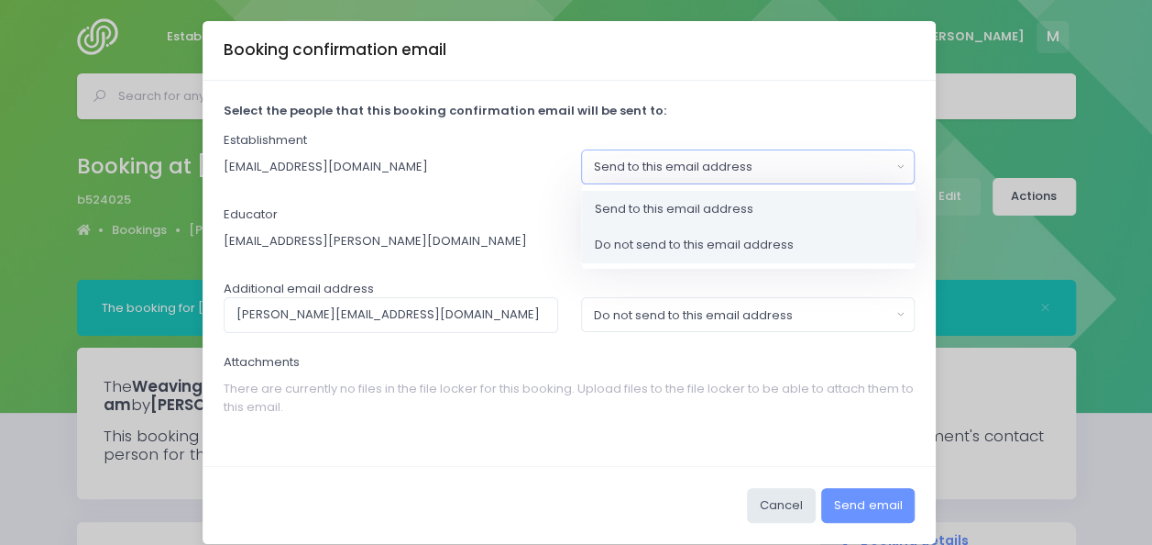
click at [750, 230] on link "Do not send to this email address" at bounding box center [748, 244] width 335 height 37
select select "no_email"
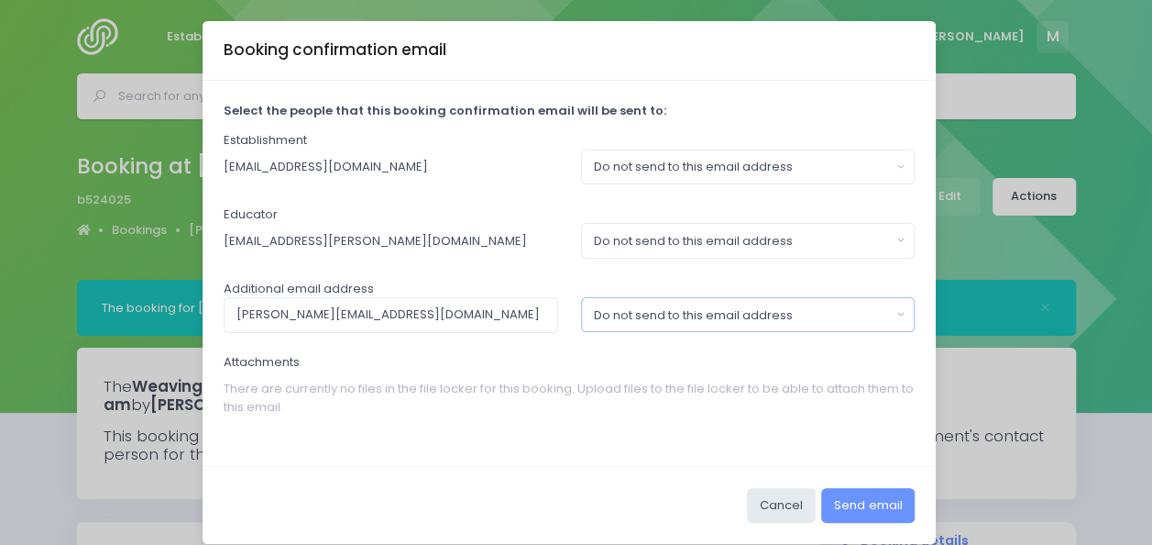
click at [759, 314] on div "Do not send to this email address" at bounding box center [742, 315] width 297 height 18
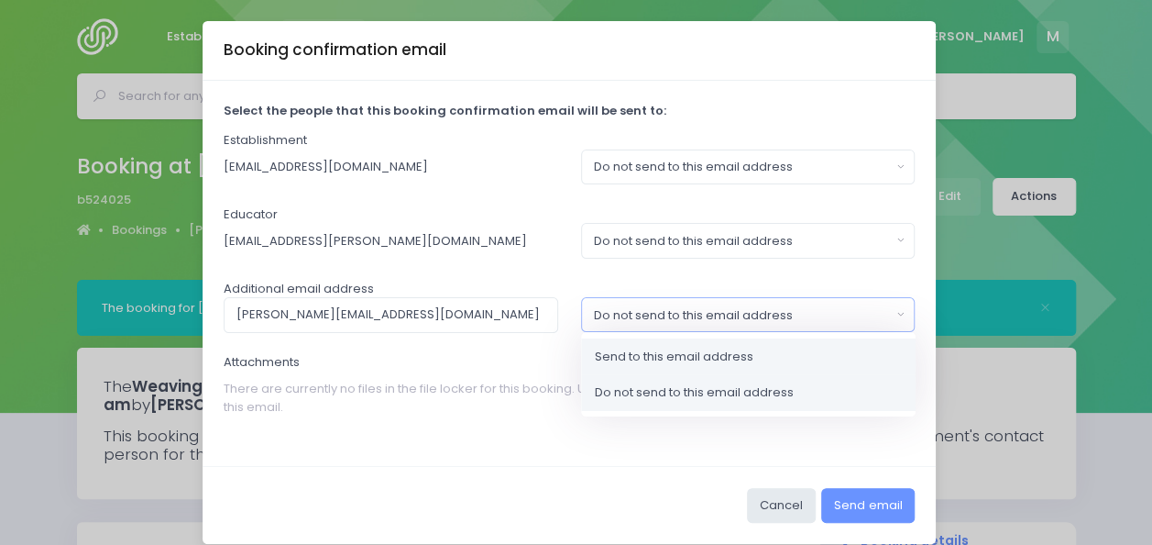
click at [712, 347] on span "Send to this email address" at bounding box center [674, 356] width 159 height 18
select select "send"
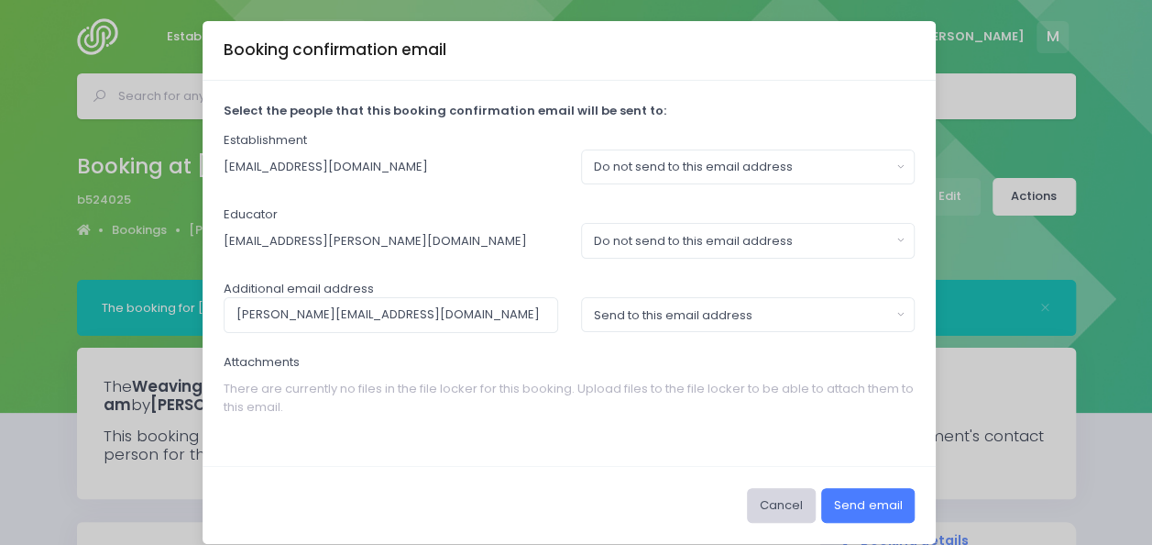
drag, startPoint x: 851, startPoint y: 491, endPoint x: 787, endPoint y: 505, distance: 65.6
click at [787, 505] on div "Cancel Send email" at bounding box center [569, 505] width 733 height 78
click at [788, 496] on button "Cancel" at bounding box center [781, 505] width 69 height 35
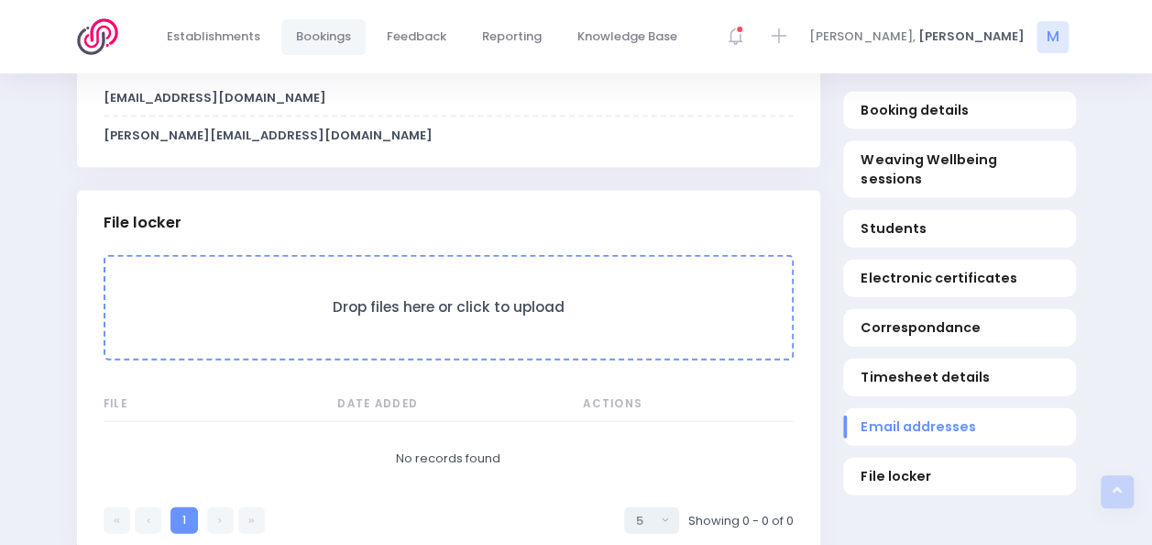
scroll to position [1965, 0]
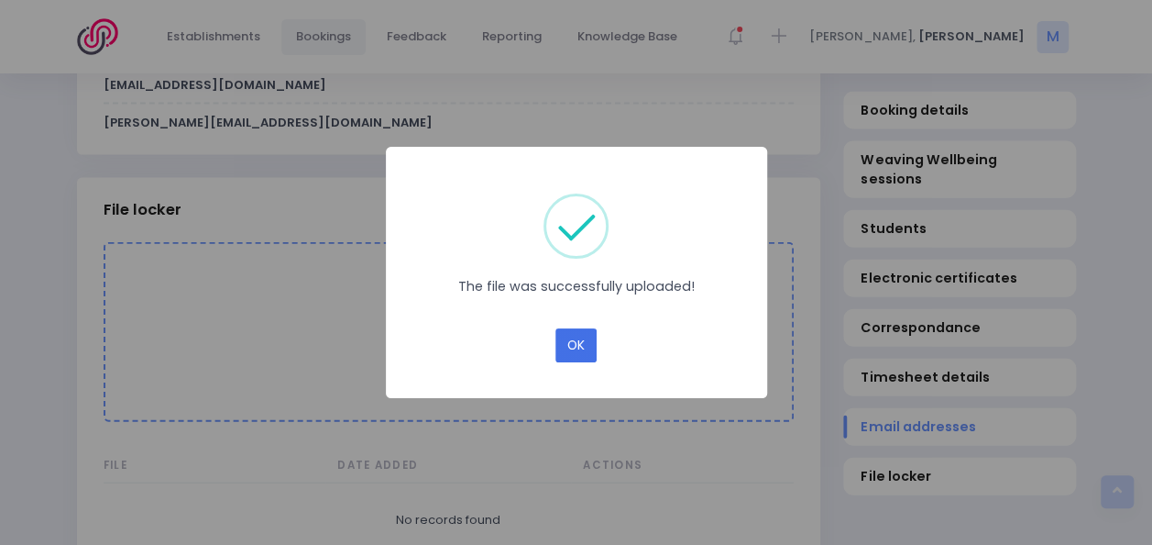
click at [578, 355] on button "OK" at bounding box center [576, 345] width 41 height 35
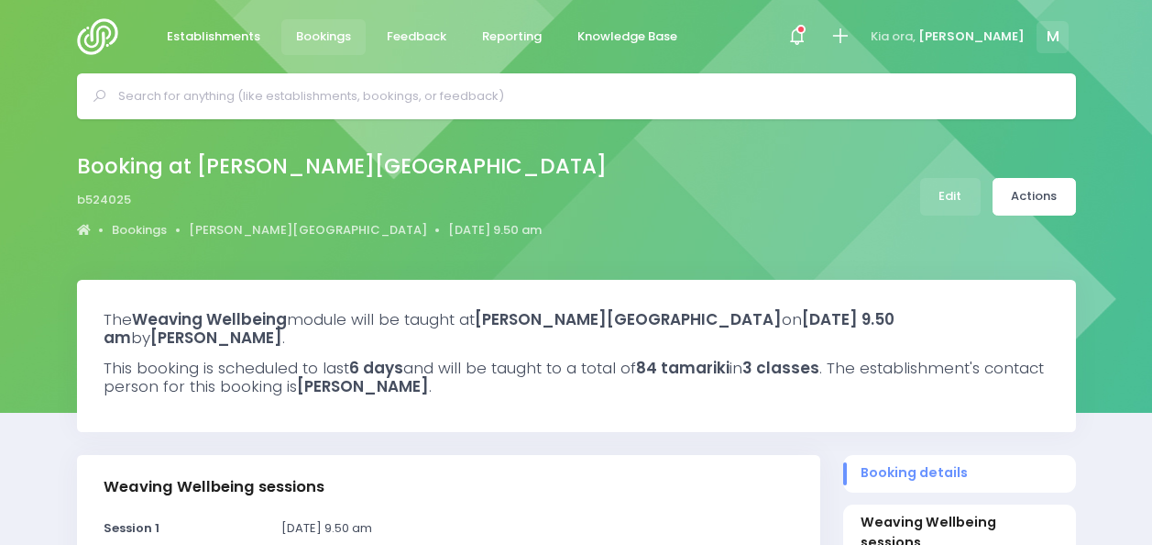
select select "5"
select select
click at [1023, 198] on link "Actions" at bounding box center [1034, 197] width 83 height 38
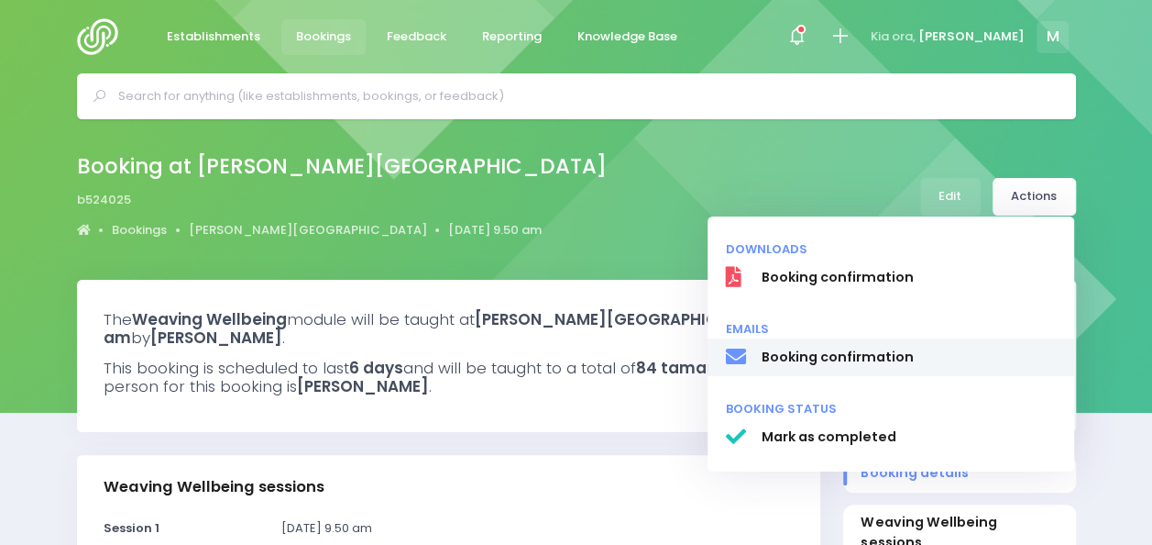
click at [857, 359] on span "Booking confirmation" at bounding box center [908, 356] width 295 height 19
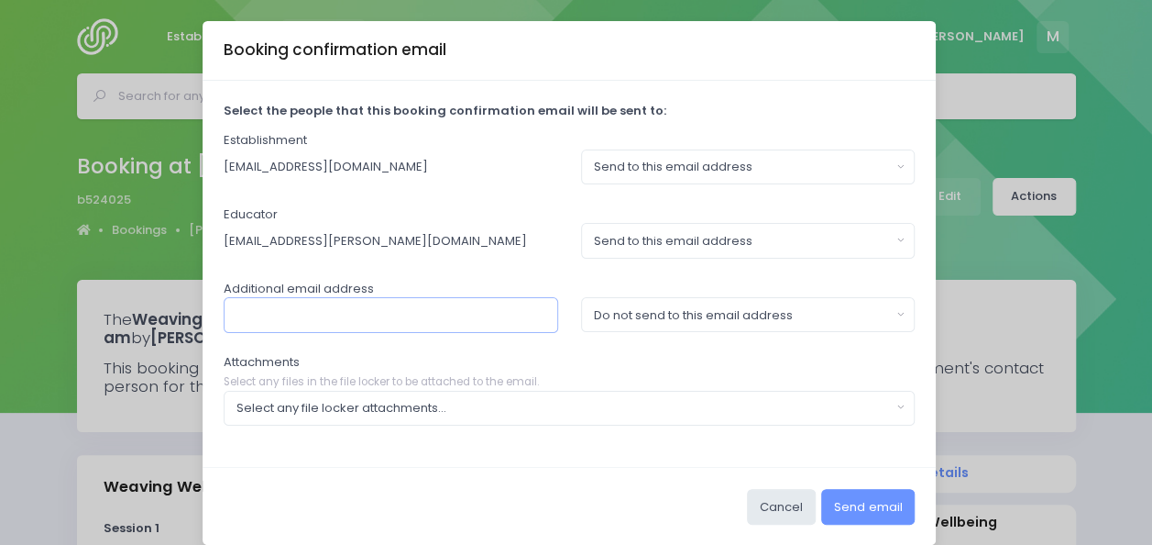
click at [356, 314] on input "text" at bounding box center [391, 314] width 335 height 35
paste input ""[PERSON_NAME]" <[PERSON_NAME][EMAIL_ADDRESS][DOMAIN_NAME]>"
click at [331, 321] on input ""[PERSON_NAME]" <[PERSON_NAME][EMAIL_ADDRESS][DOMAIN_NAME]" at bounding box center [391, 314] width 335 height 35
click at [325, 314] on input ""[PERSON_NAME]" <[PERSON_NAME][EMAIL_ADDRESS][DOMAIN_NAME]" at bounding box center [391, 314] width 335 height 35
type input "[PERSON_NAME][EMAIL_ADDRESS][DOMAIN_NAME]"
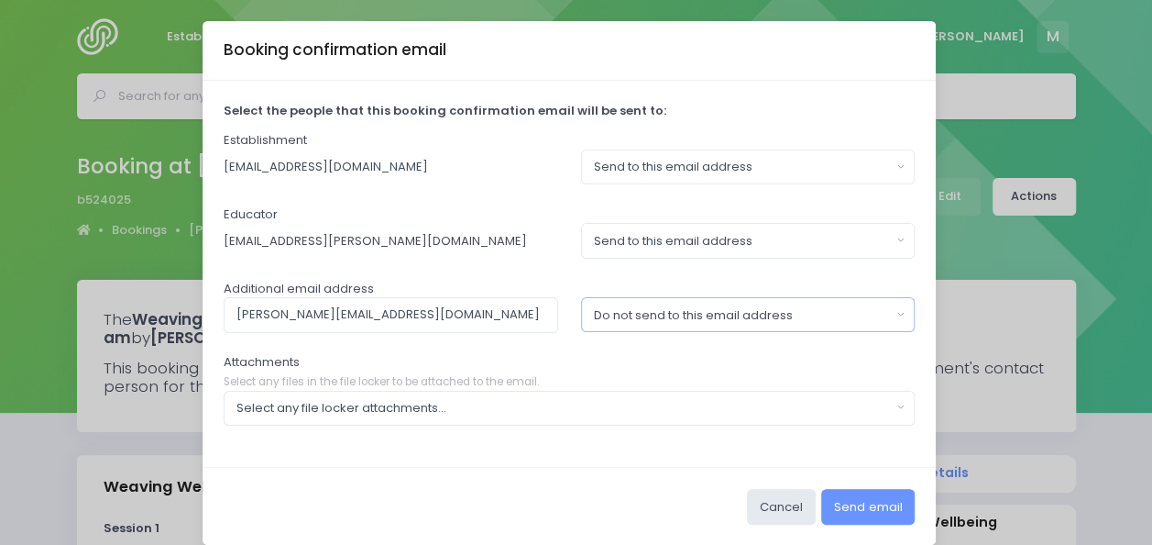
click at [721, 300] on button "Do not send to this email address" at bounding box center [748, 314] width 335 height 35
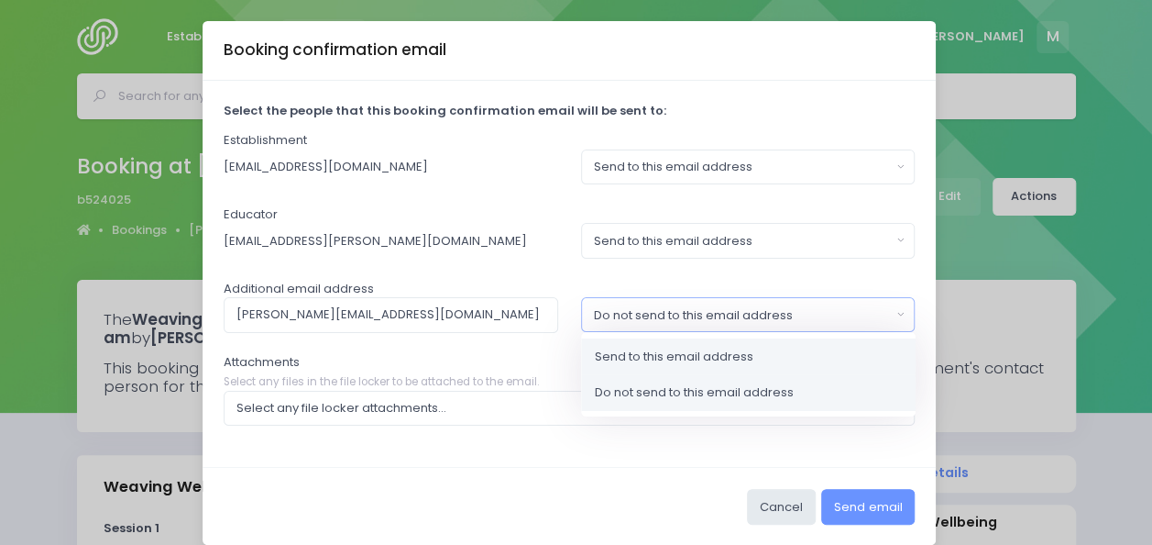
click at [682, 356] on span "Send to this email address" at bounding box center [674, 356] width 159 height 18
select select "send"
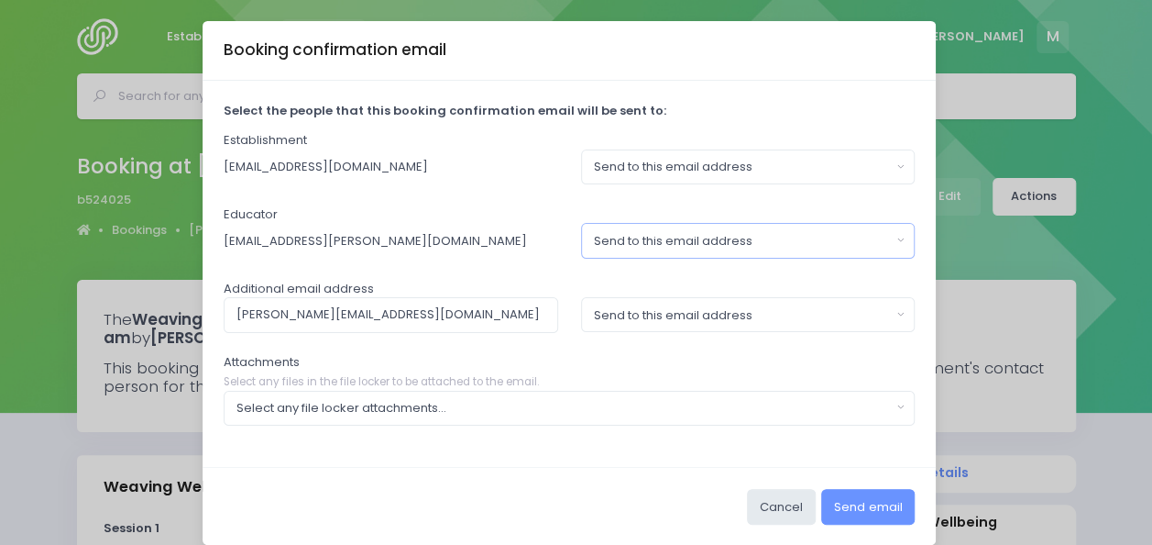
click at [712, 240] on div "Send to this email address" at bounding box center [742, 241] width 297 height 18
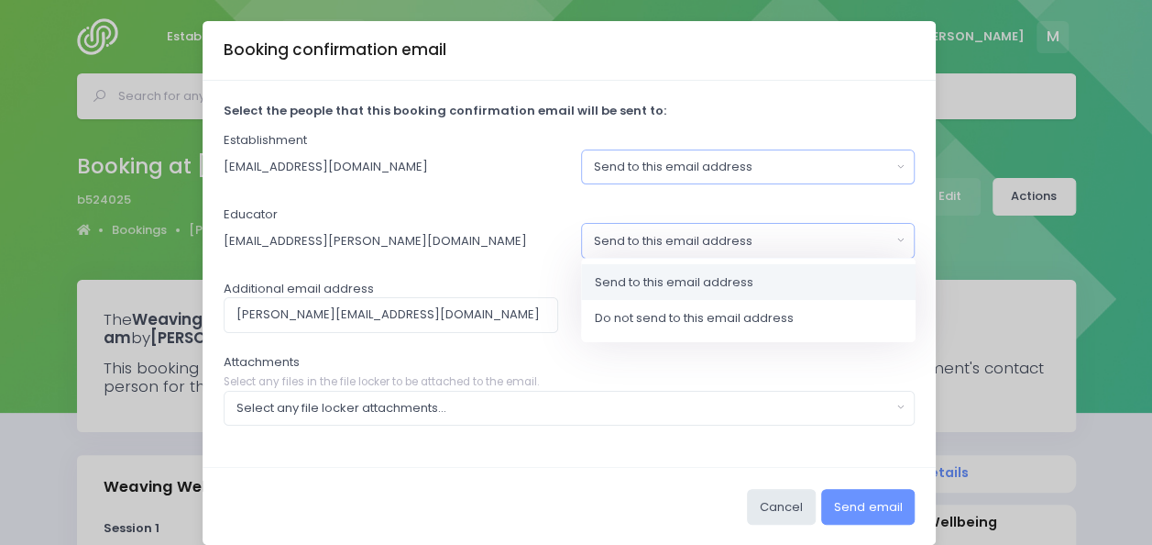
click at [735, 164] on div "Send to this email address" at bounding box center [742, 167] width 297 height 18
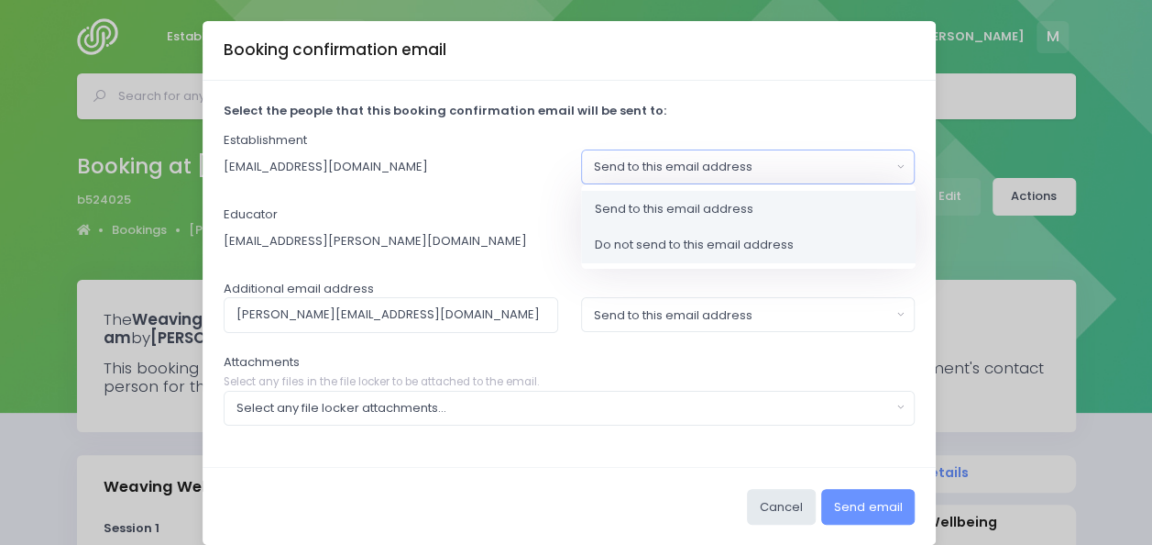
click at [683, 249] on span "Do not send to this email address" at bounding box center [694, 245] width 199 height 18
select select "no_email"
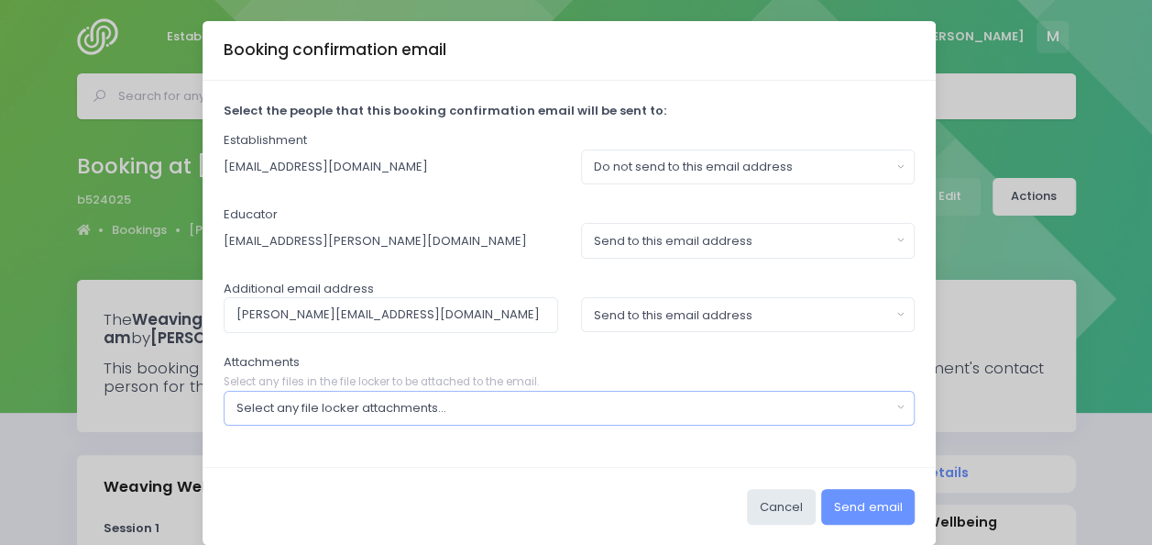
click at [638, 399] on div "Select any file locker attachments..." at bounding box center [564, 408] width 655 height 18
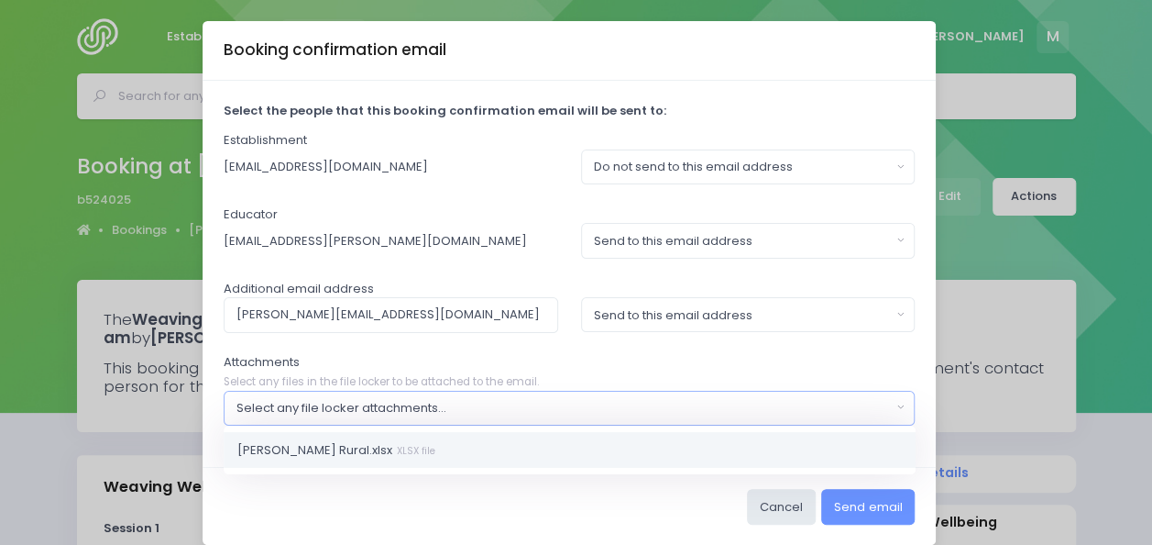
click at [517, 446] on link "[PERSON_NAME] Rural.xlsx XLSX file" at bounding box center [570, 449] width 692 height 37
select select "11046"
click at [833, 497] on button "Send email" at bounding box center [868, 506] width 94 height 35
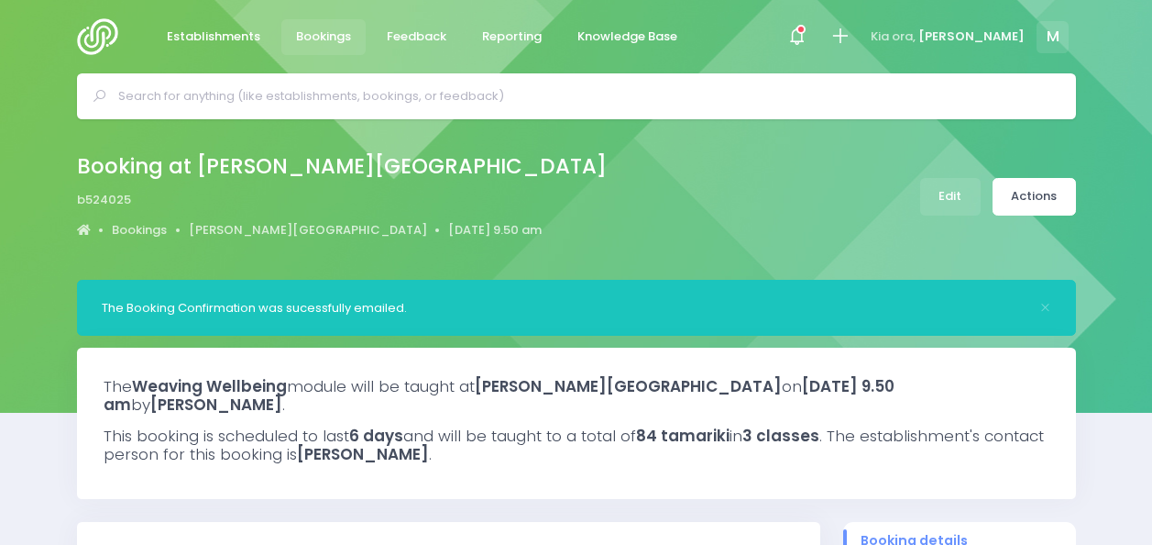
select select "5"
